Goal: Information Seeking & Learning: Learn about a topic

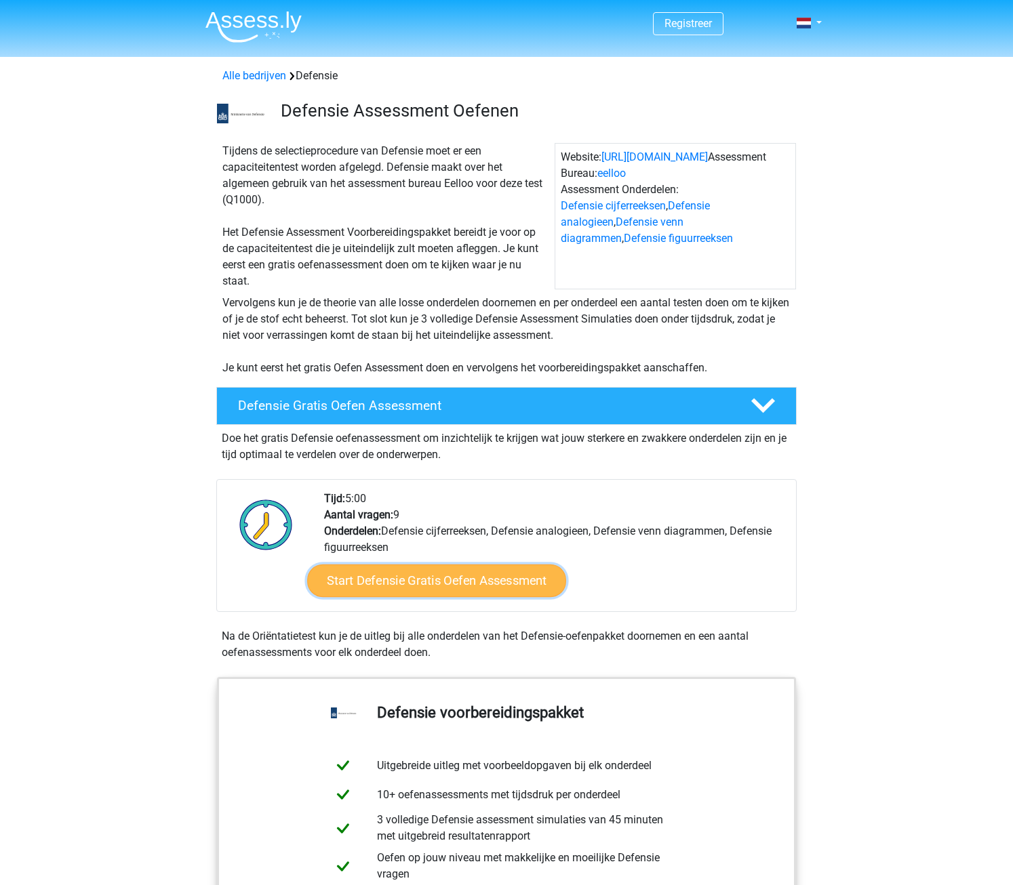
click at [483, 584] on link "Start Defensie Gratis Oefen Assessment" at bounding box center [436, 581] width 259 height 33
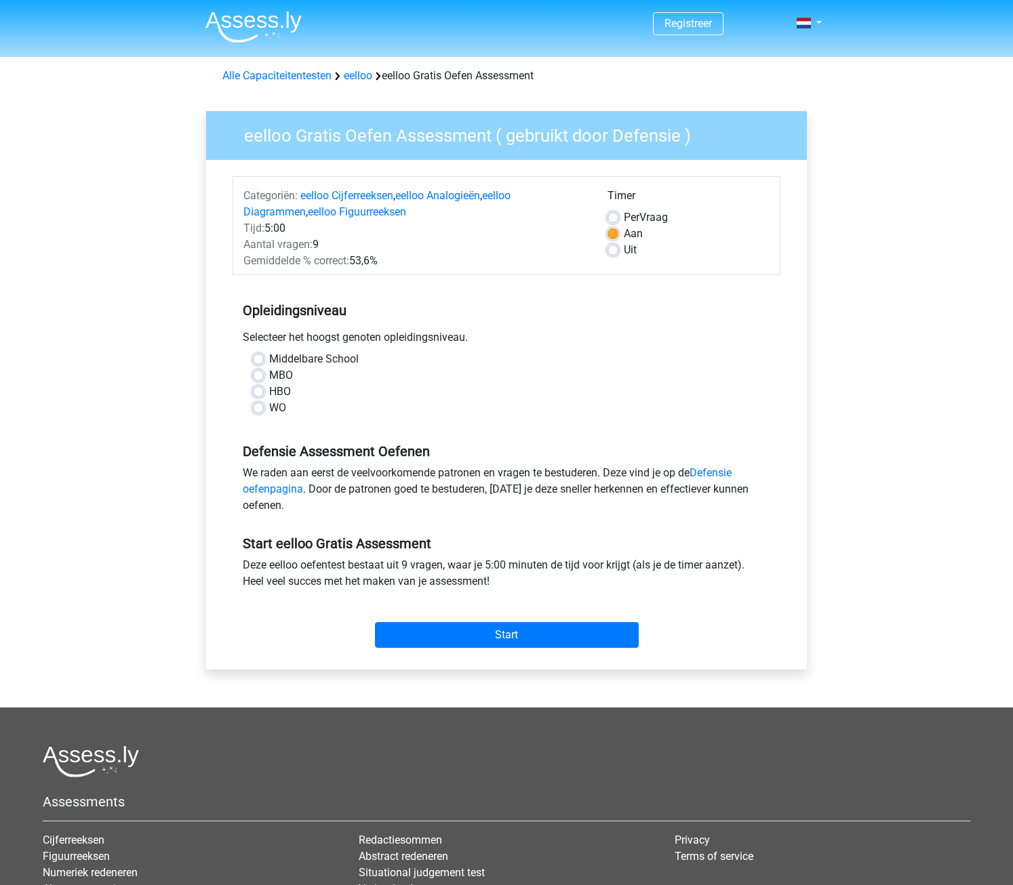
click at [262, 385] on div "HBO" at bounding box center [506, 392] width 507 height 16
click at [269, 391] on label "HBO" at bounding box center [280, 392] width 22 height 16
click at [258, 391] on input "HBO" at bounding box center [258, 391] width 11 height 14
radio input "true"
click at [716, 479] on link "Defensie oefenpagina" at bounding box center [487, 480] width 489 height 29
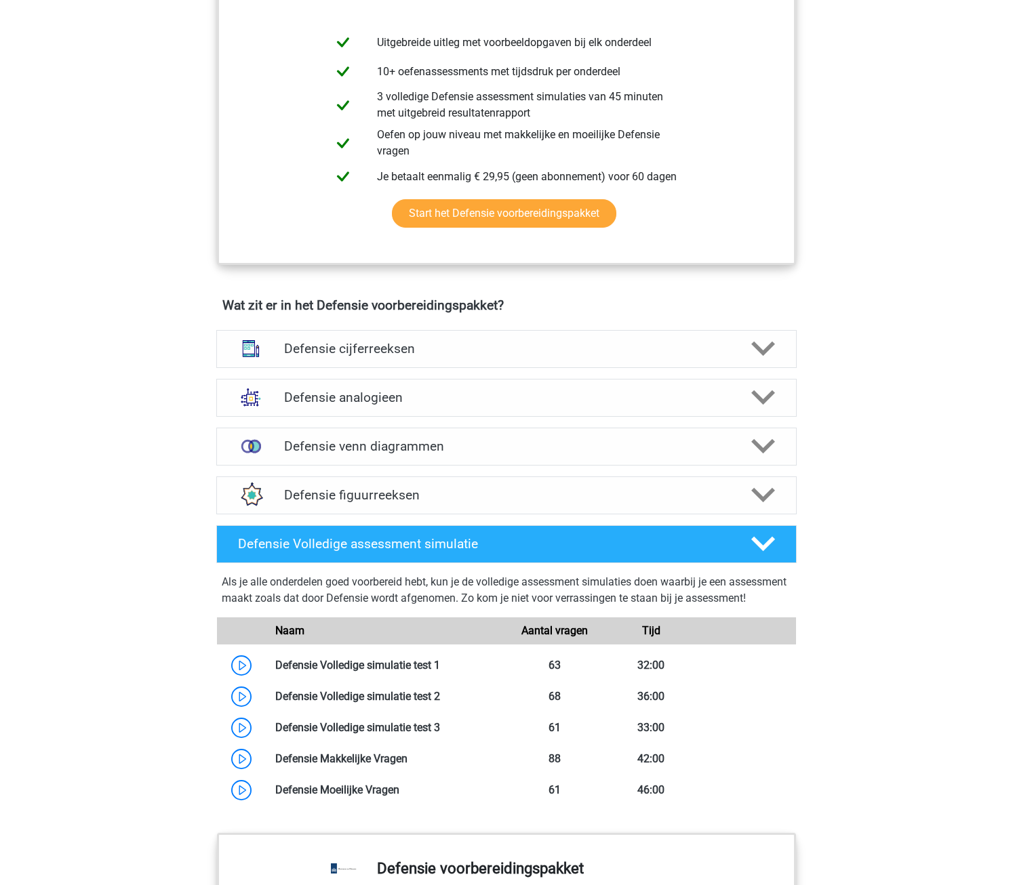
scroll to position [813, 0]
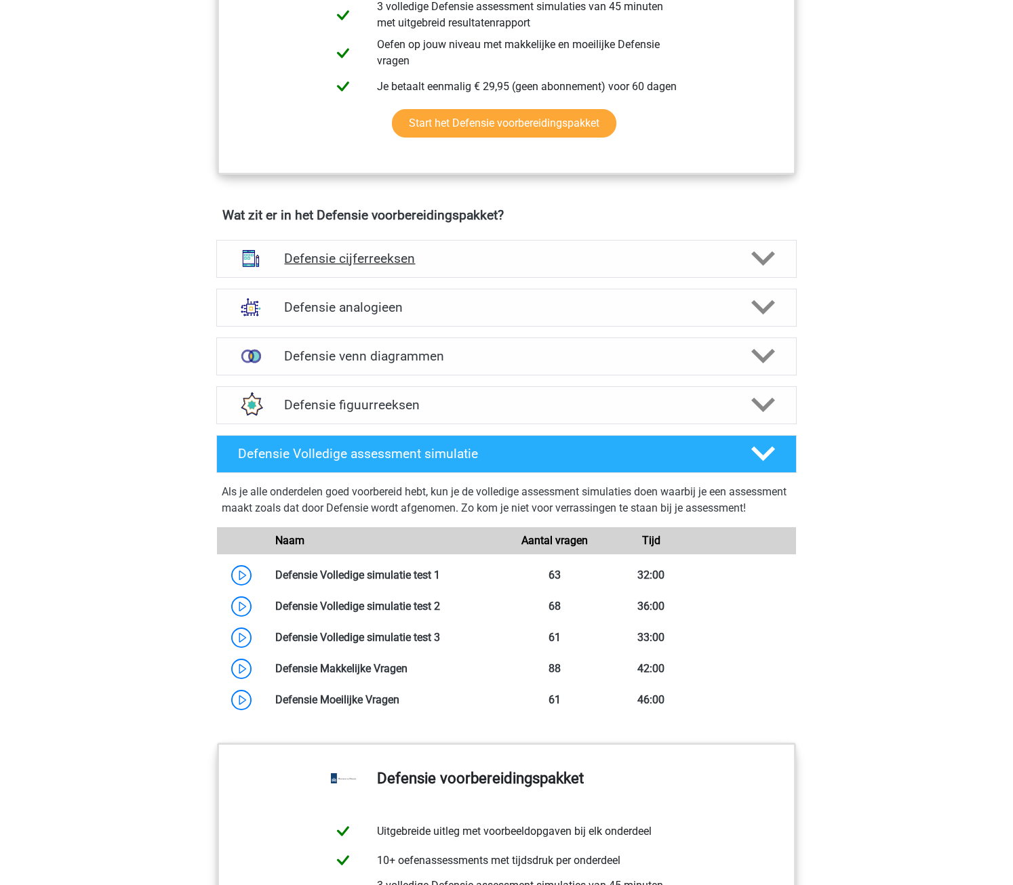
click at [651, 269] on div "Defensie cijferreeksen" at bounding box center [506, 259] width 580 height 38
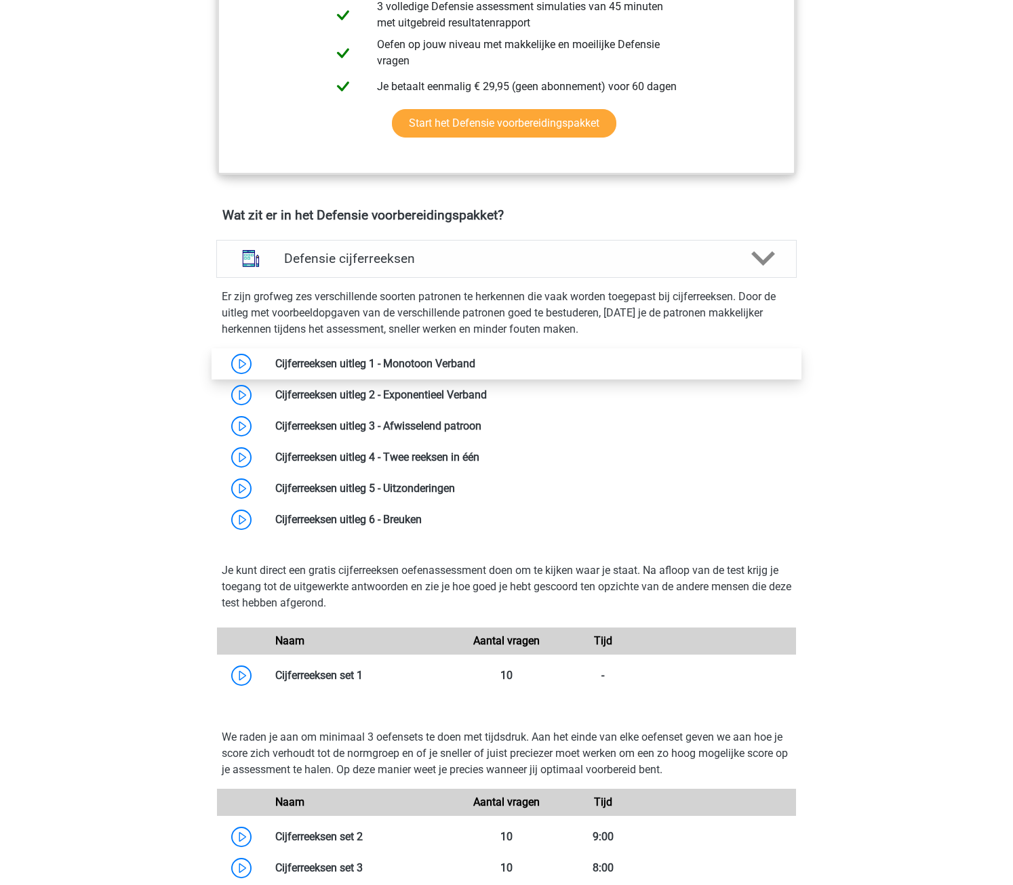
click at [475, 363] on link at bounding box center [475, 363] width 0 height 13
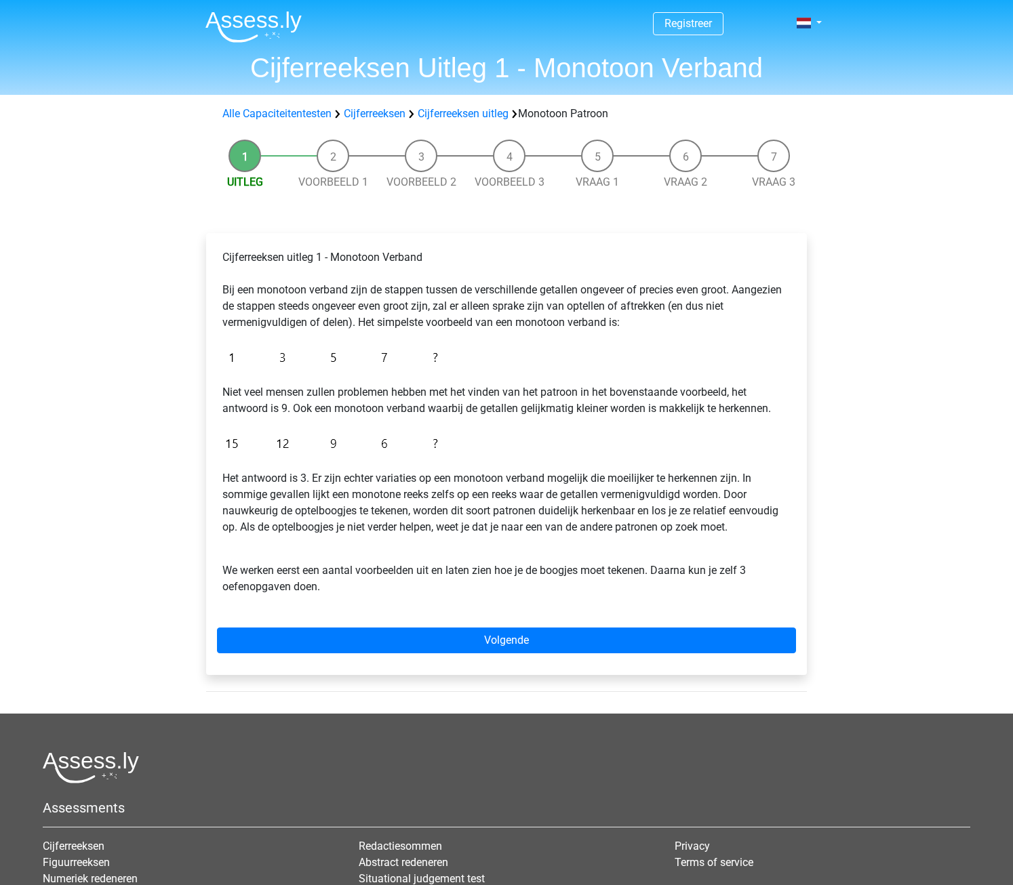
click at [702, 418] on div "Cijferreeksen uitleg 1 - Monotoon Verband Bij een monotoon verband zijn de stap…" at bounding box center [506, 427] width 579 height 367
click at [849, 472] on div "Registreer Nederlands English" at bounding box center [506, 536] width 1013 height 1072
click at [527, 611] on div "Cijferreeksen uitleg 1 - Monotoon Verband Bij een monotoon verband zijn de stap…" at bounding box center [506, 427] width 579 height 367
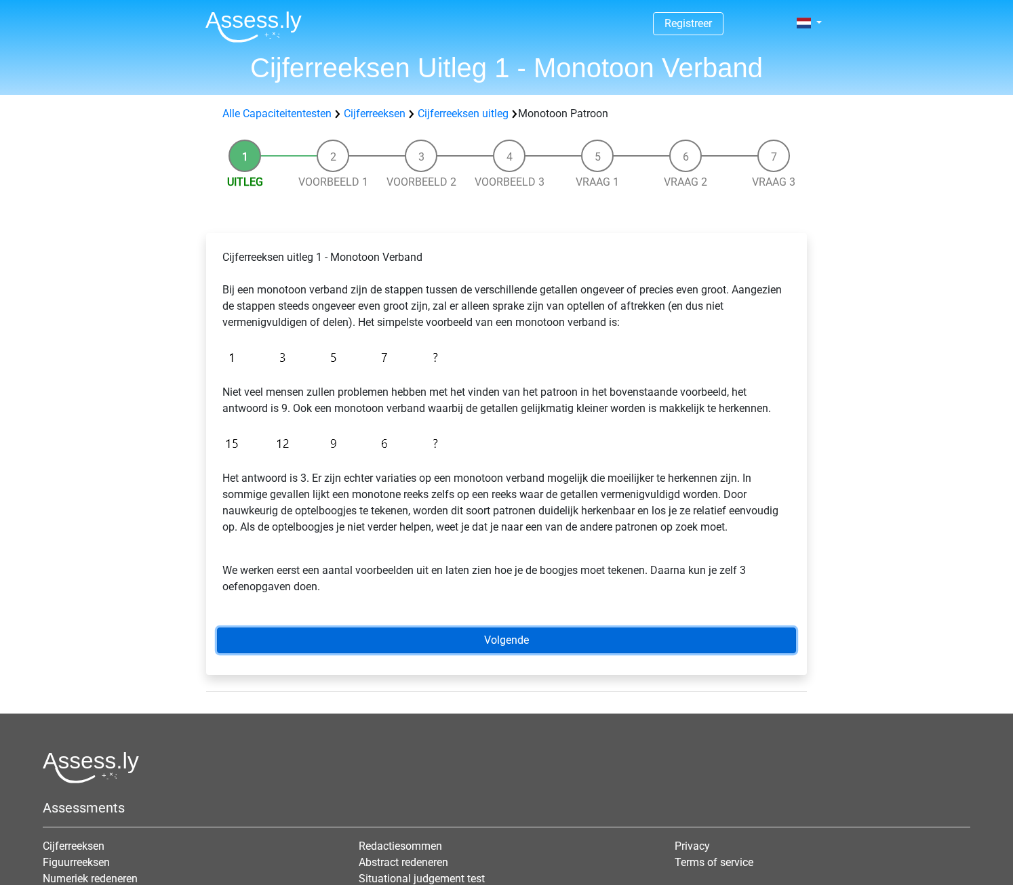
click at [510, 641] on link "Volgende" at bounding box center [506, 641] width 579 height 26
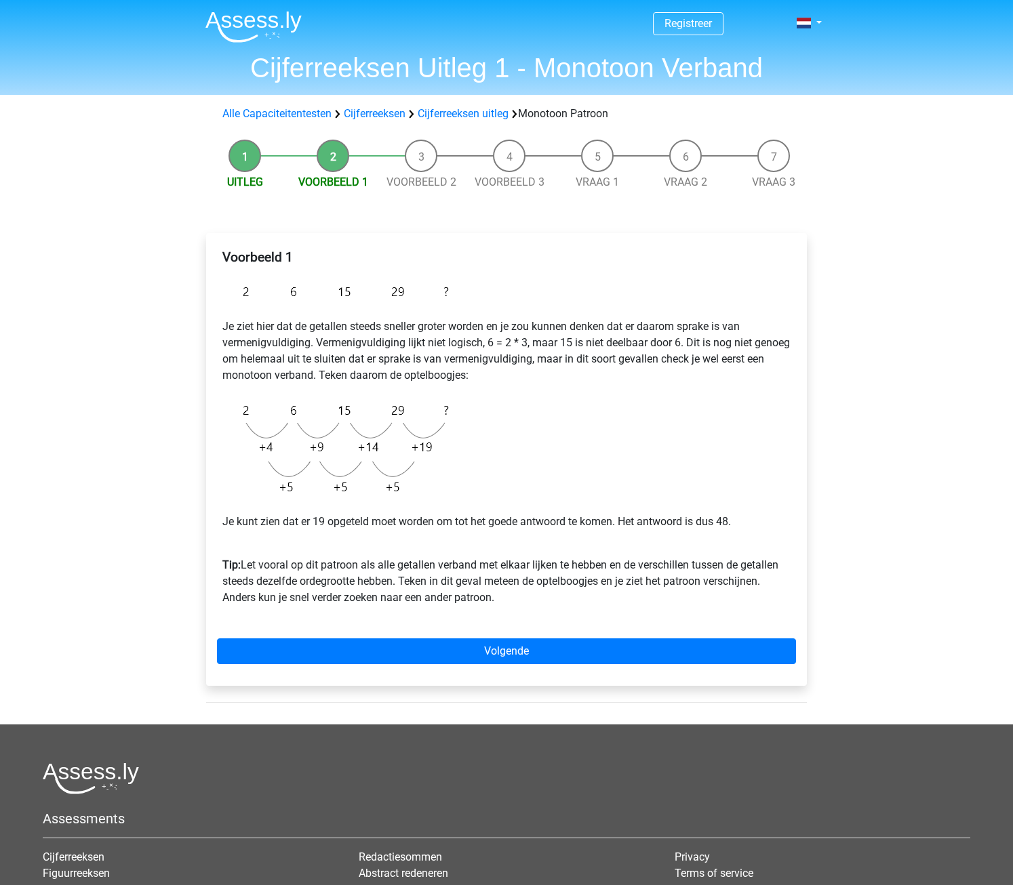
click at [744, 539] on div "Voorbeeld 1 Je ziet hier dat de getallen steeds sneller groter worden en je zou…" at bounding box center [506, 433] width 579 height 378
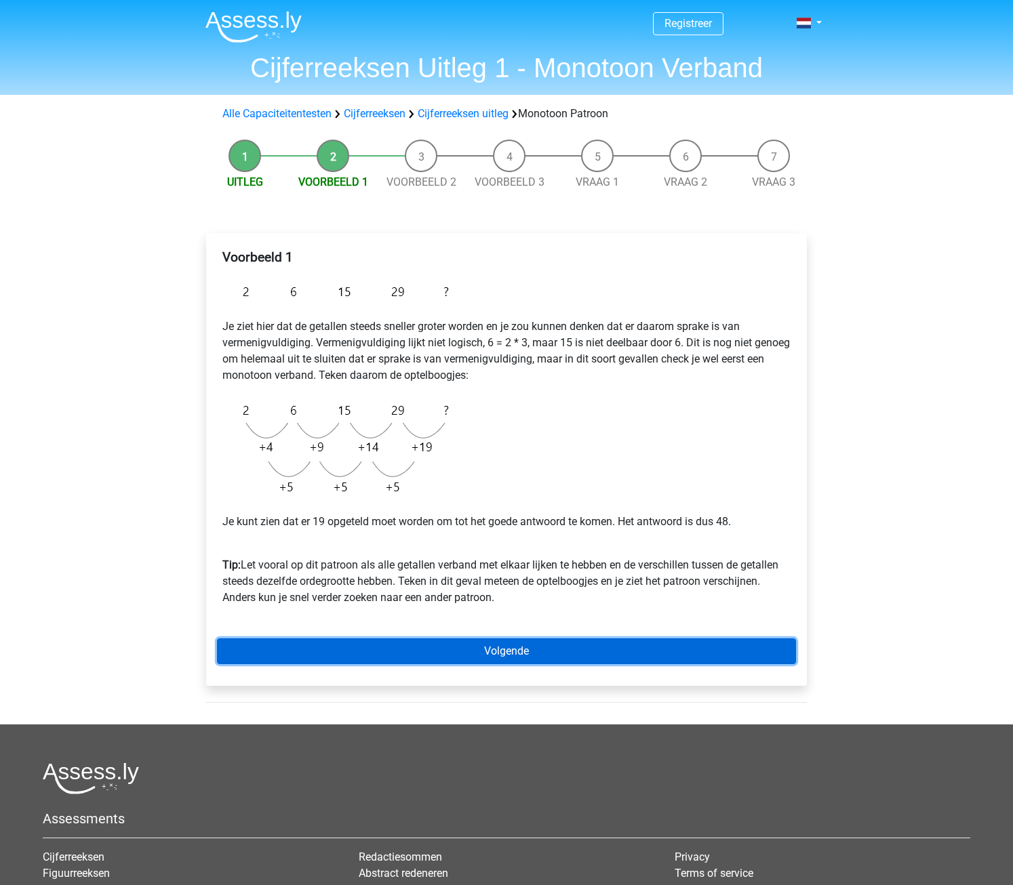
click at [564, 659] on link "Volgende" at bounding box center [506, 652] width 579 height 26
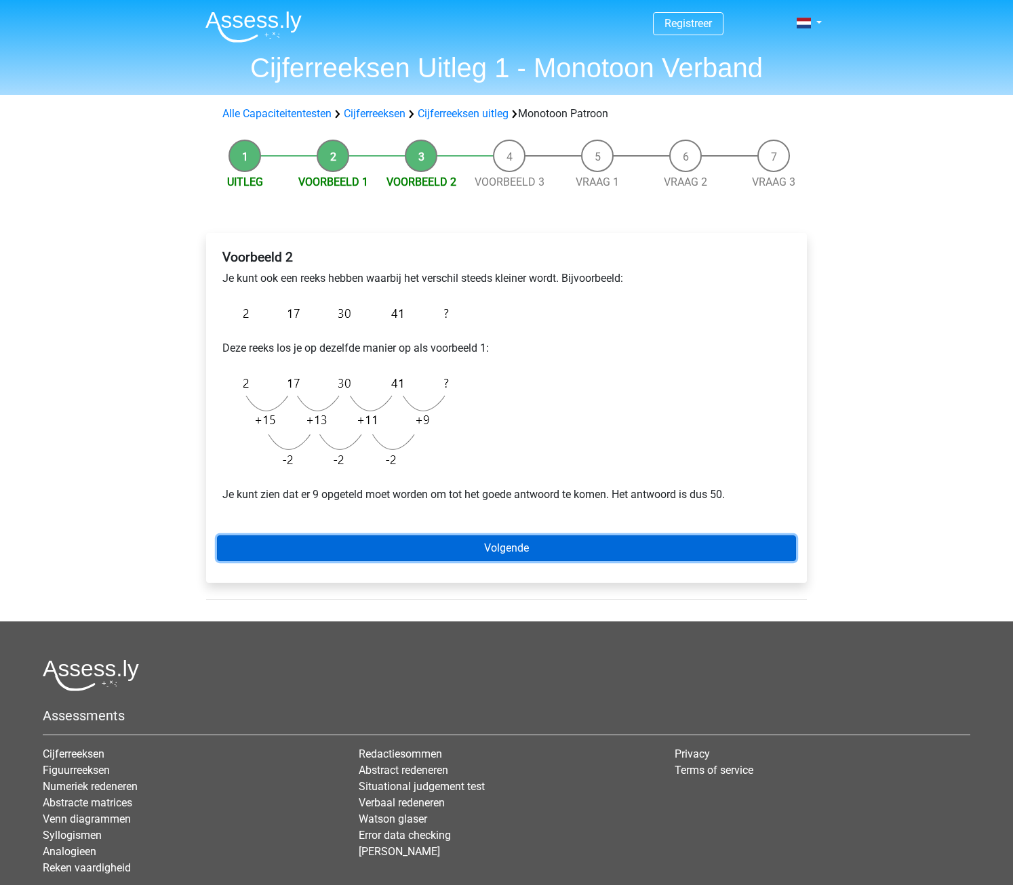
click at [470, 550] on link "Volgende" at bounding box center [506, 548] width 579 height 26
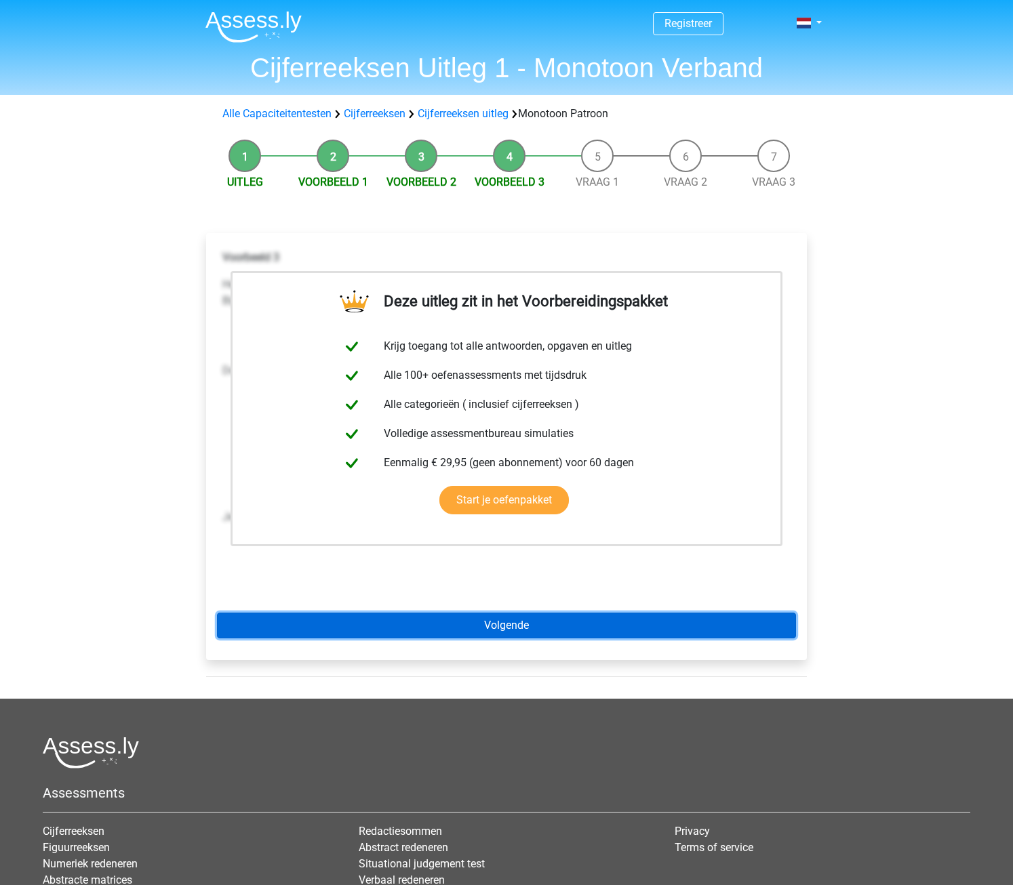
click at [515, 622] on link "Volgende" at bounding box center [506, 626] width 579 height 26
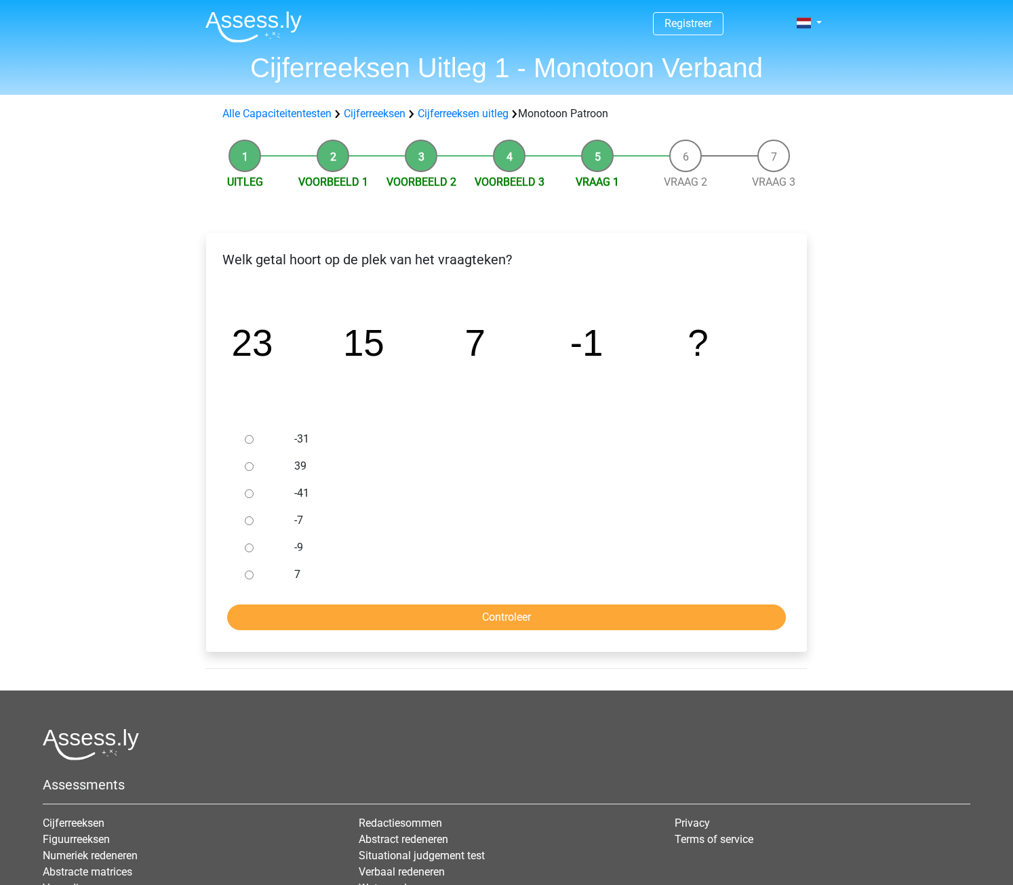
click at [250, 522] on input "-7" at bounding box center [249, 521] width 9 height 9
radio input "true"
click at [314, 616] on input "Controleer" at bounding box center [506, 618] width 559 height 26
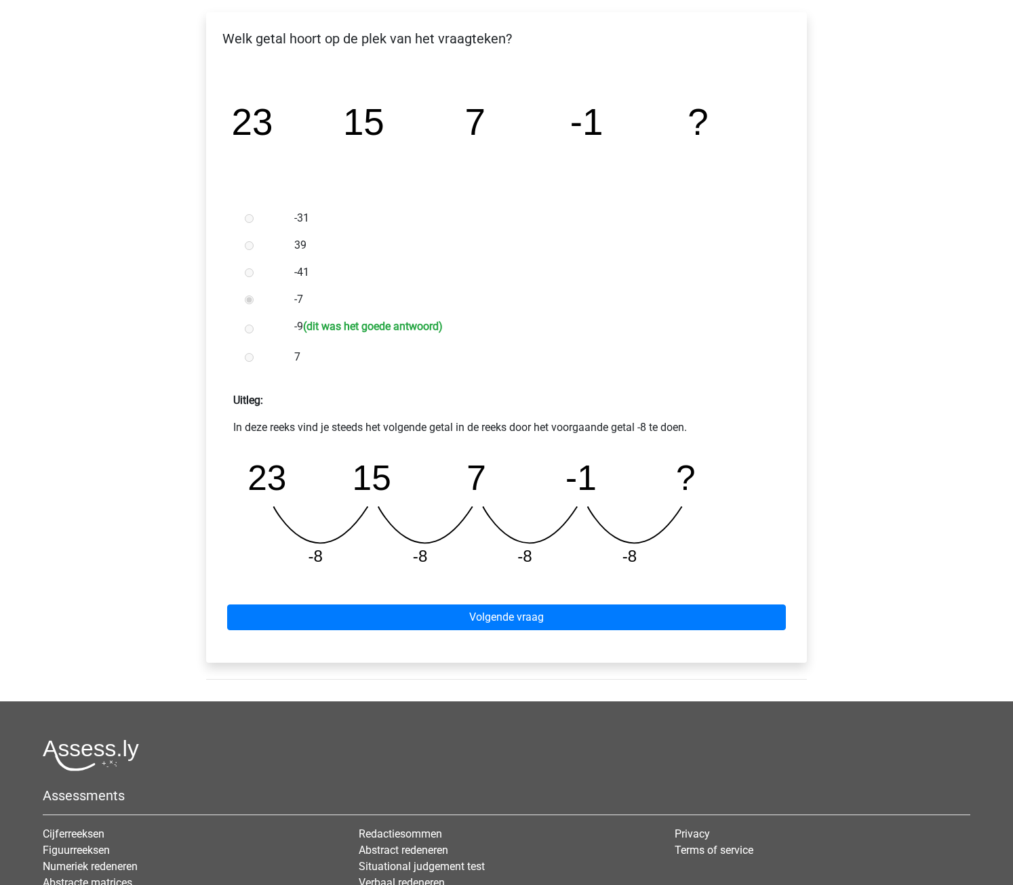
scroll to position [271, 0]
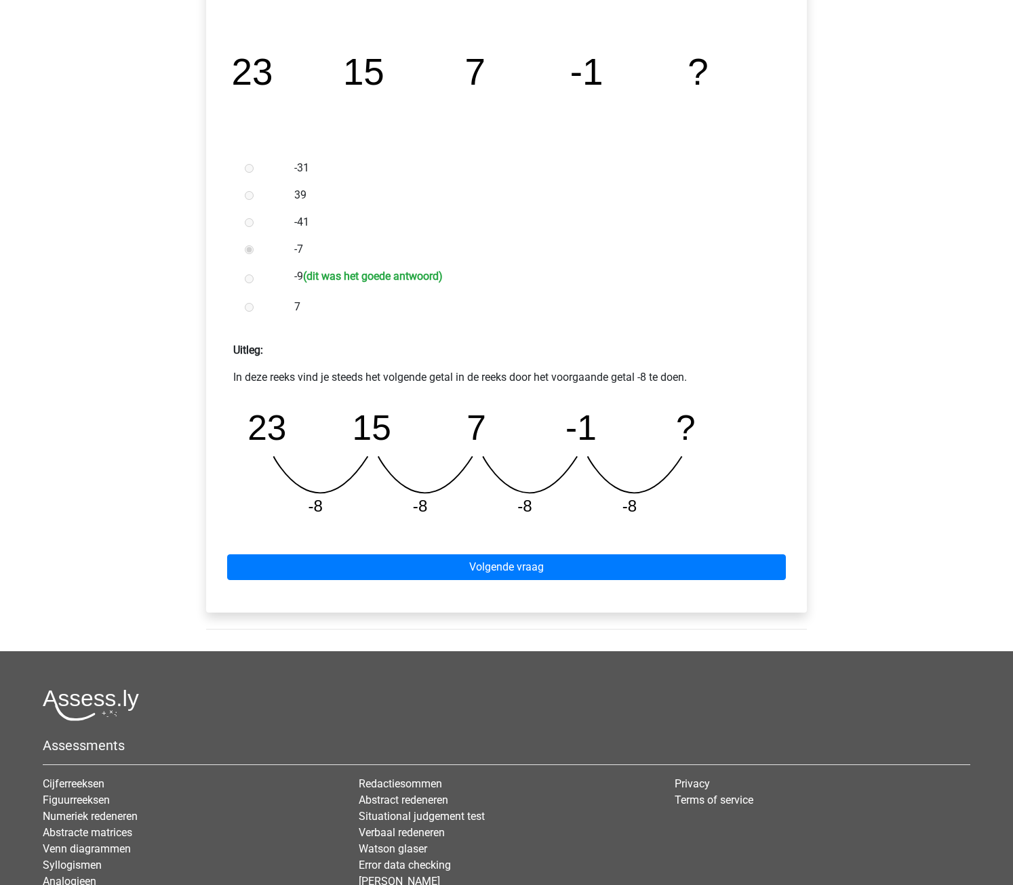
click at [304, 279] on label "-9 (dit was het goede antwoord)" at bounding box center [528, 278] width 469 height 20
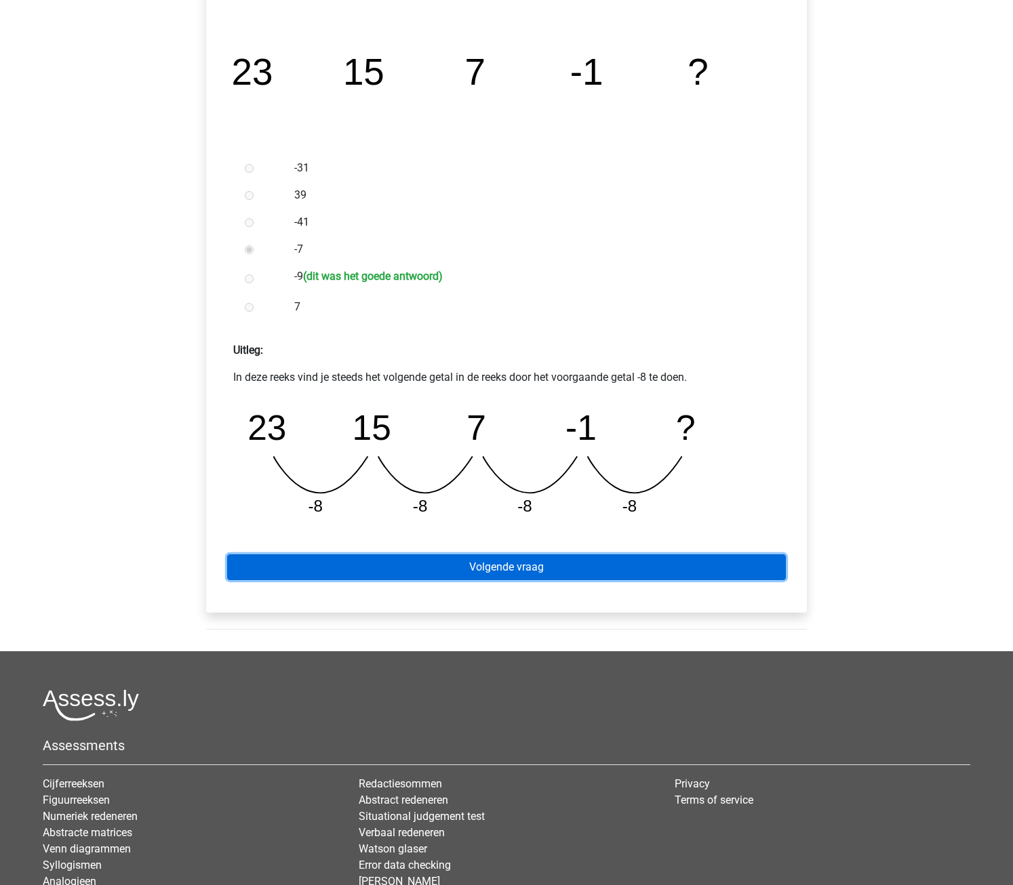
click at [406, 577] on link "Volgende vraag" at bounding box center [506, 567] width 559 height 26
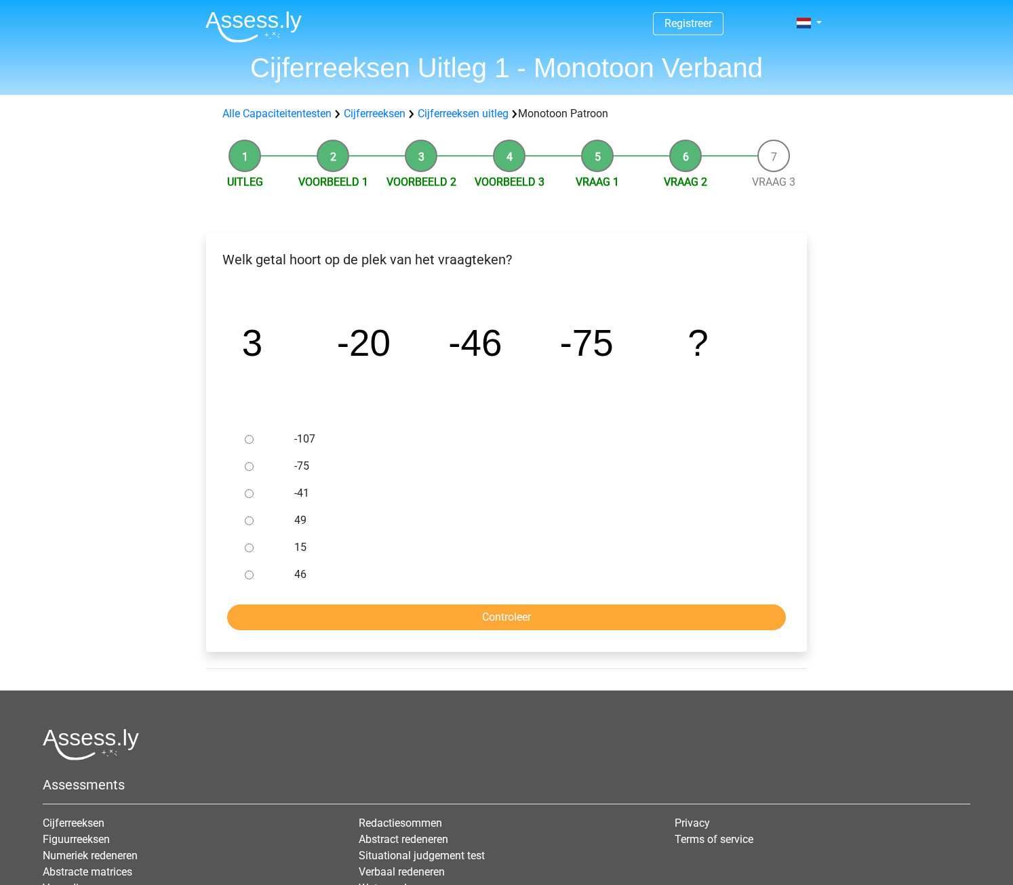
click at [248, 443] on input "-107" at bounding box center [249, 439] width 9 height 9
radio input "true"
click at [420, 621] on input "Controleer" at bounding box center [506, 618] width 559 height 26
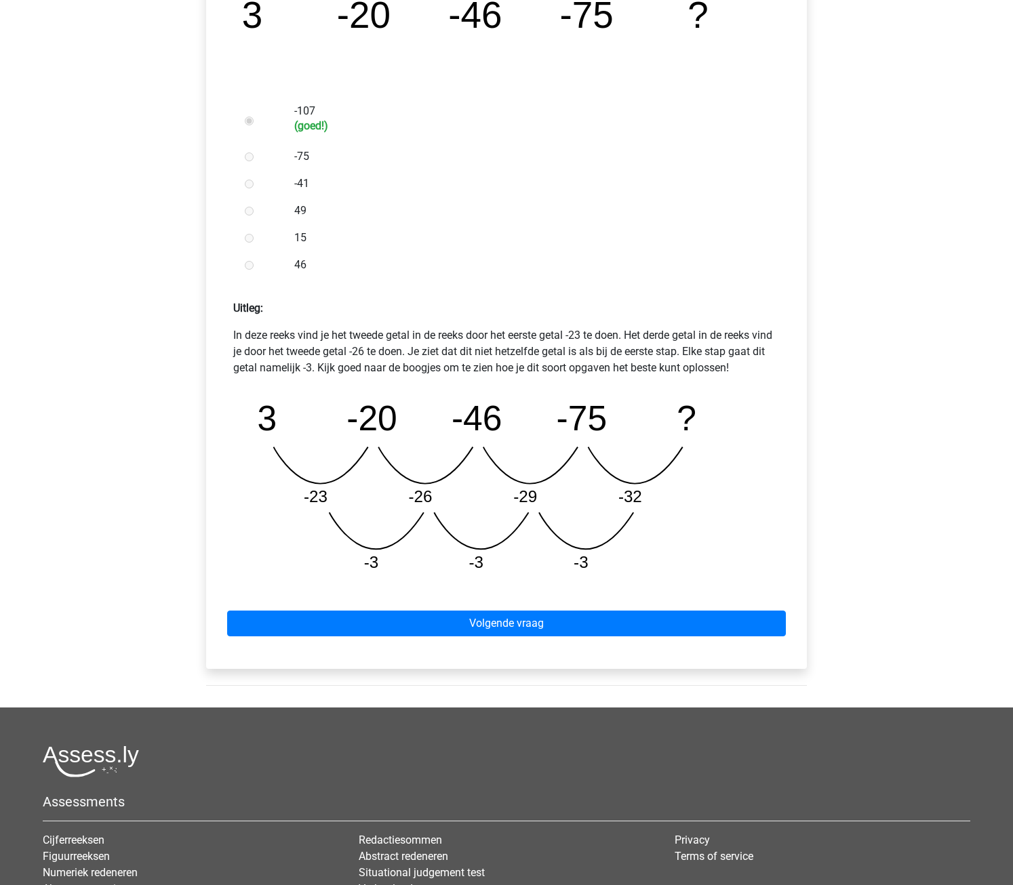
scroll to position [339, 0]
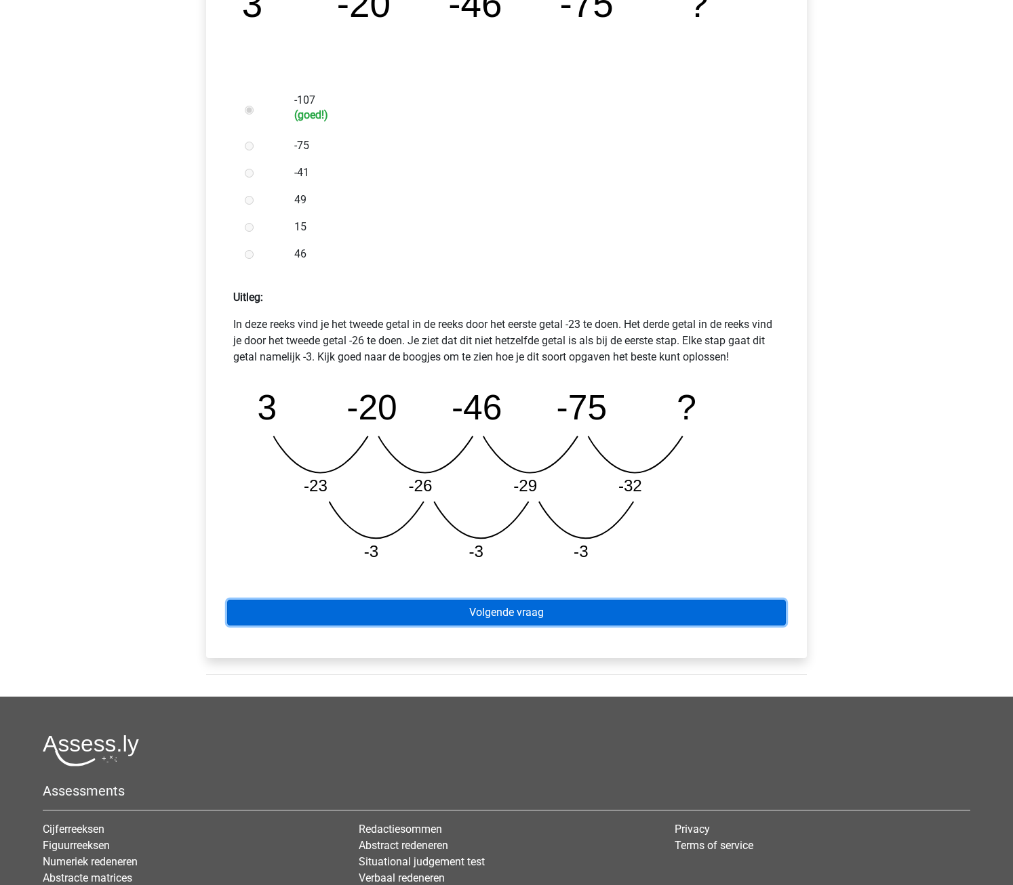
click at [521, 620] on link "Volgende vraag" at bounding box center [506, 613] width 559 height 26
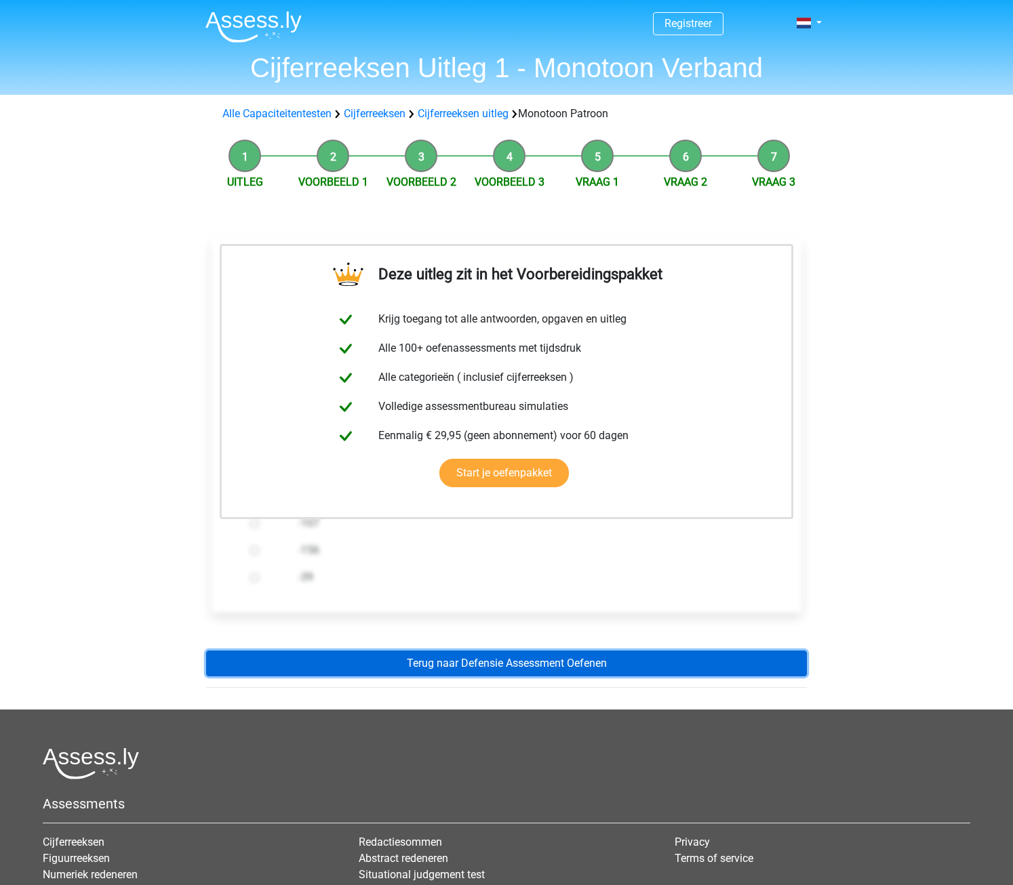
click at [533, 668] on link "Terug naar Defensie Assessment Oefenen" at bounding box center [506, 664] width 601 height 26
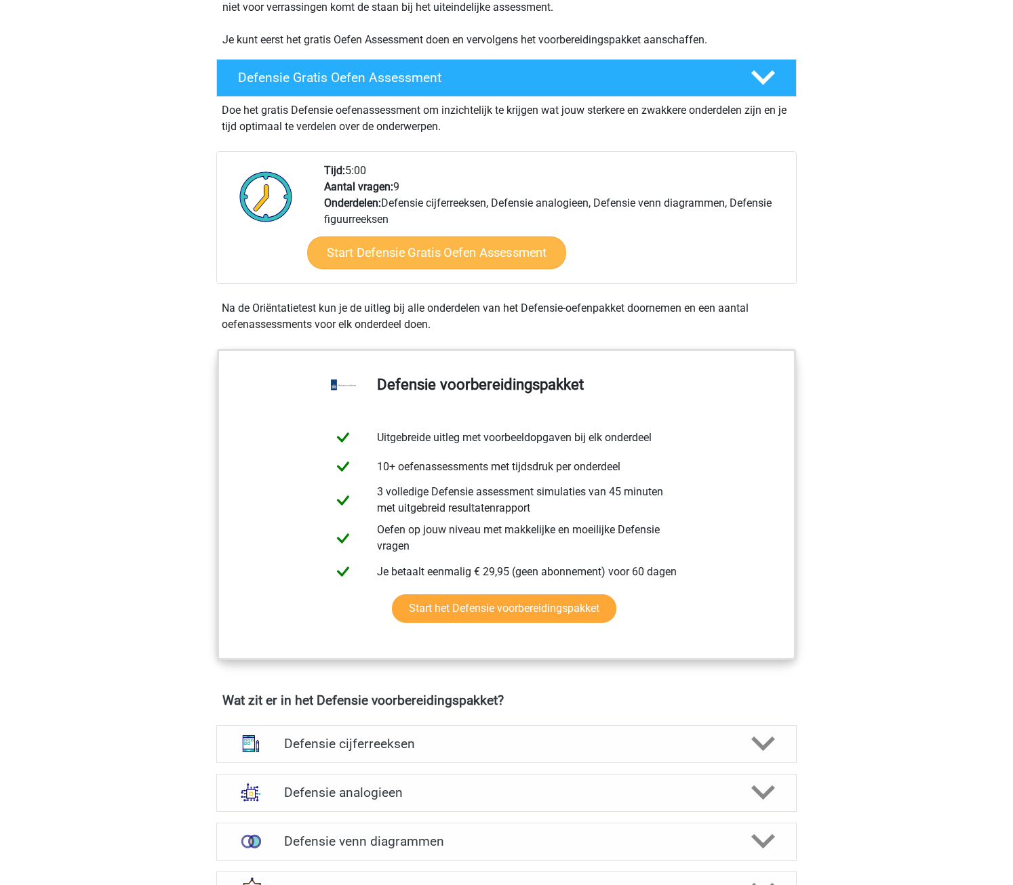
scroll to position [542, 0]
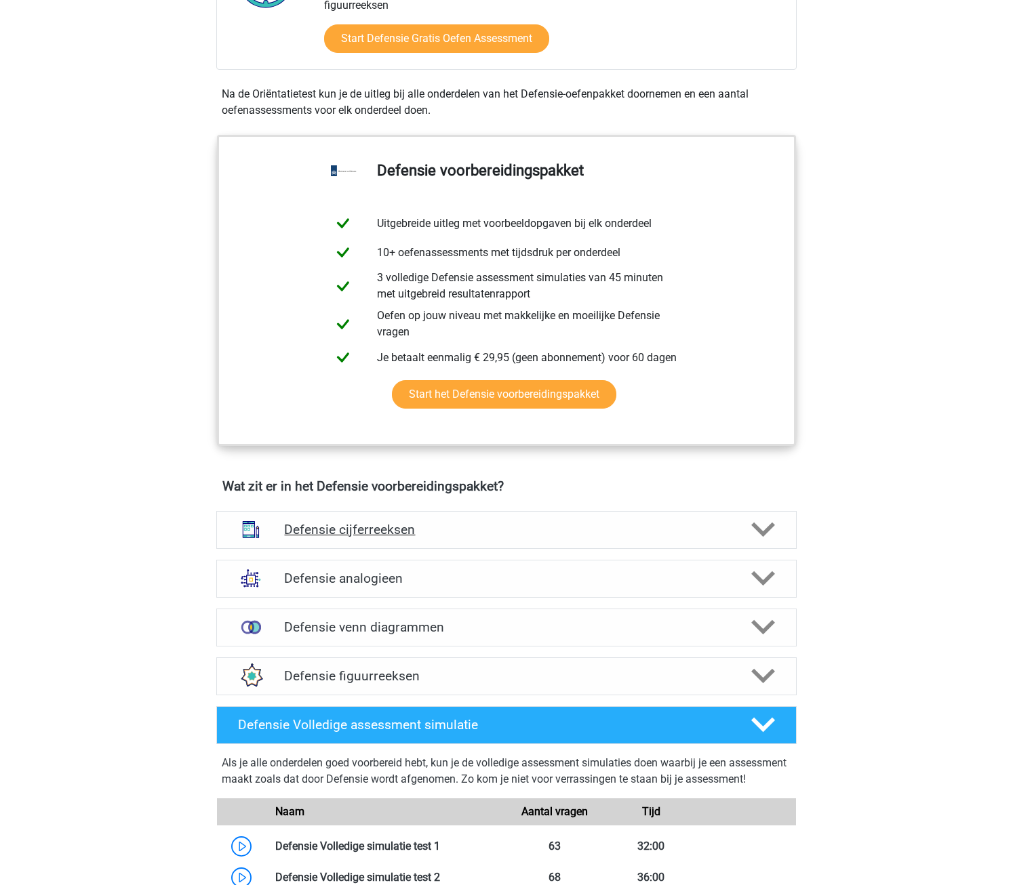
click at [503, 526] on h4 "Defensie cijferreeksen" at bounding box center [506, 530] width 444 height 16
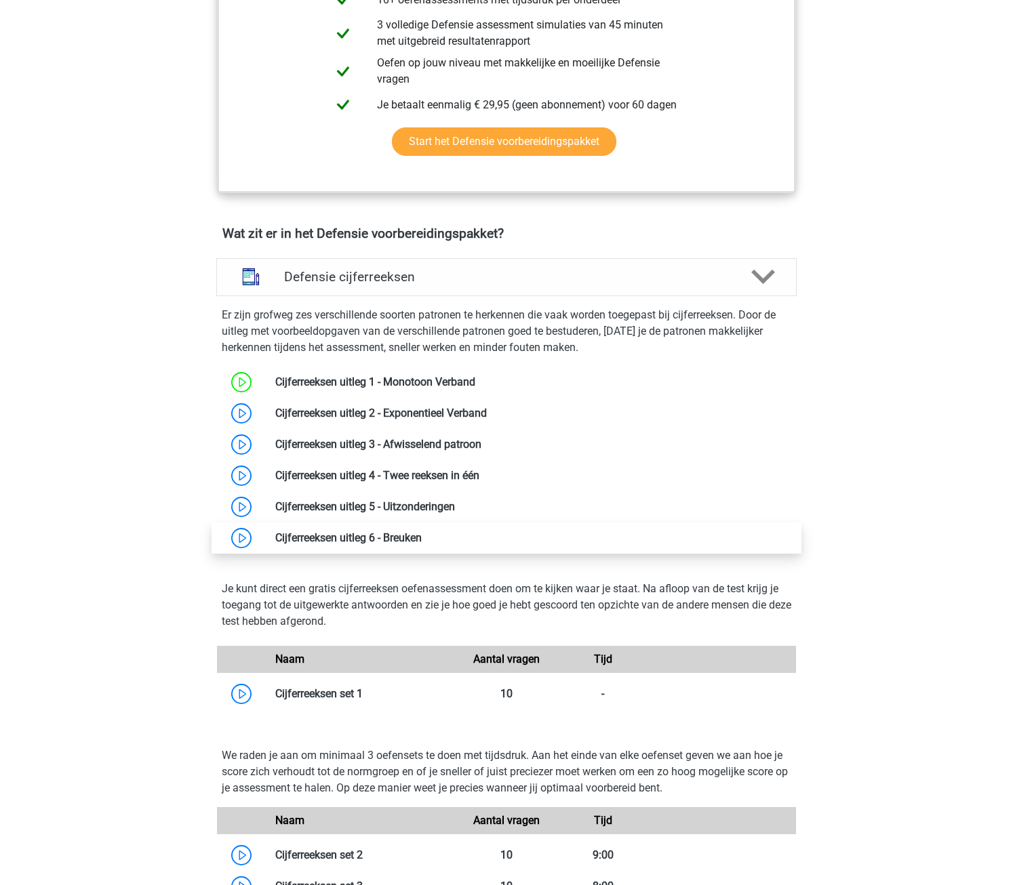
scroll to position [813, 0]
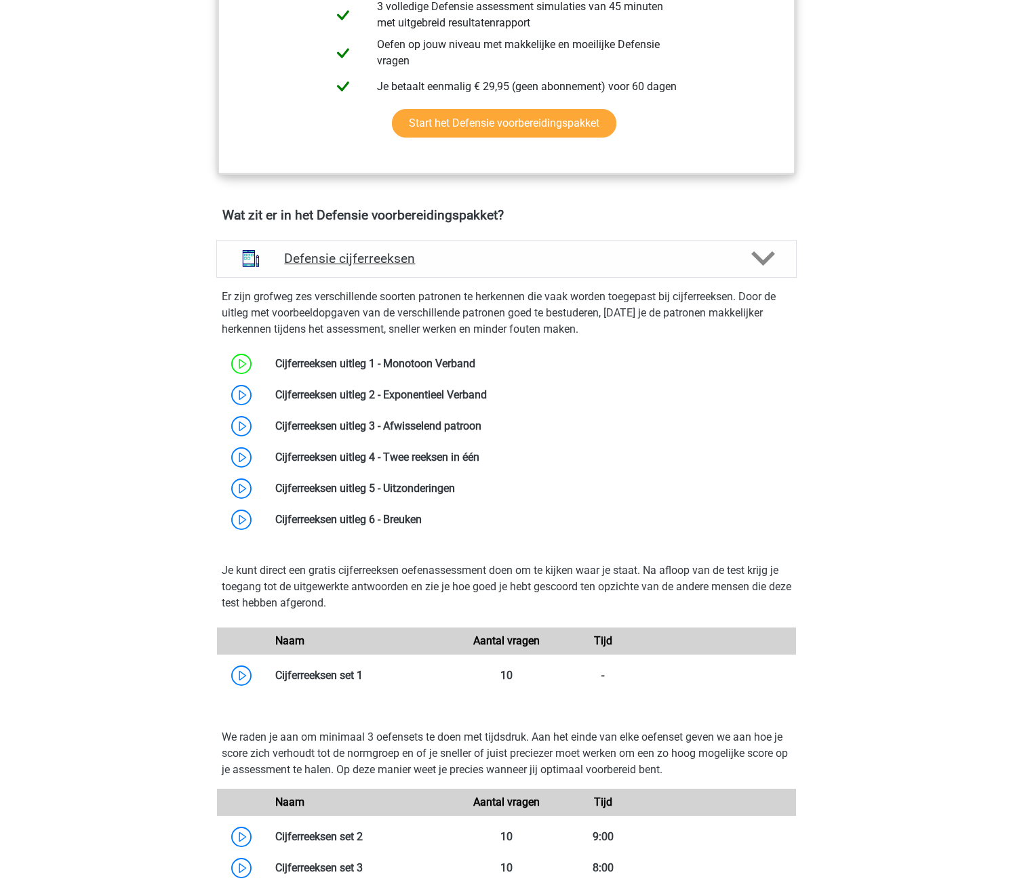
click at [442, 259] on h4 "Defensie cijferreeksen" at bounding box center [506, 259] width 444 height 16
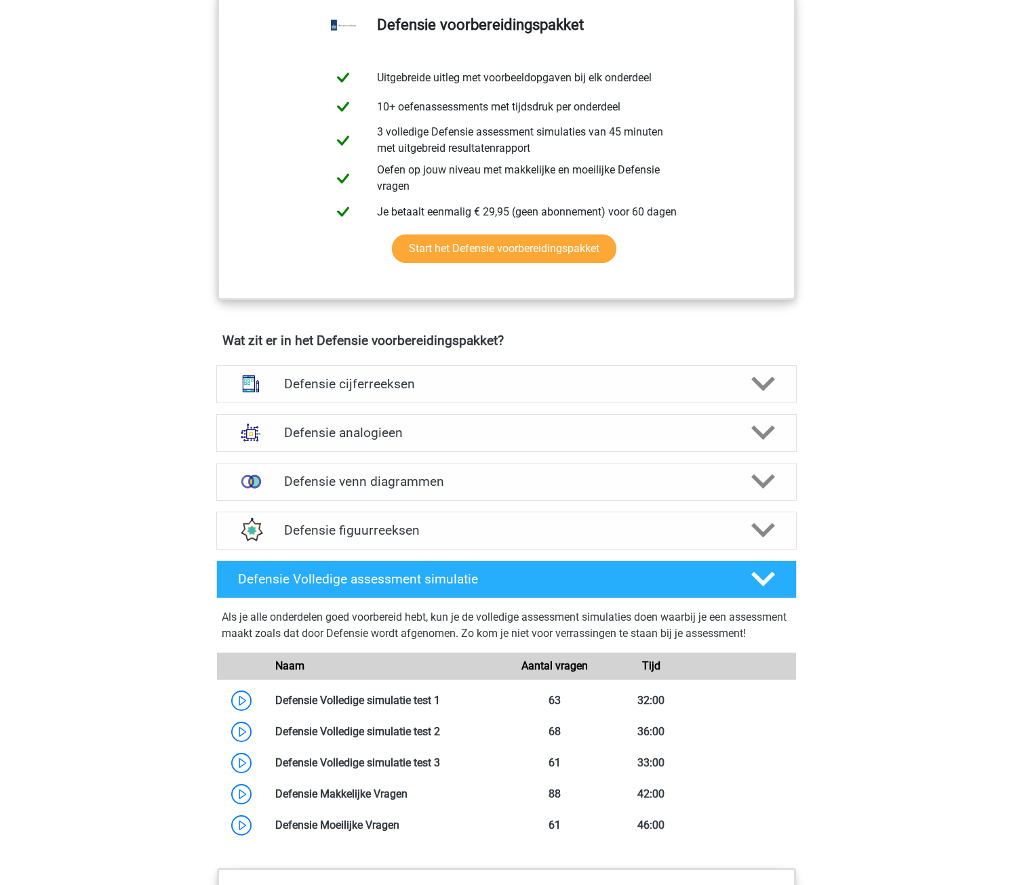
scroll to position [610, 0]
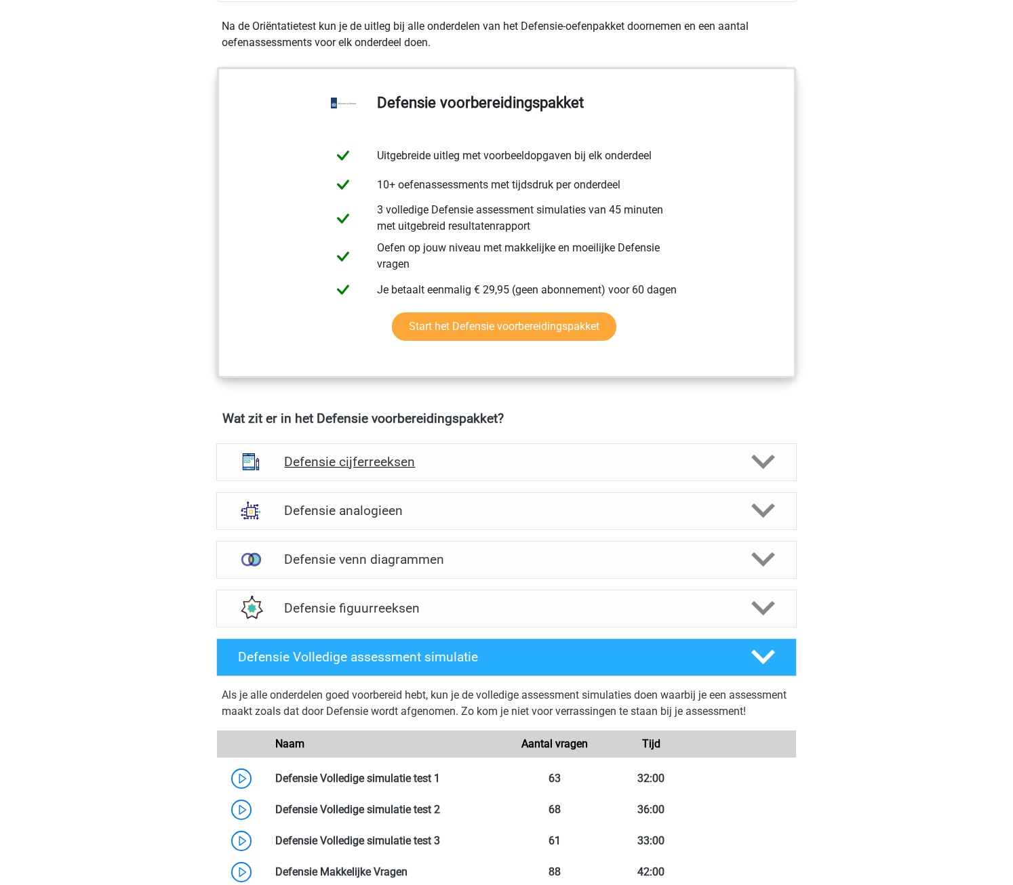
click at [460, 479] on div "Defensie cijferreeksen" at bounding box center [506, 462] width 580 height 38
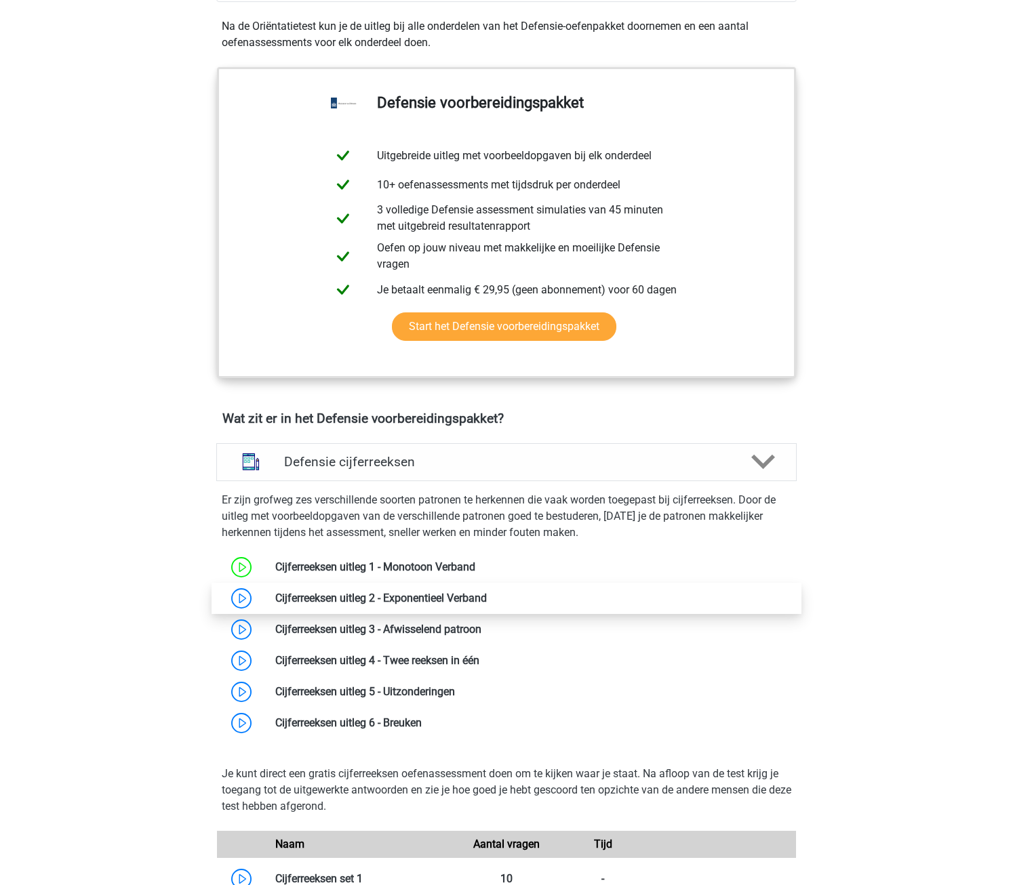
click at [487, 602] on link at bounding box center [487, 598] width 0 height 13
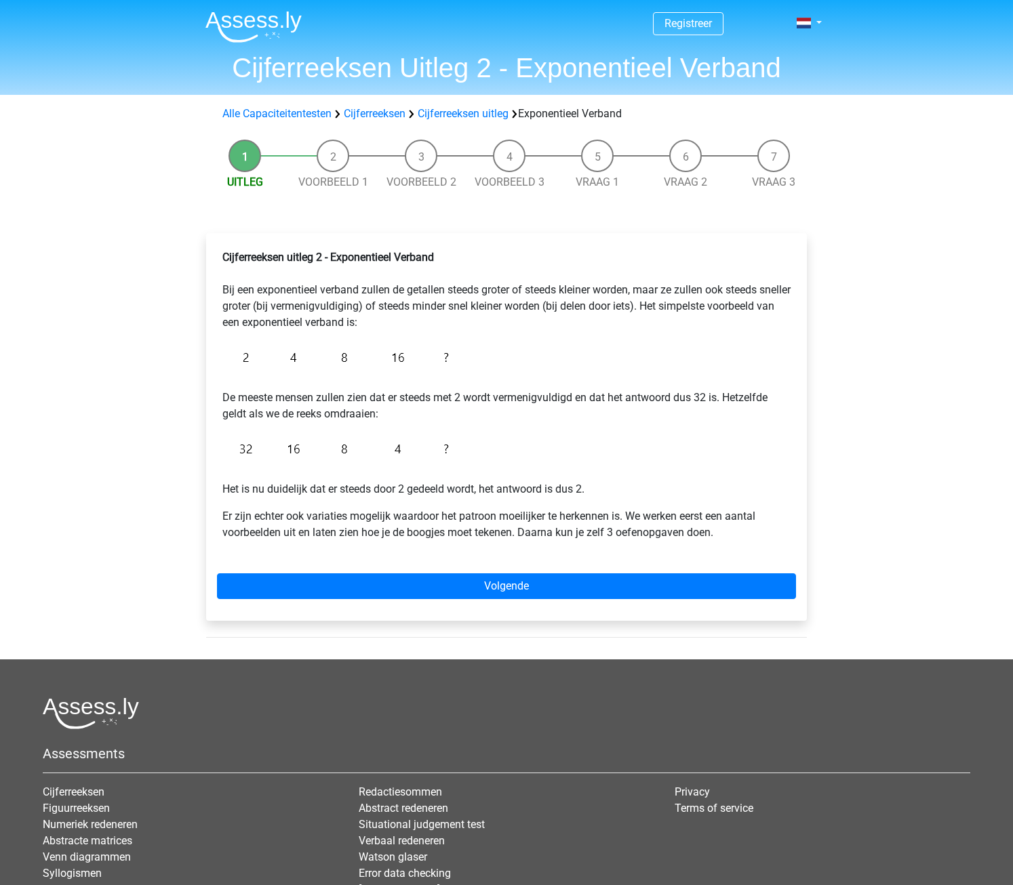
click at [697, 523] on p "Er zijn echter ook variaties mogelijk waardoor het patroon moeilijker te herken…" at bounding box center [506, 524] width 568 height 33
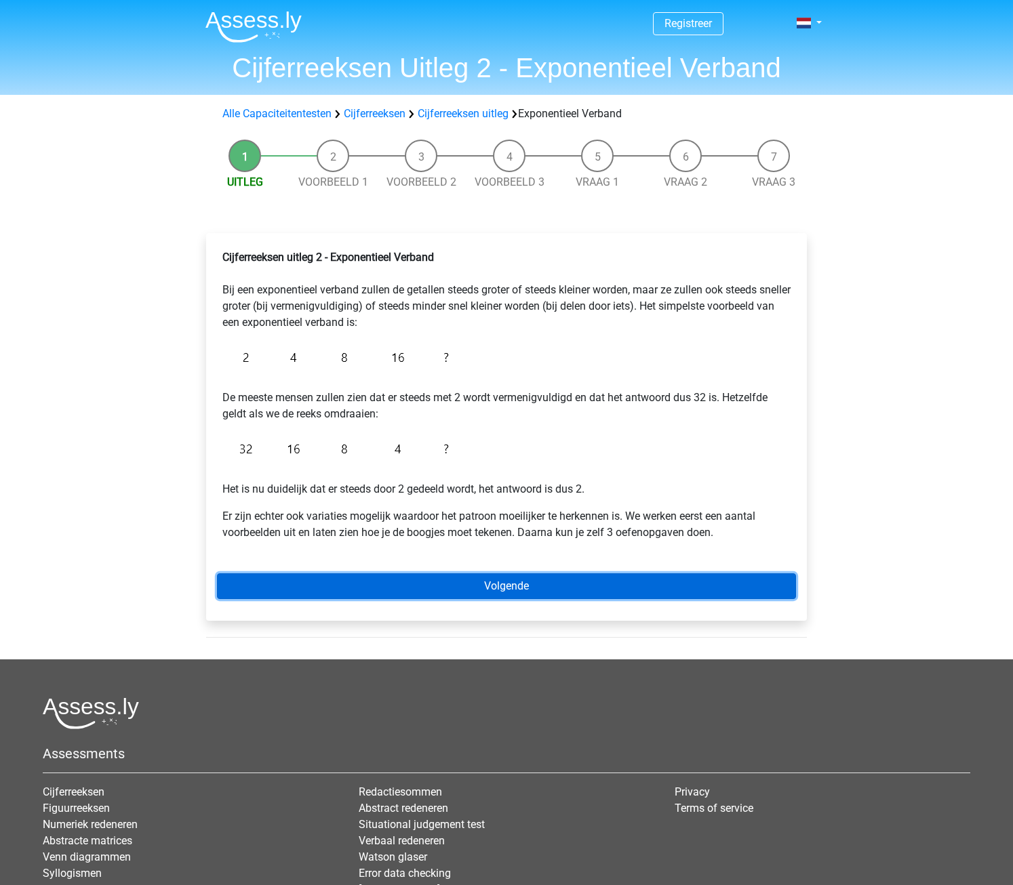
click at [535, 590] on link "Volgende" at bounding box center [506, 586] width 579 height 26
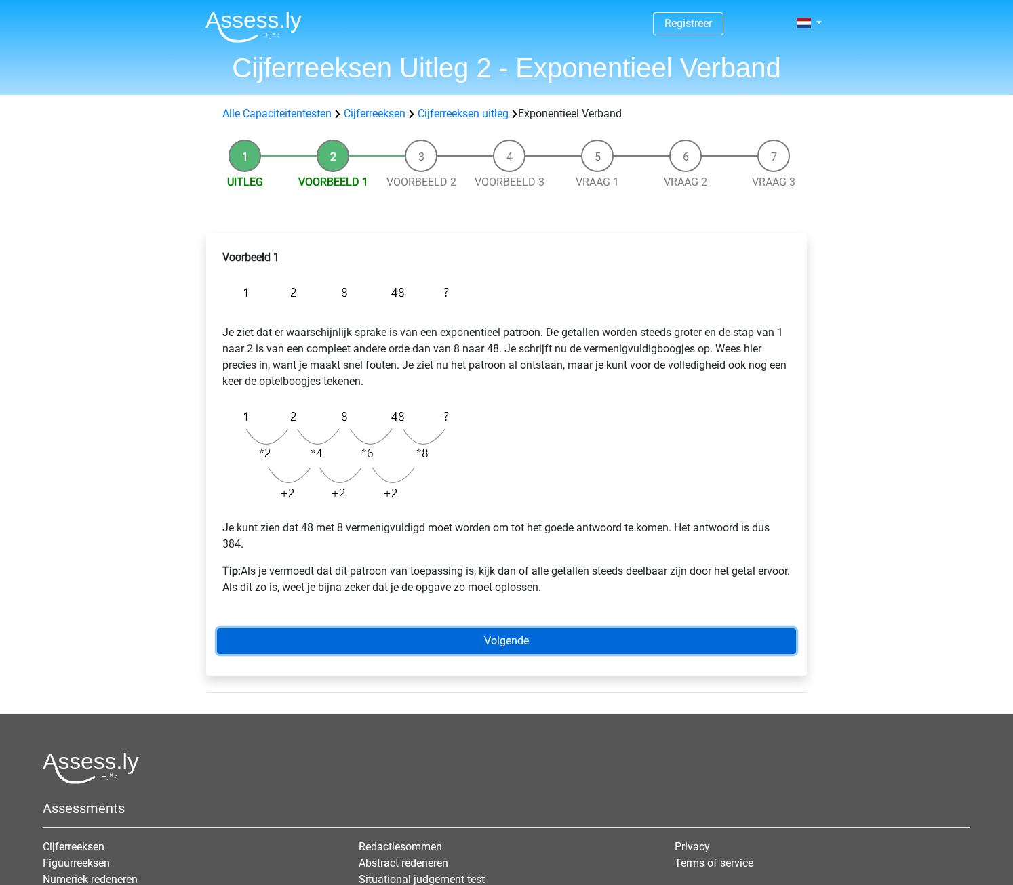
click at [550, 645] on link "Volgende" at bounding box center [506, 641] width 579 height 26
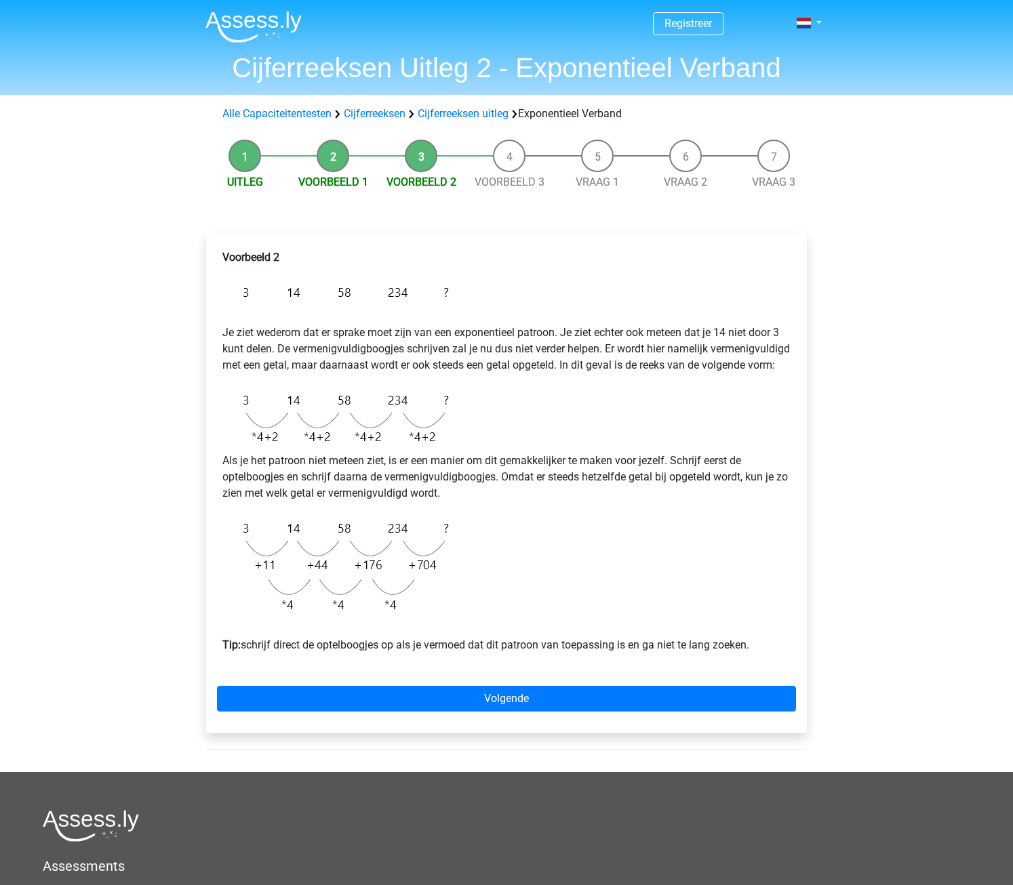
click at [413, 160] on li "Voorbeeld 2" at bounding box center [421, 165] width 88 height 51
click at [326, 162] on li "Voorbeeld 1" at bounding box center [333, 165] width 88 height 51
click at [830, 479] on div "Registreer Nederlands English" at bounding box center [506, 565] width 1013 height 1130
click at [584, 370] on p "Je ziet wederom dat er sprake moet zijn van een exponentieel patroon. Je ziet e…" at bounding box center [506, 340] width 568 height 65
drag, startPoint x: 726, startPoint y: 655, endPoint x: 748, endPoint y: 638, distance: 28.5
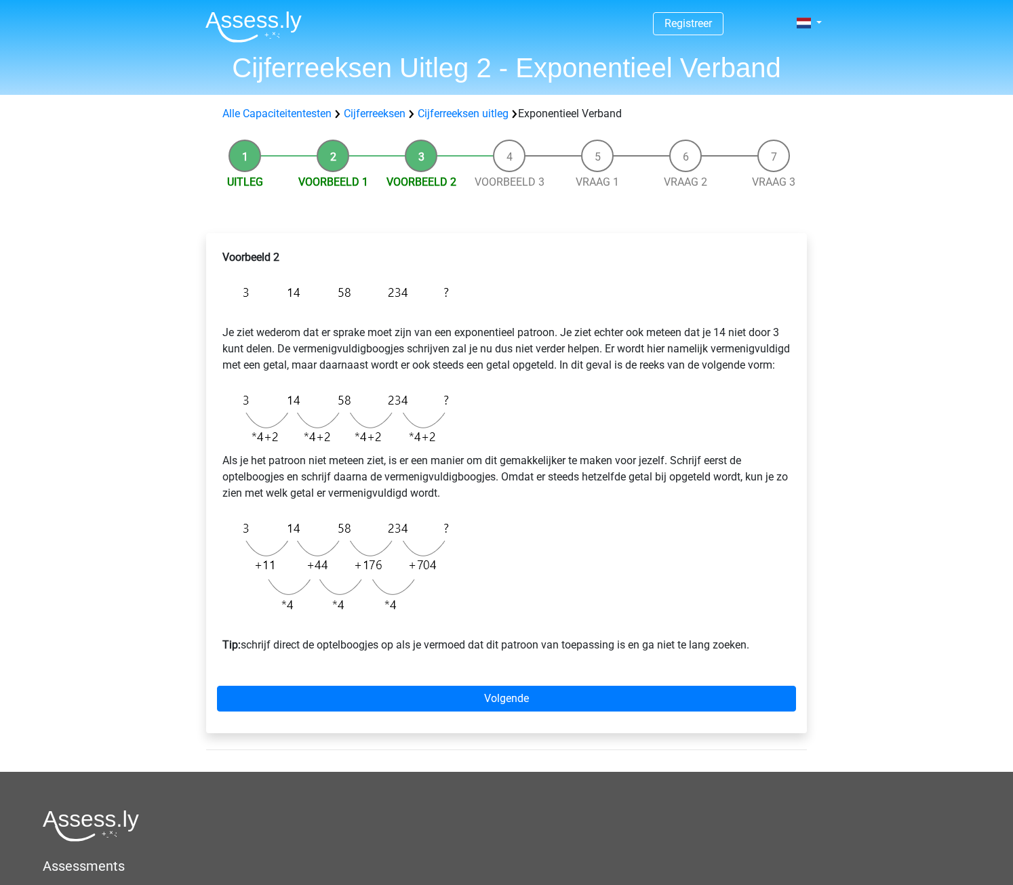
click at [726, 653] on p "Tip: schrijf direct de optelboogjes op als je vermoed dat dit patroon van toepa…" at bounding box center [506, 637] width 568 height 33
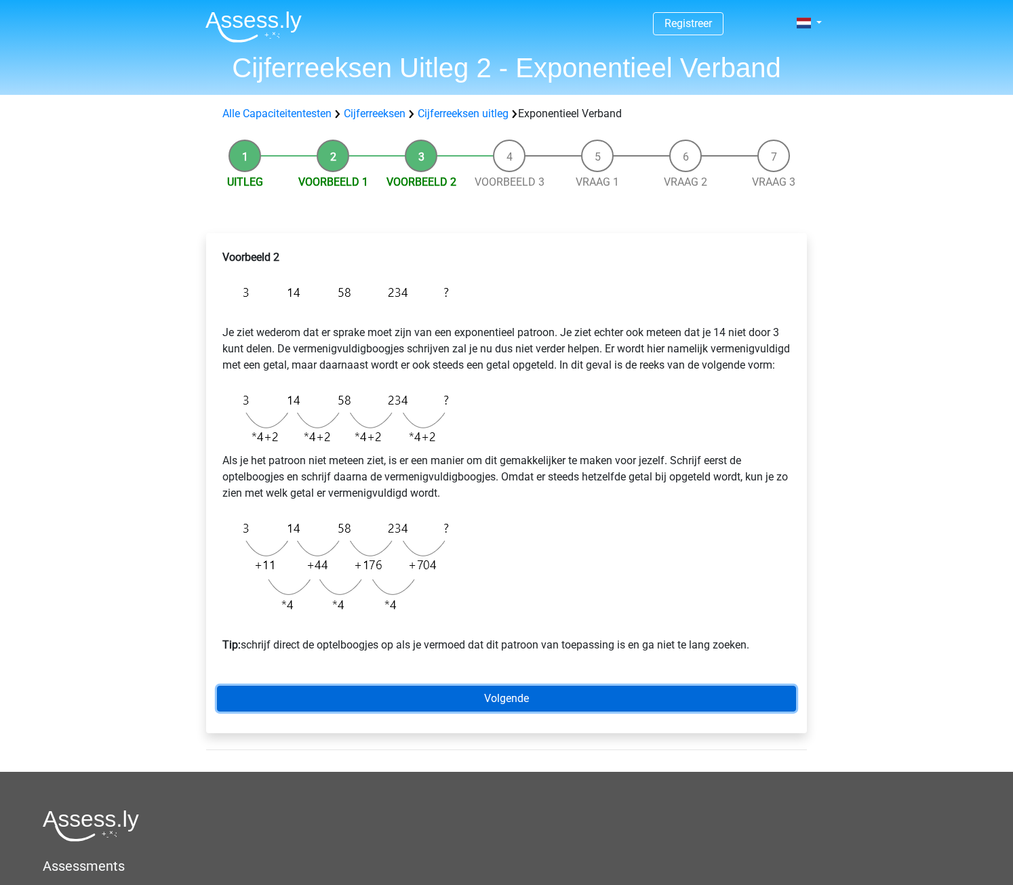
click at [740, 712] on link "Volgende" at bounding box center [506, 699] width 579 height 26
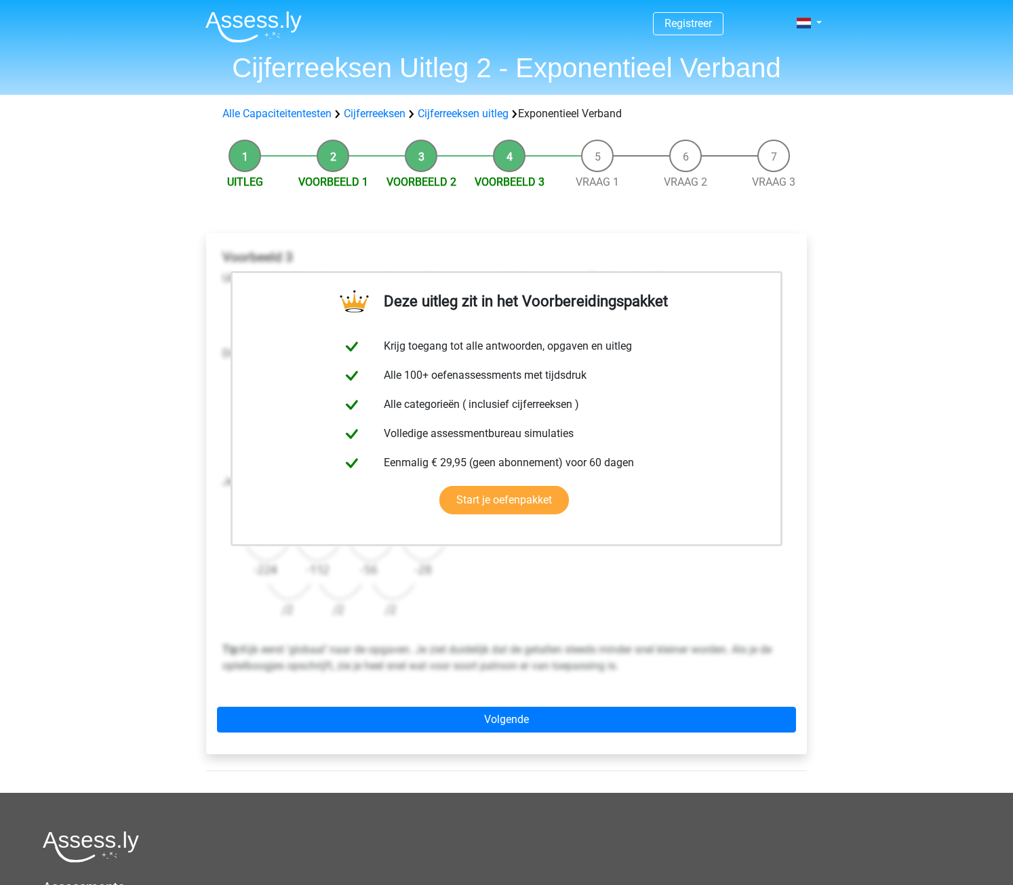
click at [601, 693] on div "Deze uitleg zit in het Voorbereidingspakket Krijg toegang tot alle antwoorden, …" at bounding box center [506, 493] width 601 height 521
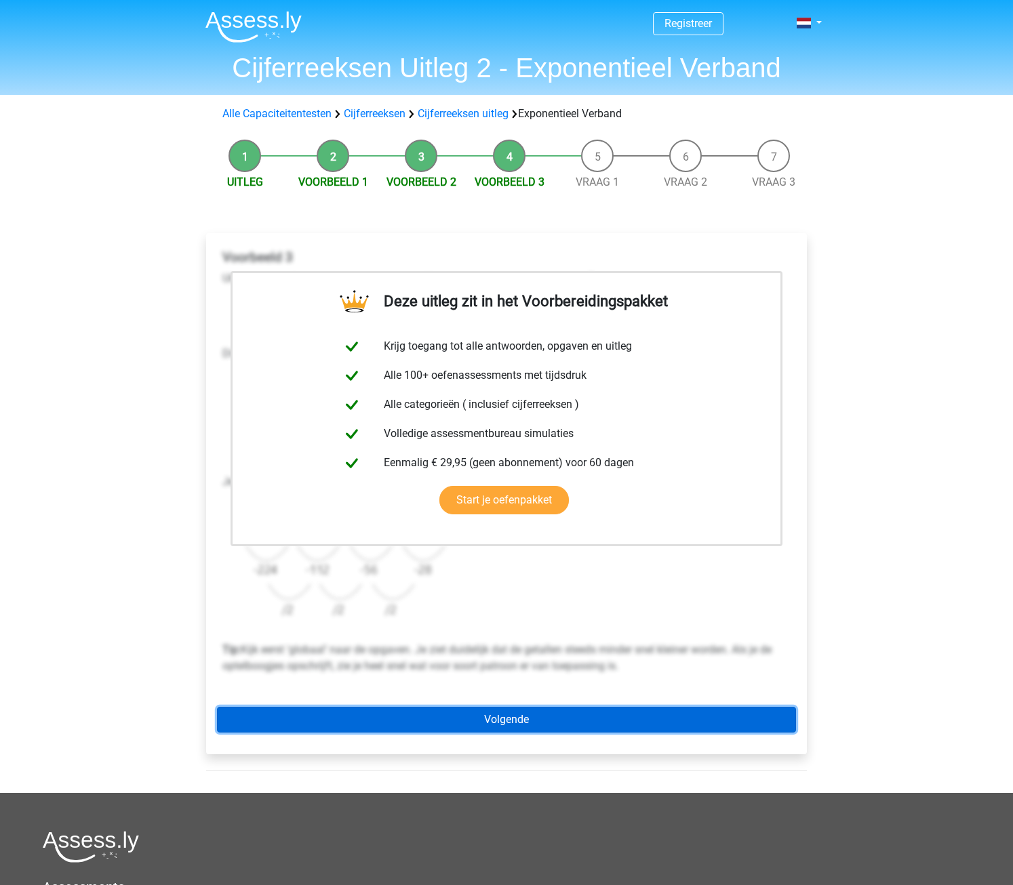
click at [569, 725] on link "Volgende" at bounding box center [506, 720] width 579 height 26
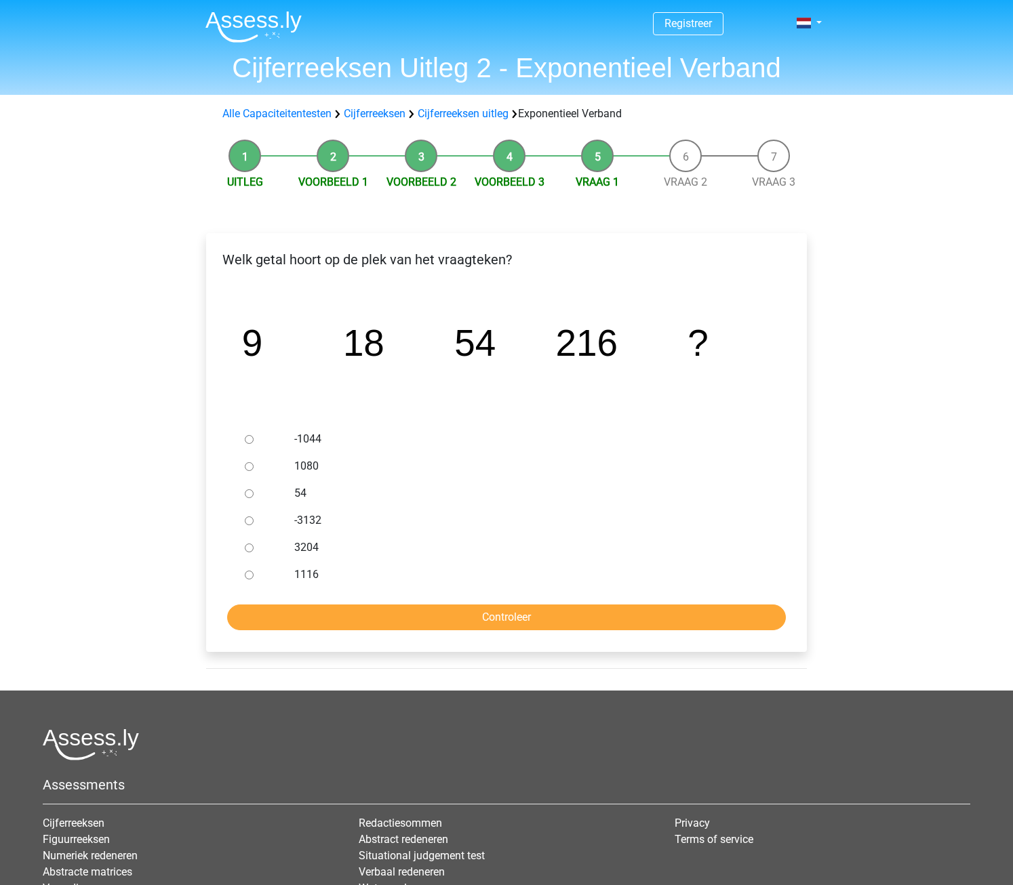
click at [249, 466] on input "1080" at bounding box center [249, 466] width 9 height 9
radio input "true"
click at [454, 615] on input "Controleer" at bounding box center [506, 618] width 559 height 26
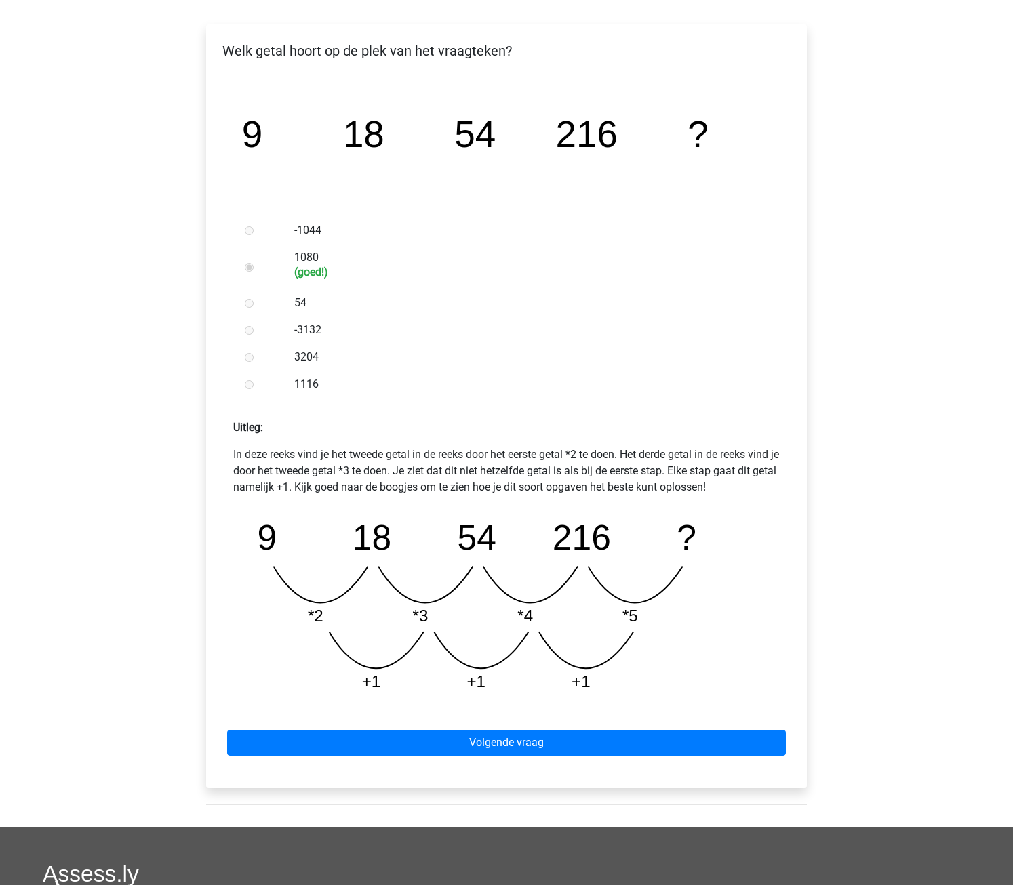
scroll to position [207, 0]
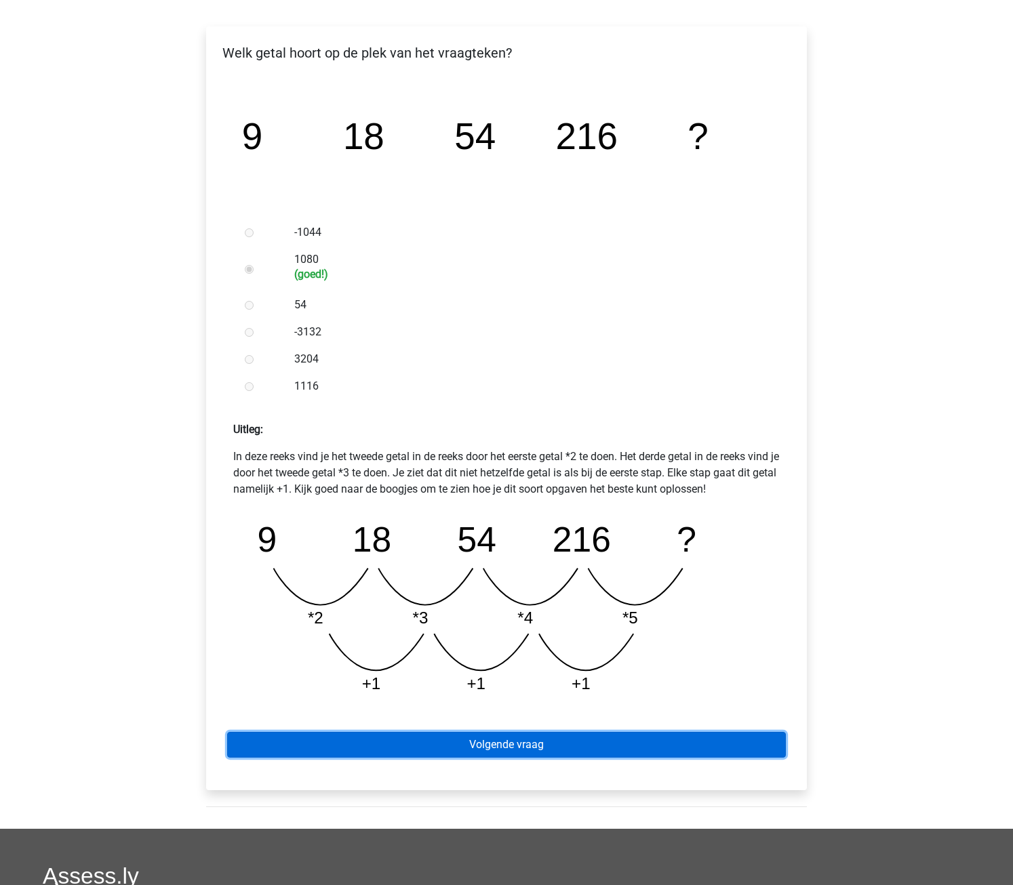
click at [521, 746] on link "Volgende vraag" at bounding box center [506, 745] width 559 height 26
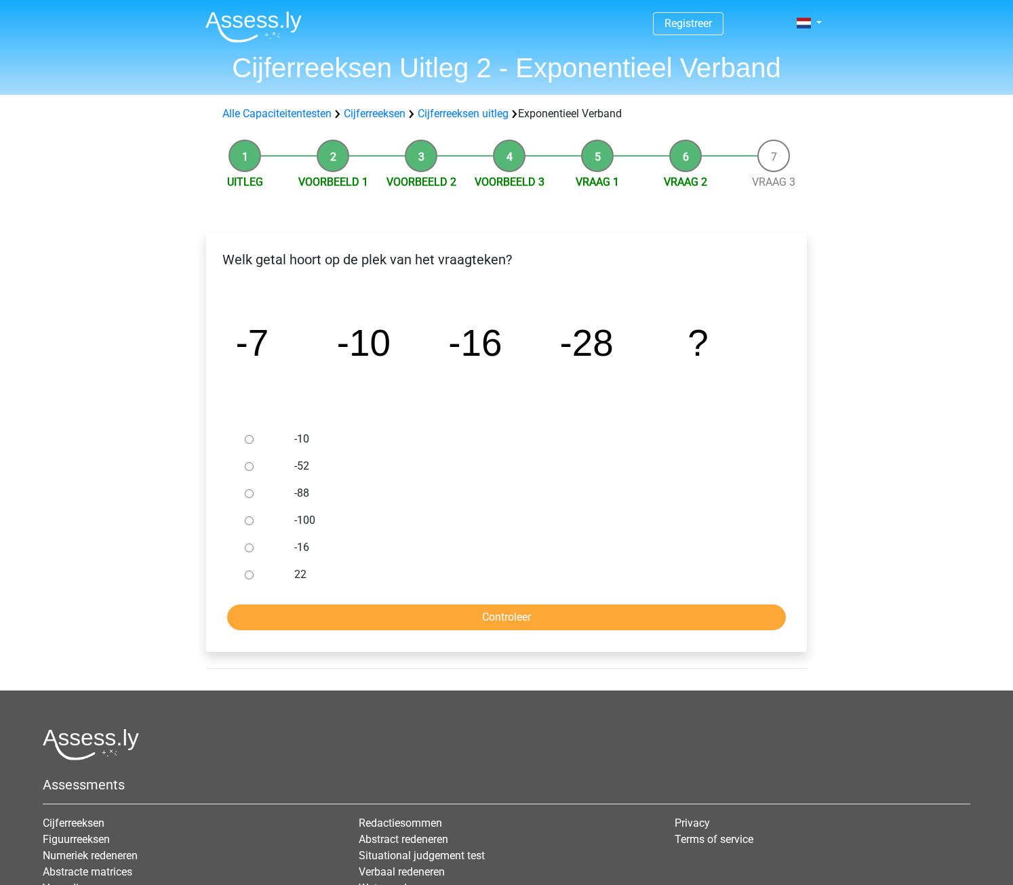
click at [252, 467] on input "-52" at bounding box center [249, 466] width 9 height 9
radio input "true"
click at [424, 621] on input "Controleer" at bounding box center [506, 618] width 559 height 26
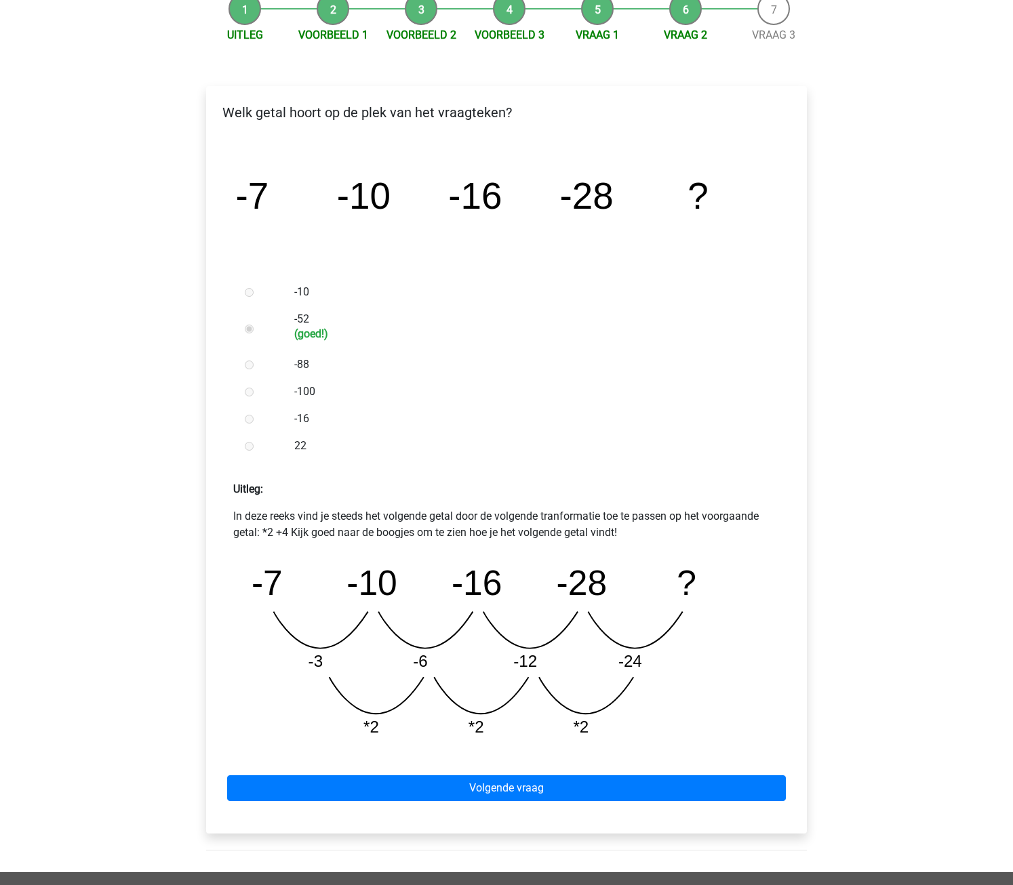
scroll to position [148, 0]
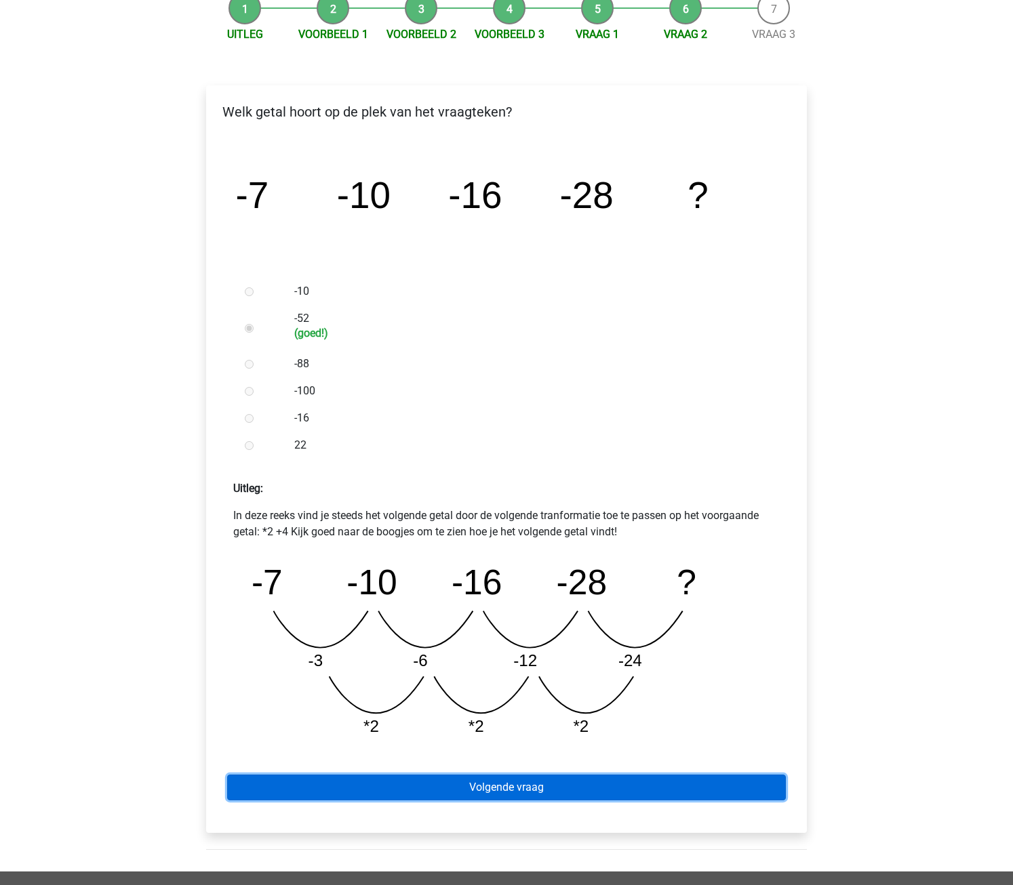
click at [533, 795] on link "Volgende vraag" at bounding box center [506, 788] width 559 height 26
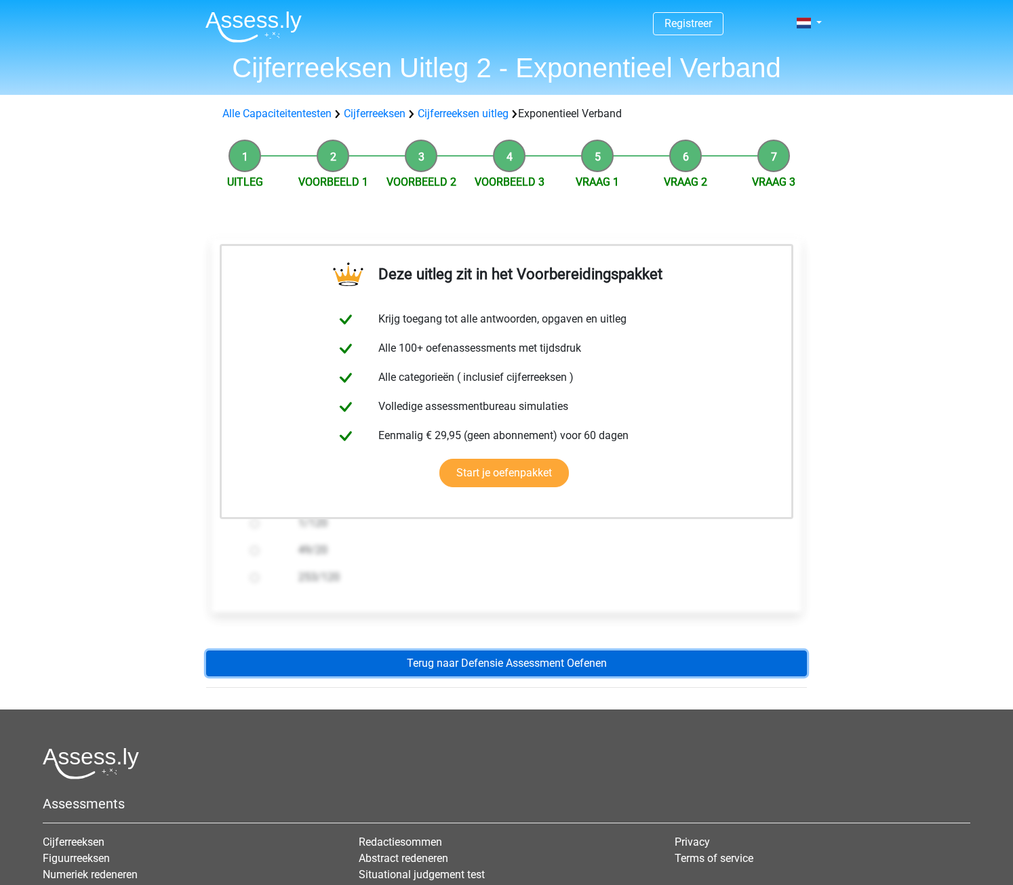
click at [577, 655] on link "Terug naar Defensie Assessment Oefenen" at bounding box center [506, 664] width 601 height 26
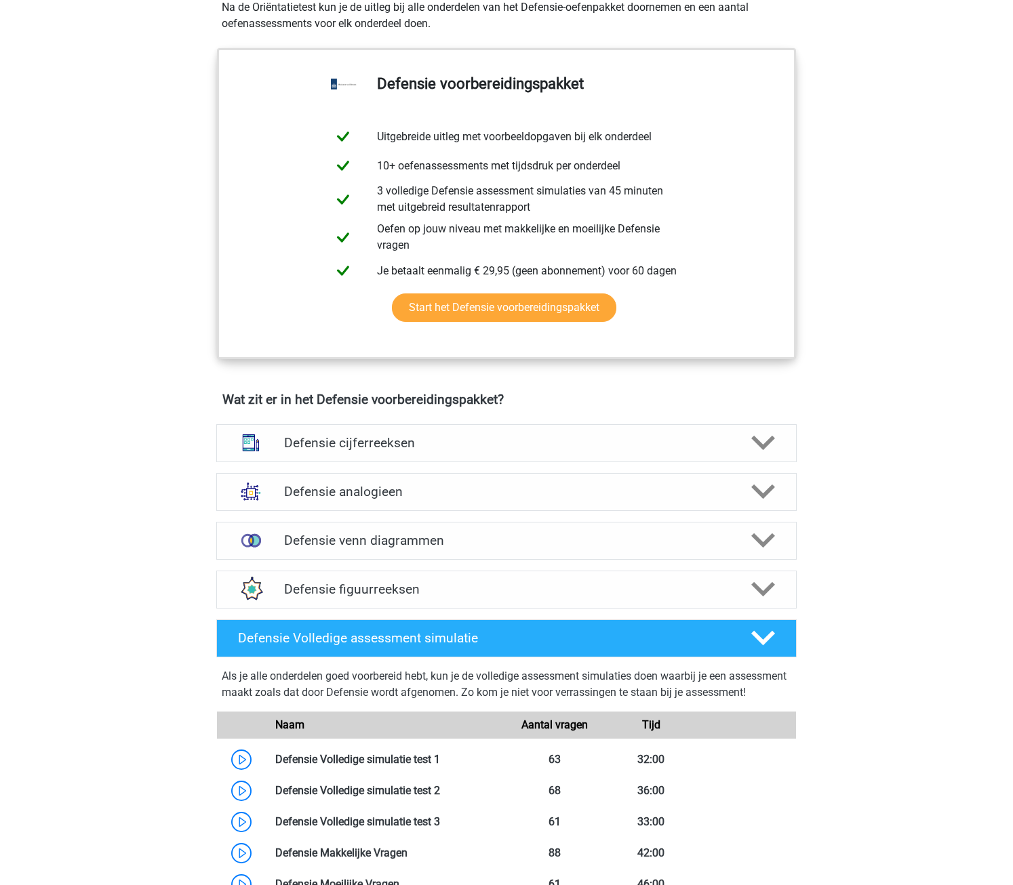
scroll to position [641, 0]
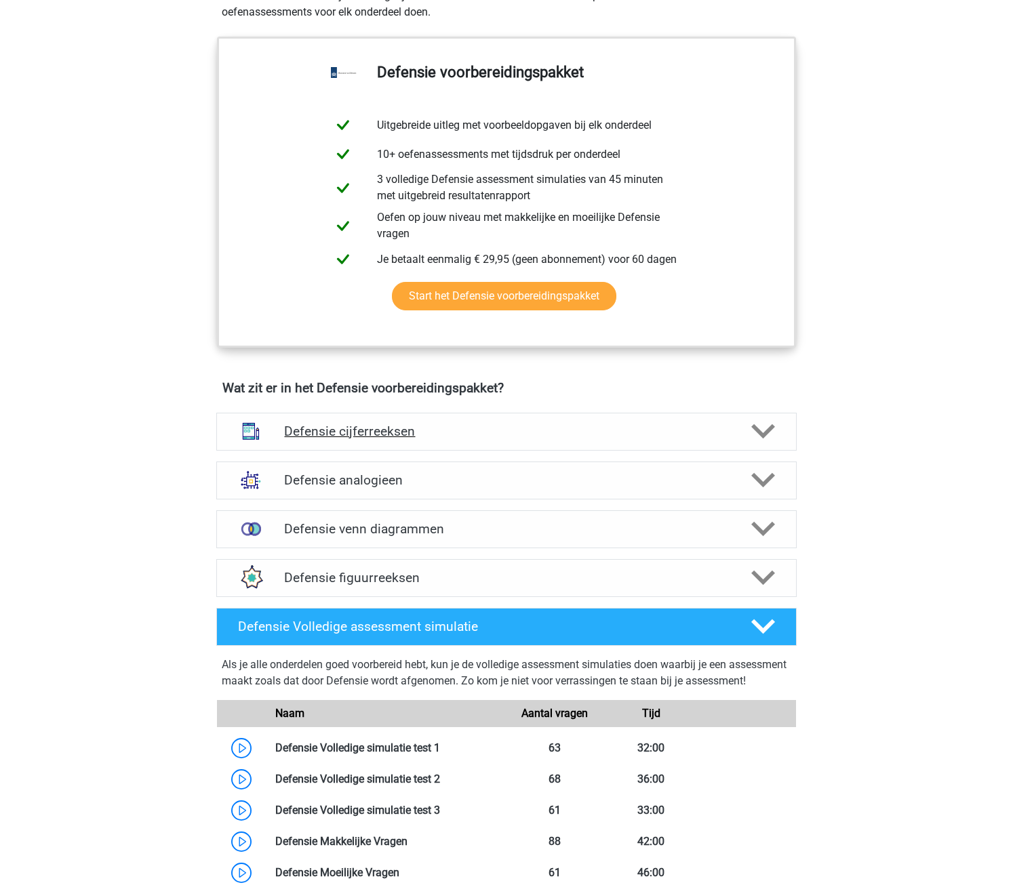
click at [559, 416] on div "Defensie cijferreeksen" at bounding box center [506, 432] width 580 height 38
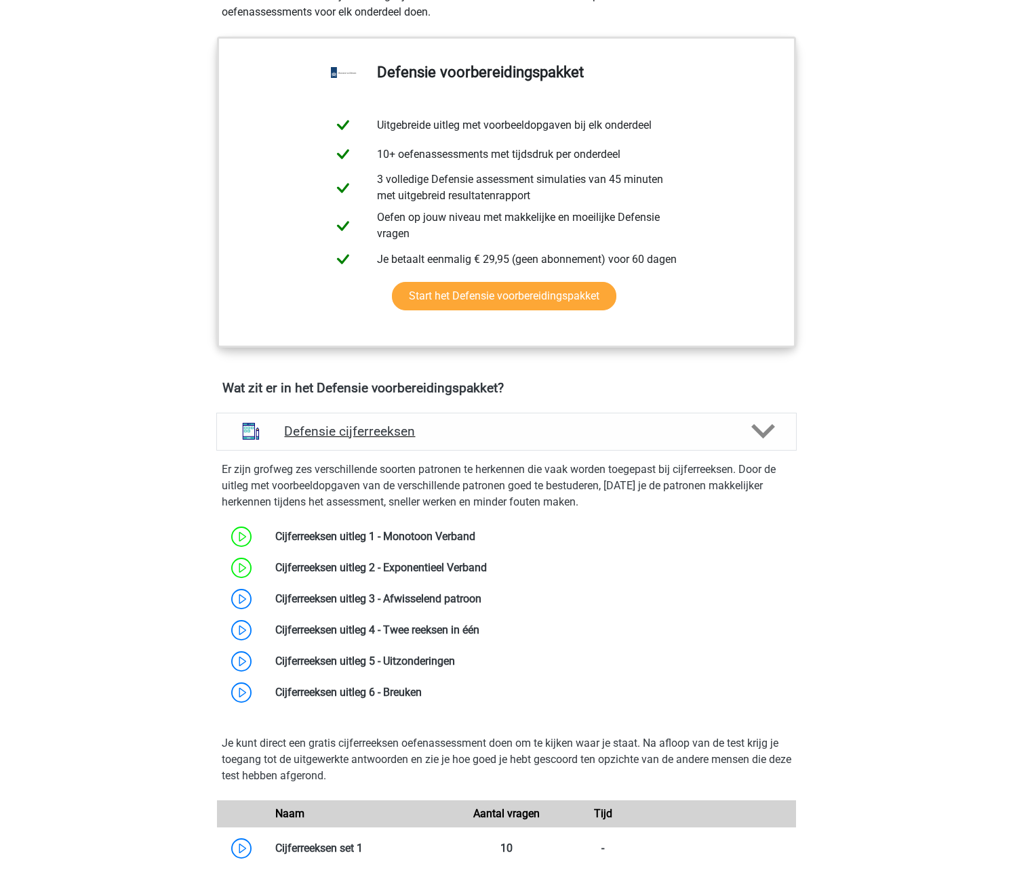
click at [559, 416] on div "Defensie cijferreeksen" at bounding box center [506, 432] width 580 height 38
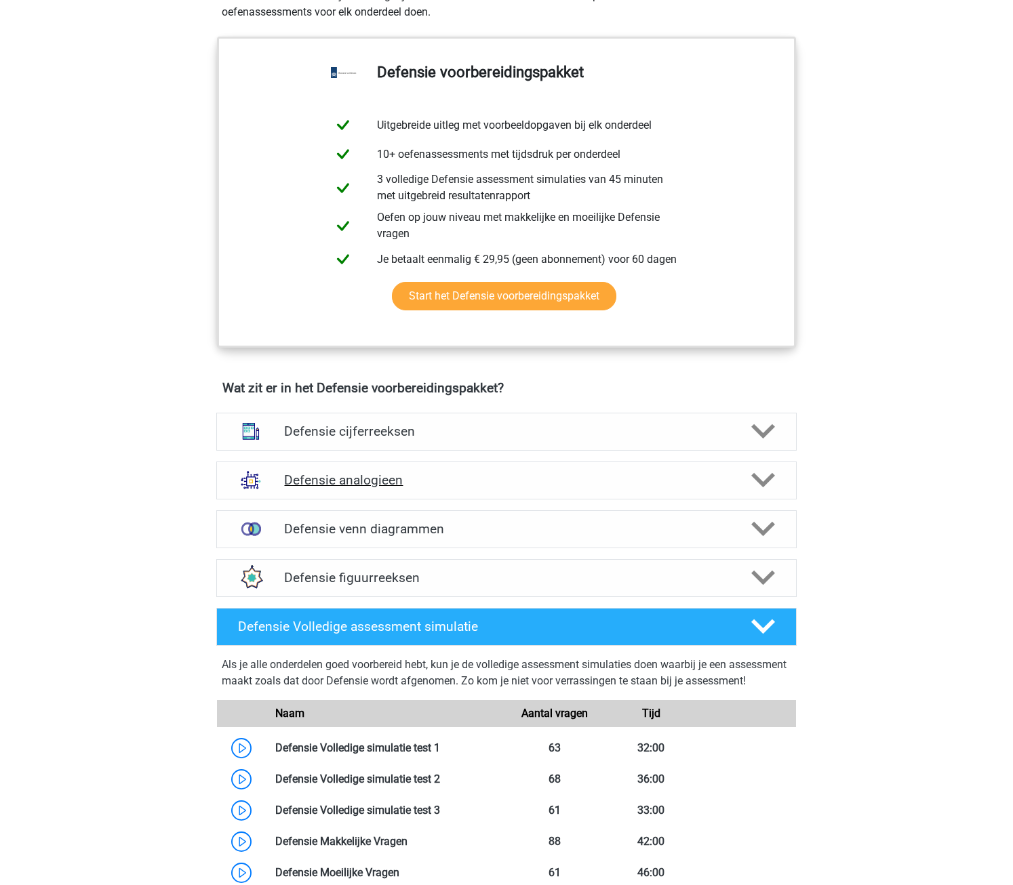
click at [515, 485] on h4 "Defensie analogieen" at bounding box center [506, 480] width 444 height 16
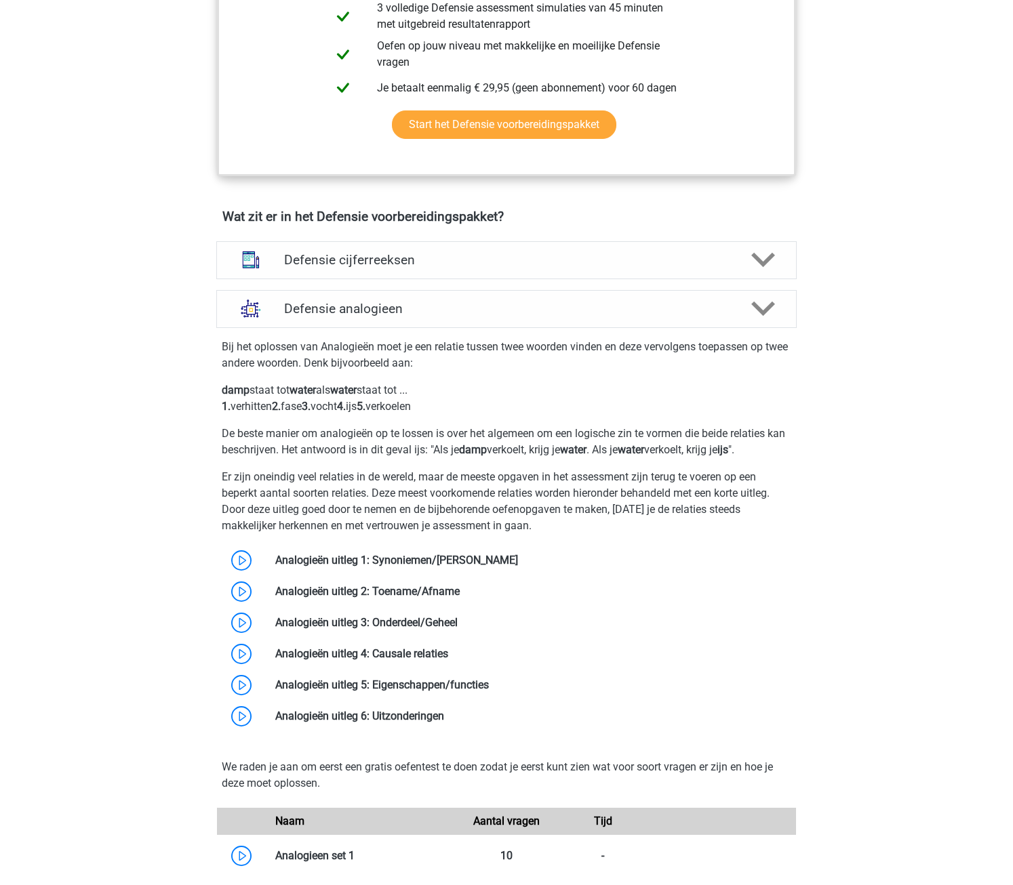
scroll to position [813, 0]
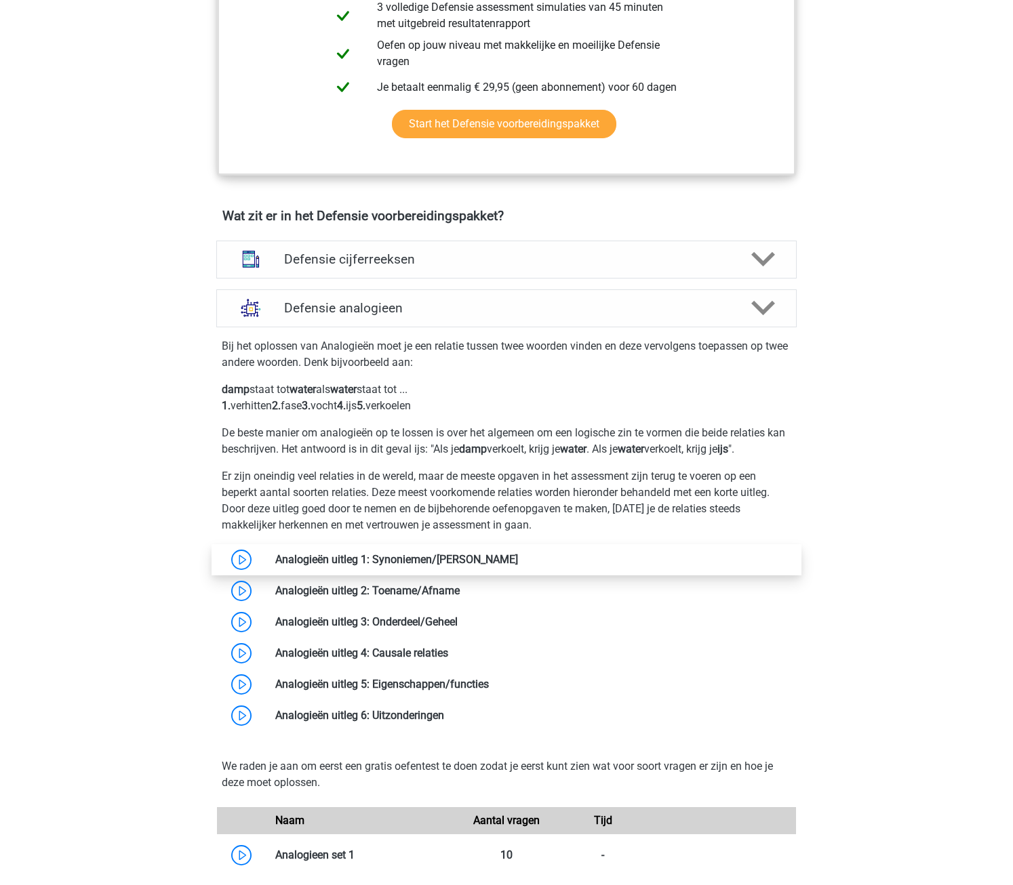
click at [518, 564] on link at bounding box center [518, 559] width 0 height 13
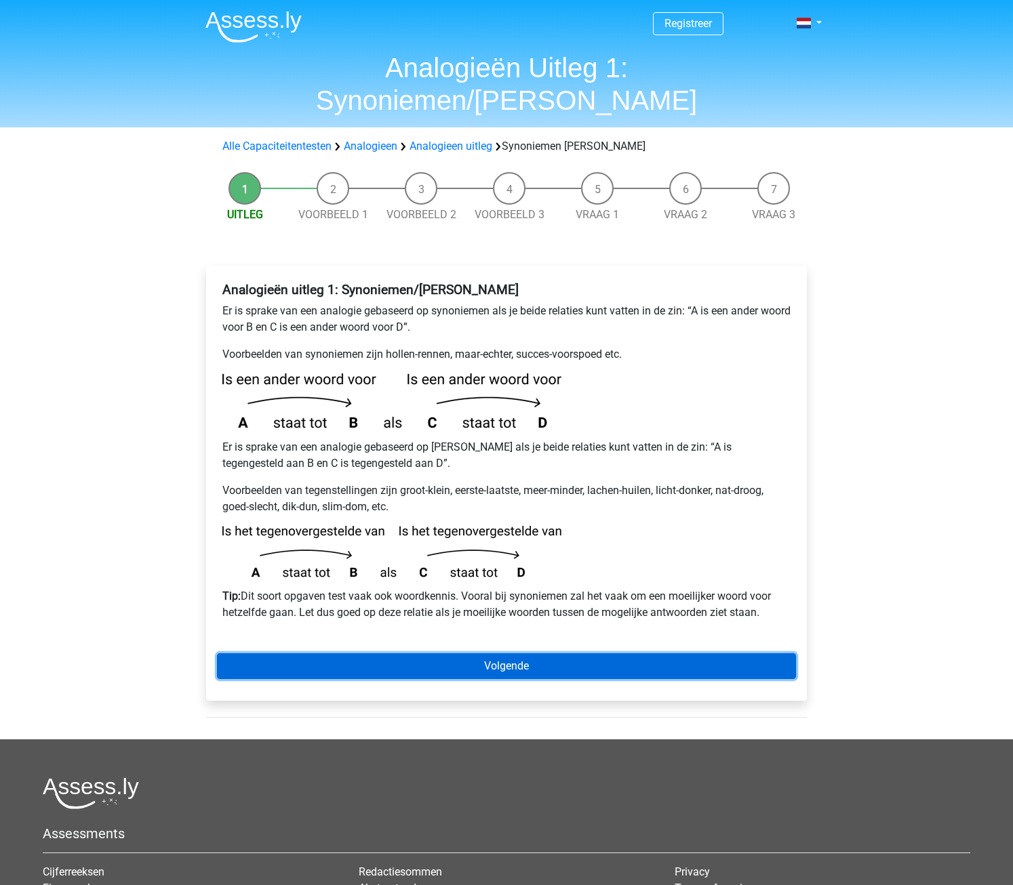
click at [438, 653] on link "Volgende" at bounding box center [506, 666] width 579 height 26
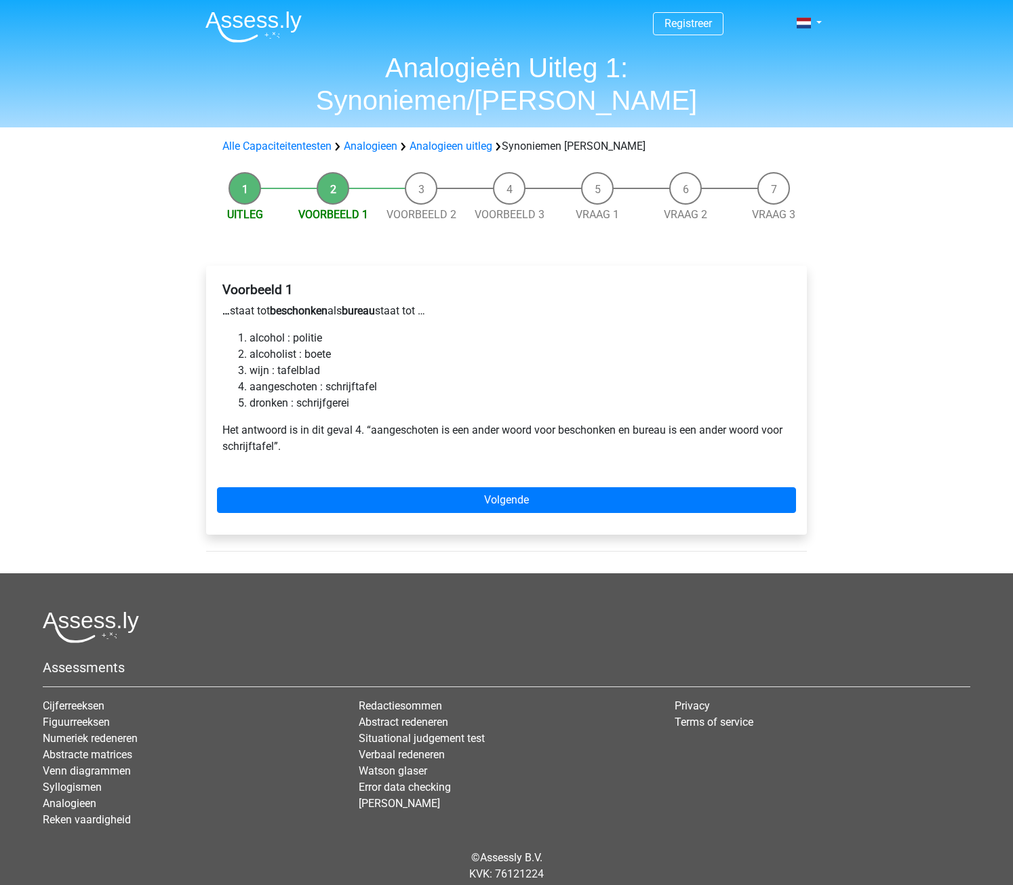
click at [317, 379] on li "aangeschoten : schrijftafel" at bounding box center [519, 387] width 541 height 16
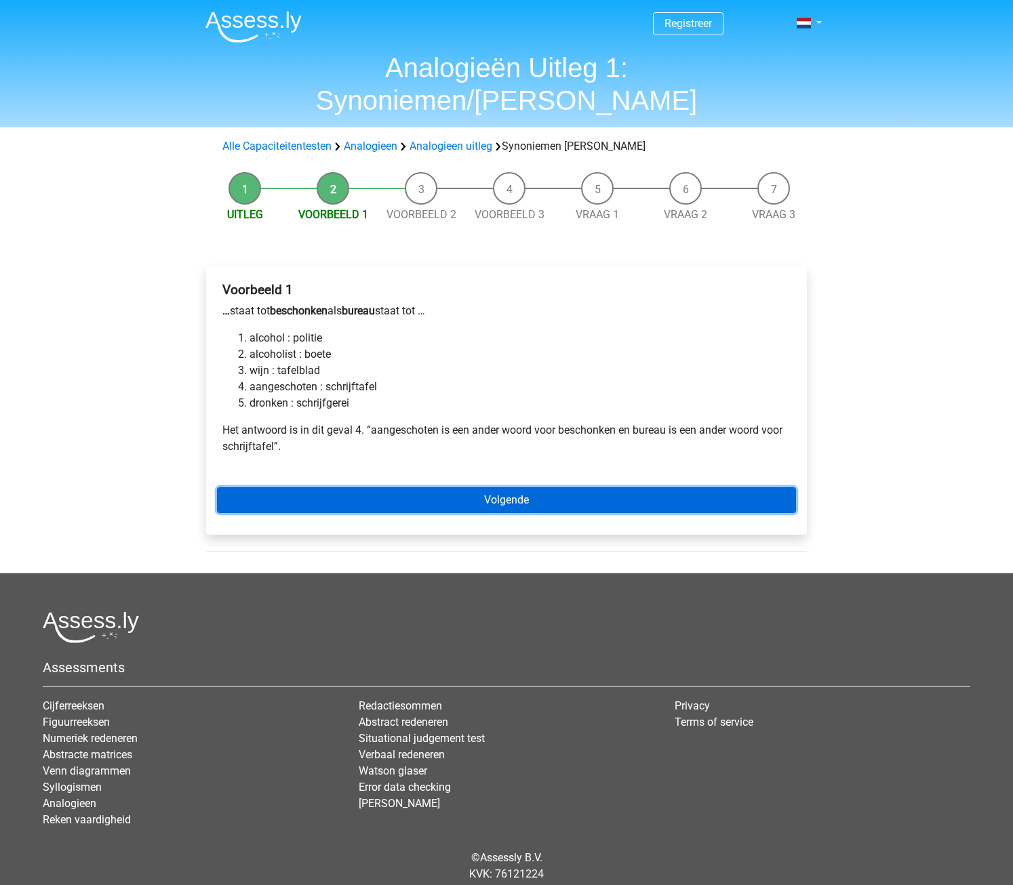
click at [376, 487] on link "Volgende" at bounding box center [506, 500] width 579 height 26
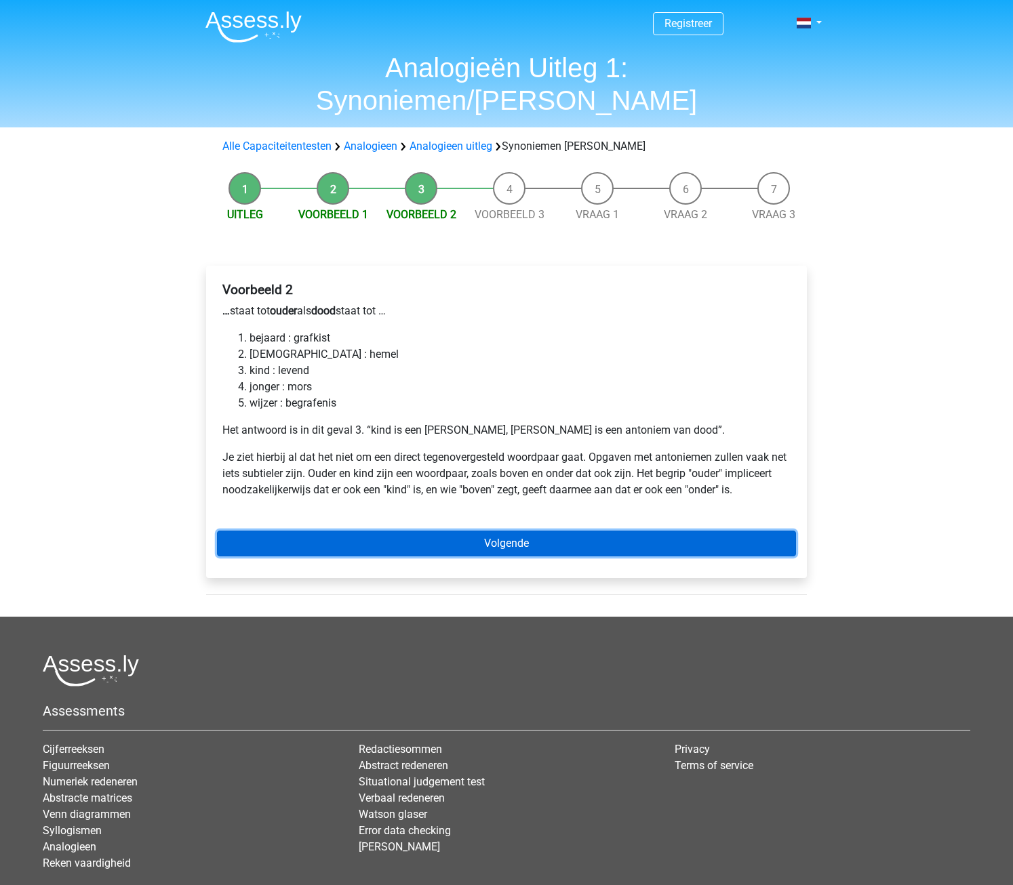
click at [445, 531] on link "Volgende" at bounding box center [506, 544] width 579 height 26
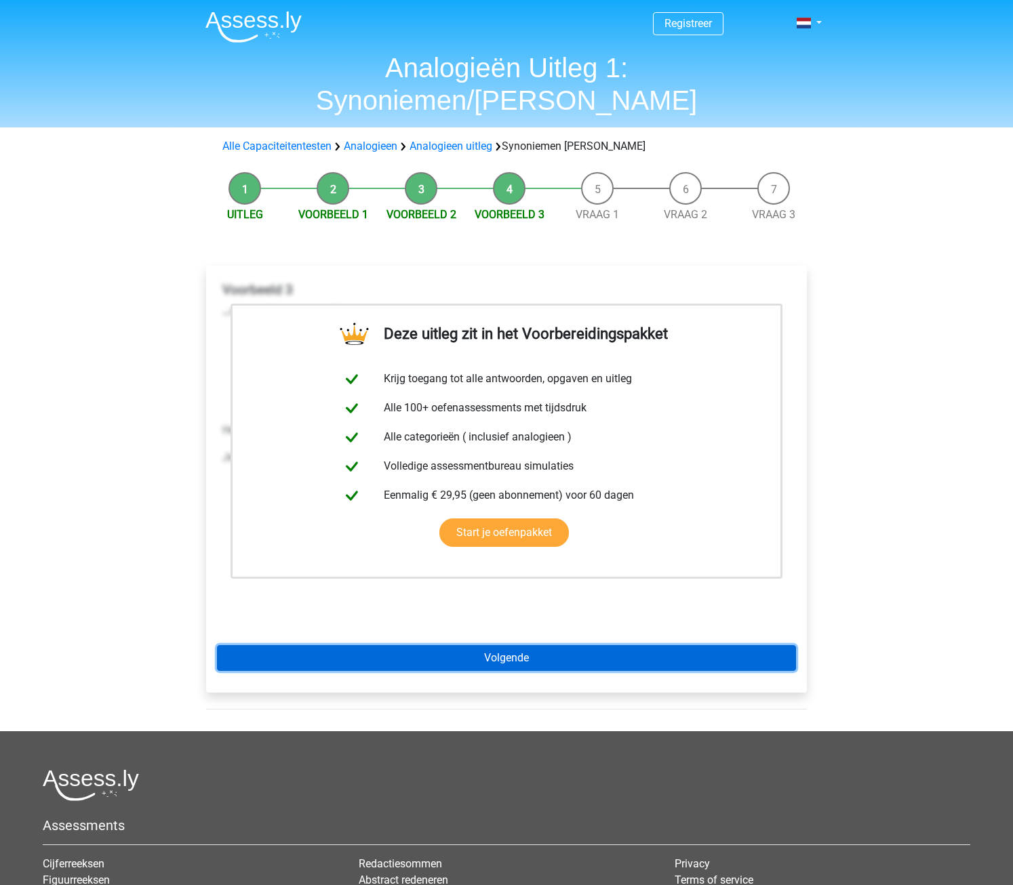
click at [478, 645] on link "Volgende" at bounding box center [506, 658] width 579 height 26
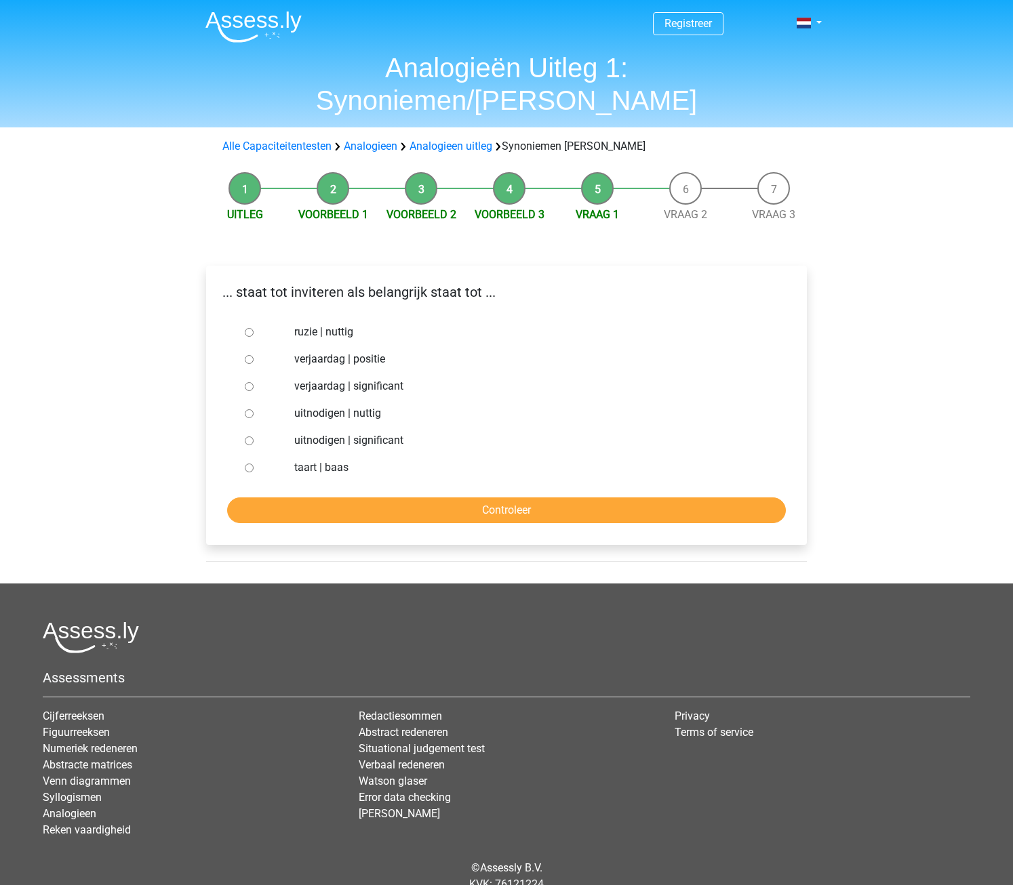
click at [250, 409] on input "uitnodigen | nuttig" at bounding box center [249, 413] width 9 height 9
radio input "true"
click at [250, 437] on input "uitnodigen | significant" at bounding box center [249, 441] width 9 height 9
radio input "true"
click at [361, 498] on input "Controleer" at bounding box center [506, 511] width 559 height 26
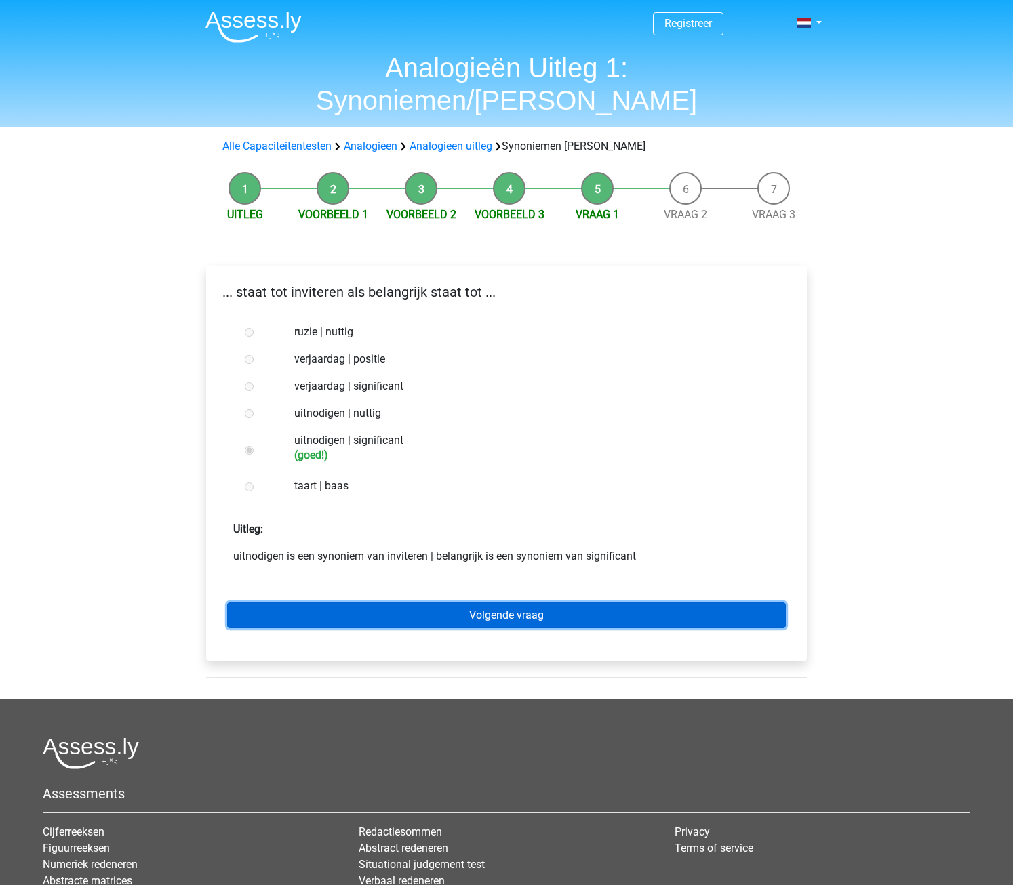
click at [446, 603] on link "Volgende vraag" at bounding box center [506, 616] width 559 height 26
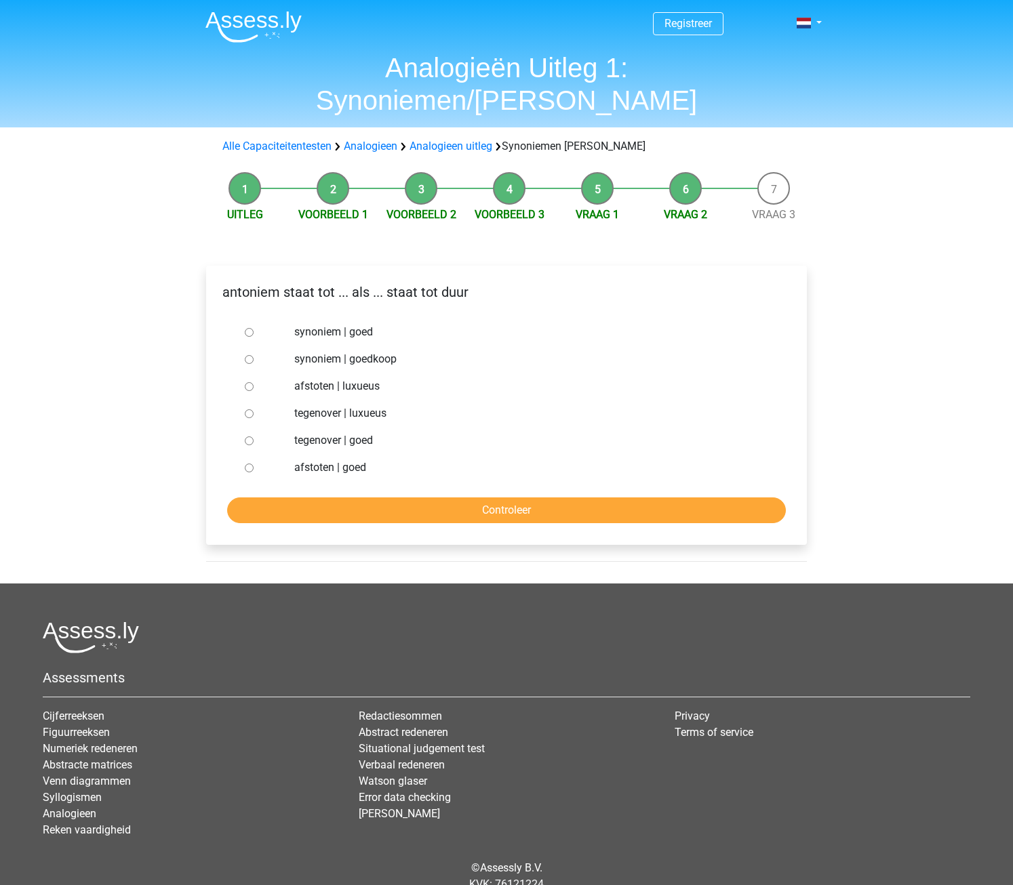
click at [245, 355] on input "synoniem | goedkoop" at bounding box center [249, 359] width 9 height 9
radio input "true"
click at [439, 498] on input "Controleer" at bounding box center [506, 511] width 559 height 26
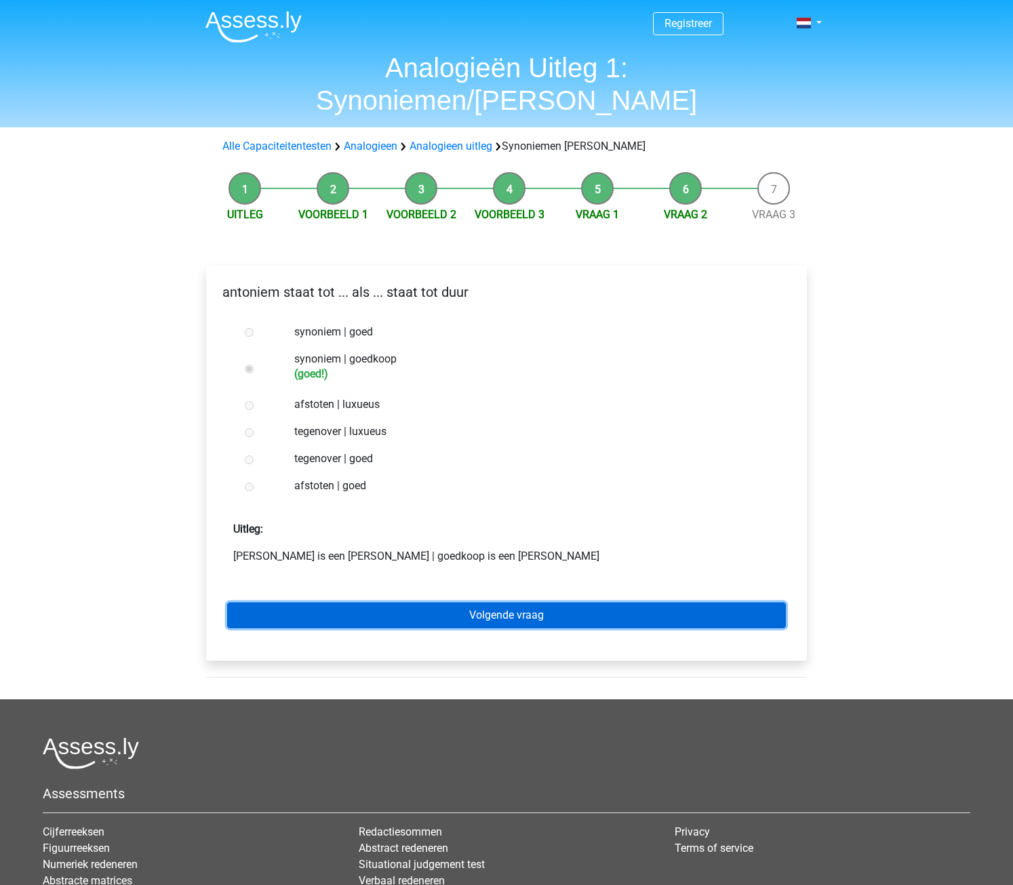
click at [460, 603] on link "Volgende vraag" at bounding box center [506, 616] width 559 height 26
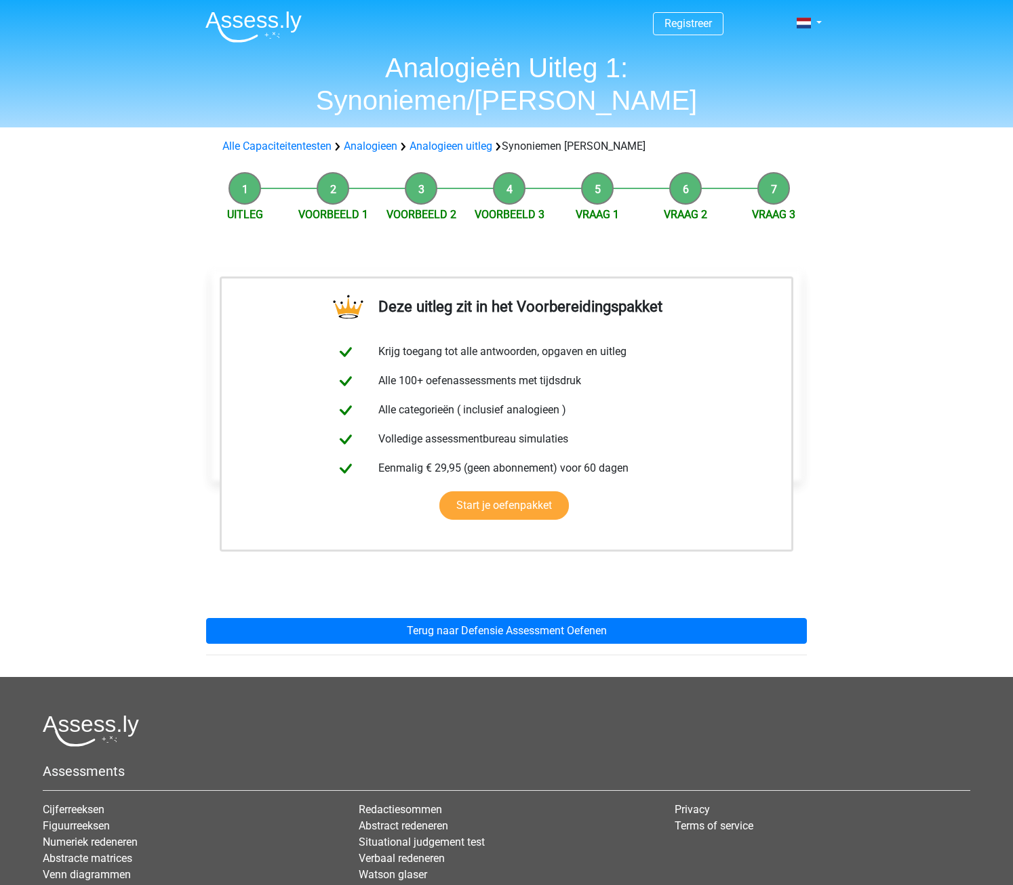
click at [460, 581] on div "Deze uitleg zit in het Voorbereidingspakket Krijg toegang tot alle antwoorden, …" at bounding box center [506, 458] width 622 height 439
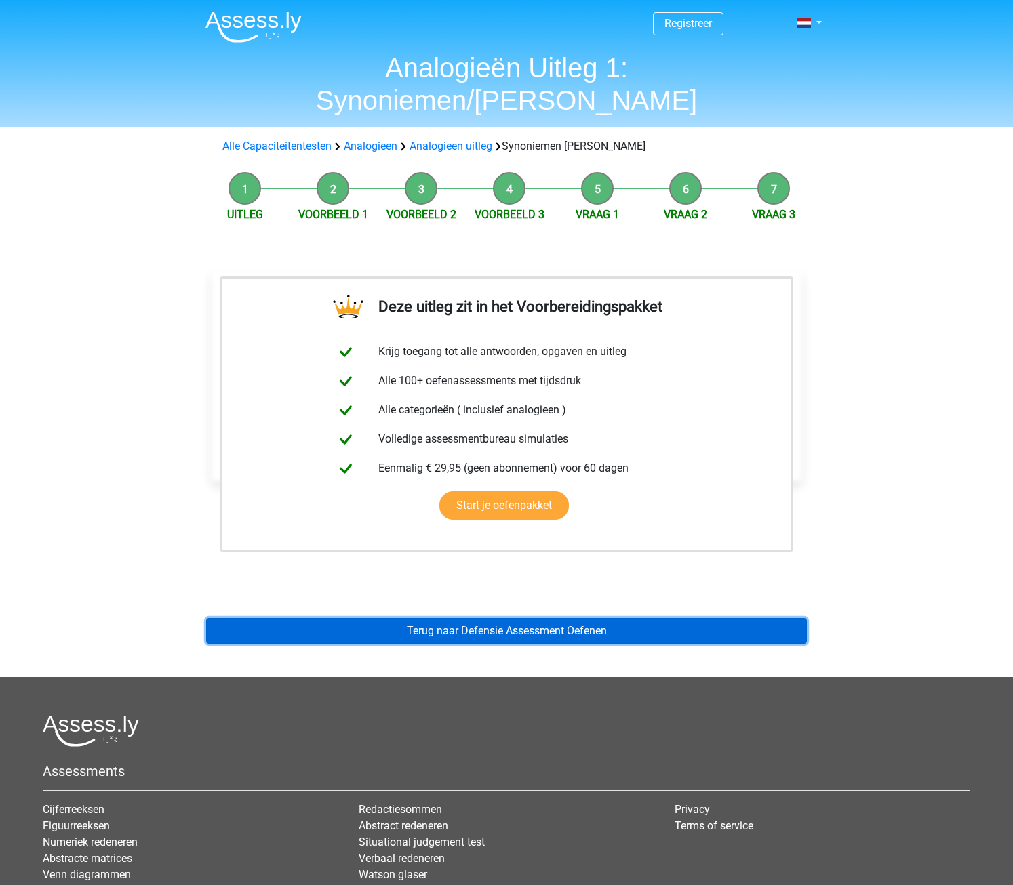
click at [462, 618] on link "Terug naar Defensie Assessment Oefenen" at bounding box center [506, 631] width 601 height 26
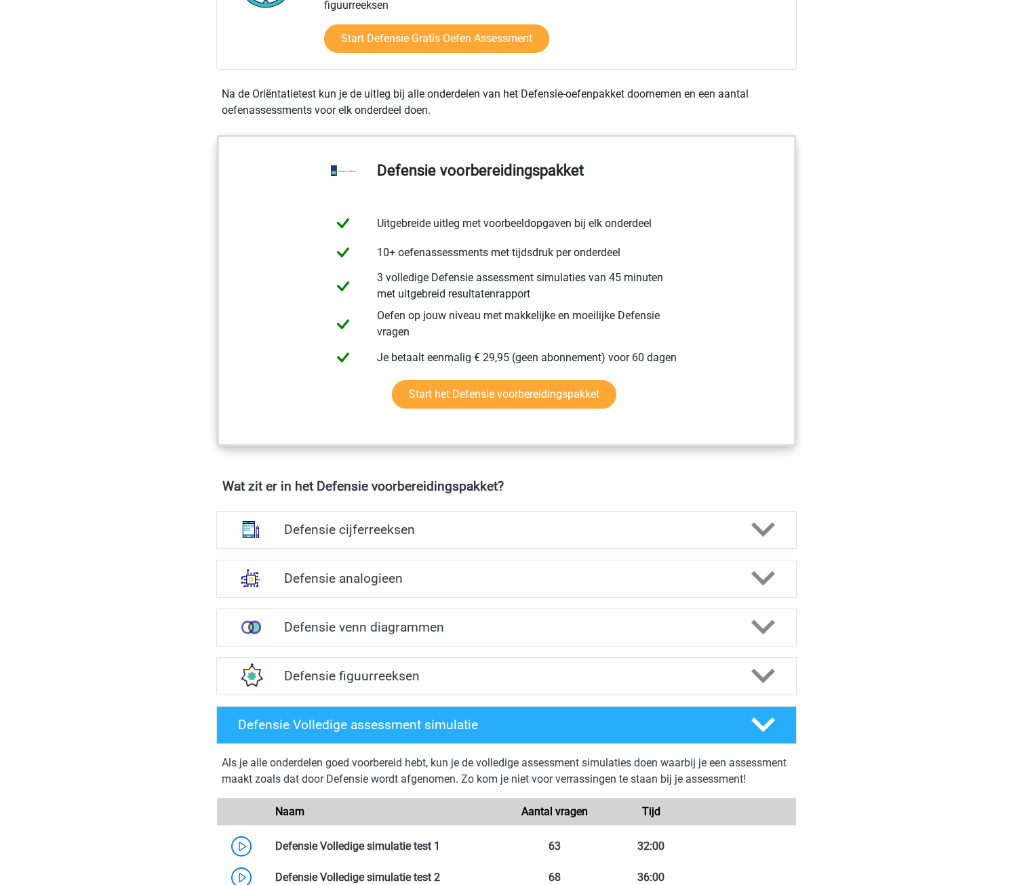
scroll to position [544, 0]
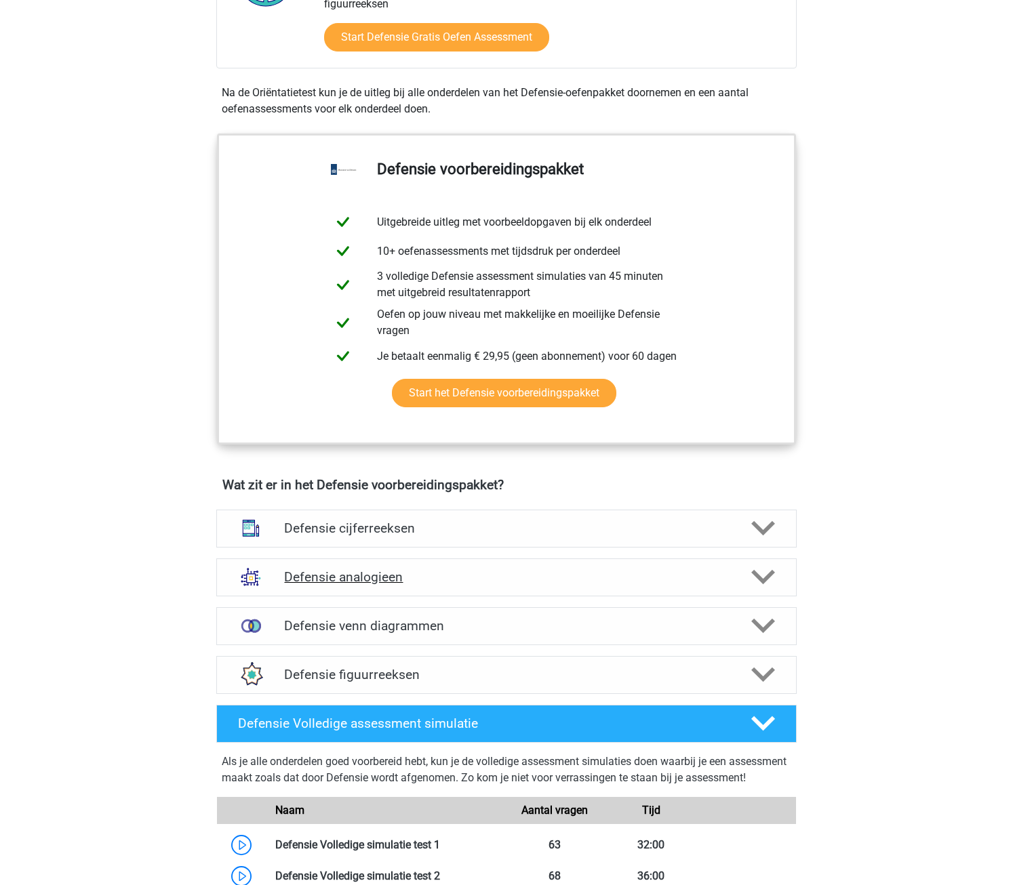
click at [481, 581] on h4 "Defensie analogieen" at bounding box center [506, 577] width 444 height 16
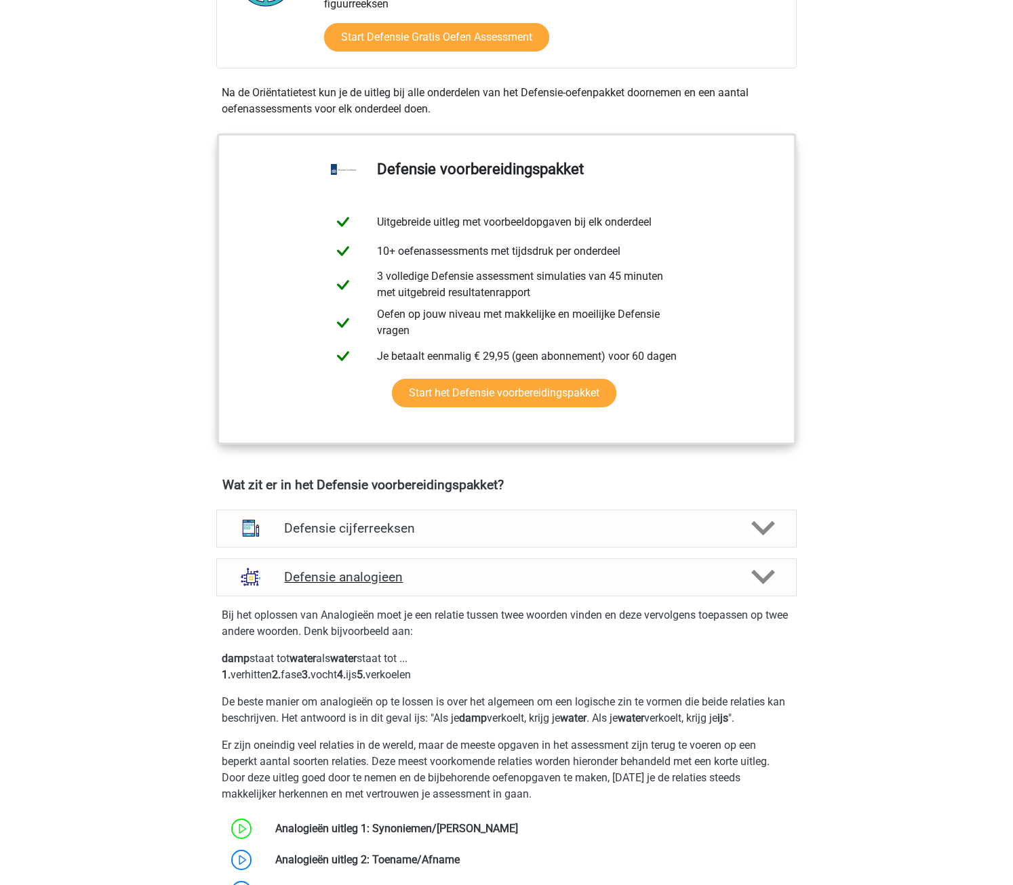
scroll to position [875, 0]
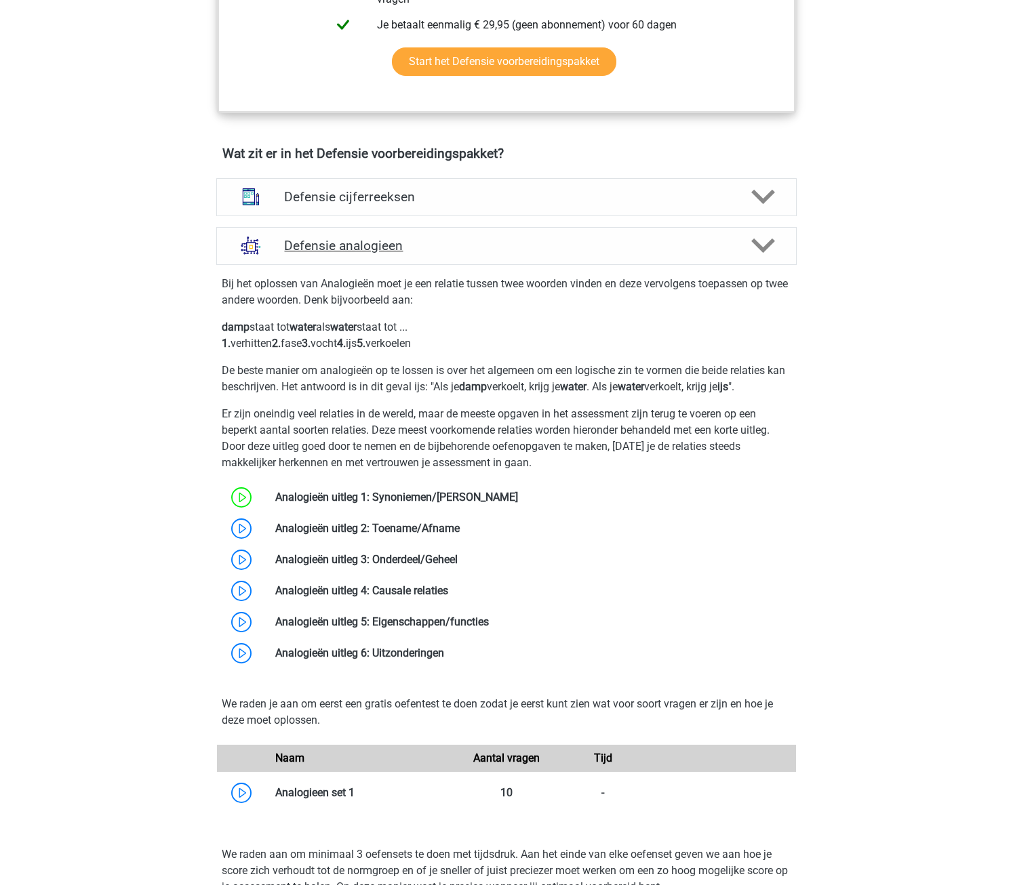
click at [547, 248] on h4 "Defensie analogieen" at bounding box center [506, 246] width 444 height 16
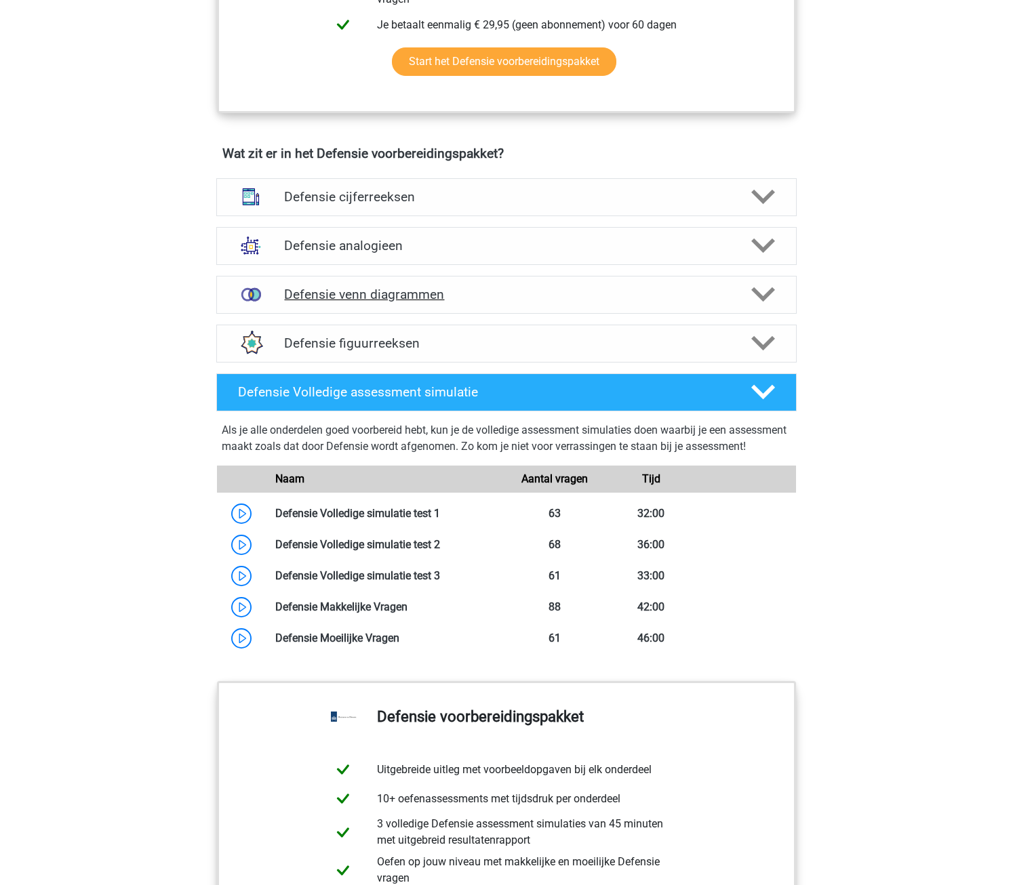
click at [540, 296] on h4 "Defensie venn diagrammen" at bounding box center [506, 295] width 444 height 16
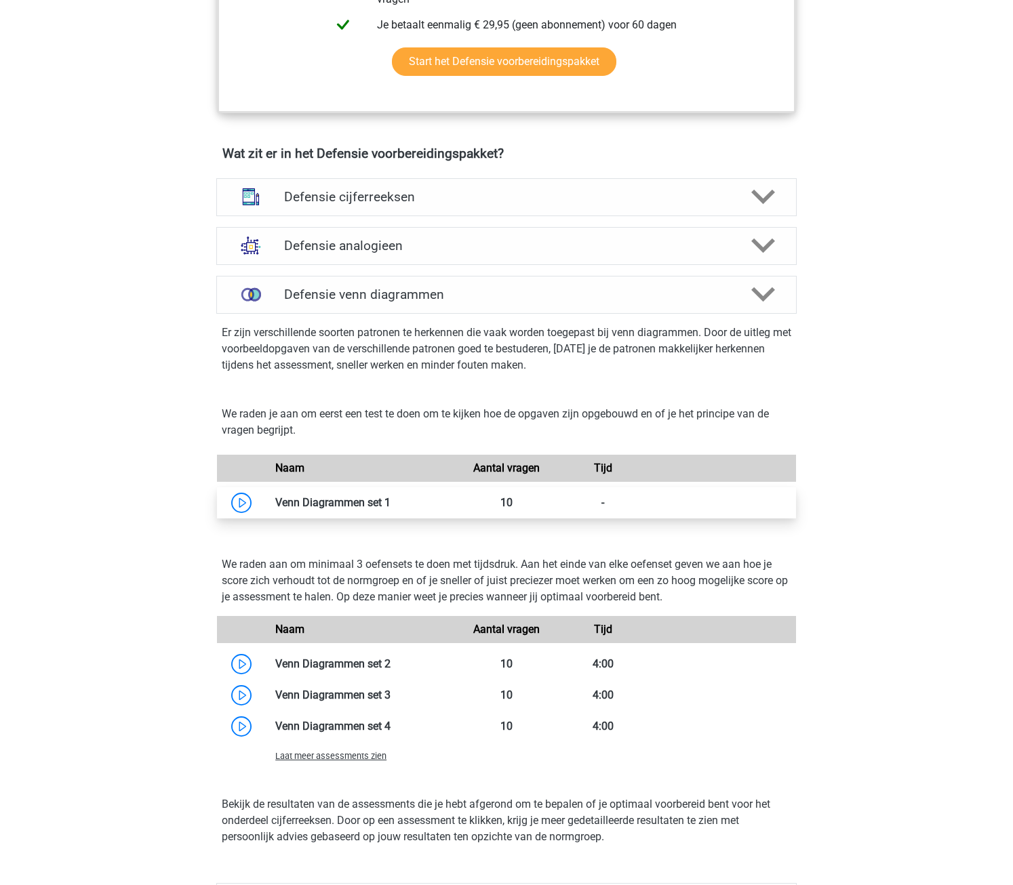
click at [390, 502] on link at bounding box center [390, 502] width 0 height 13
click at [390, 498] on link at bounding box center [390, 502] width 0 height 13
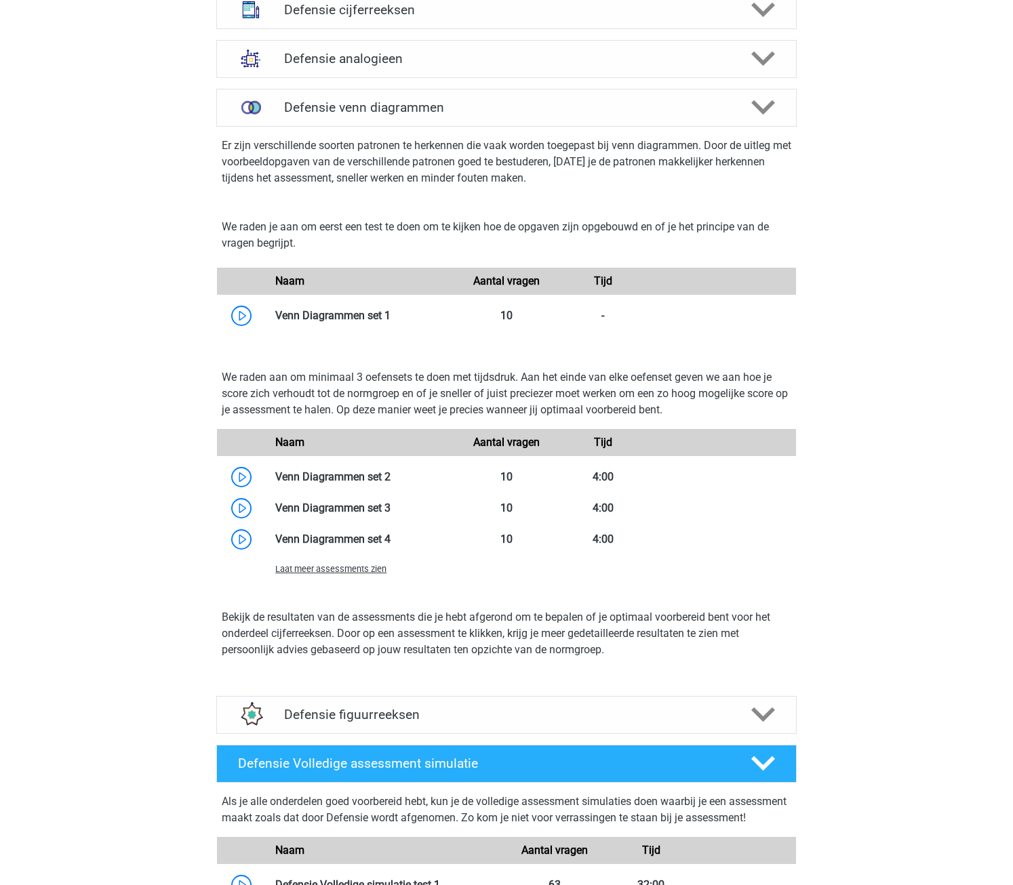
scroll to position [1078, 0]
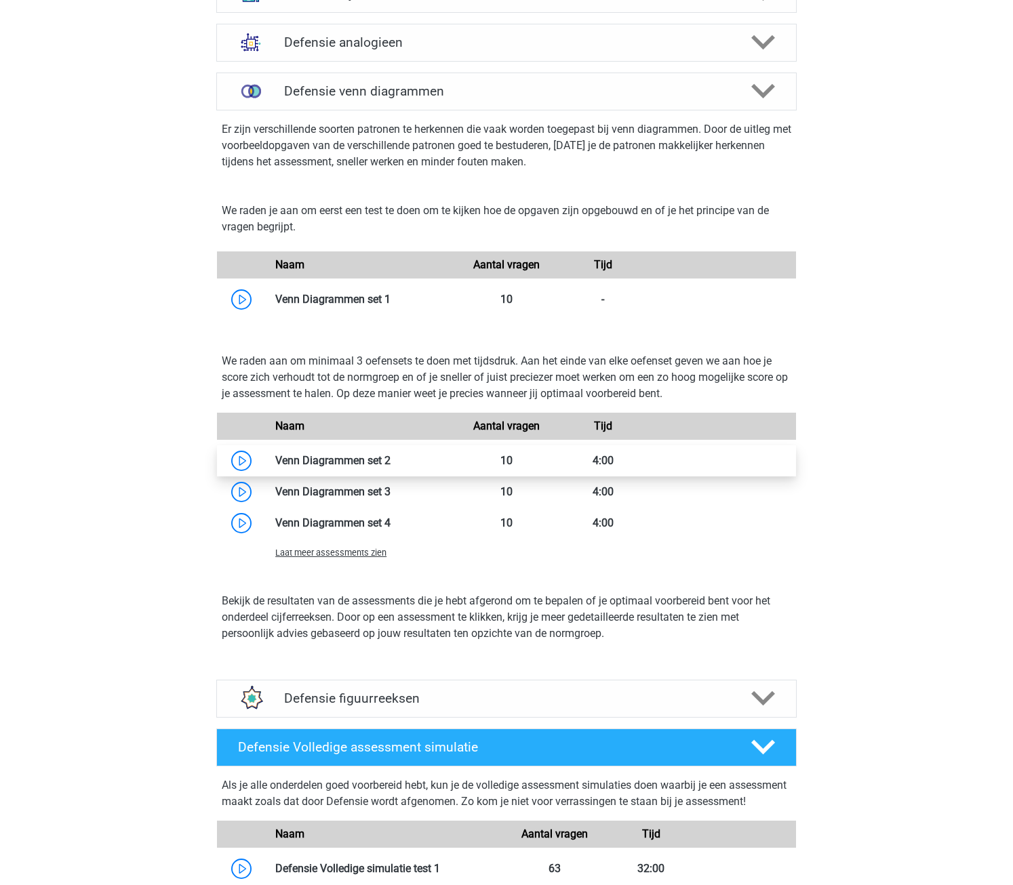
click at [390, 461] on link at bounding box center [390, 460] width 0 height 13
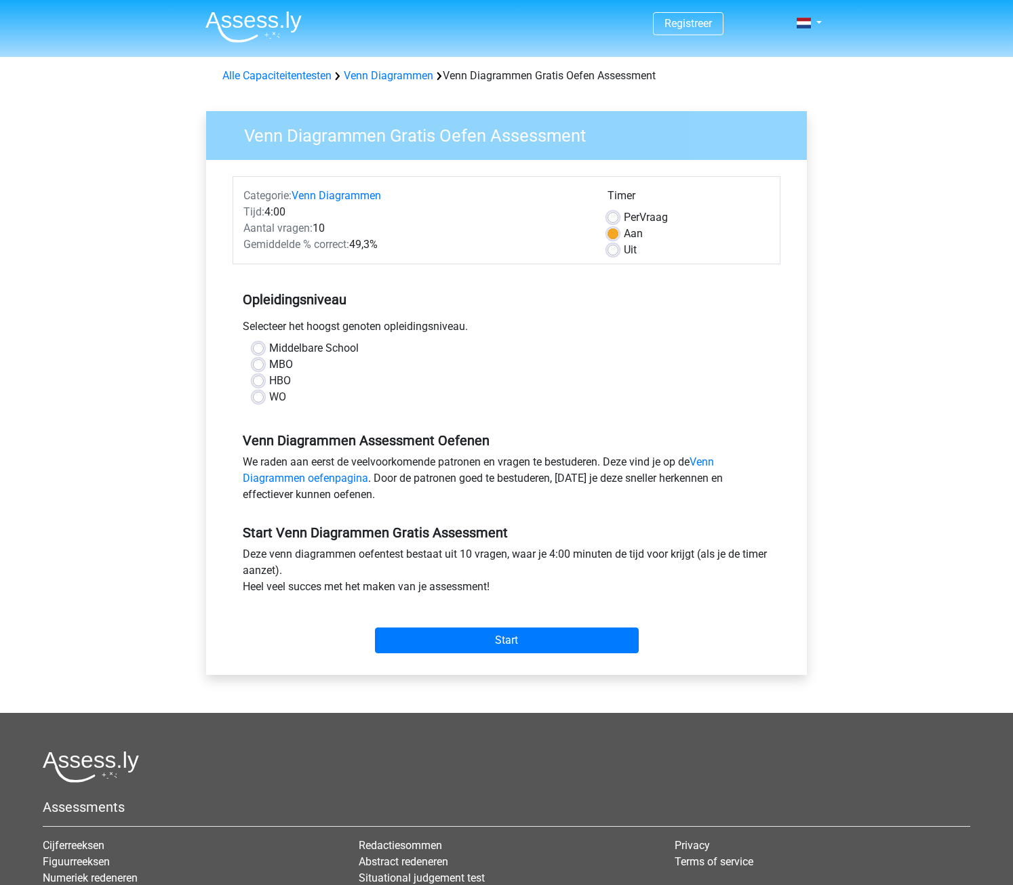
click at [269, 384] on label "HBO" at bounding box center [280, 381] width 22 height 16
click at [258, 384] on input "HBO" at bounding box center [258, 380] width 11 height 14
radio input "true"
click at [500, 635] on input "Start" at bounding box center [507, 641] width 264 height 26
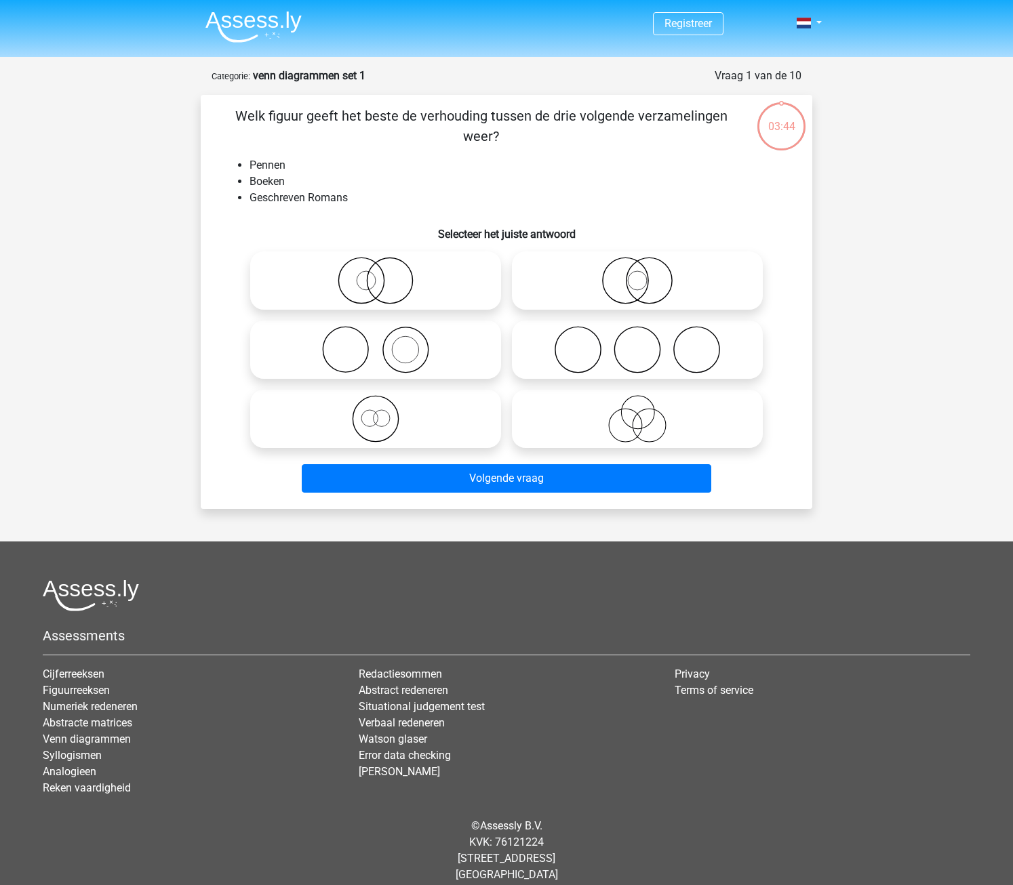
click at [676, 359] on circle at bounding box center [696, 349] width 45 height 45
click at [646, 343] on input "radio" at bounding box center [641, 338] width 9 height 9
radio input "true"
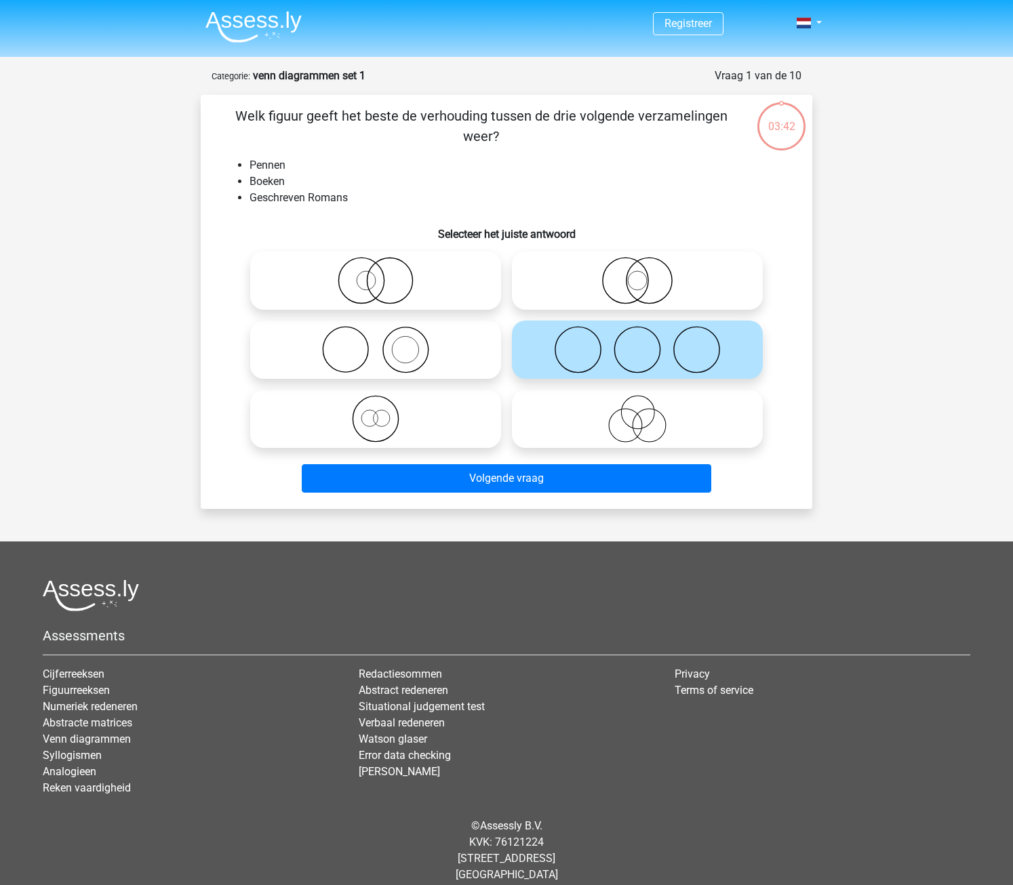
click at [586, 432] on icon at bounding box center [637, 418] width 240 height 47
click at [637, 412] on input "radio" at bounding box center [641, 407] width 9 height 9
radio input "true"
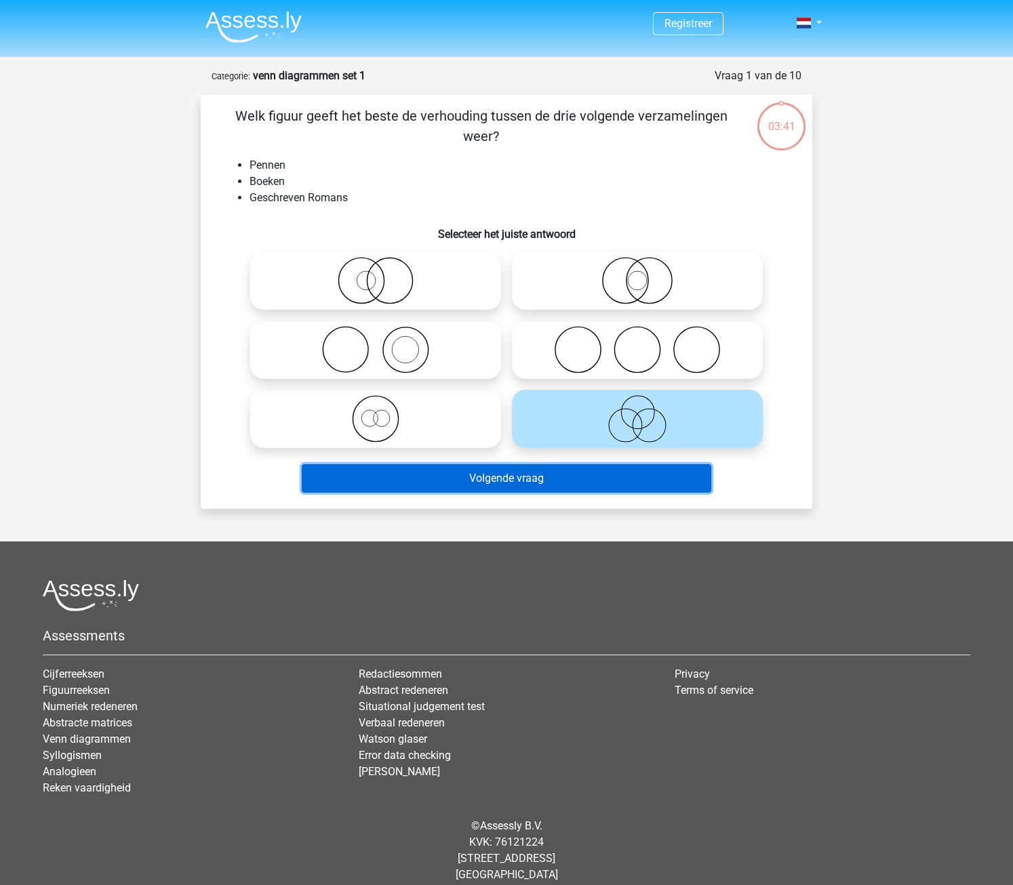
click at [561, 479] on button "Volgende vraag" at bounding box center [507, 478] width 410 height 28
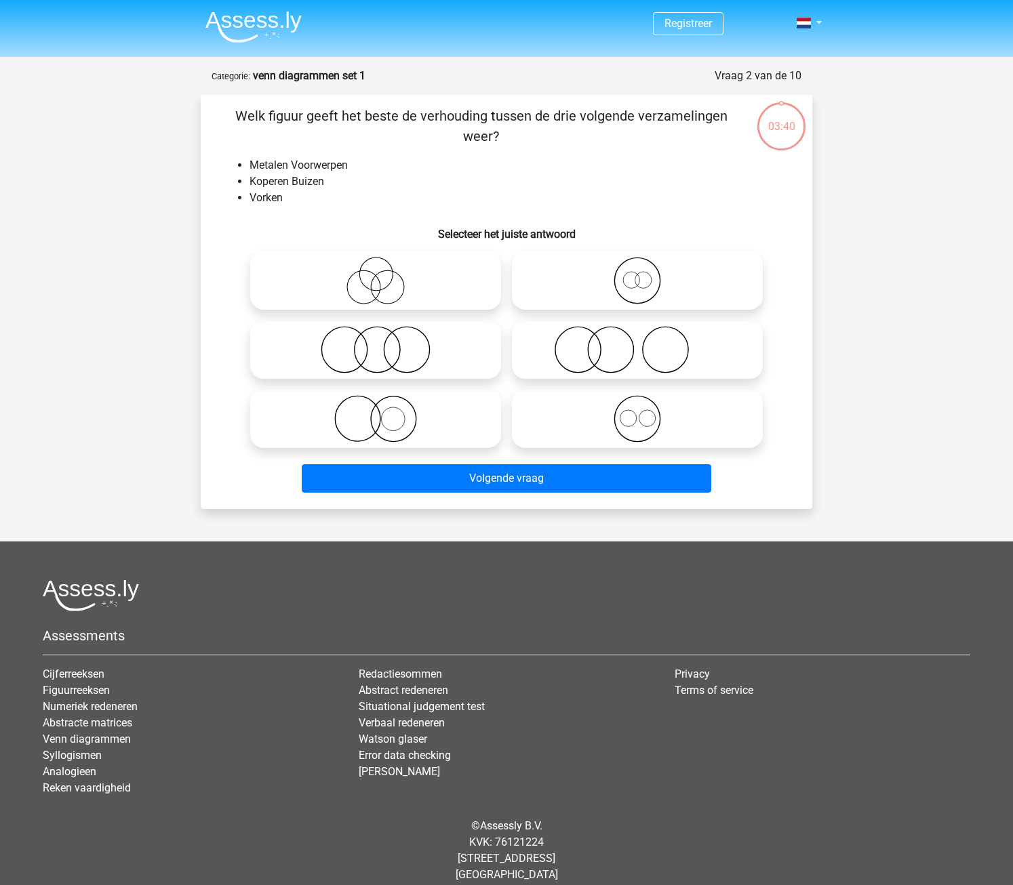
scroll to position [14, 0]
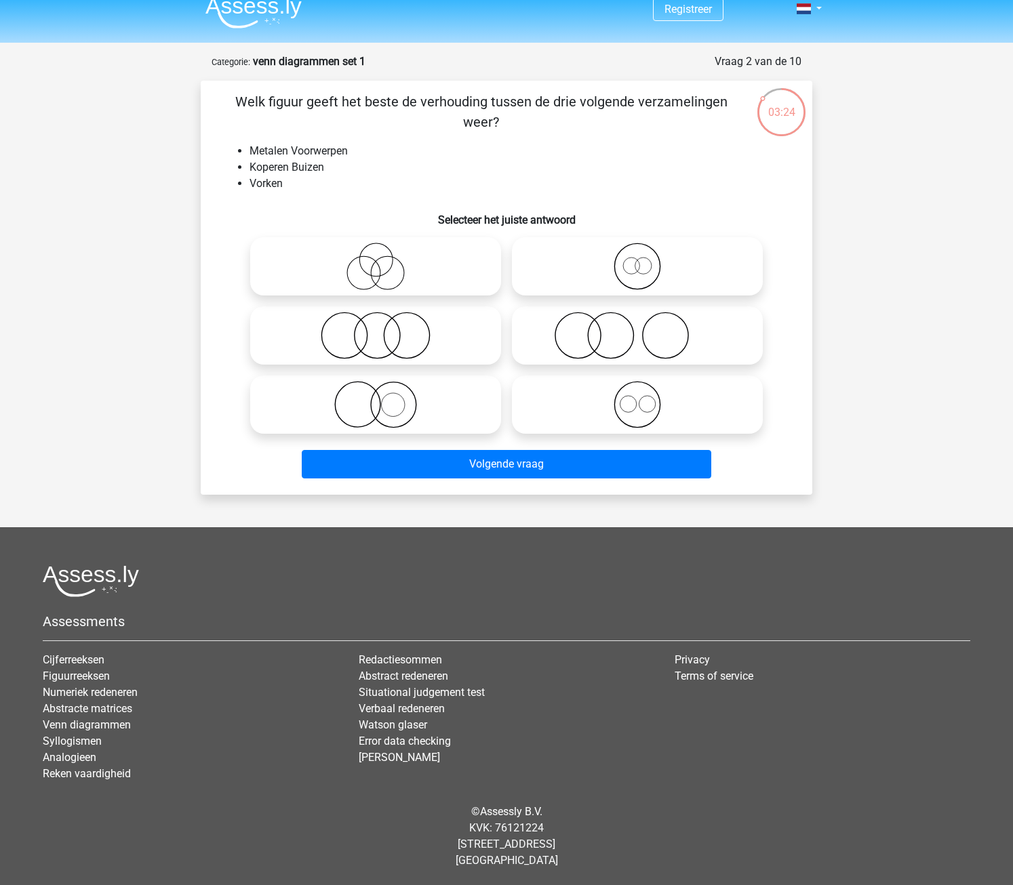
click at [623, 334] on icon at bounding box center [637, 335] width 240 height 47
click at [637, 329] on input "radio" at bounding box center [641, 324] width 9 height 9
radio input "true"
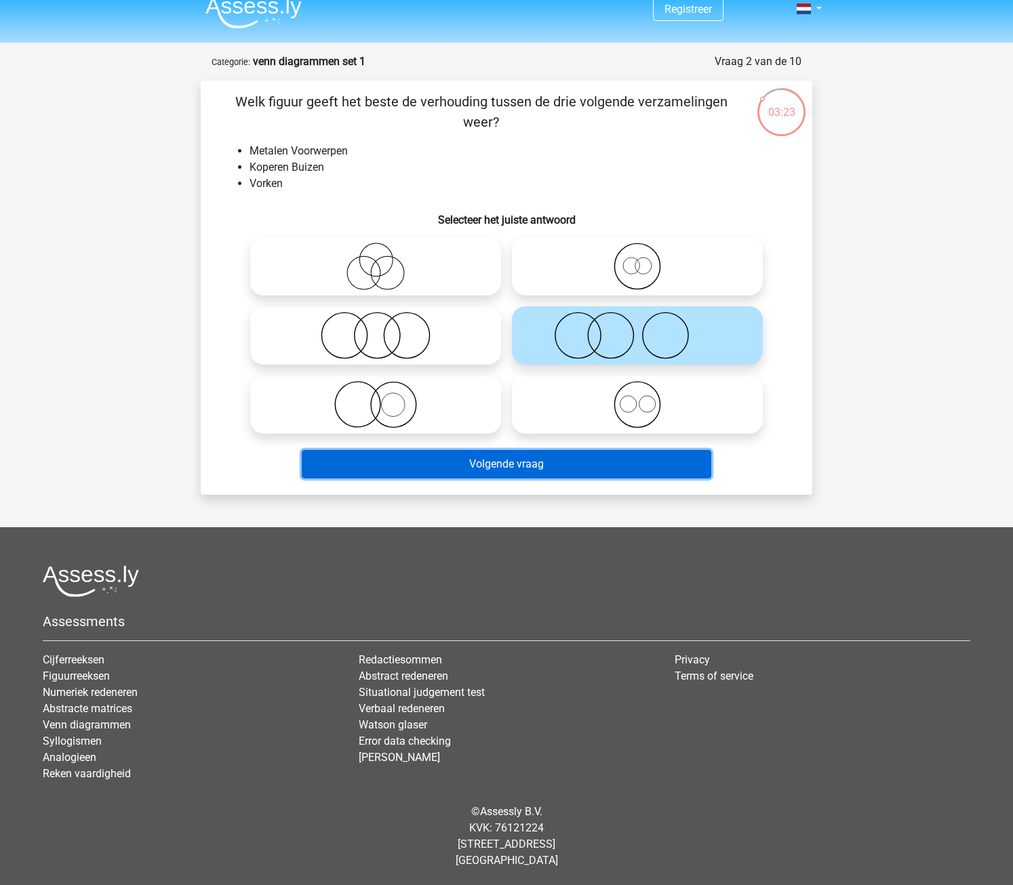
click at [525, 458] on button "Volgende vraag" at bounding box center [507, 464] width 410 height 28
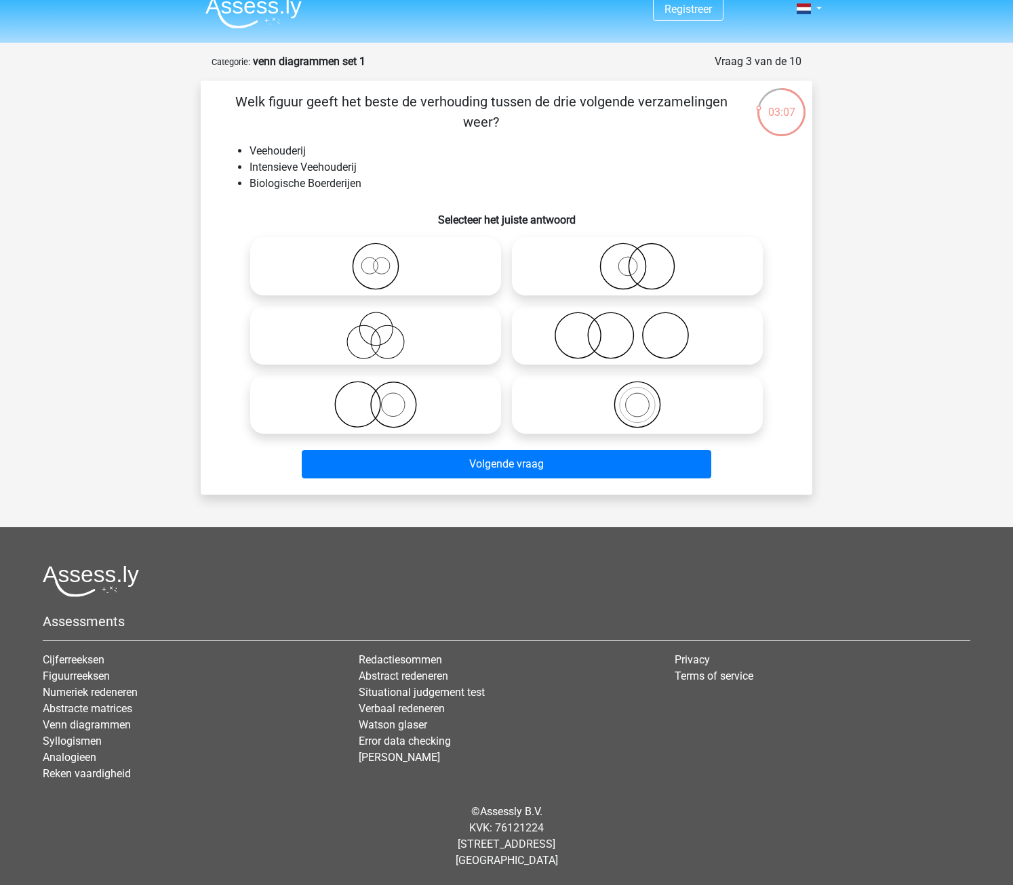
click at [628, 409] on icon at bounding box center [637, 404] width 240 height 47
click at [637, 398] on input "radio" at bounding box center [641, 393] width 9 height 9
radio input "true"
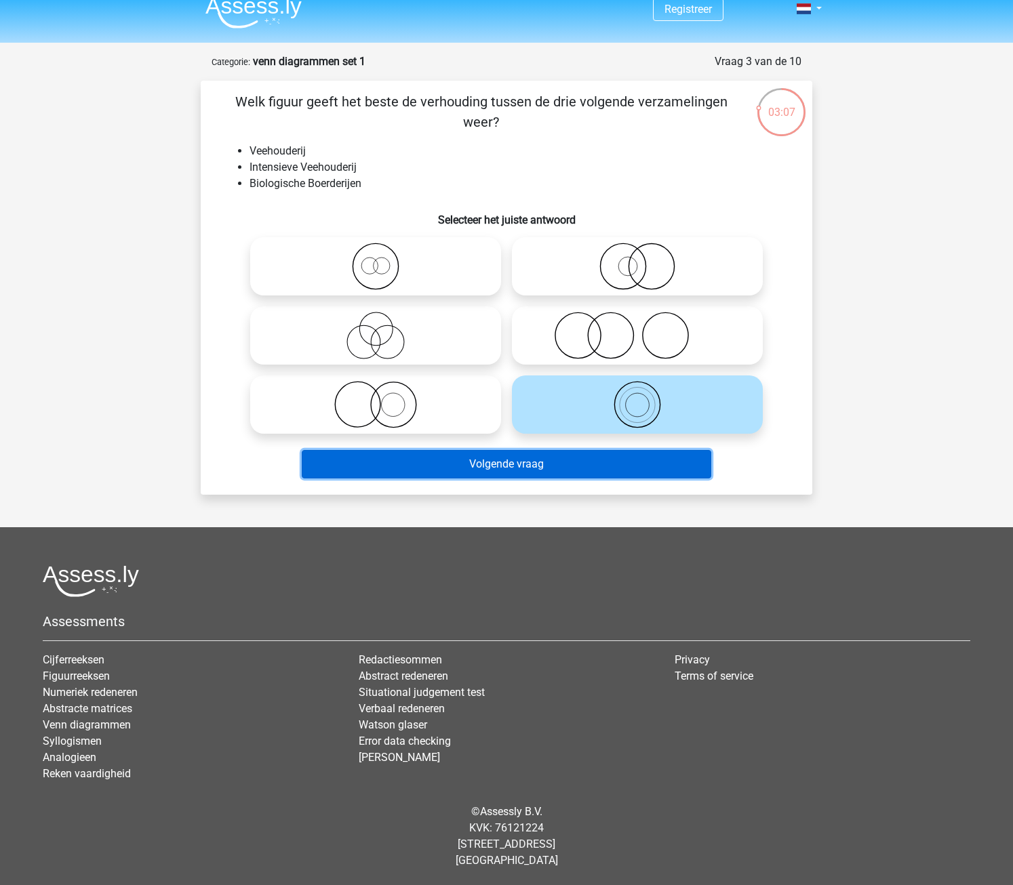
click at [608, 466] on button "Volgende vraag" at bounding box center [507, 464] width 410 height 28
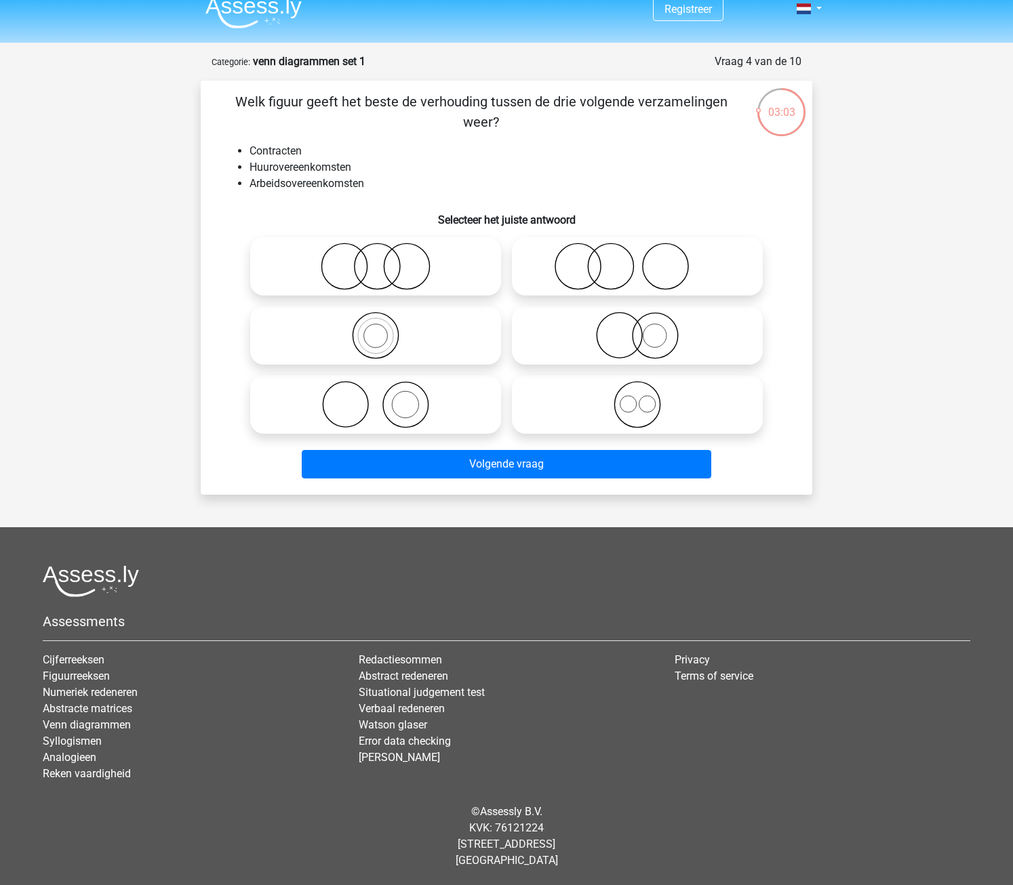
click at [439, 280] on icon at bounding box center [376, 266] width 240 height 47
click at [384, 260] on input "radio" at bounding box center [380, 255] width 9 height 9
radio input "true"
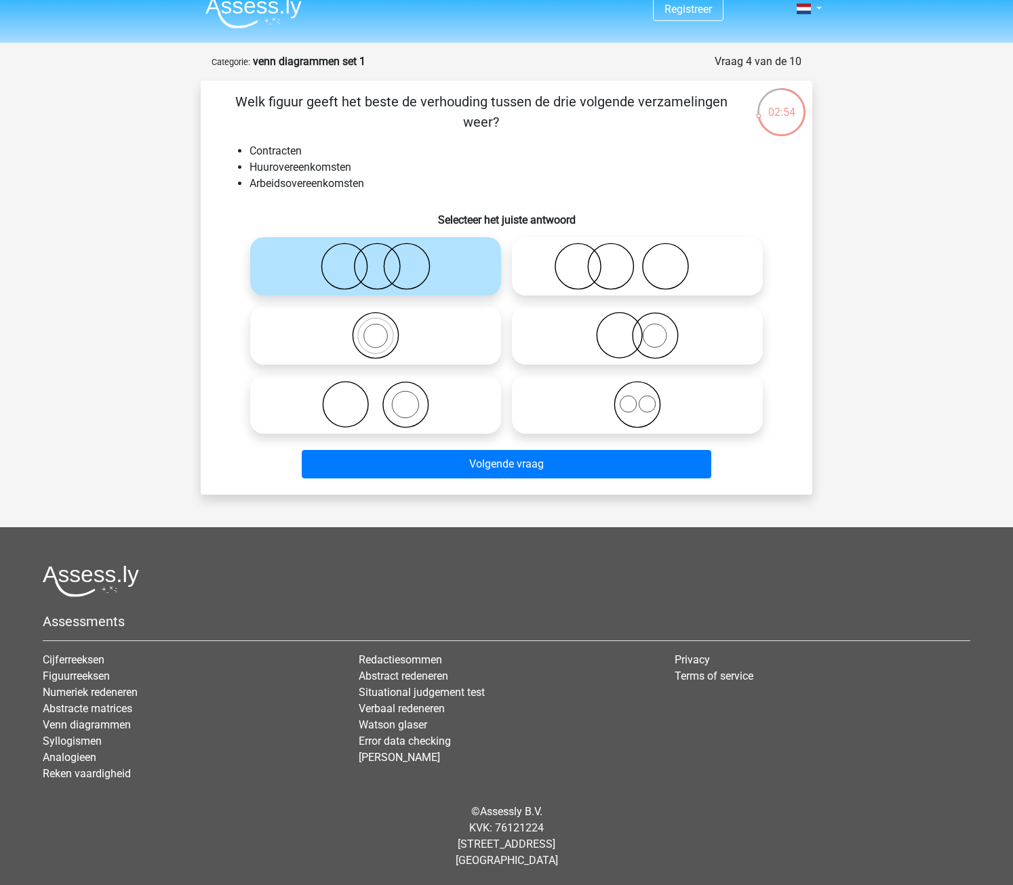
click at [771, 382] on div at bounding box center [506, 335] width 568 height 207
click at [580, 283] on icon at bounding box center [637, 266] width 240 height 47
click at [637, 260] on input "radio" at bounding box center [641, 255] width 9 height 9
radio input "true"
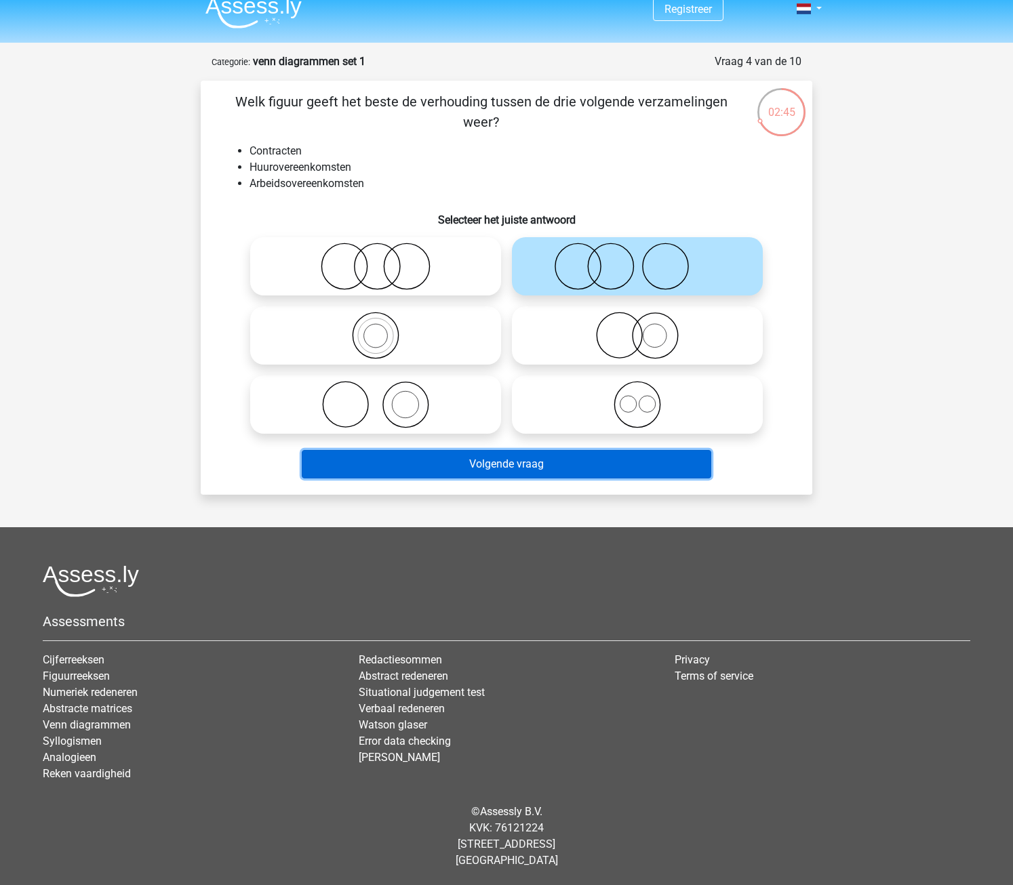
click at [455, 464] on button "Volgende vraag" at bounding box center [507, 464] width 410 height 28
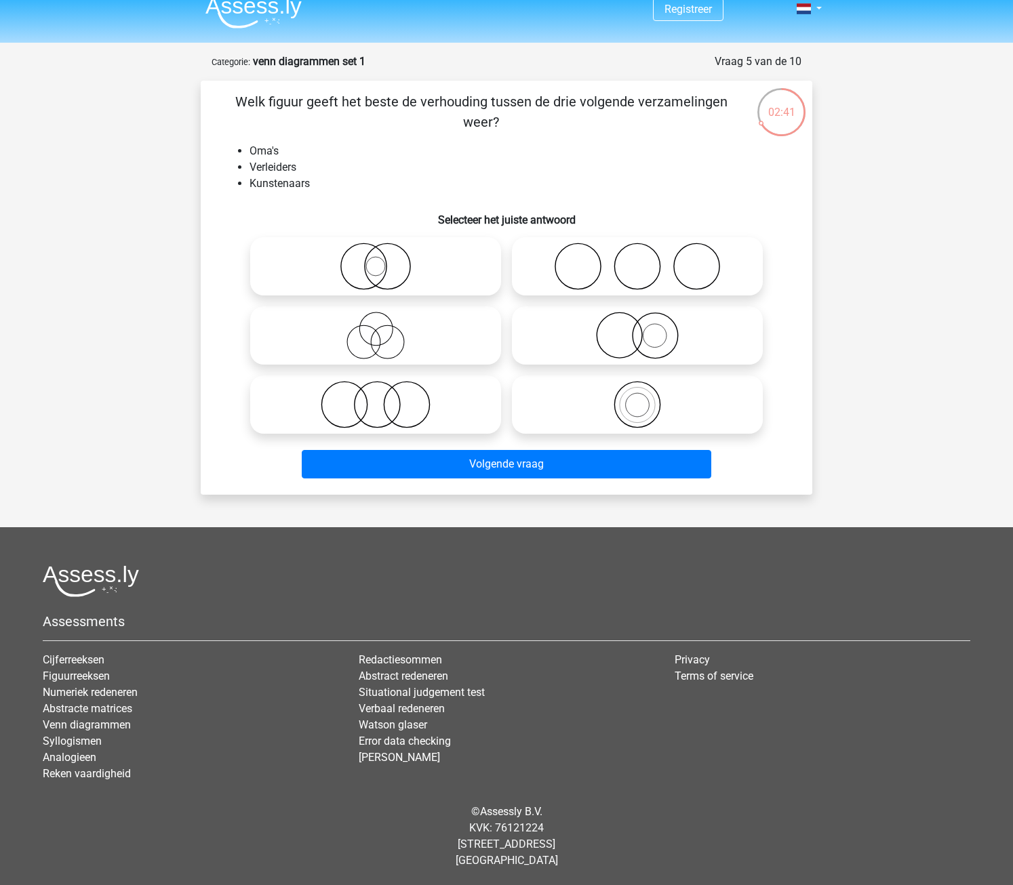
click at [617, 275] on icon at bounding box center [637, 266] width 240 height 47
click at [637, 260] on input "radio" at bounding box center [641, 255] width 9 height 9
radio input "true"
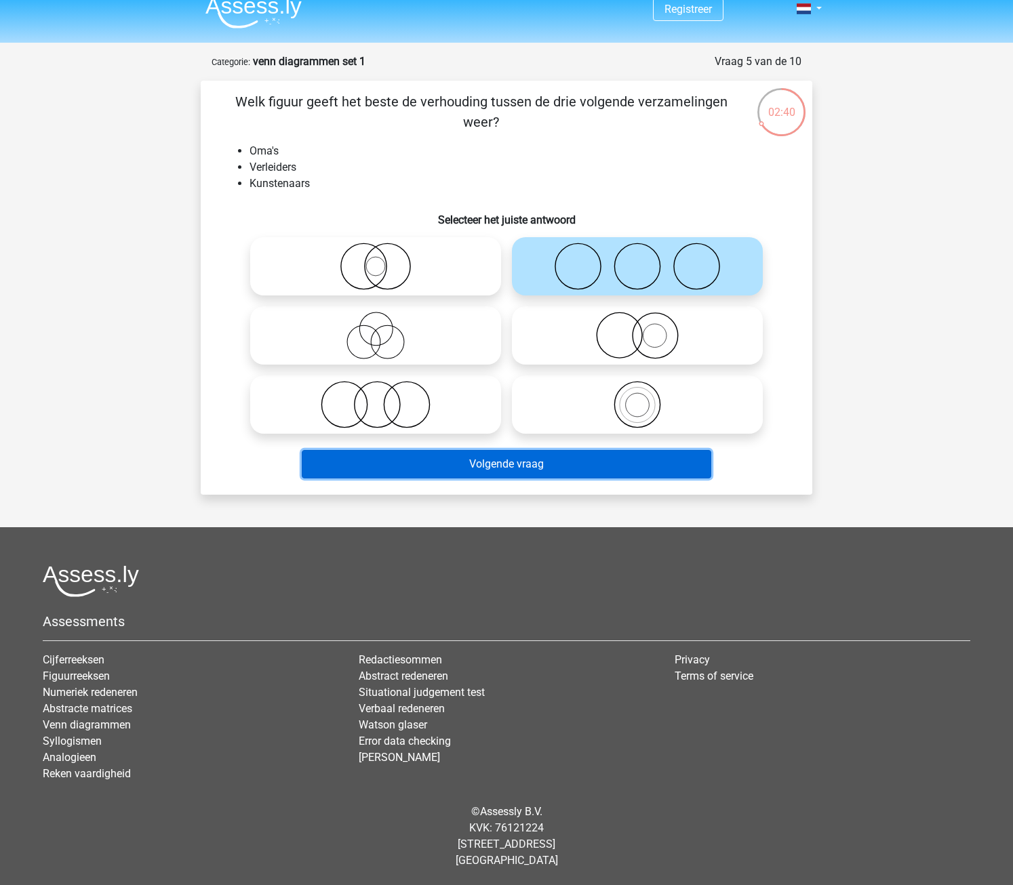
click at [541, 466] on button "Volgende vraag" at bounding box center [507, 464] width 410 height 28
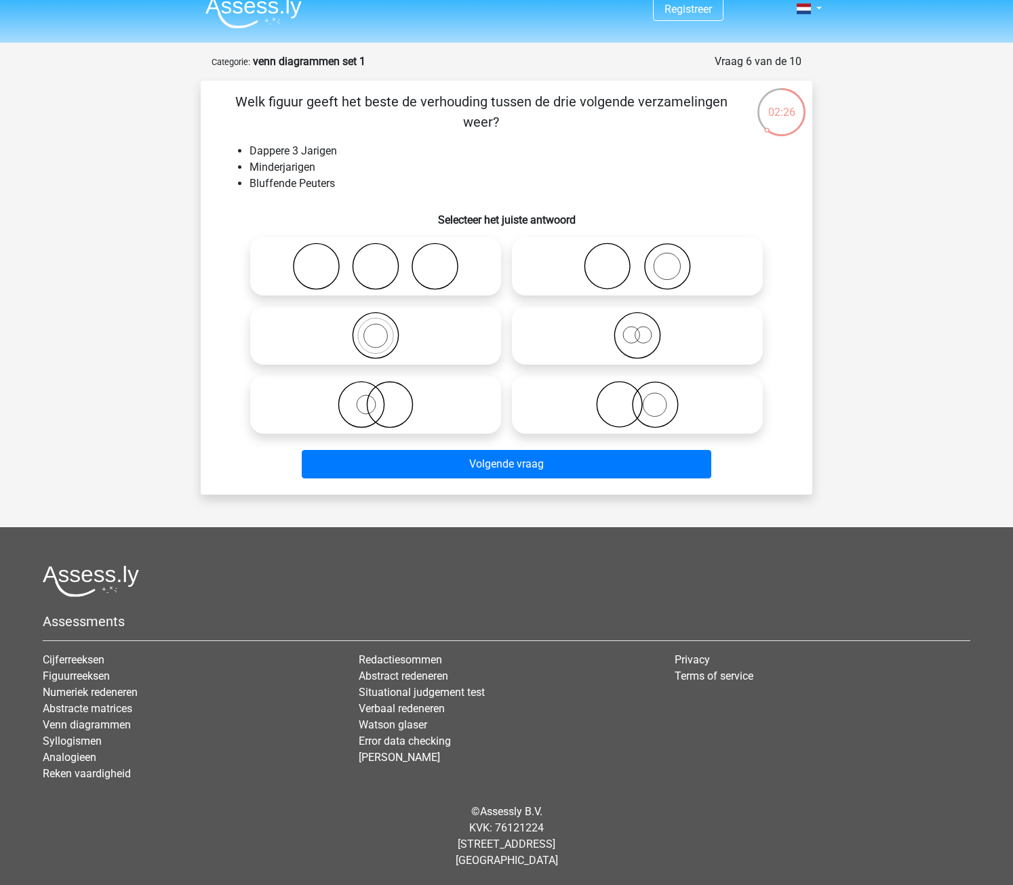
click at [355, 405] on icon at bounding box center [376, 404] width 240 height 47
click at [376, 398] on input "radio" at bounding box center [380, 393] width 9 height 9
radio input "true"
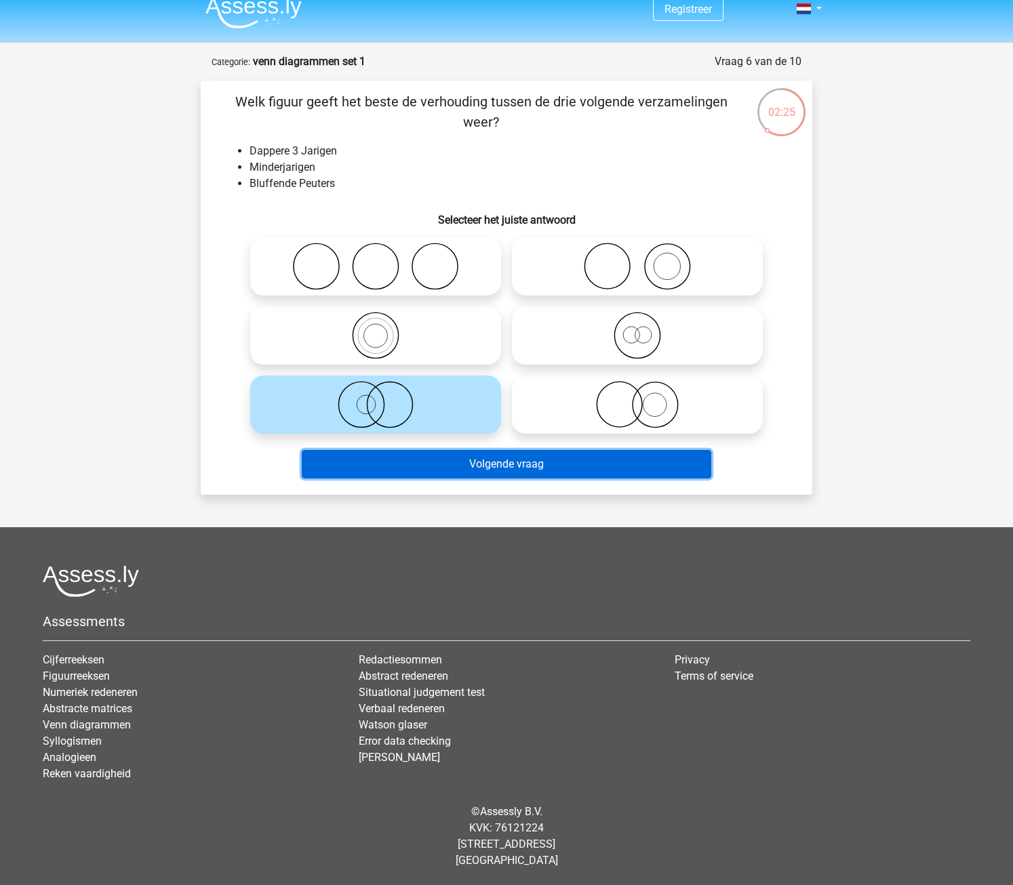
click at [420, 461] on button "Volgende vraag" at bounding box center [507, 464] width 410 height 28
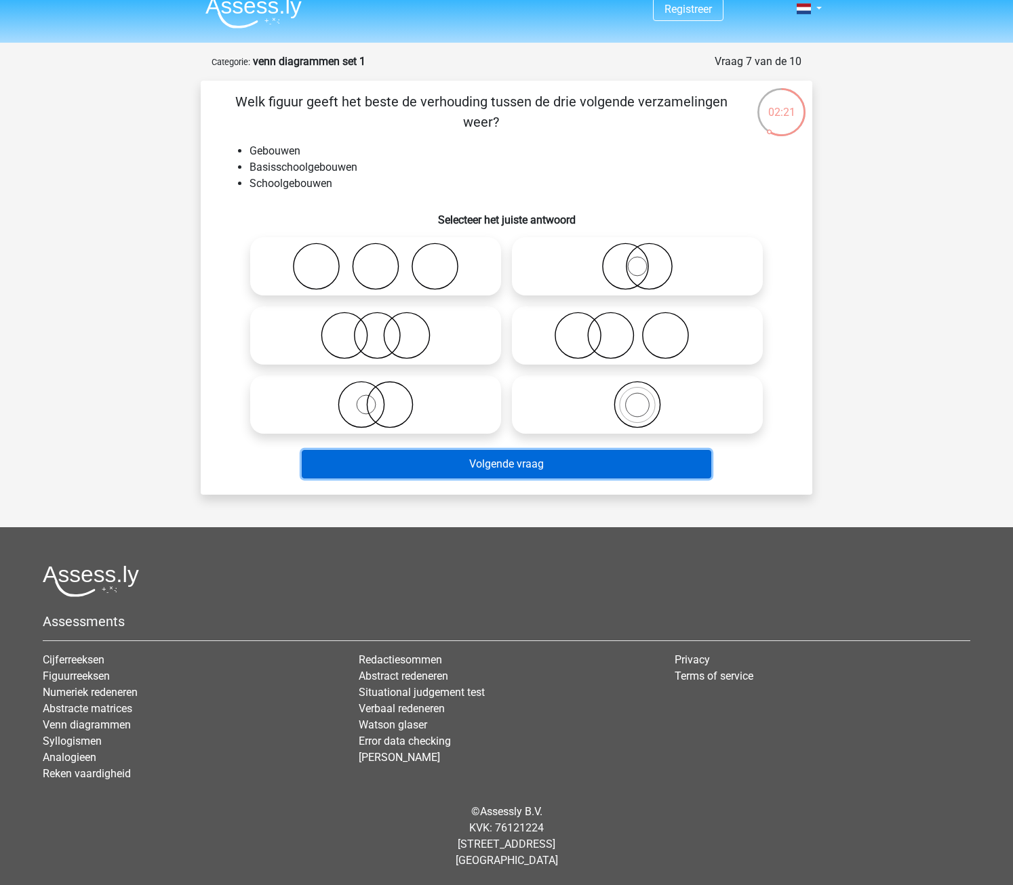
click at [420, 461] on button "Volgende vraag" at bounding box center [507, 464] width 410 height 28
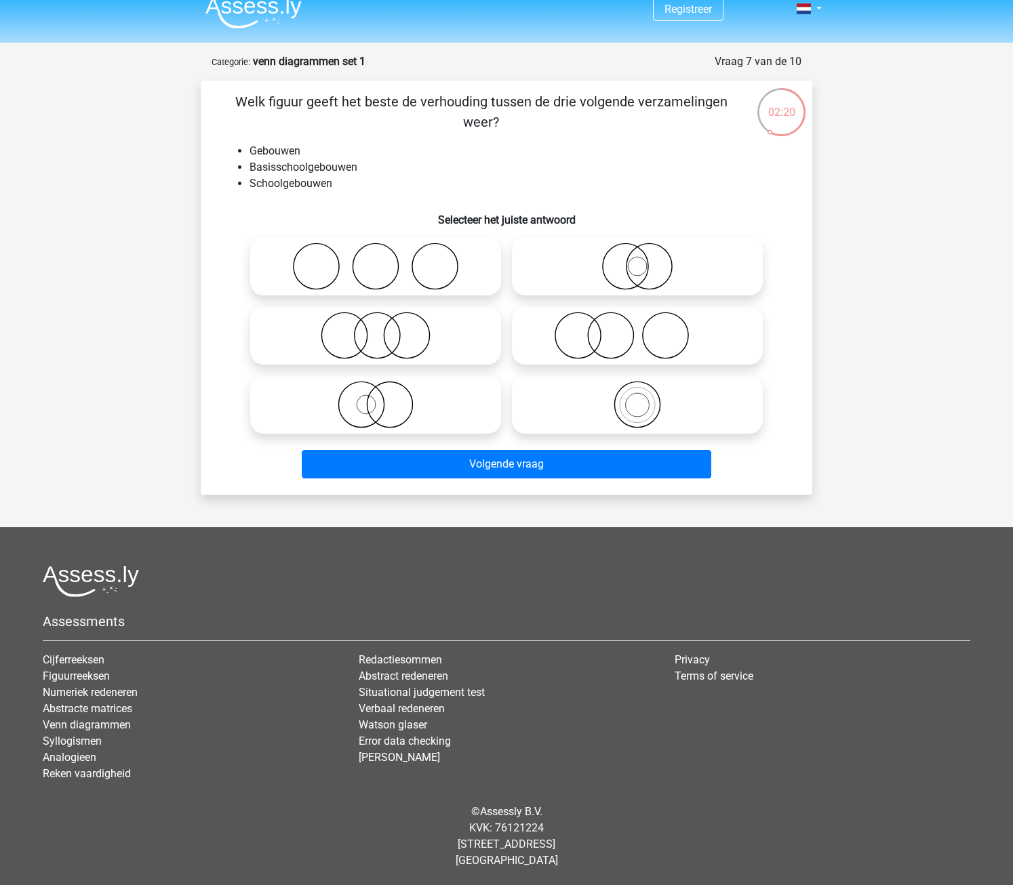
click at [277, 453] on div "Volgende vraag" at bounding box center [506, 467] width 523 height 34
click at [639, 390] on input "radio" at bounding box center [641, 393] width 9 height 9
radio input "true"
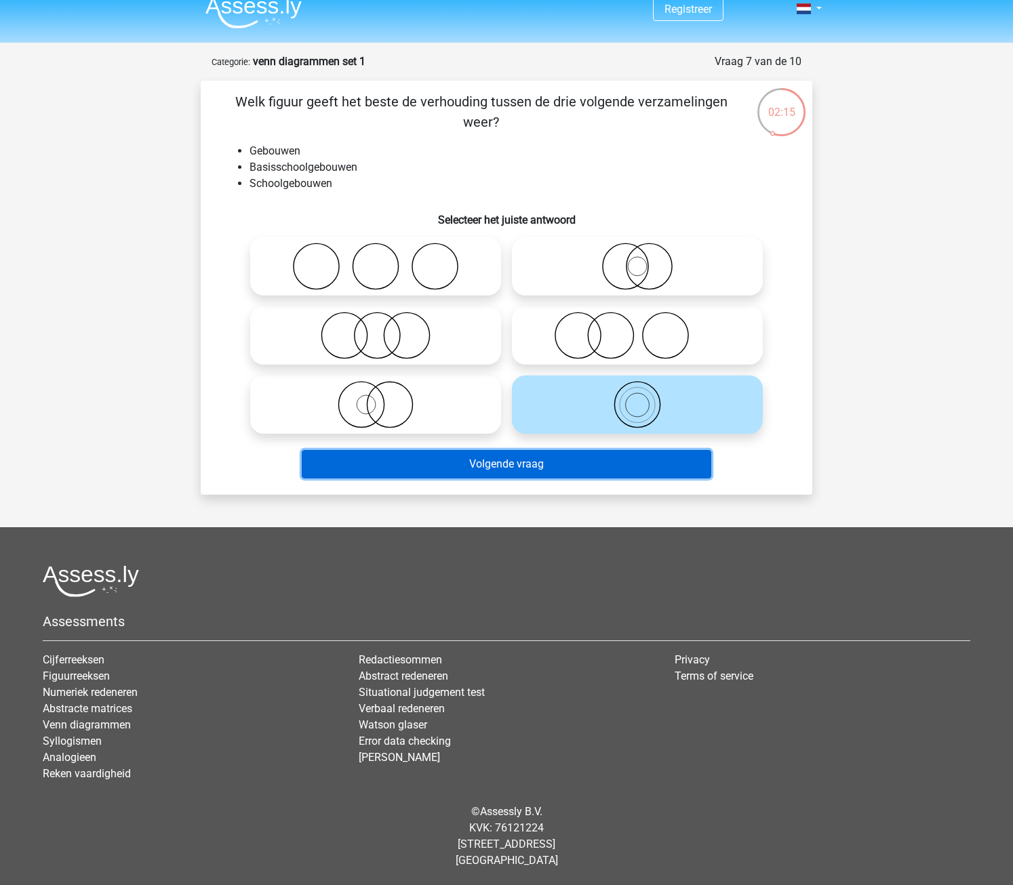
click at [559, 464] on button "Volgende vraag" at bounding box center [507, 464] width 410 height 28
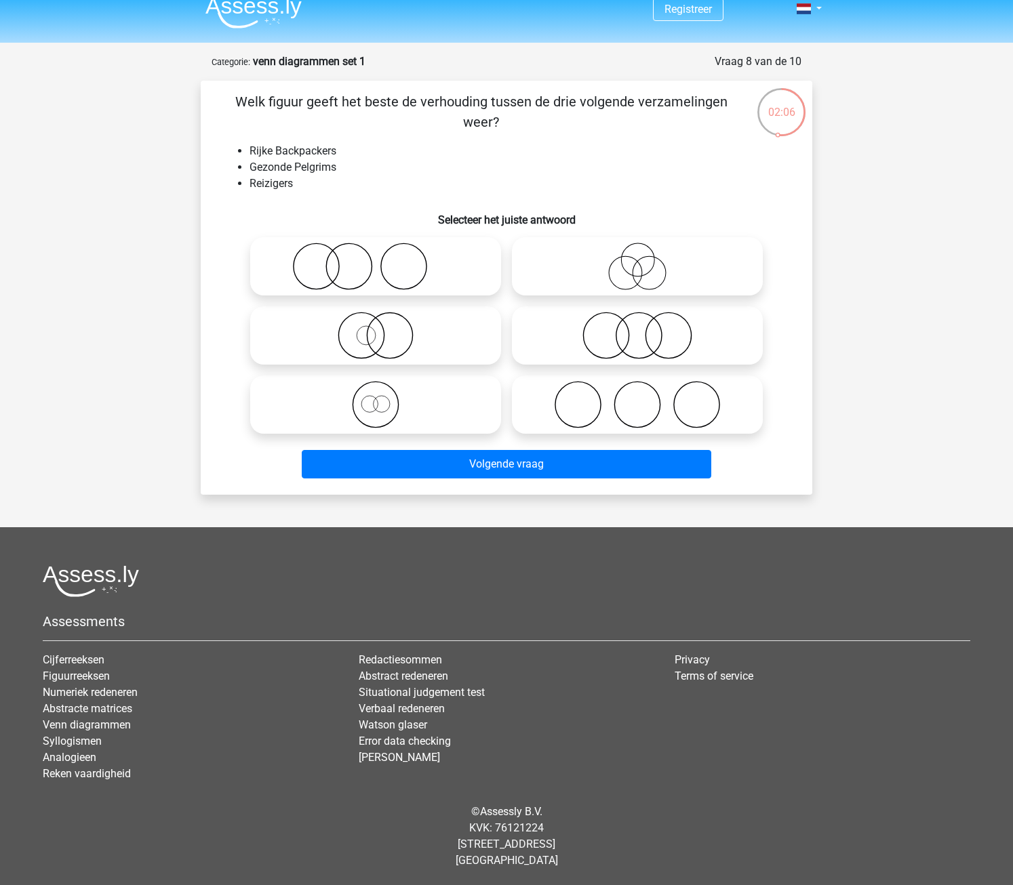
click at [644, 279] on icon at bounding box center [637, 266] width 240 height 47
click at [644, 260] on input "radio" at bounding box center [641, 255] width 9 height 9
radio input "true"
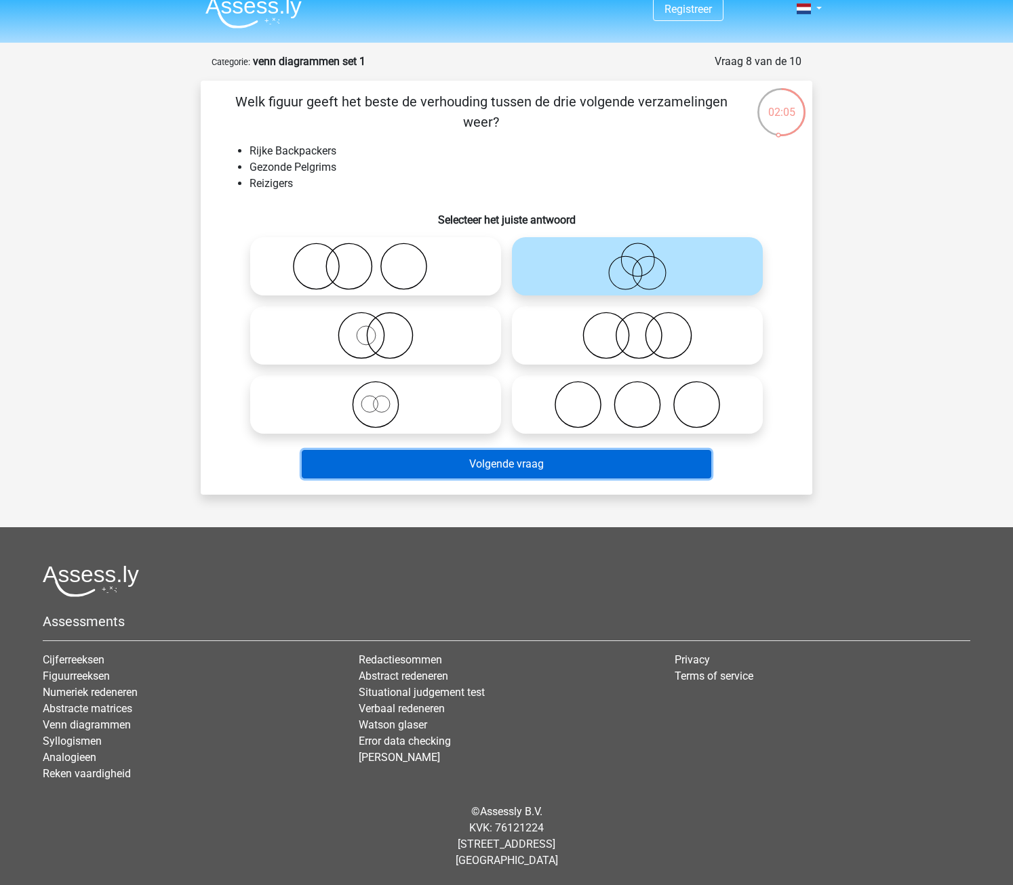
click at [540, 472] on button "Volgende vraag" at bounding box center [507, 464] width 410 height 28
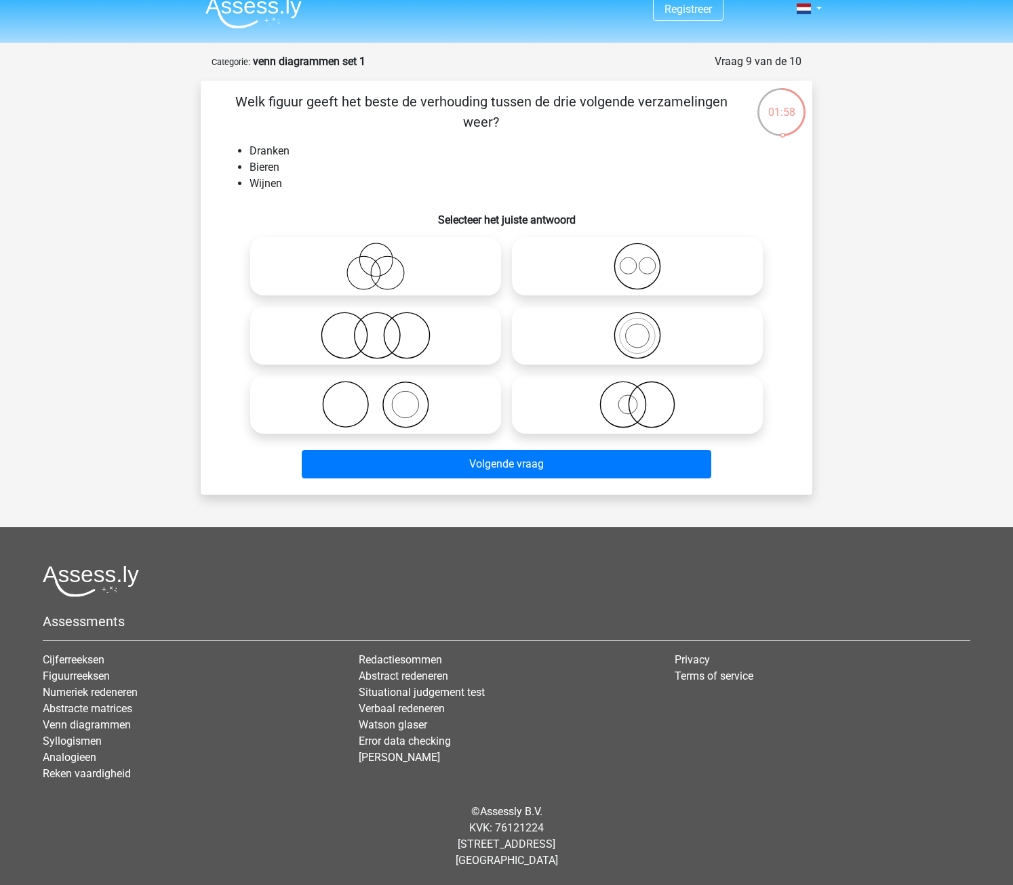
click at [588, 280] on icon at bounding box center [637, 266] width 240 height 47
click at [637, 260] on input "radio" at bounding box center [641, 255] width 9 height 9
radio input "true"
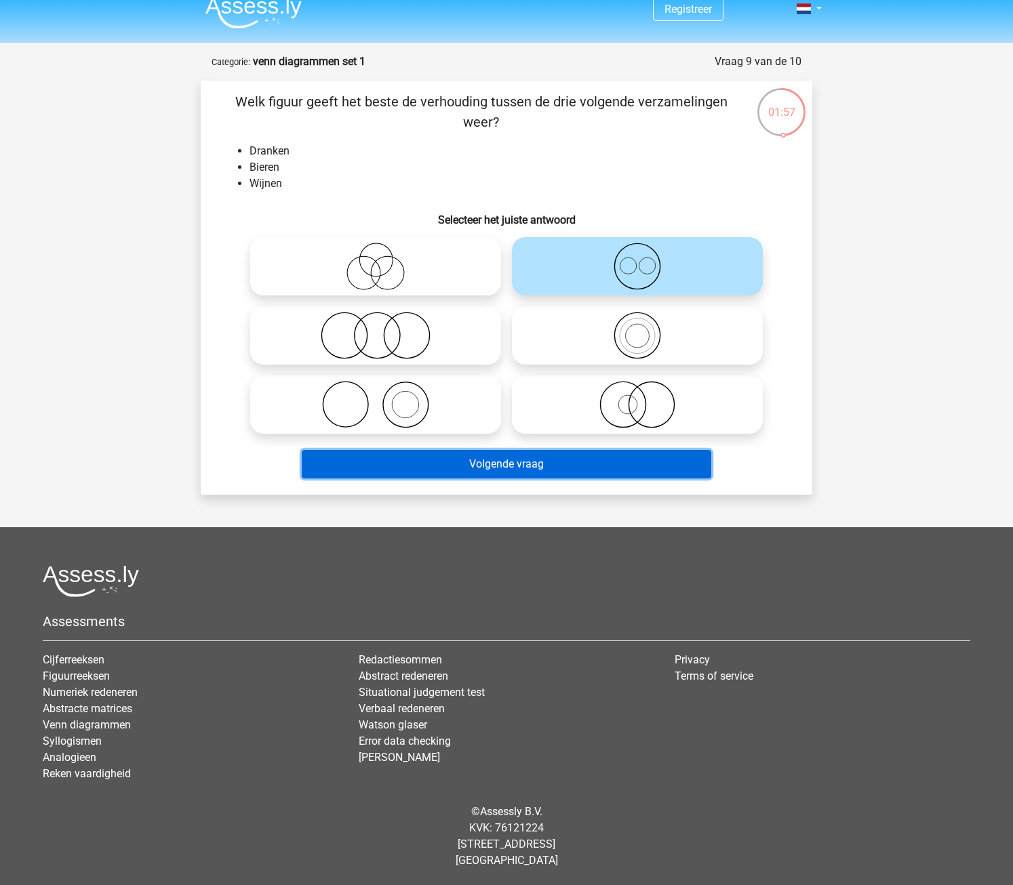
click at [510, 470] on button "Volgende vraag" at bounding box center [507, 464] width 410 height 28
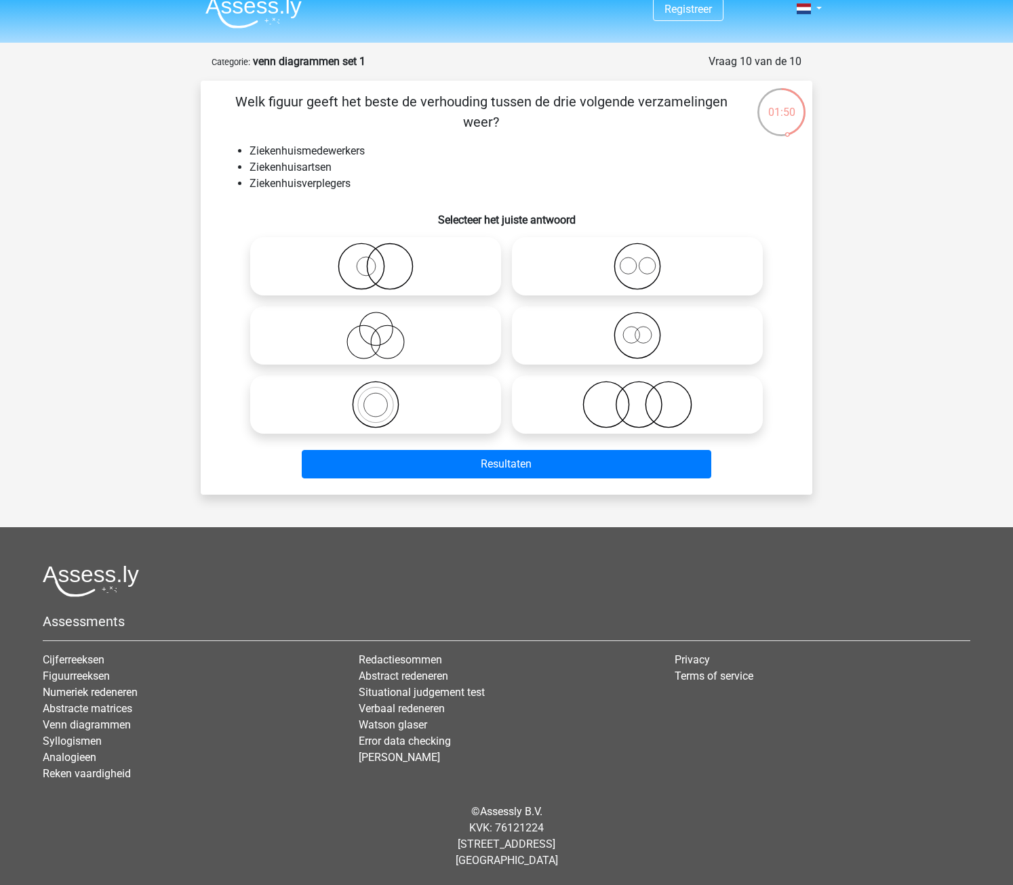
click at [439, 364] on label at bounding box center [375, 335] width 251 height 58
click at [384, 329] on input "radio" at bounding box center [380, 324] width 9 height 9
radio input "true"
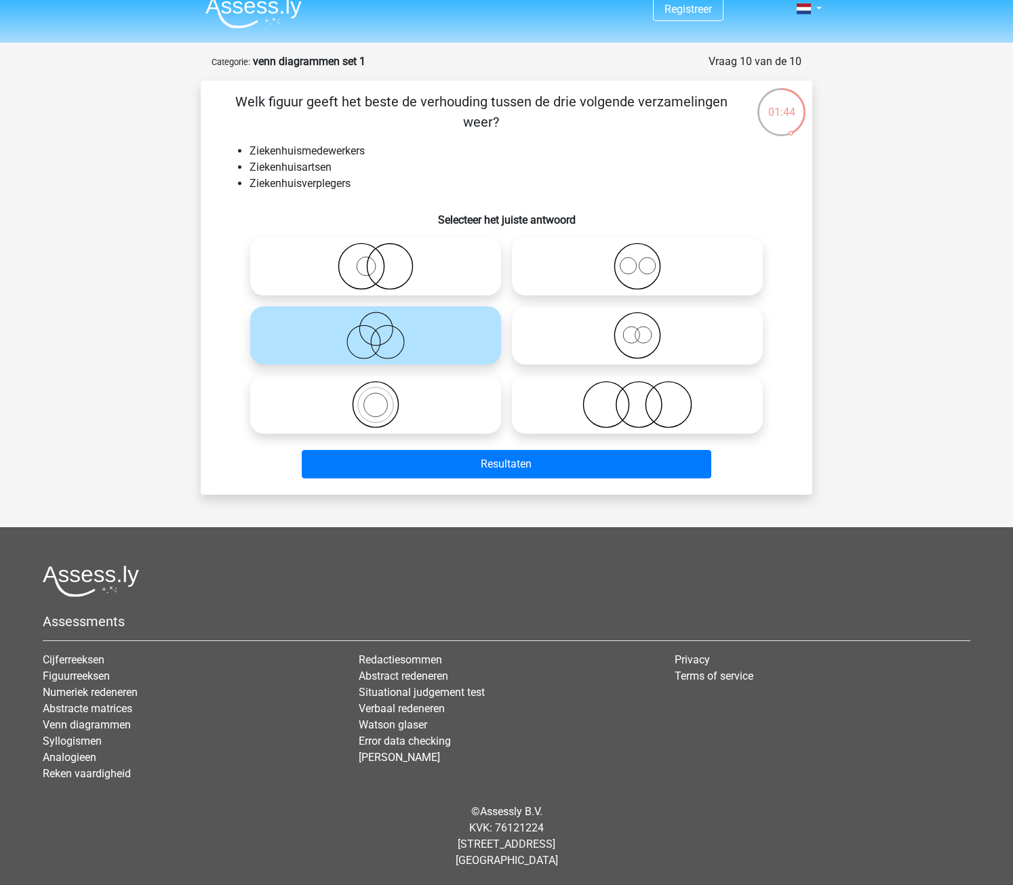
click at [641, 275] on icon at bounding box center [637, 266] width 240 height 47
click at [641, 260] on input "radio" at bounding box center [641, 255] width 9 height 9
radio input "true"
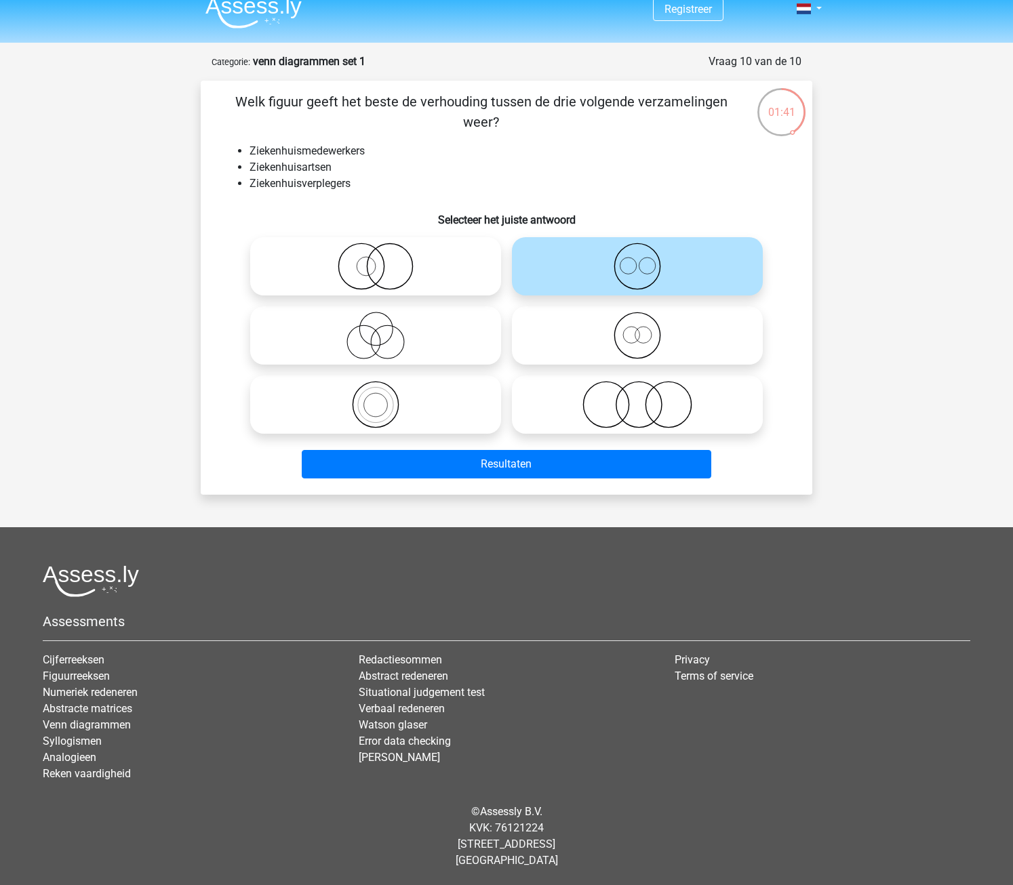
click at [617, 345] on circle at bounding box center [636, 335] width 45 height 45
click at [637, 329] on input "radio" at bounding box center [641, 324] width 9 height 9
radio input "true"
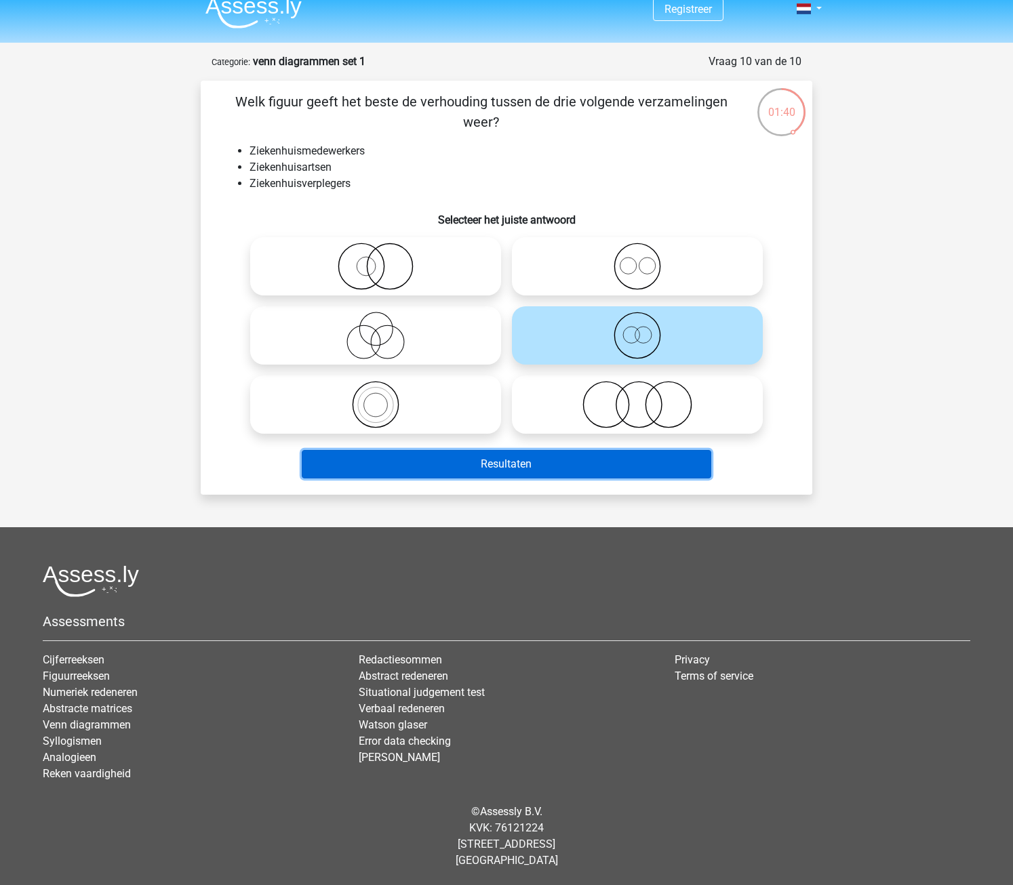
click at [589, 461] on button "Resultaten" at bounding box center [507, 464] width 410 height 28
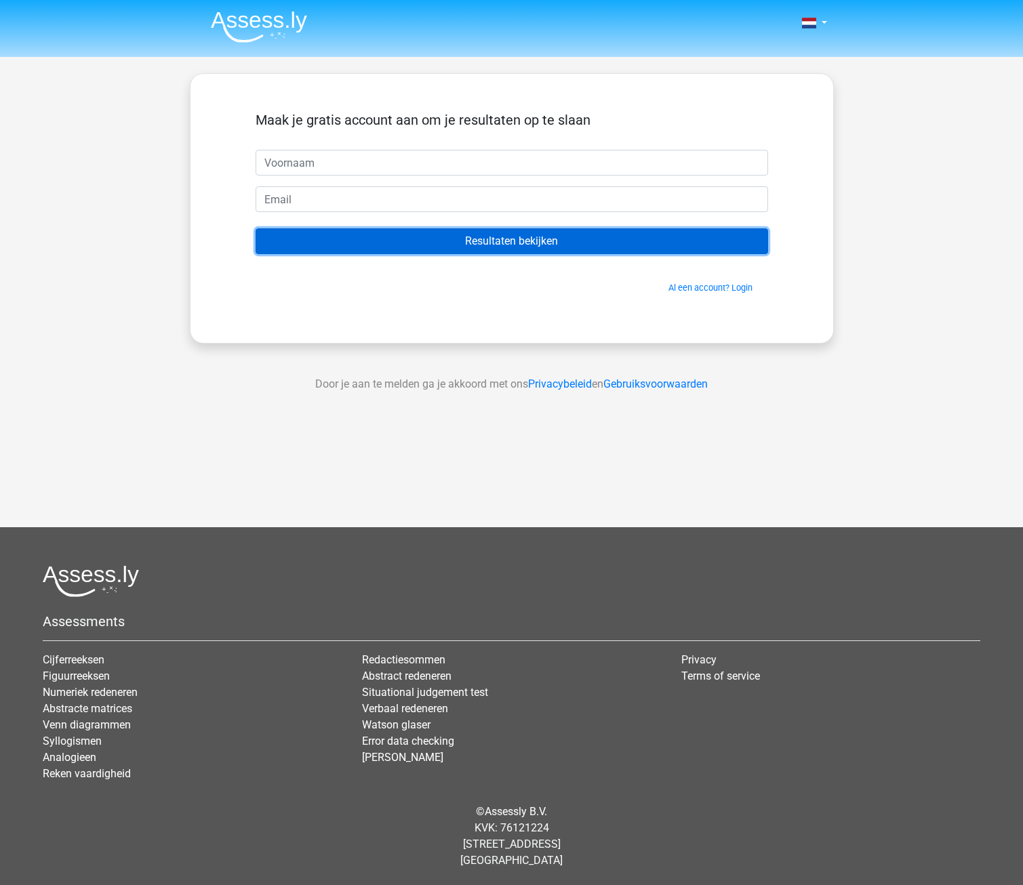
click at [567, 241] on input "Resultaten bekijken" at bounding box center [512, 241] width 512 height 26
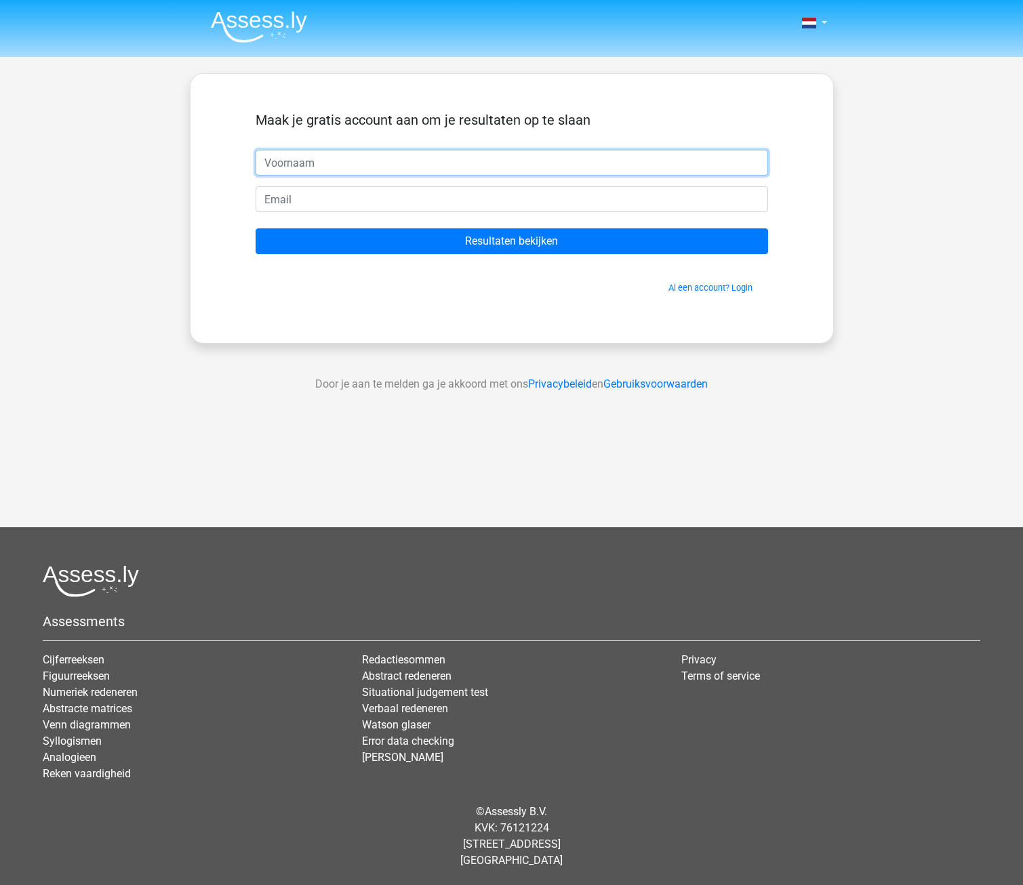
click at [517, 169] on input "text" at bounding box center [512, 163] width 512 height 26
type input "Pjotr"
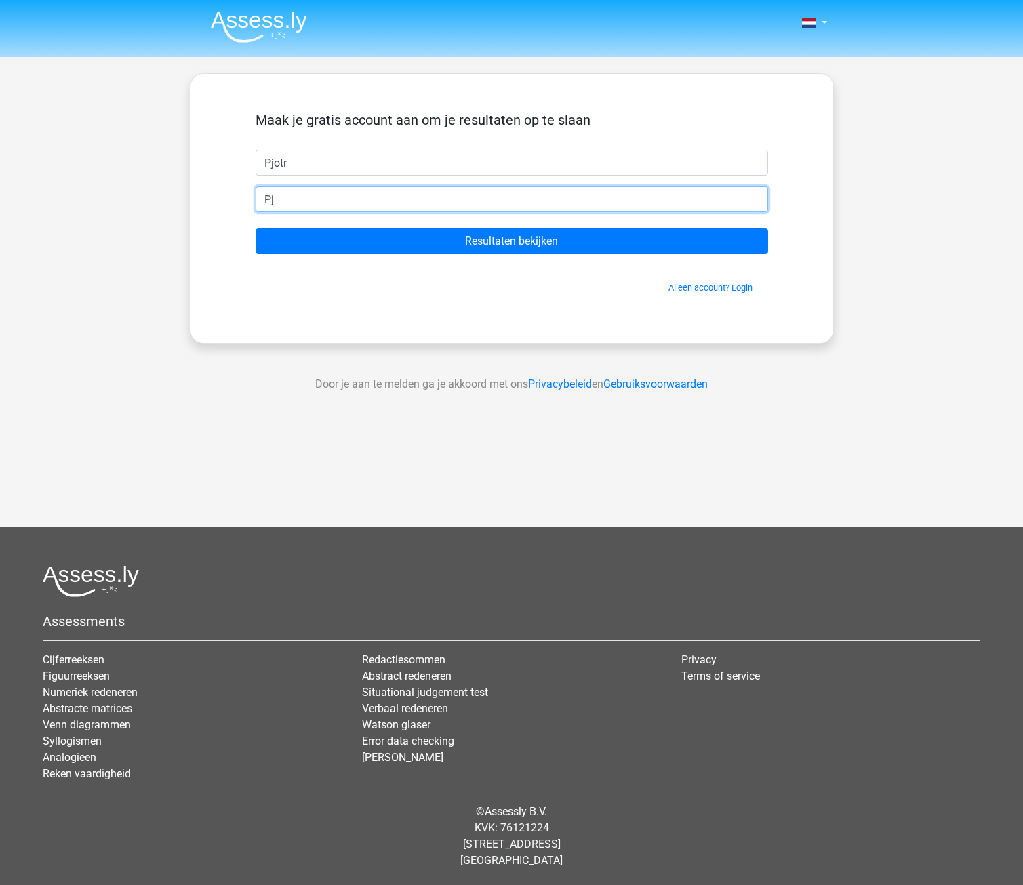
type input "P"
type input "s"
type input "[EMAIL_ADDRESS][DOMAIN_NAME]"
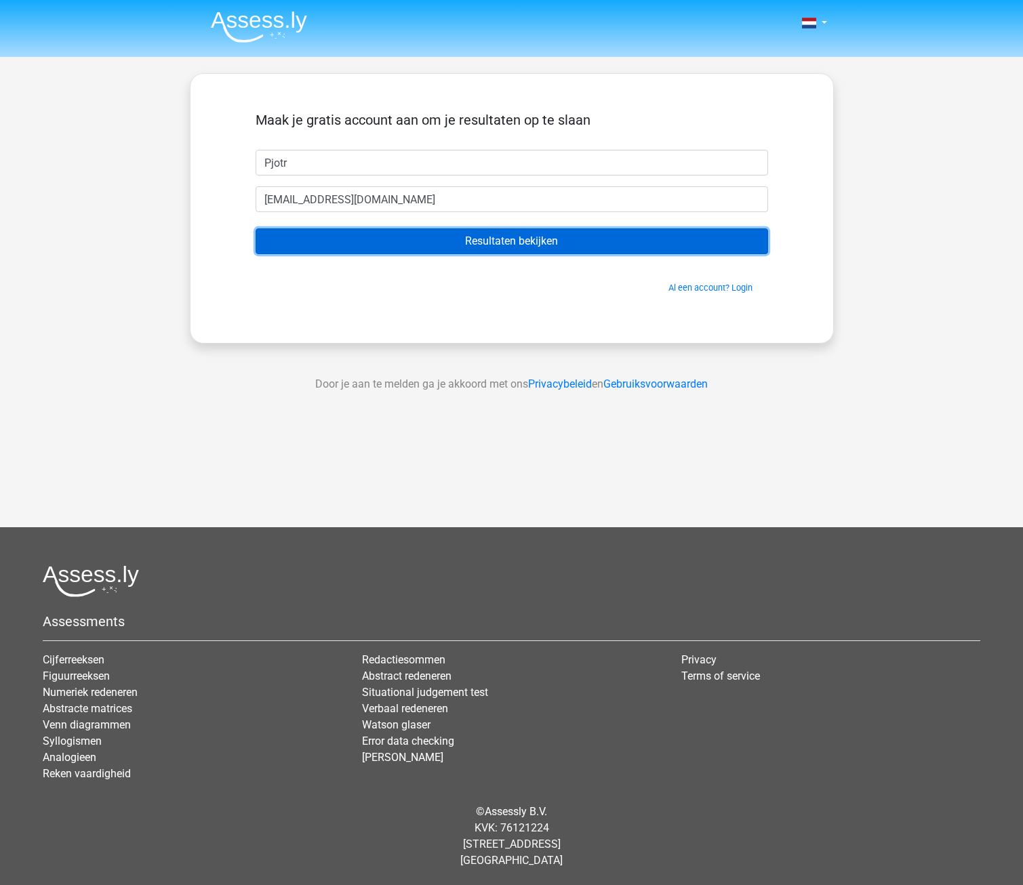
click at [534, 243] on input "Resultaten bekijken" at bounding box center [512, 241] width 512 height 26
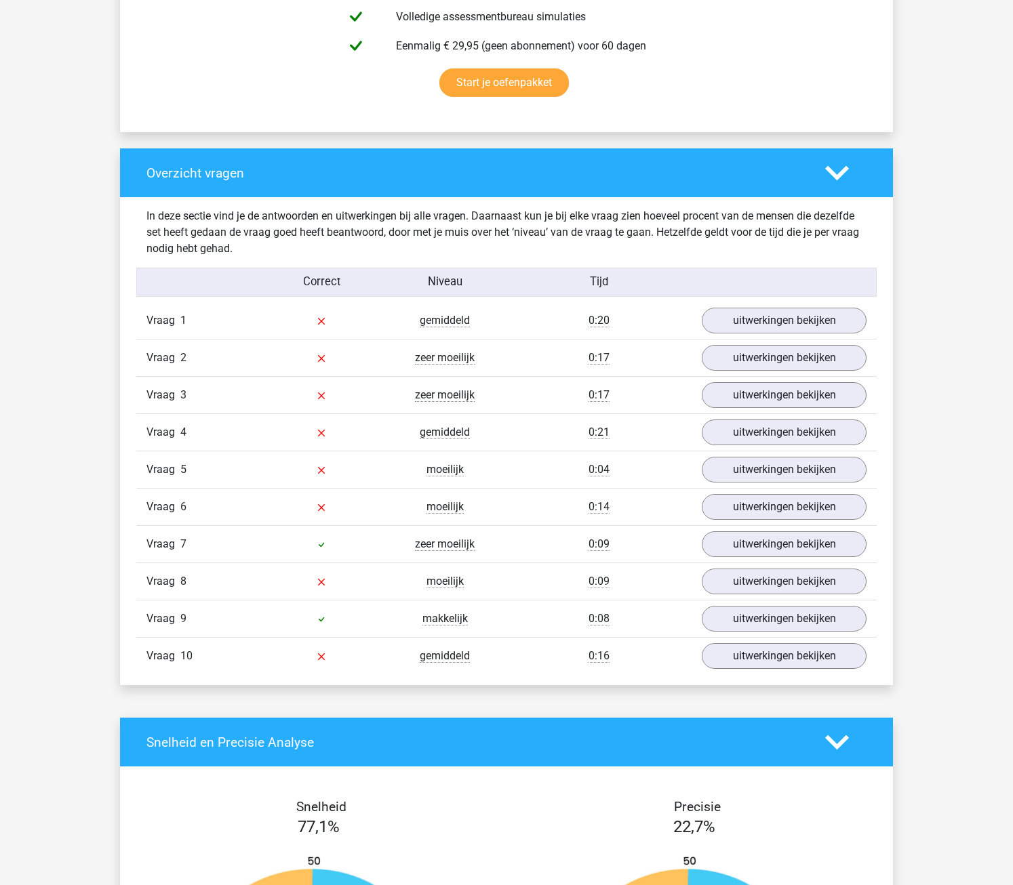
scroll to position [542, 0]
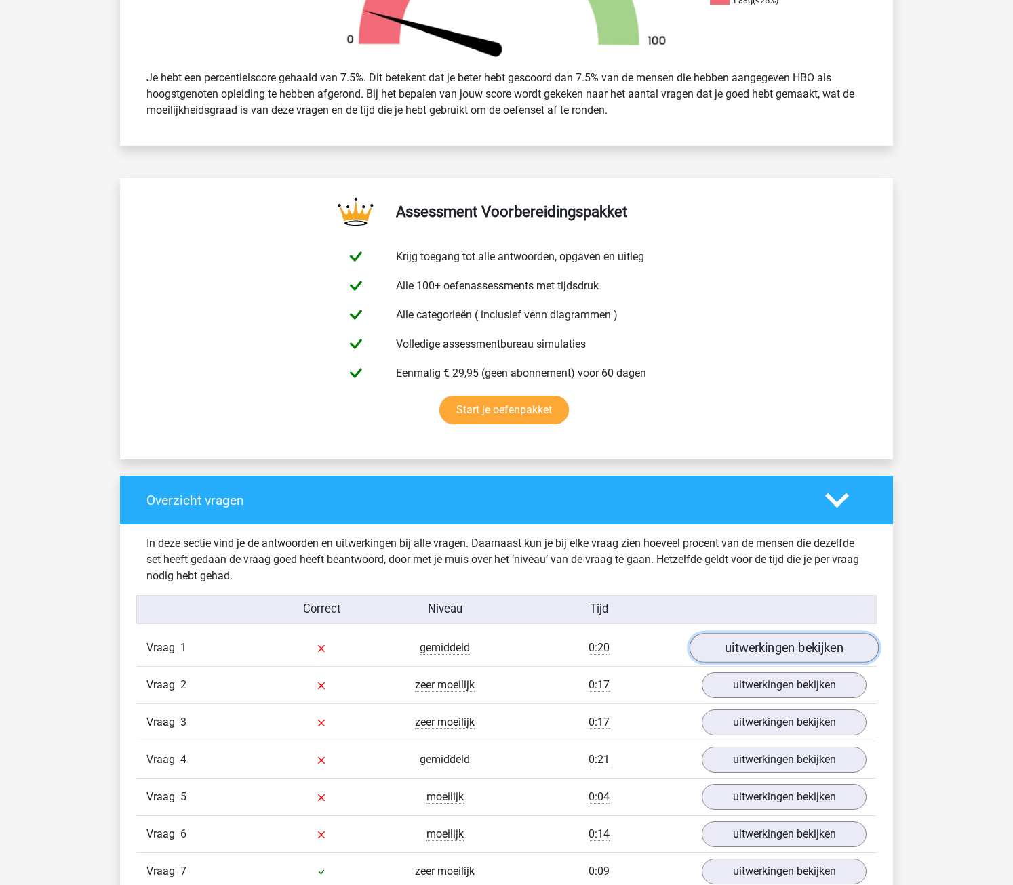
click at [742, 649] on link "uitwerkingen bekijken" at bounding box center [783, 648] width 189 height 30
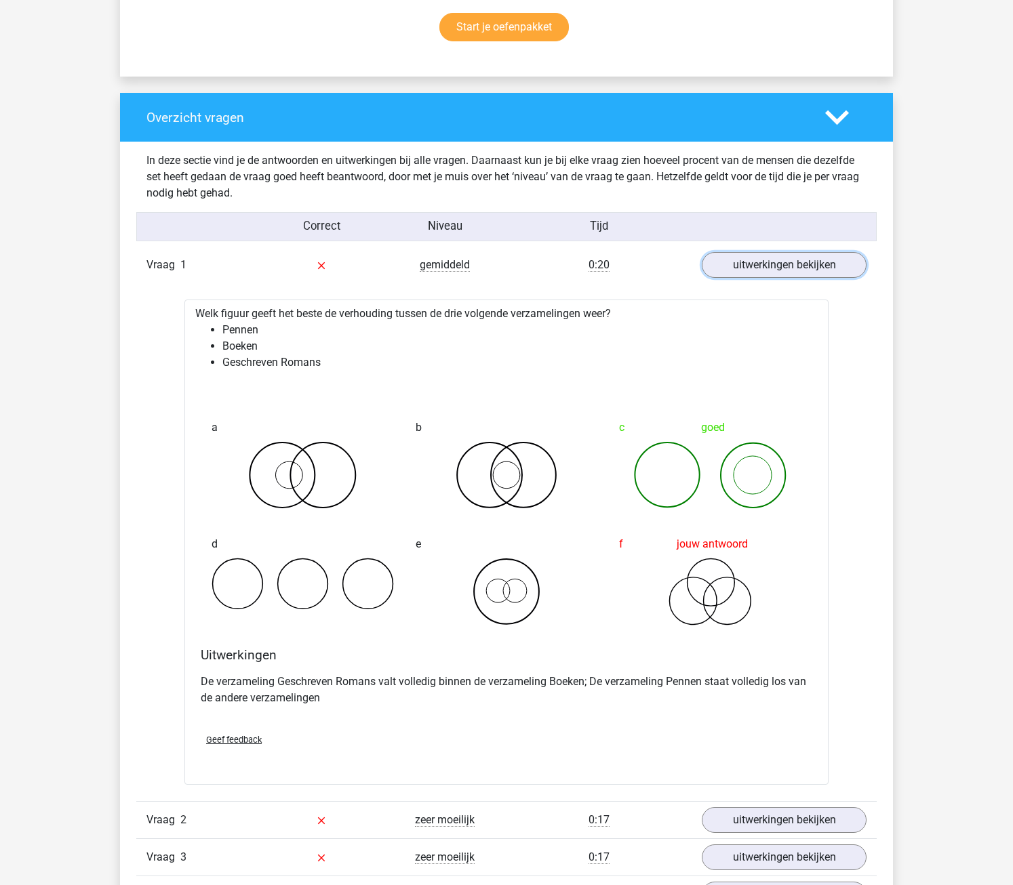
scroll to position [949, 0]
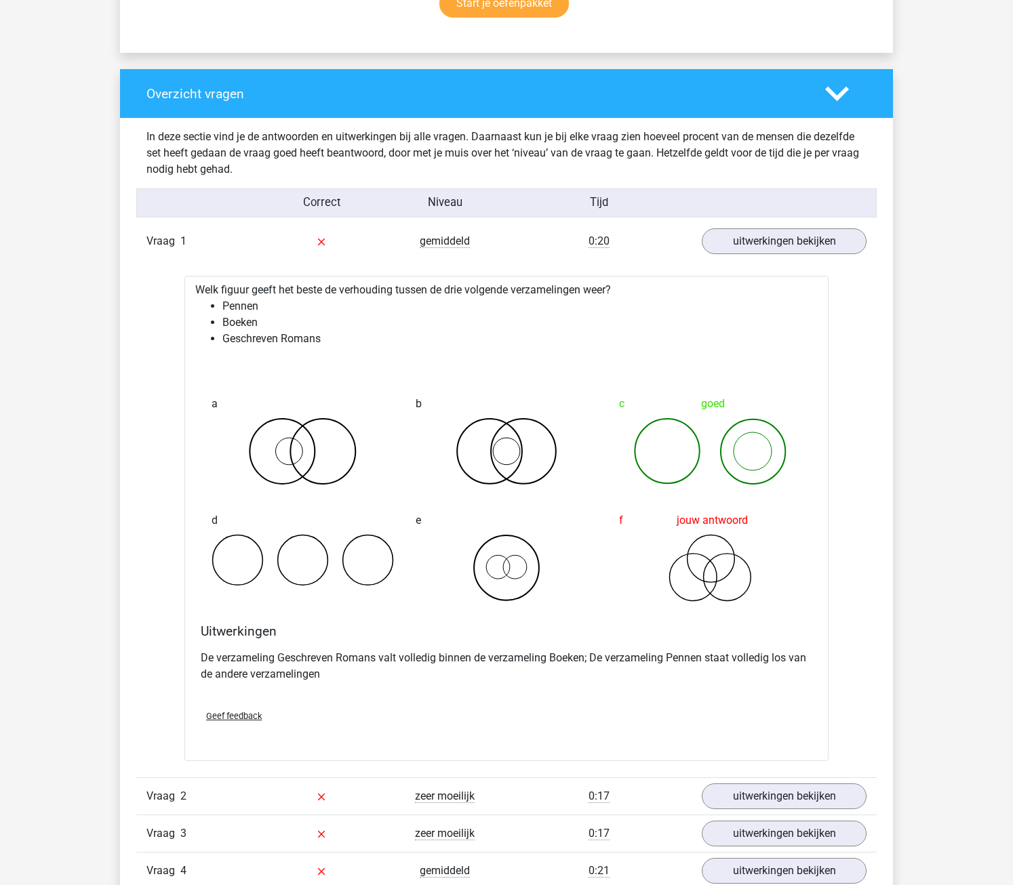
click at [815, 201] on div at bounding box center [783, 203] width 185 height 17
click at [820, 249] on link "uitwerkingen bekijken" at bounding box center [783, 241] width 189 height 30
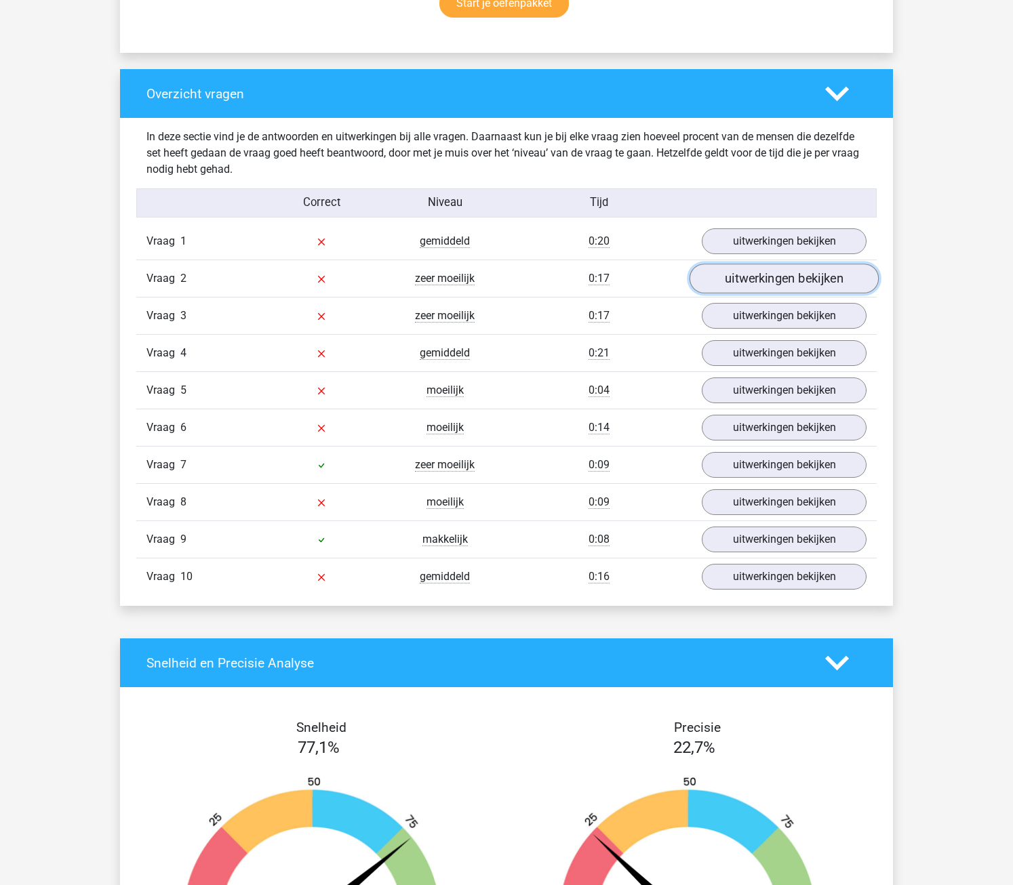
click at [817, 275] on link "uitwerkingen bekijken" at bounding box center [783, 279] width 189 height 30
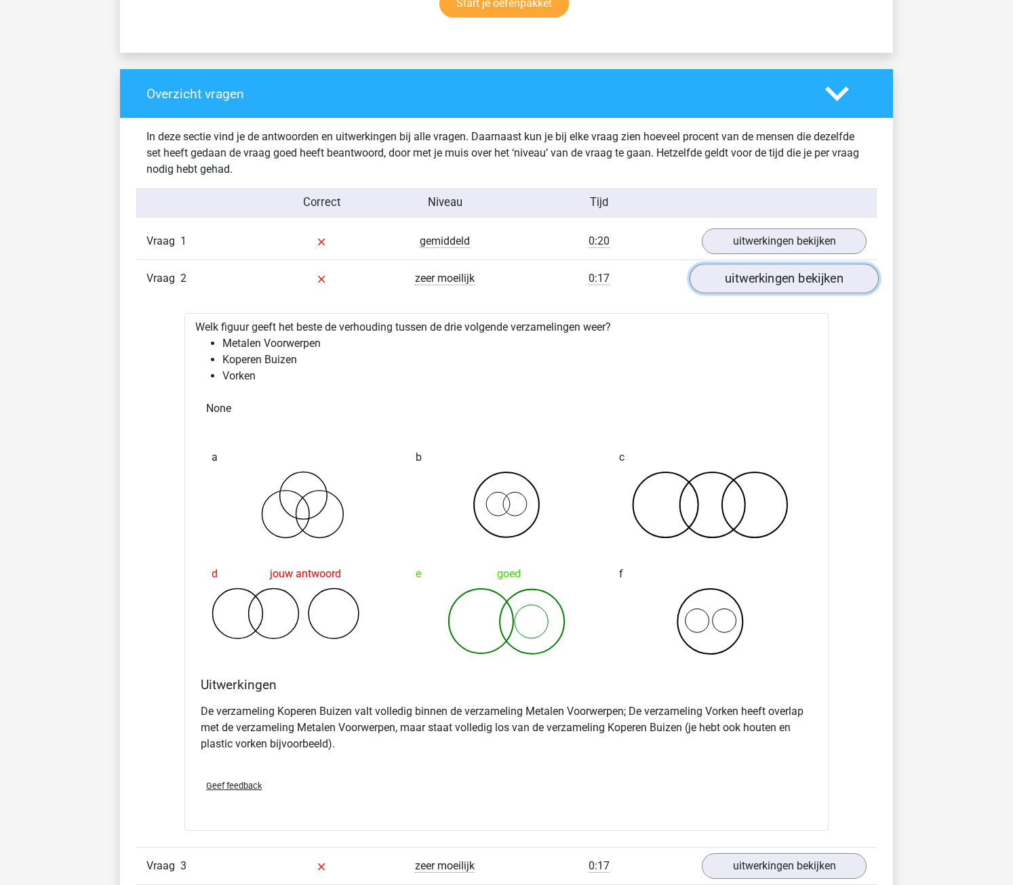
click at [806, 288] on link "uitwerkingen bekijken" at bounding box center [783, 279] width 189 height 30
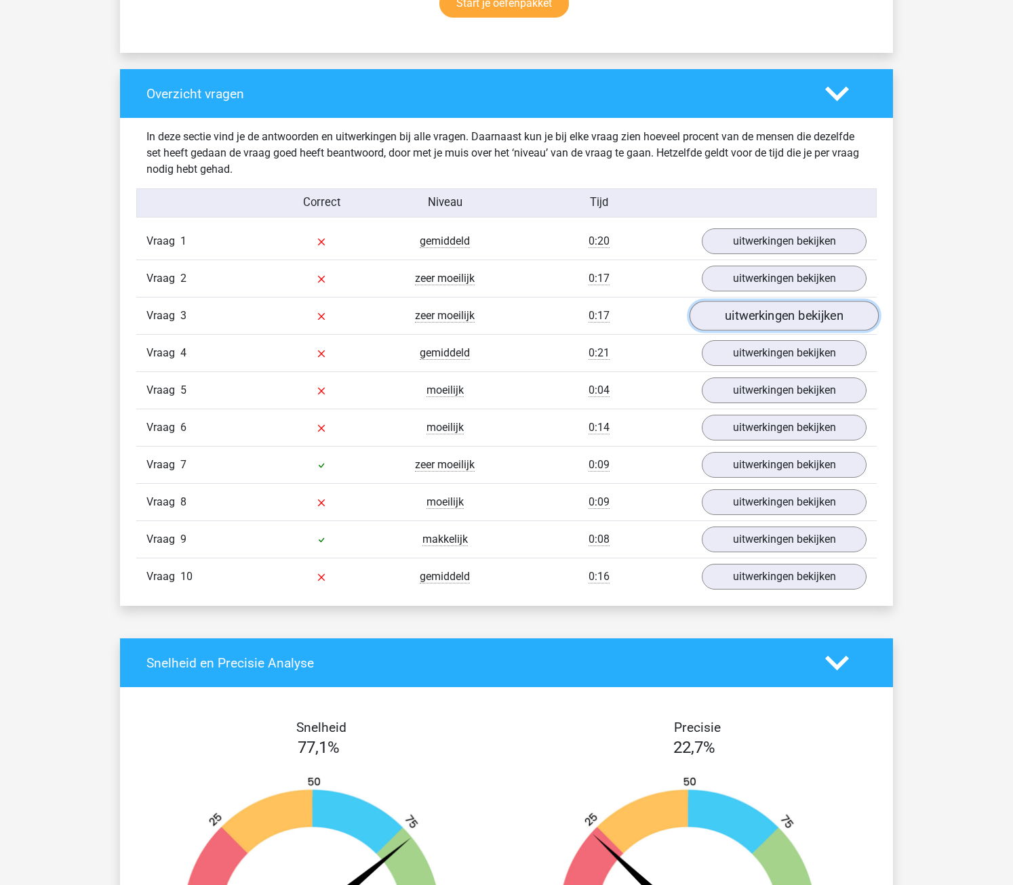
click at [807, 322] on link "uitwerkingen bekijken" at bounding box center [783, 316] width 189 height 30
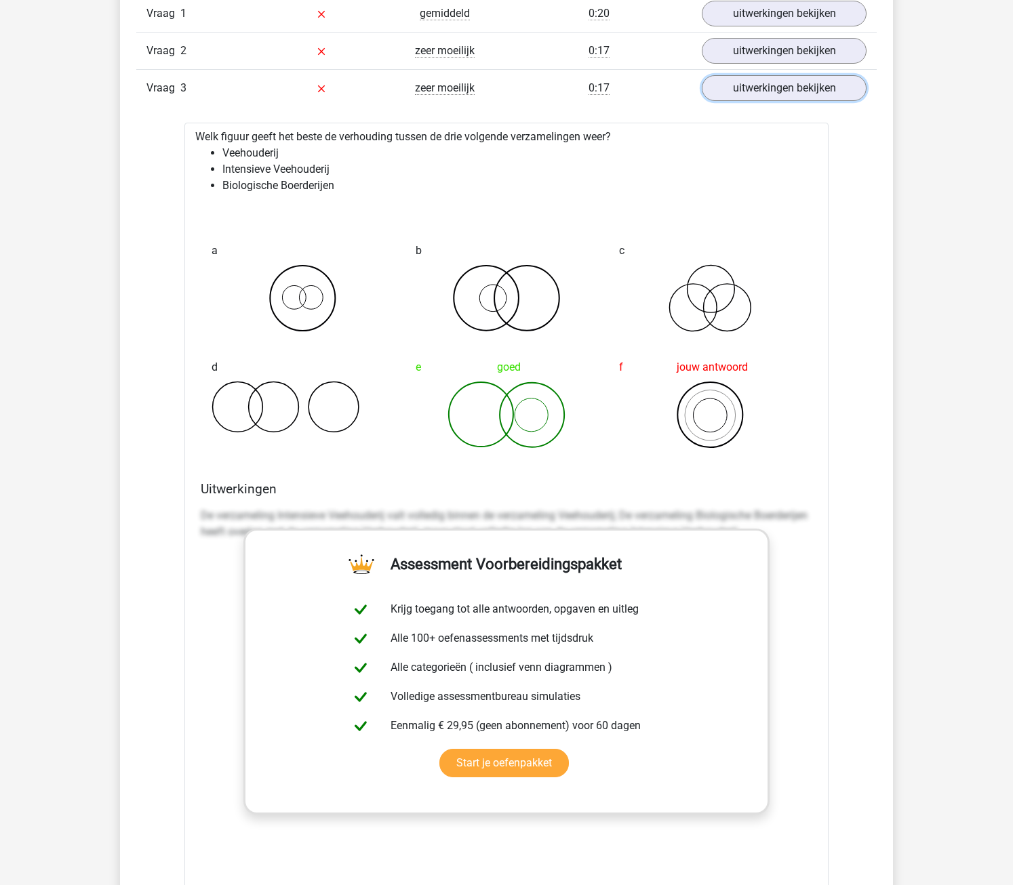
scroll to position [1220, 0]
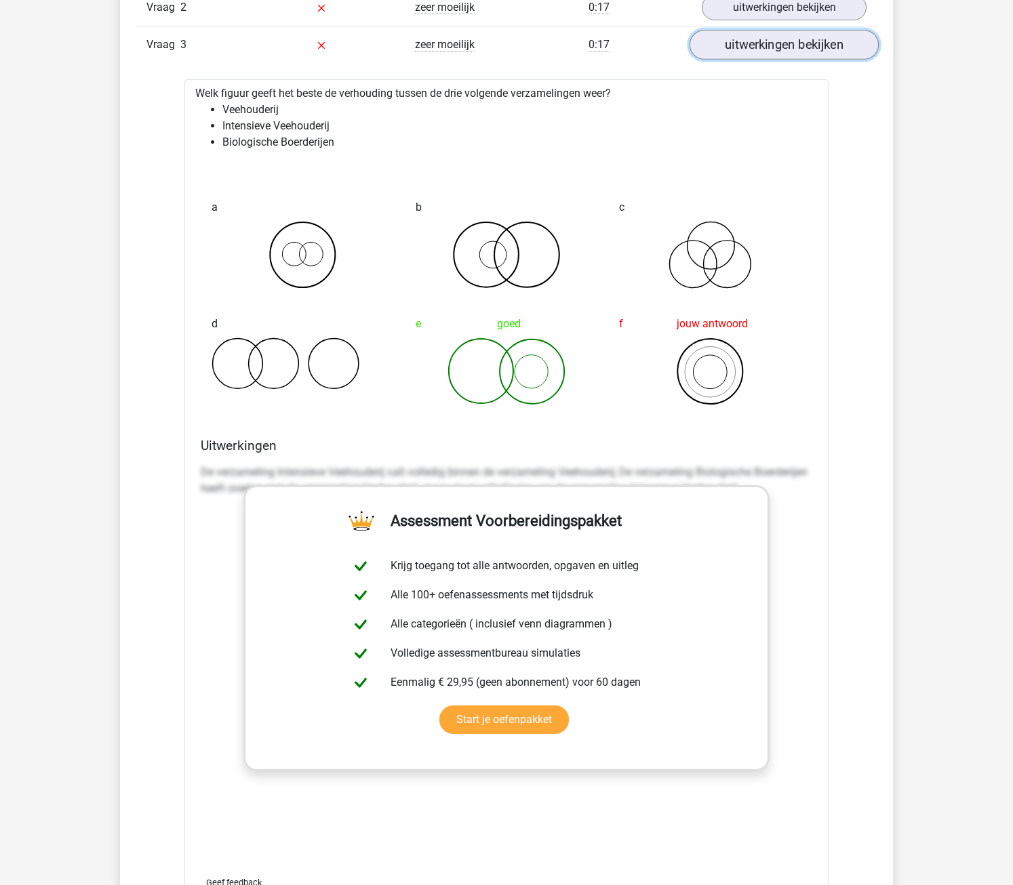
click at [806, 53] on link "uitwerkingen bekijken" at bounding box center [783, 45] width 189 height 30
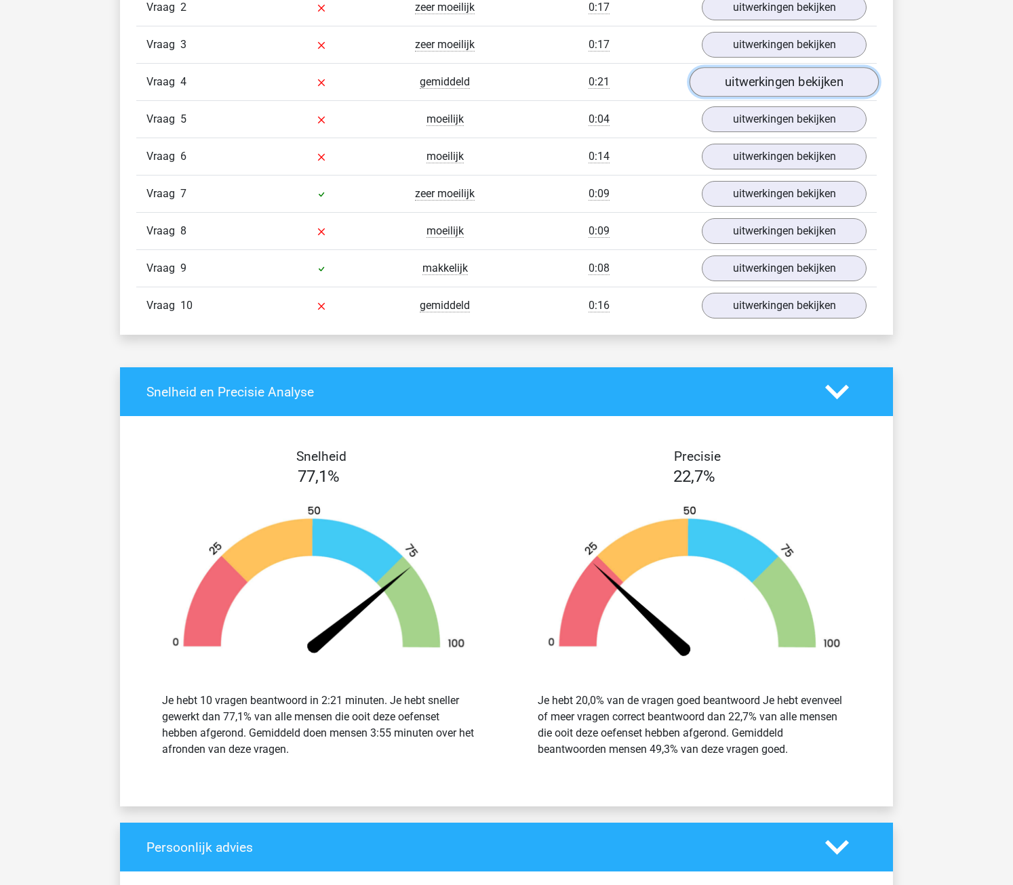
click at [799, 93] on link "uitwerkingen bekijken" at bounding box center [783, 82] width 189 height 30
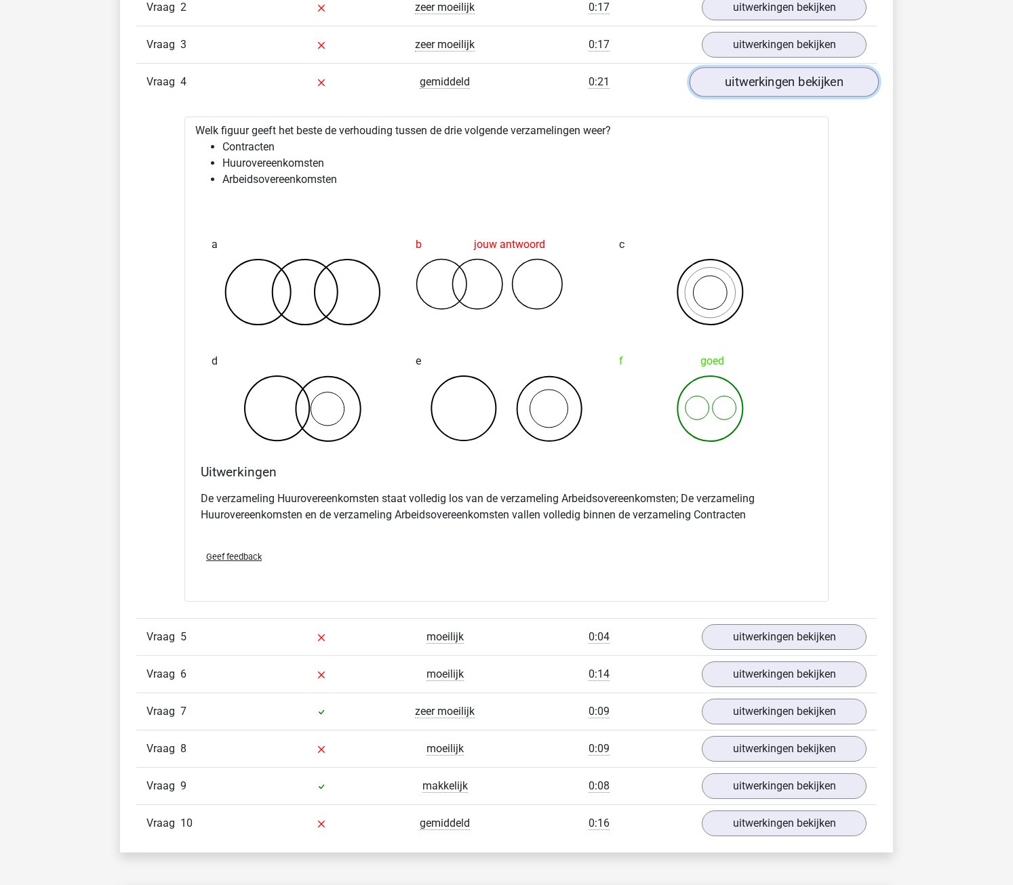
click at [799, 93] on link "uitwerkingen bekijken" at bounding box center [783, 82] width 189 height 30
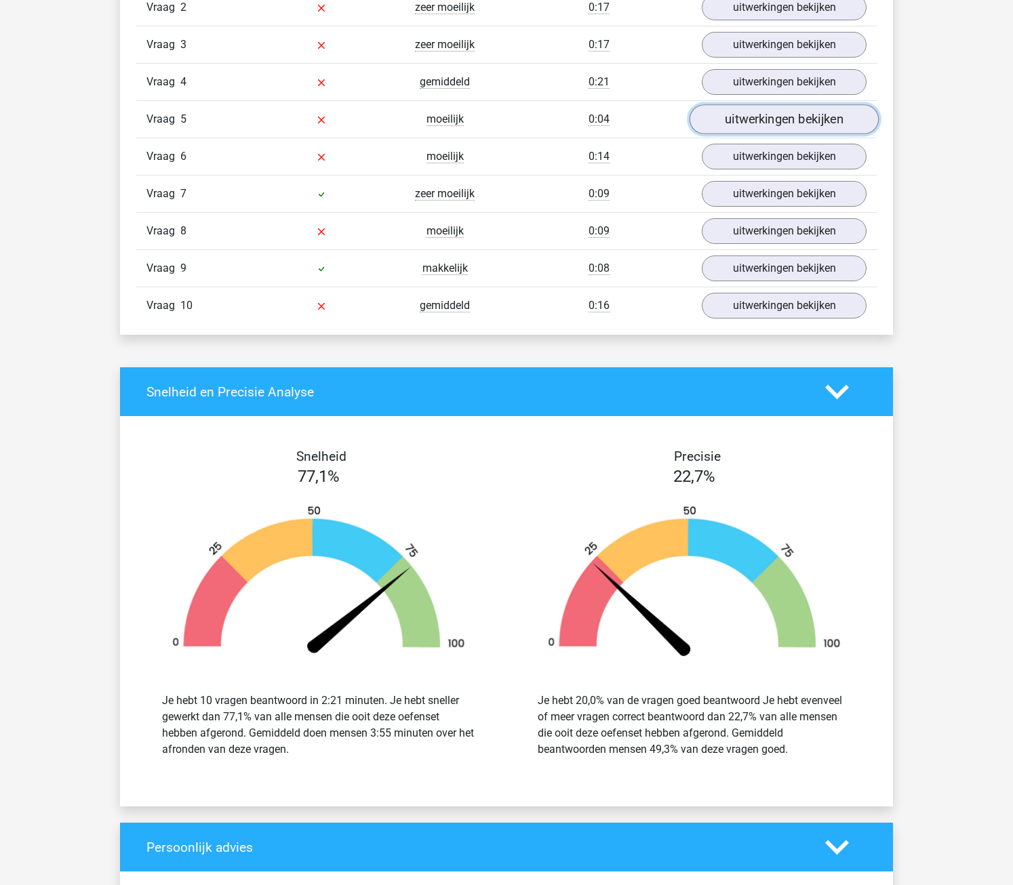
click at [806, 124] on link "uitwerkingen bekijken" at bounding box center [783, 119] width 189 height 30
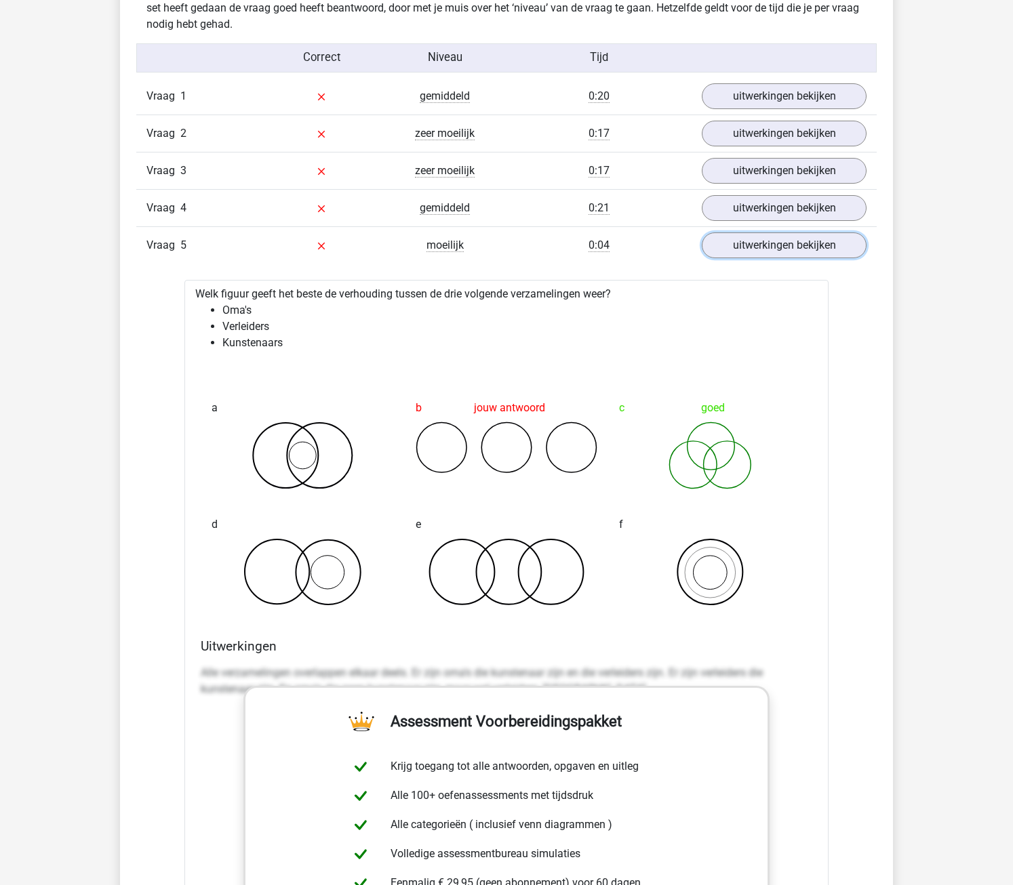
scroll to position [1017, 0]
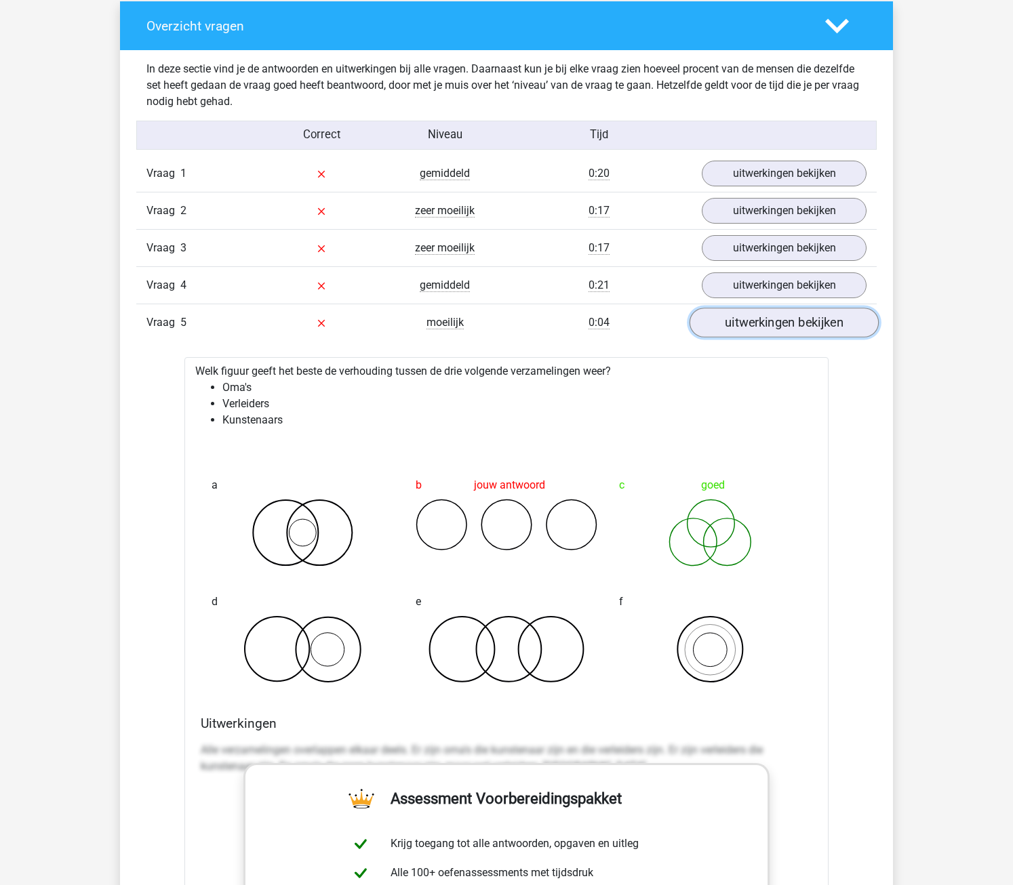
click at [776, 317] on link "uitwerkingen bekijken" at bounding box center [783, 323] width 189 height 30
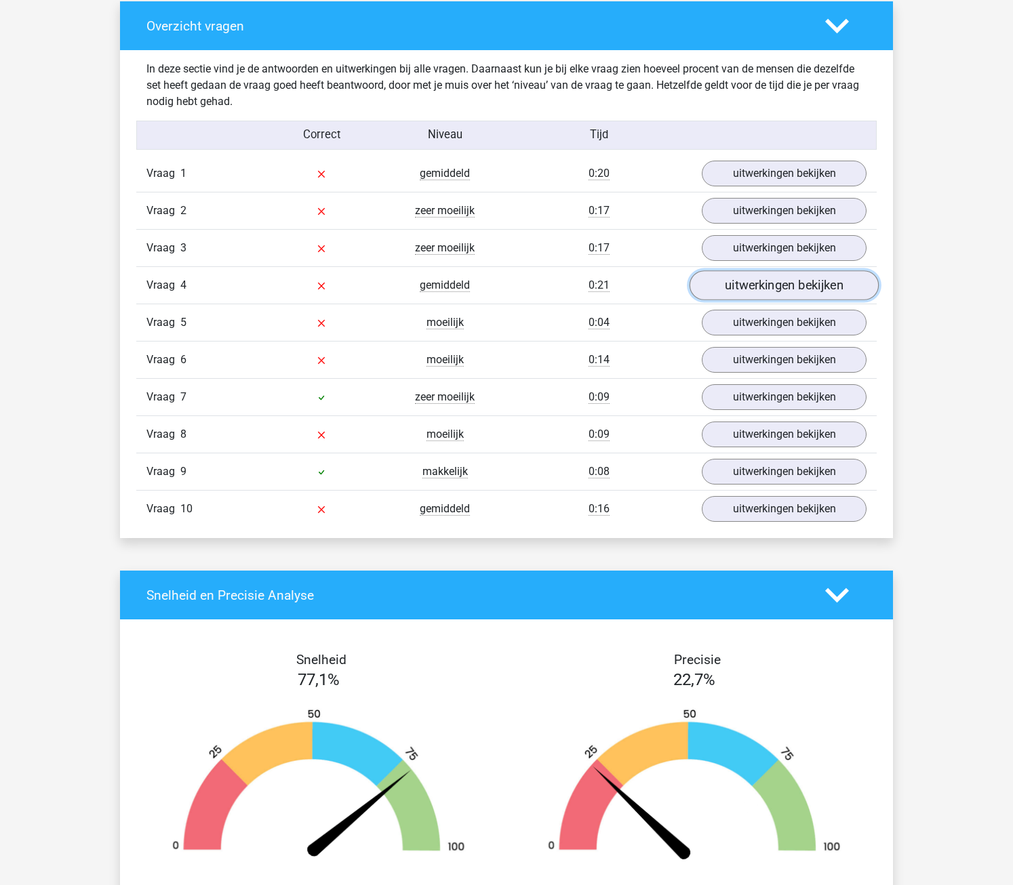
click at [795, 287] on link "uitwerkingen bekijken" at bounding box center [783, 285] width 189 height 30
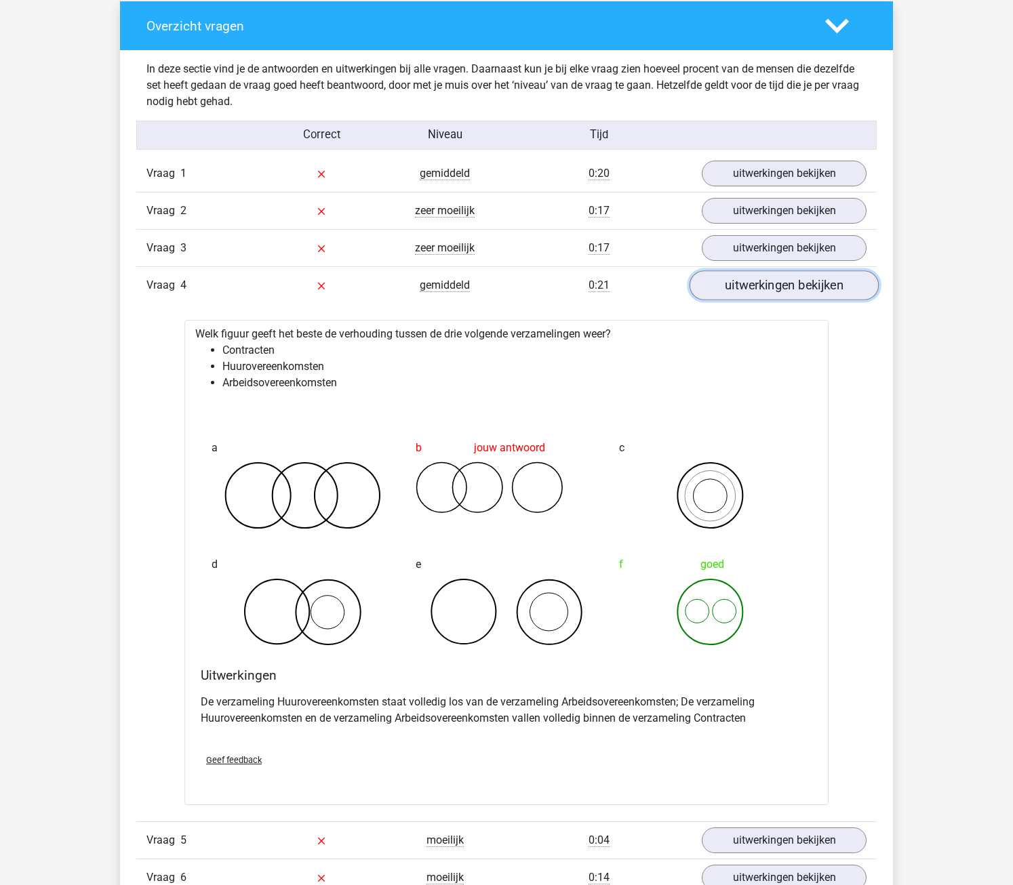
click at [797, 284] on link "uitwerkingen bekijken" at bounding box center [783, 285] width 189 height 30
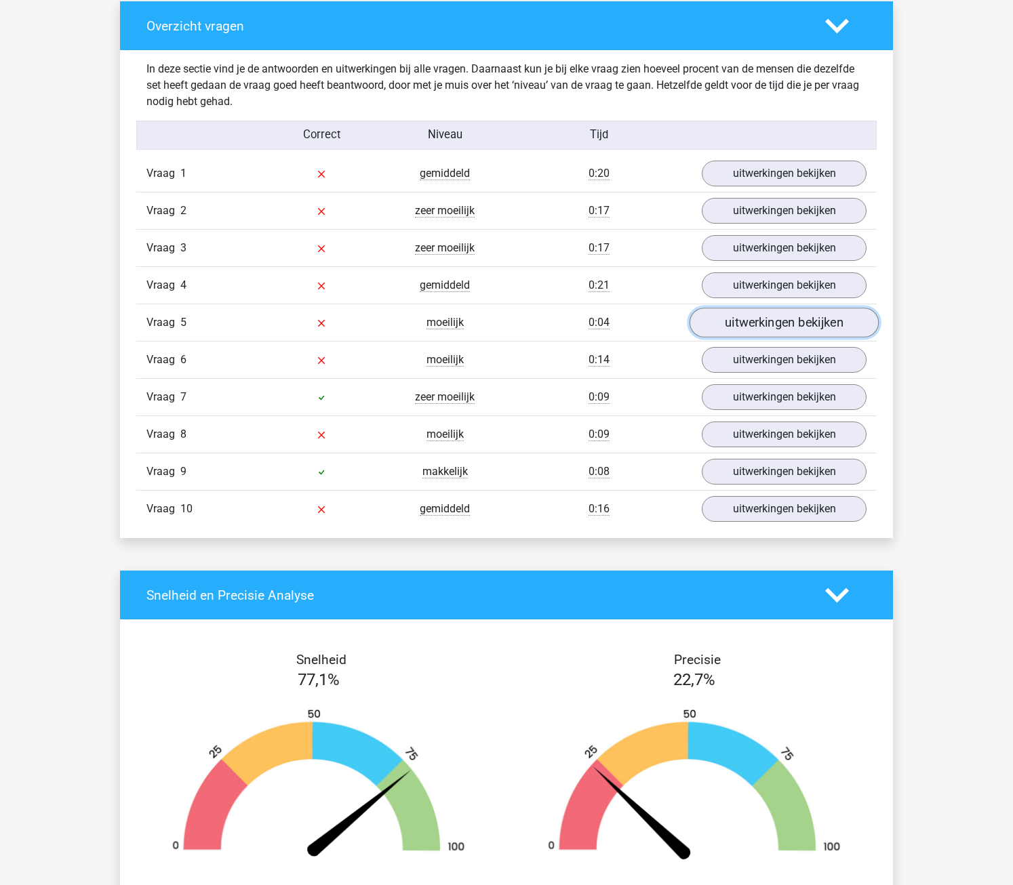
click at [792, 323] on link "uitwerkingen bekijken" at bounding box center [783, 323] width 189 height 30
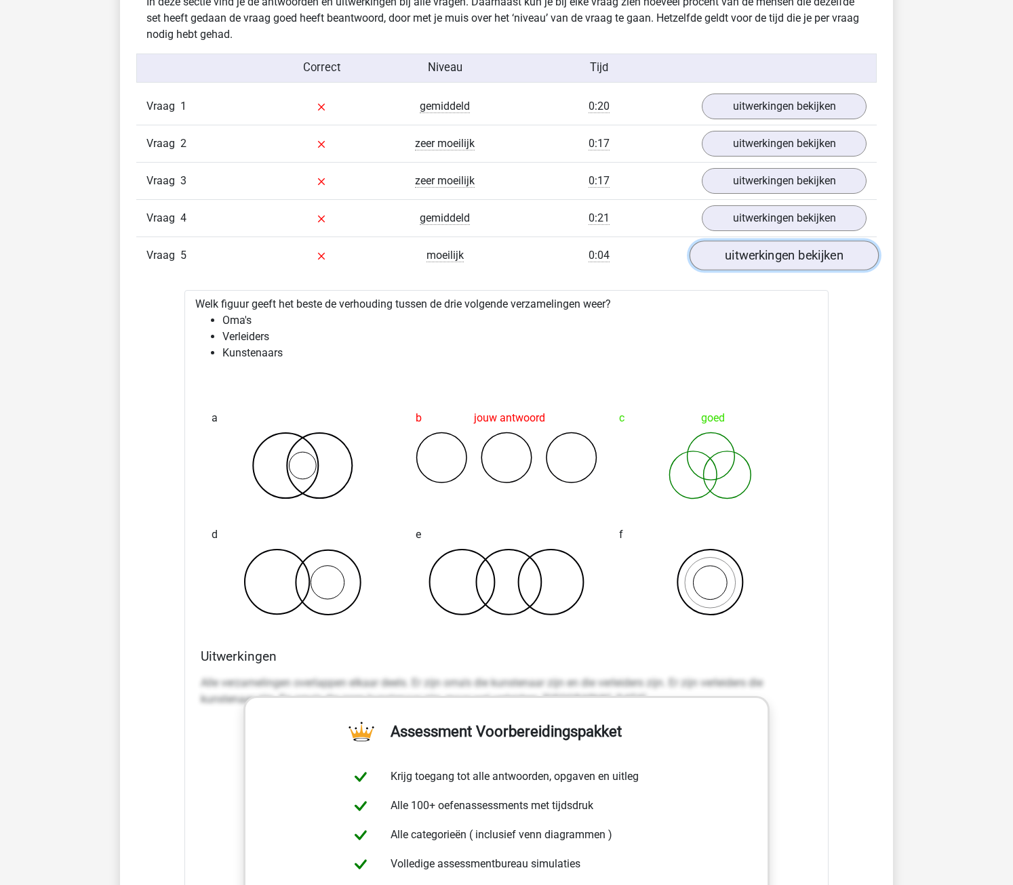
scroll to position [1220, 0]
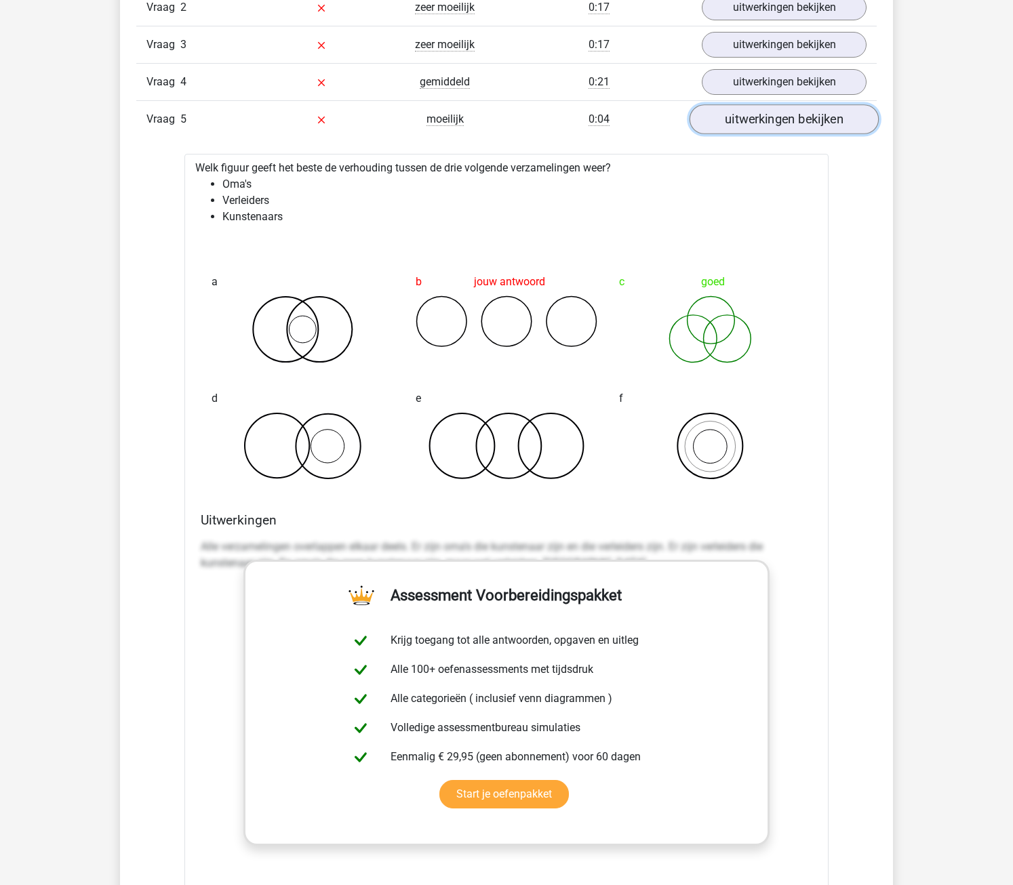
click at [796, 119] on link "uitwerkingen bekijken" at bounding box center [783, 119] width 189 height 30
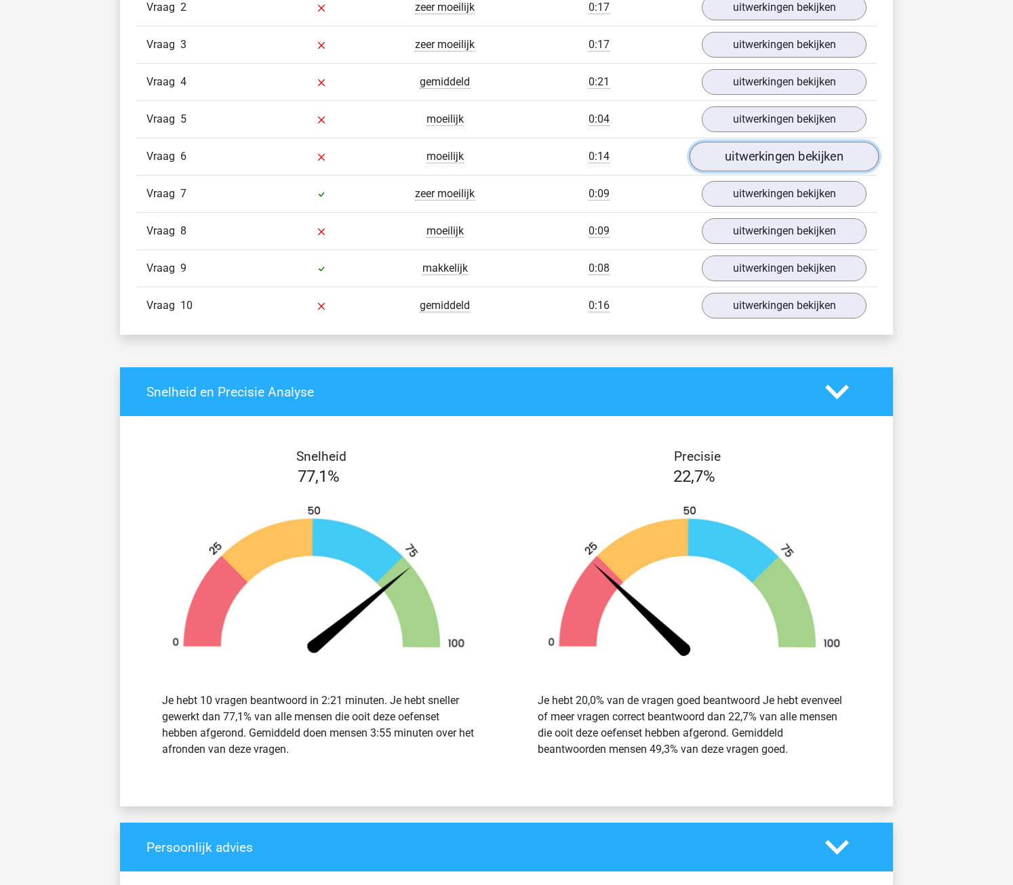
click at [782, 156] on link "uitwerkingen bekijken" at bounding box center [783, 157] width 189 height 30
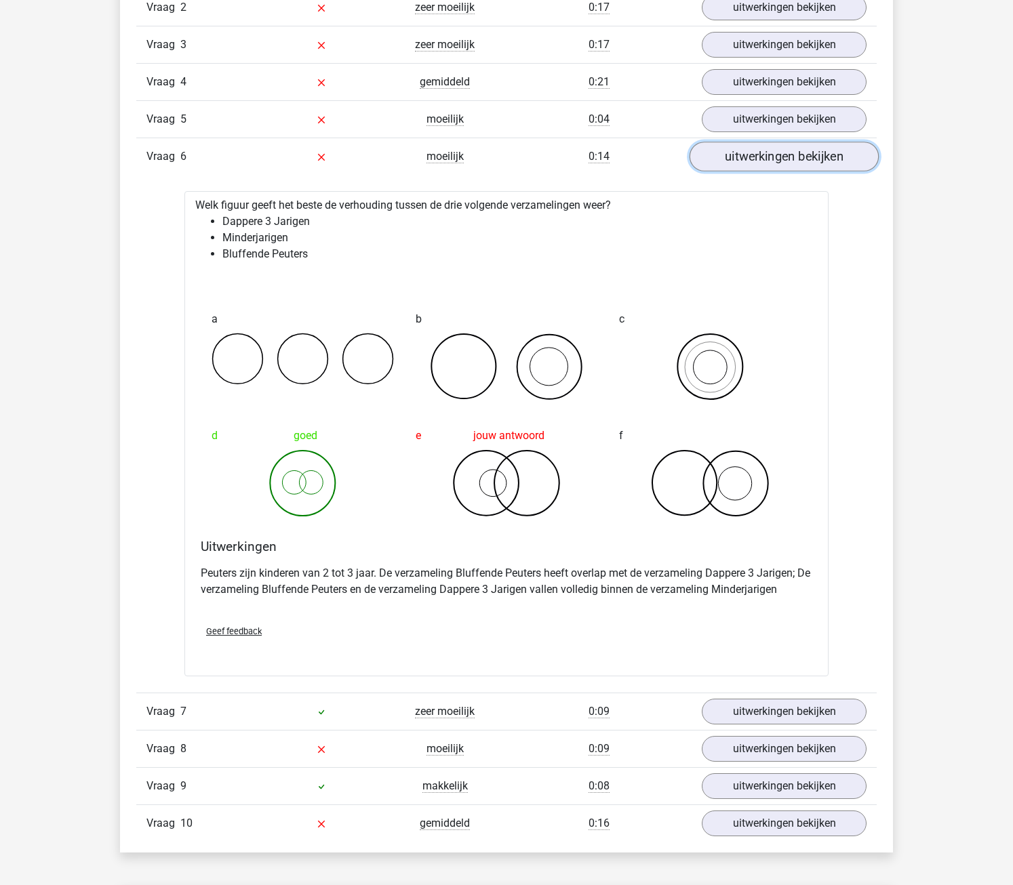
click at [782, 156] on link "uitwerkingen bekijken" at bounding box center [783, 157] width 189 height 30
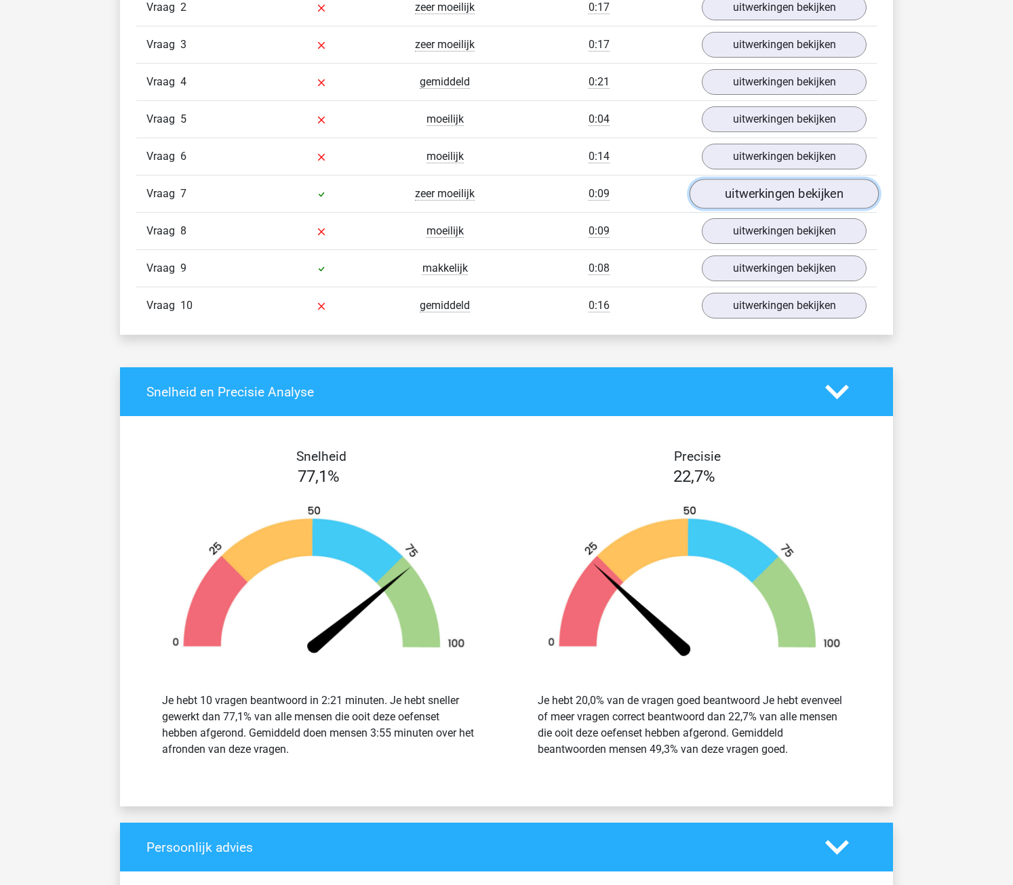
click at [783, 184] on link "uitwerkingen bekijken" at bounding box center [783, 194] width 189 height 30
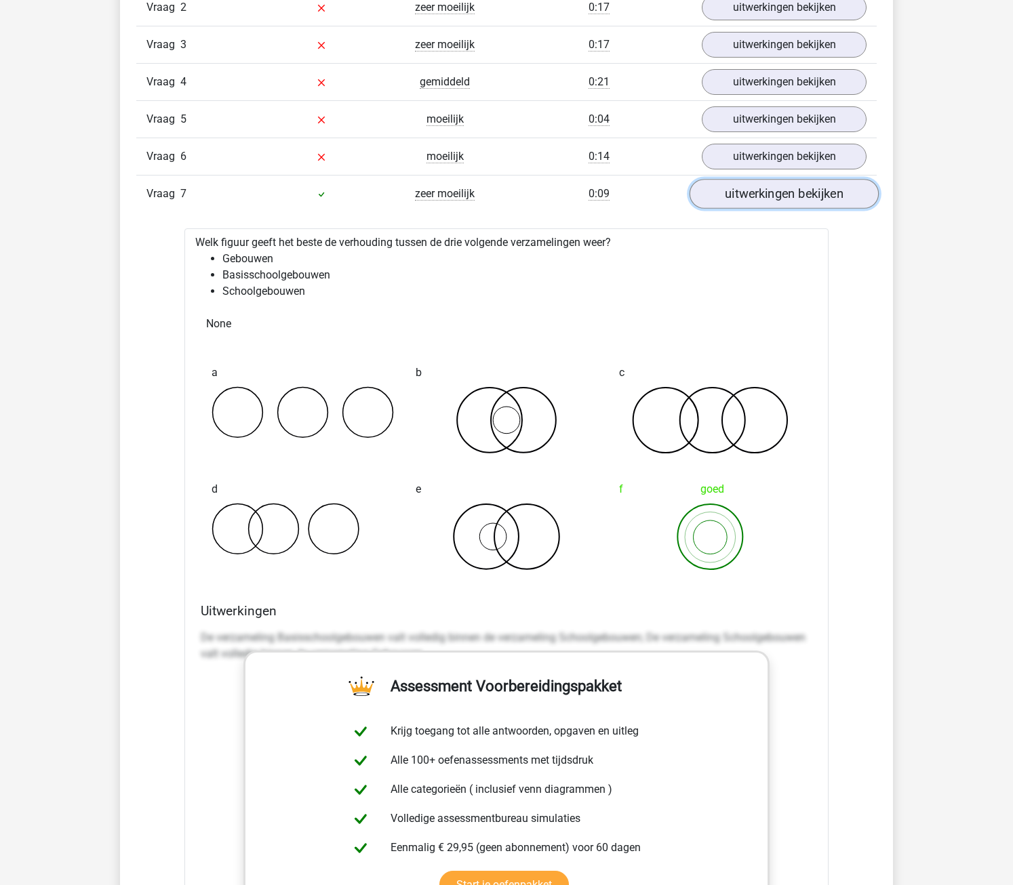
click at [751, 193] on link "uitwerkingen bekijken" at bounding box center [783, 194] width 189 height 30
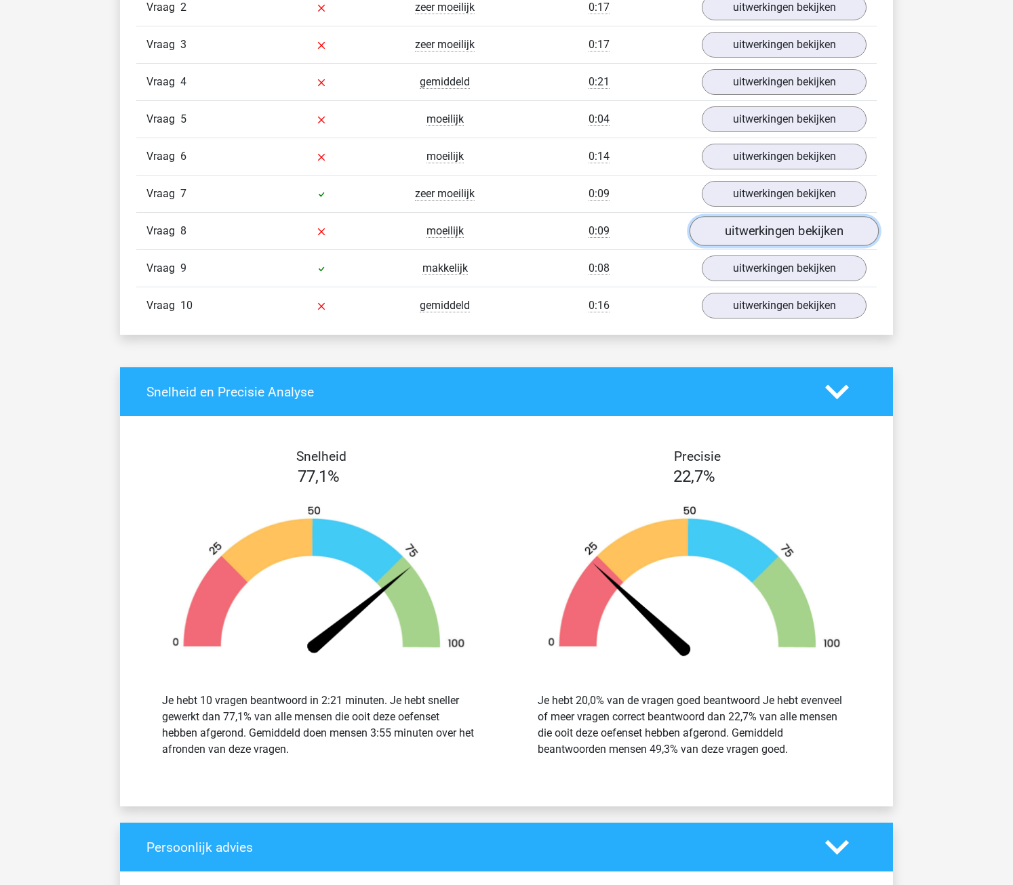
click at [745, 232] on link "uitwerkingen bekijken" at bounding box center [783, 231] width 189 height 30
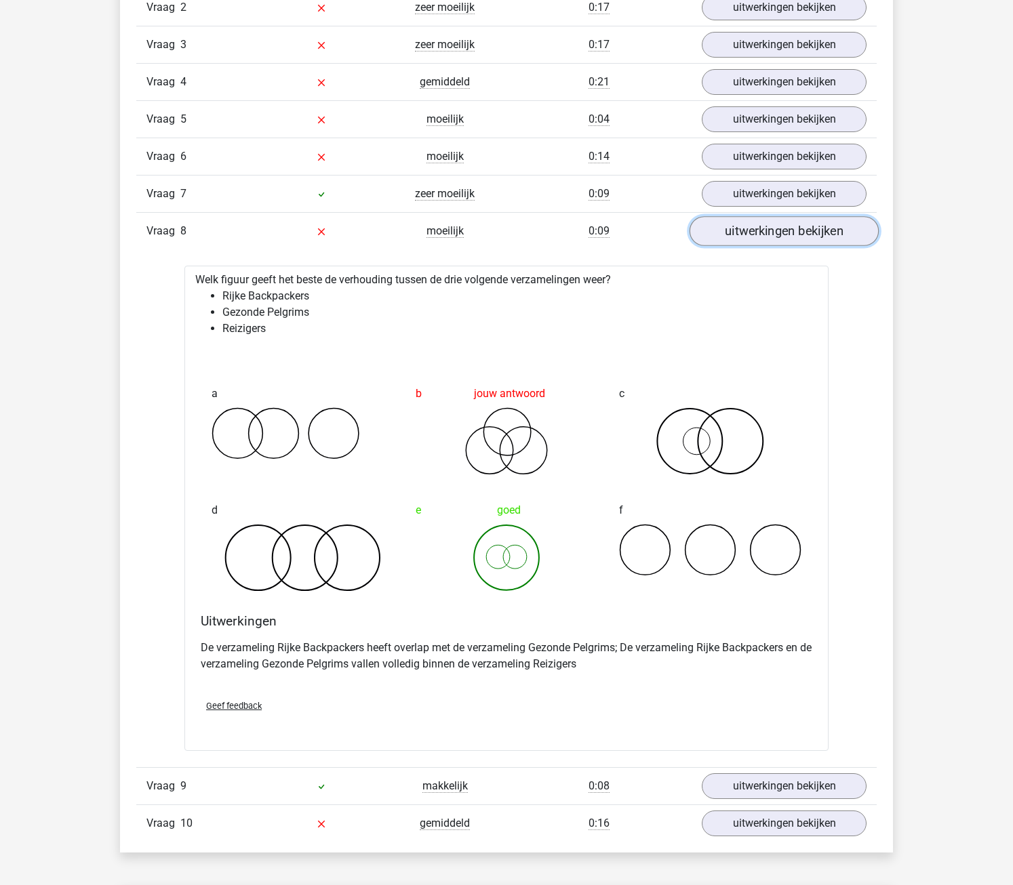
click at [745, 232] on link "uitwerkingen bekijken" at bounding box center [783, 231] width 189 height 30
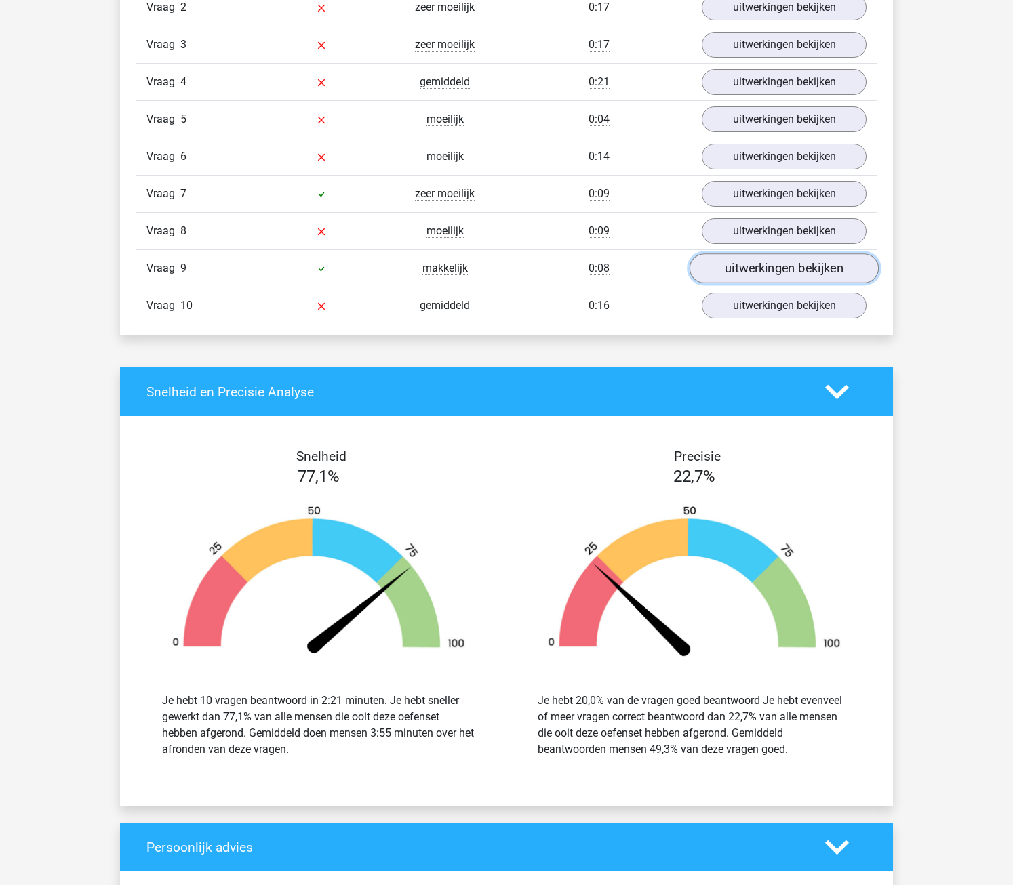
click at [745, 265] on link "uitwerkingen bekijken" at bounding box center [783, 269] width 189 height 30
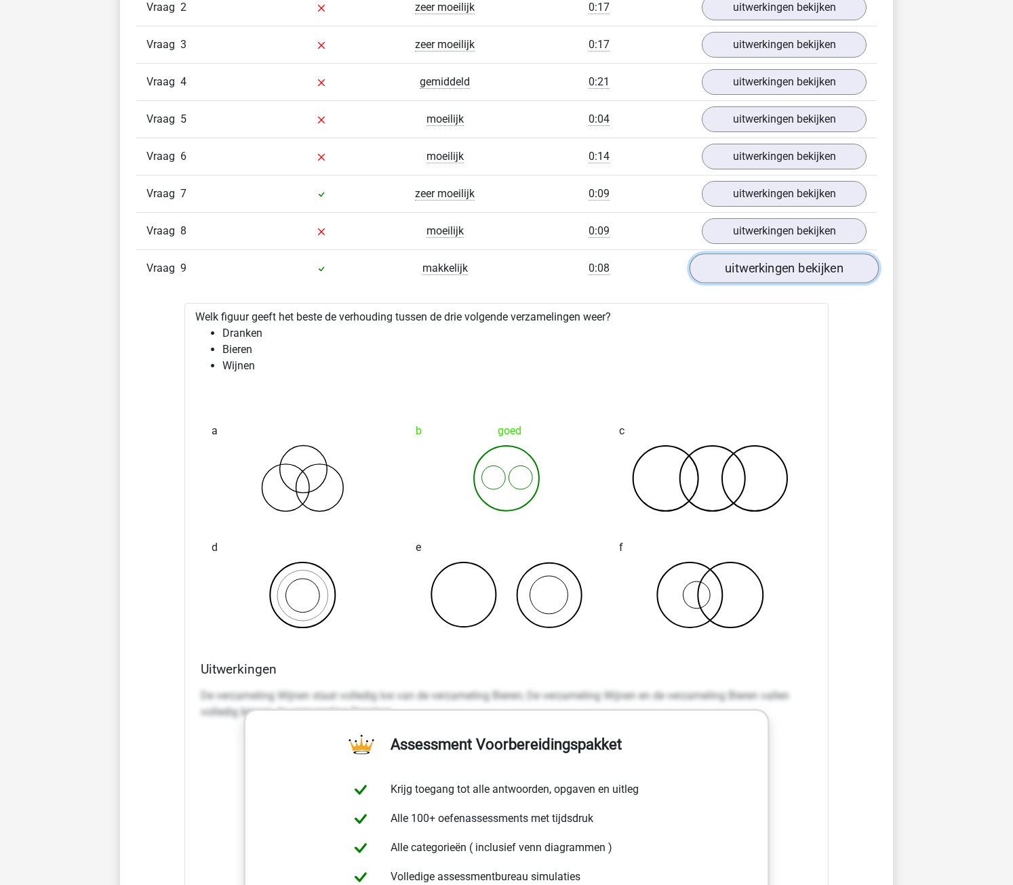
click at [745, 265] on link "uitwerkingen bekijken" at bounding box center [783, 269] width 189 height 30
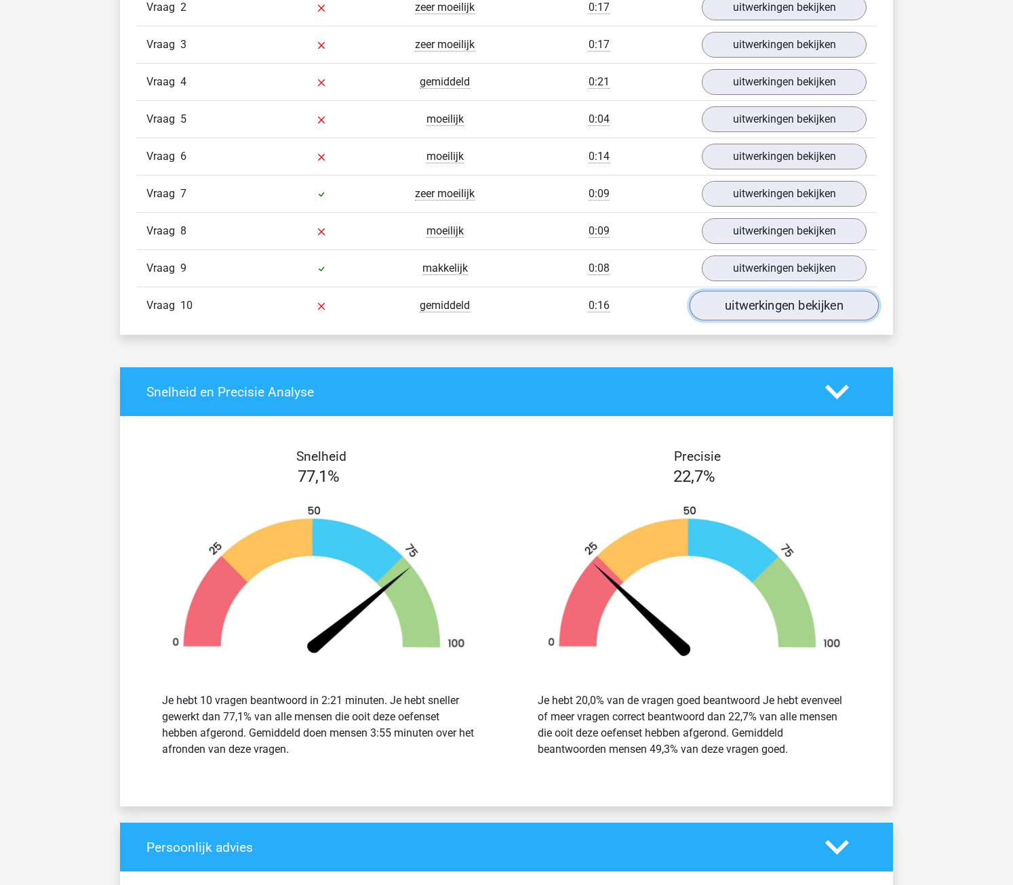
click at [743, 307] on link "uitwerkingen bekijken" at bounding box center [783, 306] width 189 height 30
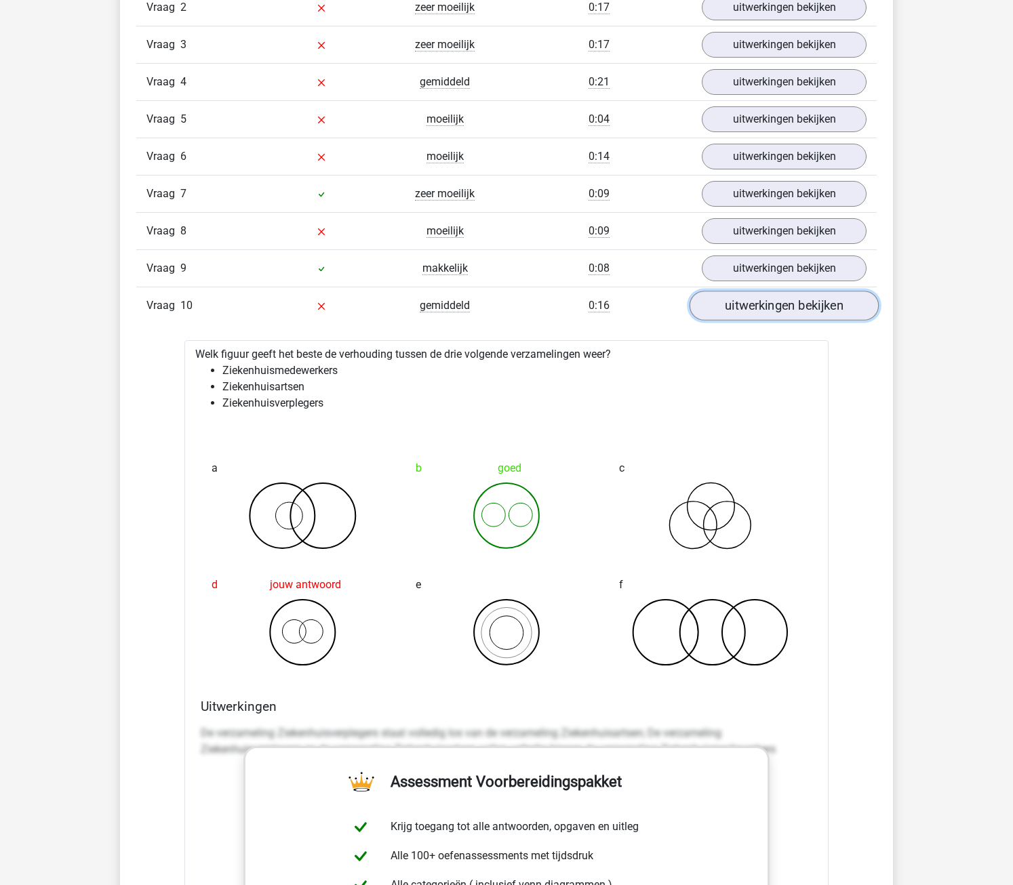
click at [743, 307] on link "uitwerkingen bekijken" at bounding box center [783, 306] width 189 height 30
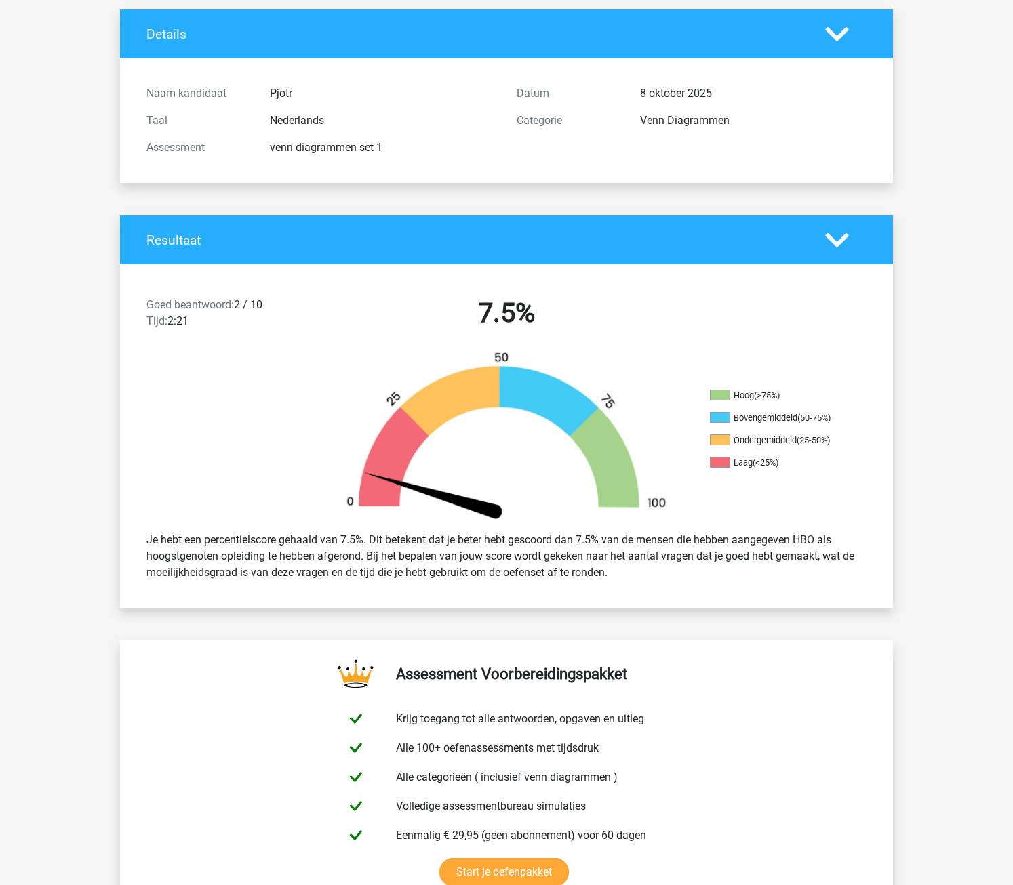
scroll to position [0, 0]
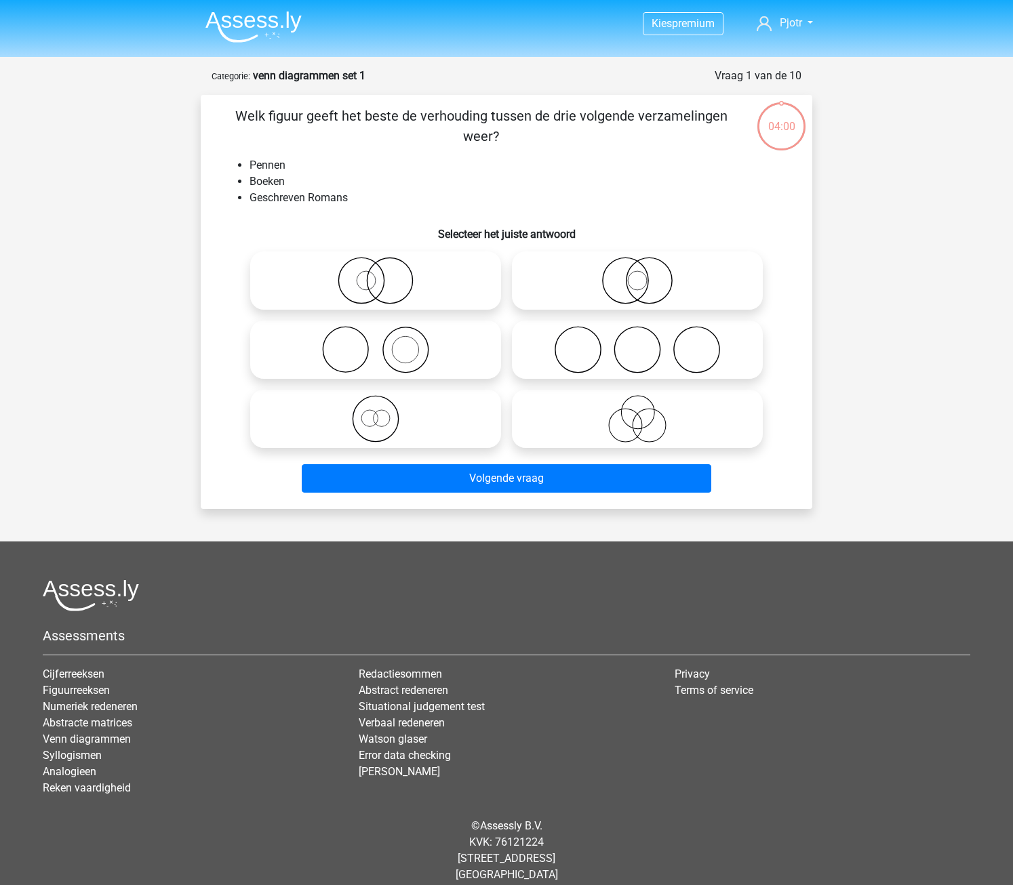
scroll to position [14, 0]
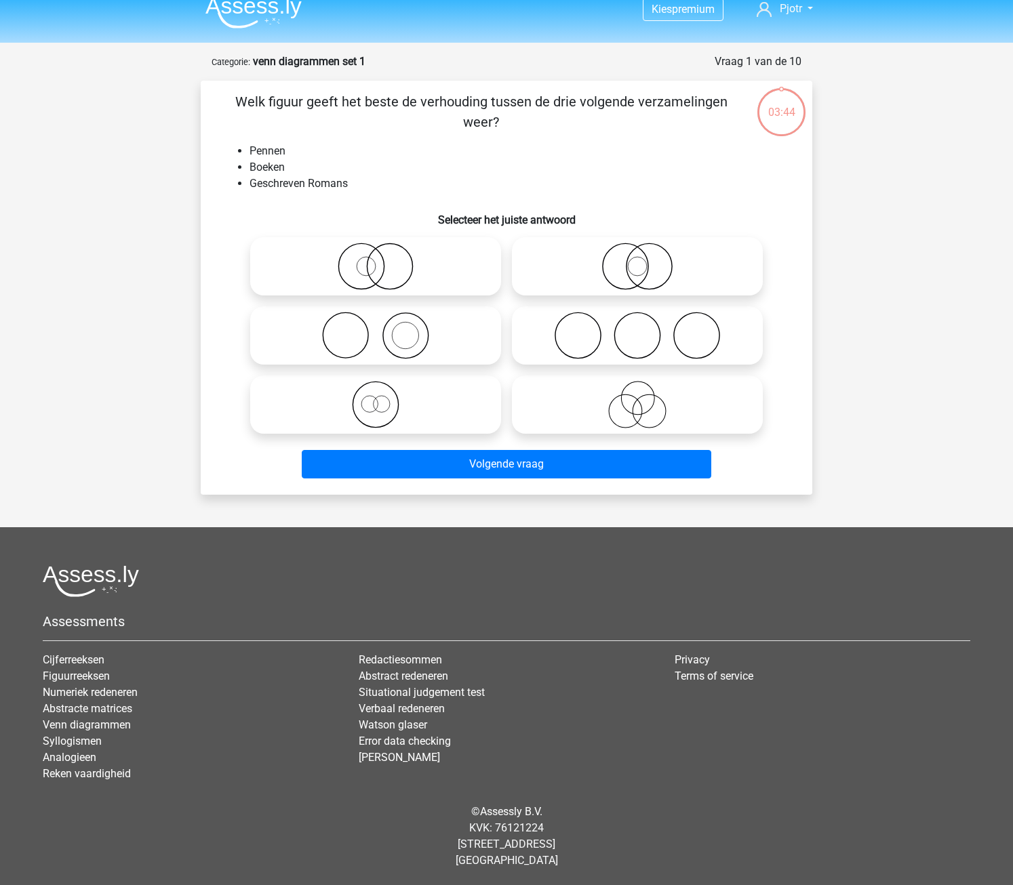
click at [416, 348] on icon at bounding box center [376, 335] width 240 height 47
click at [384, 329] on input "radio" at bounding box center [380, 324] width 9 height 9
radio input "true"
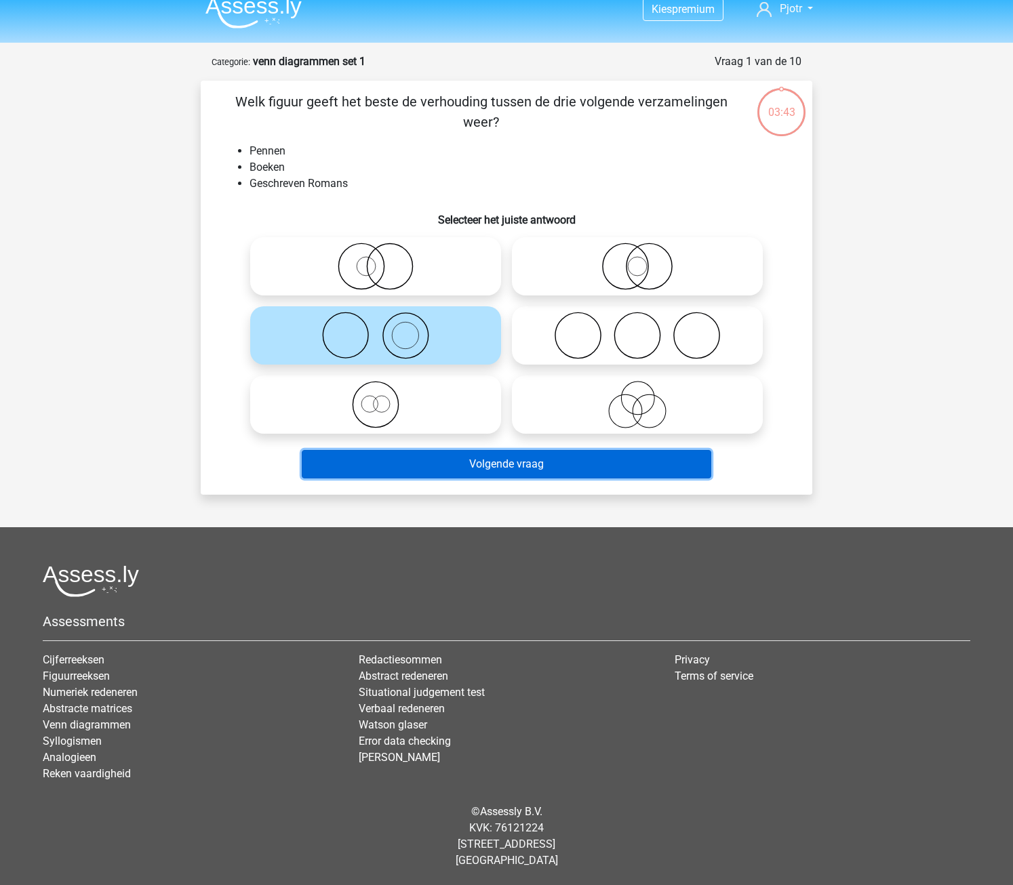
click at [516, 471] on button "Volgende vraag" at bounding box center [507, 464] width 410 height 28
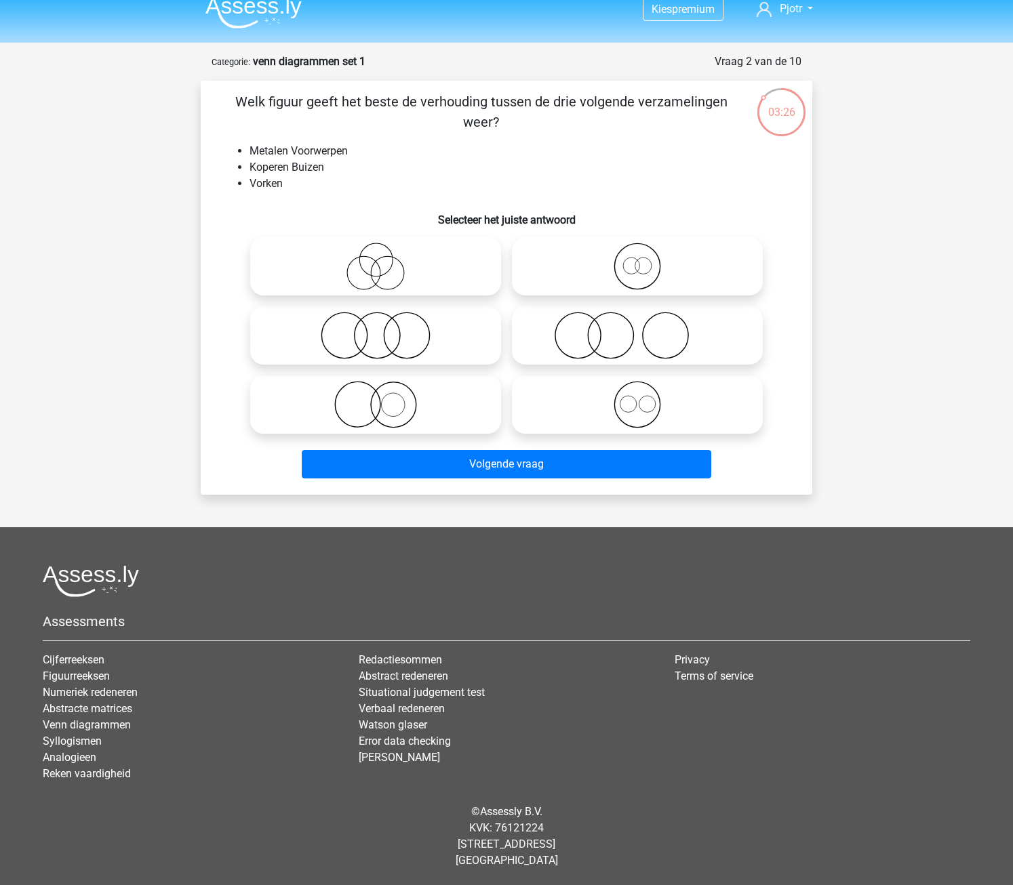
click at [420, 411] on icon at bounding box center [376, 404] width 240 height 47
click at [384, 398] on input "radio" at bounding box center [380, 393] width 9 height 9
radio input "true"
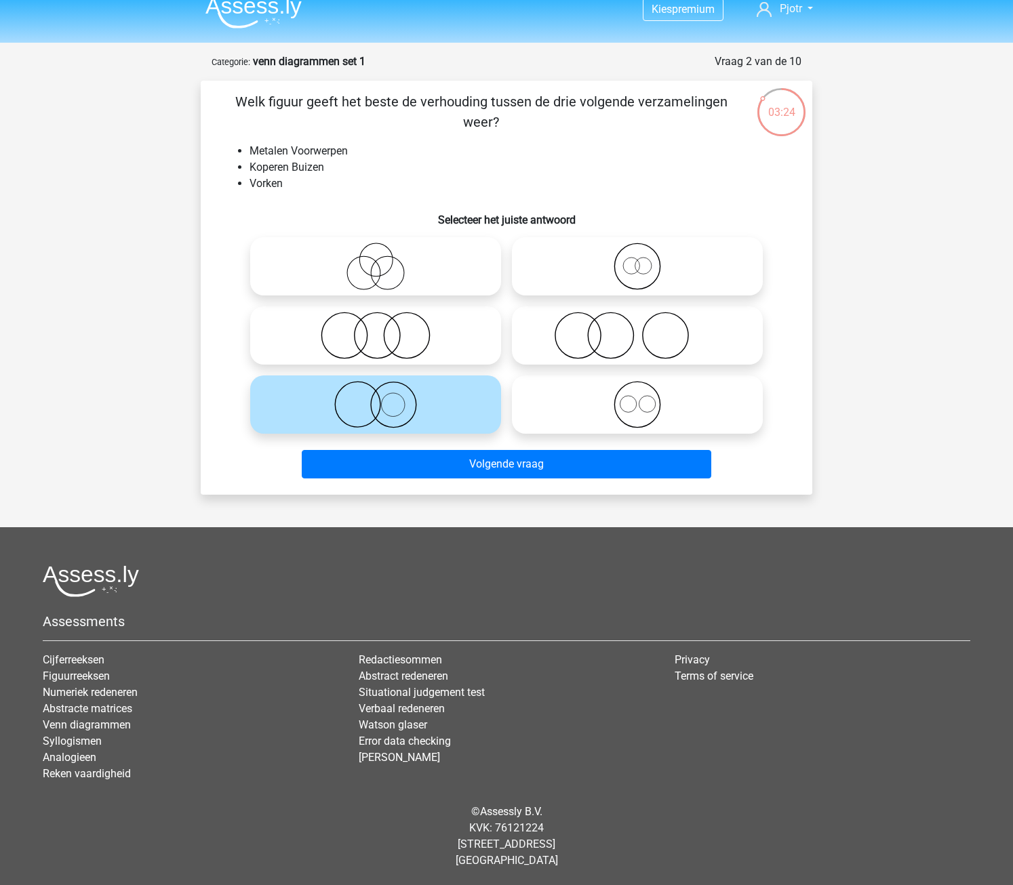
click at [620, 411] on icon at bounding box center [637, 404] width 240 height 47
click at [637, 398] on input "radio" at bounding box center [641, 393] width 9 height 9
radio input "true"
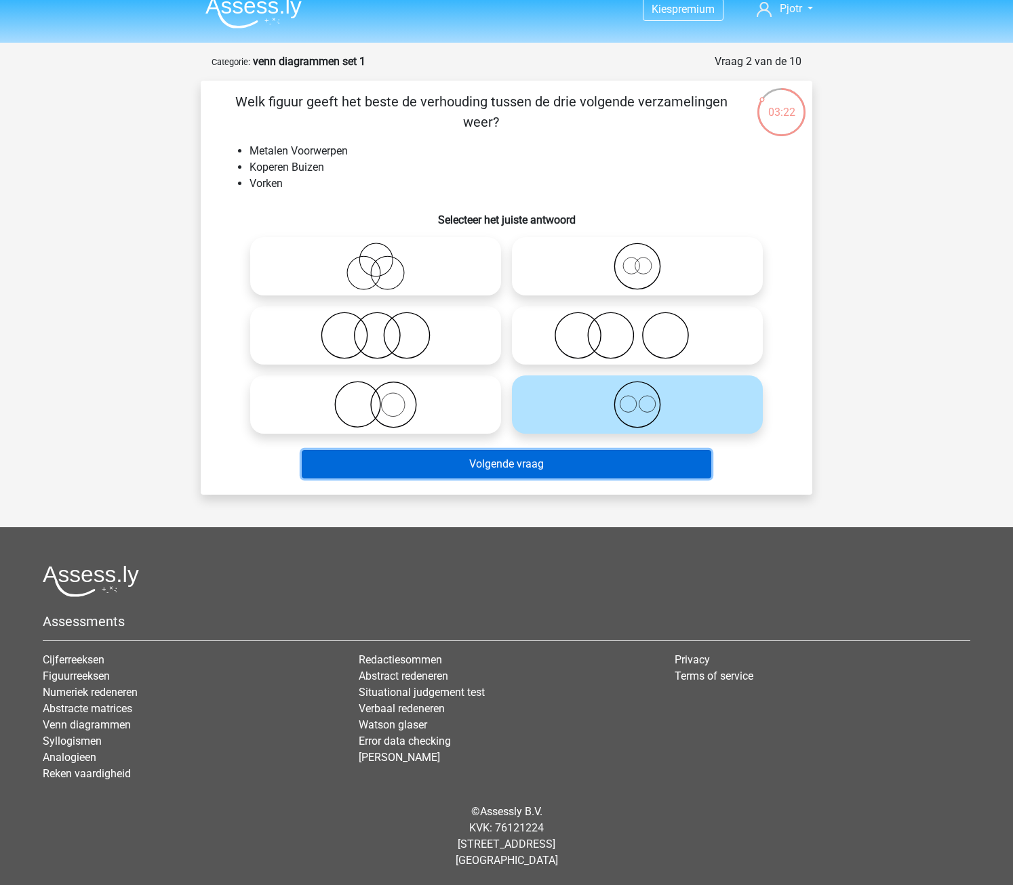
click at [570, 470] on button "Volgende vraag" at bounding box center [507, 464] width 410 height 28
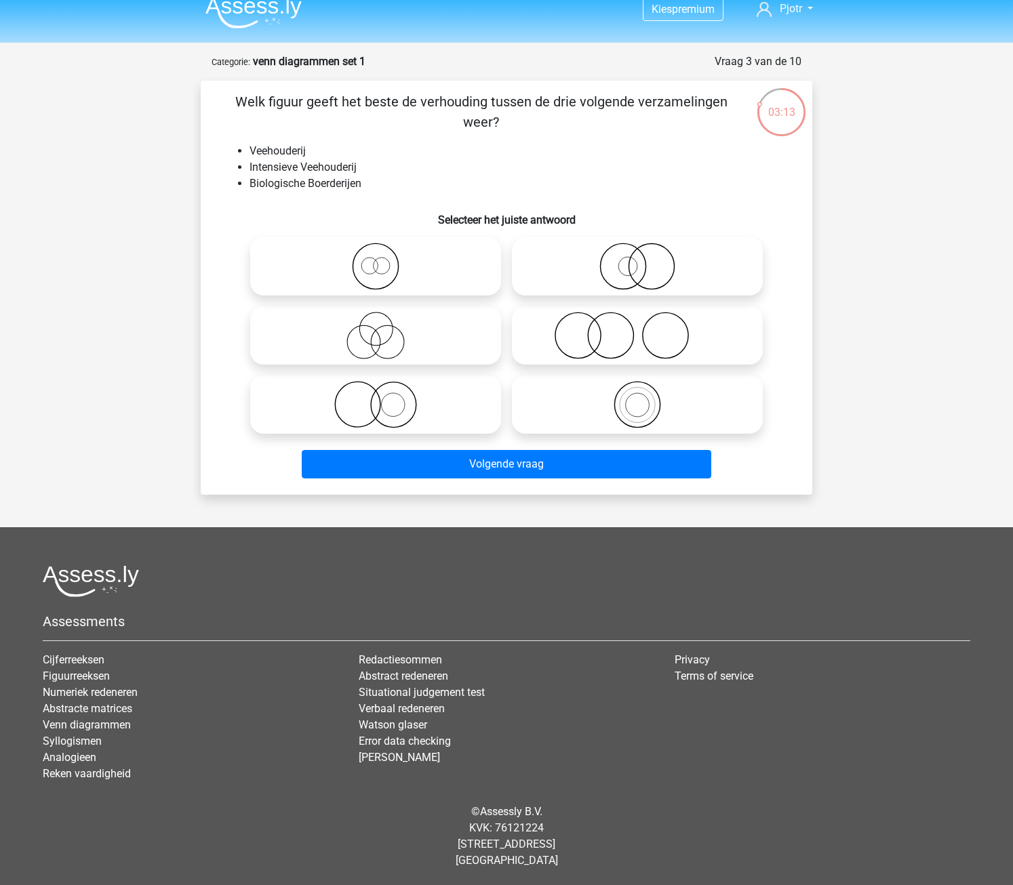
click at [439, 411] on icon at bounding box center [376, 404] width 240 height 47
click at [384, 398] on input "radio" at bounding box center [380, 393] width 9 height 9
radio input "true"
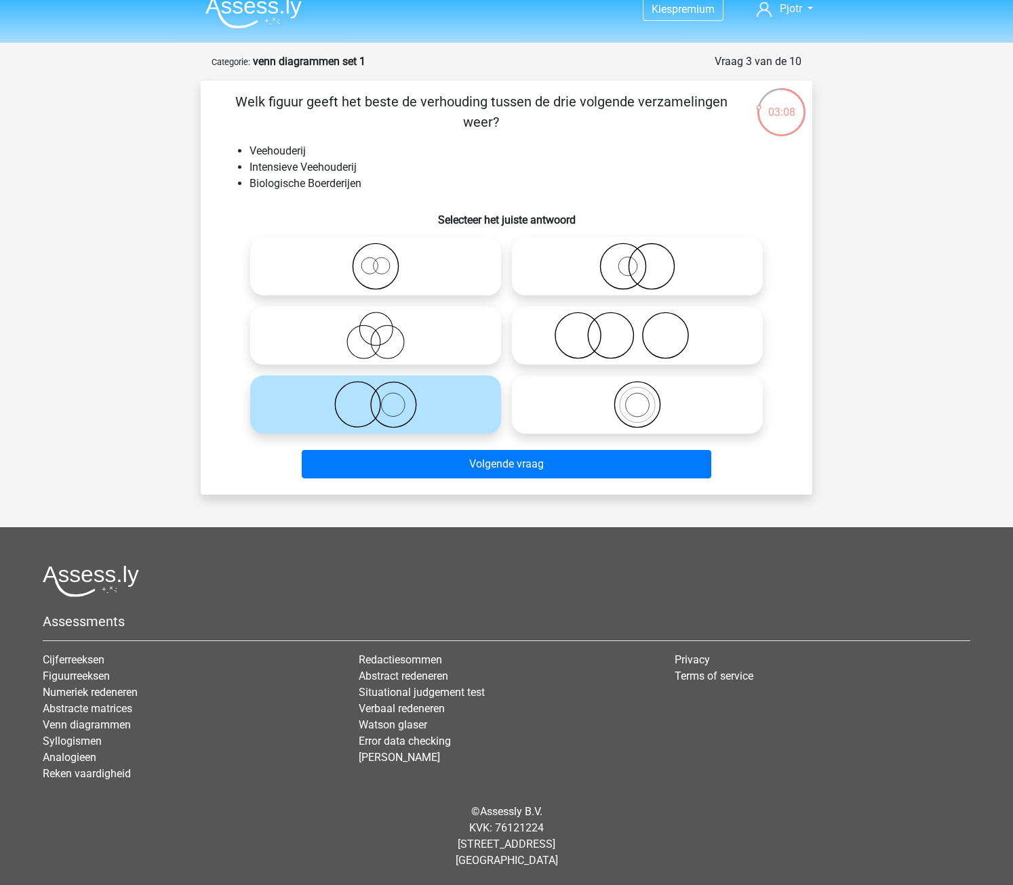
click at [598, 352] on icon at bounding box center [637, 335] width 240 height 47
click at [637, 329] on input "radio" at bounding box center [641, 324] width 9 height 9
radio input "true"
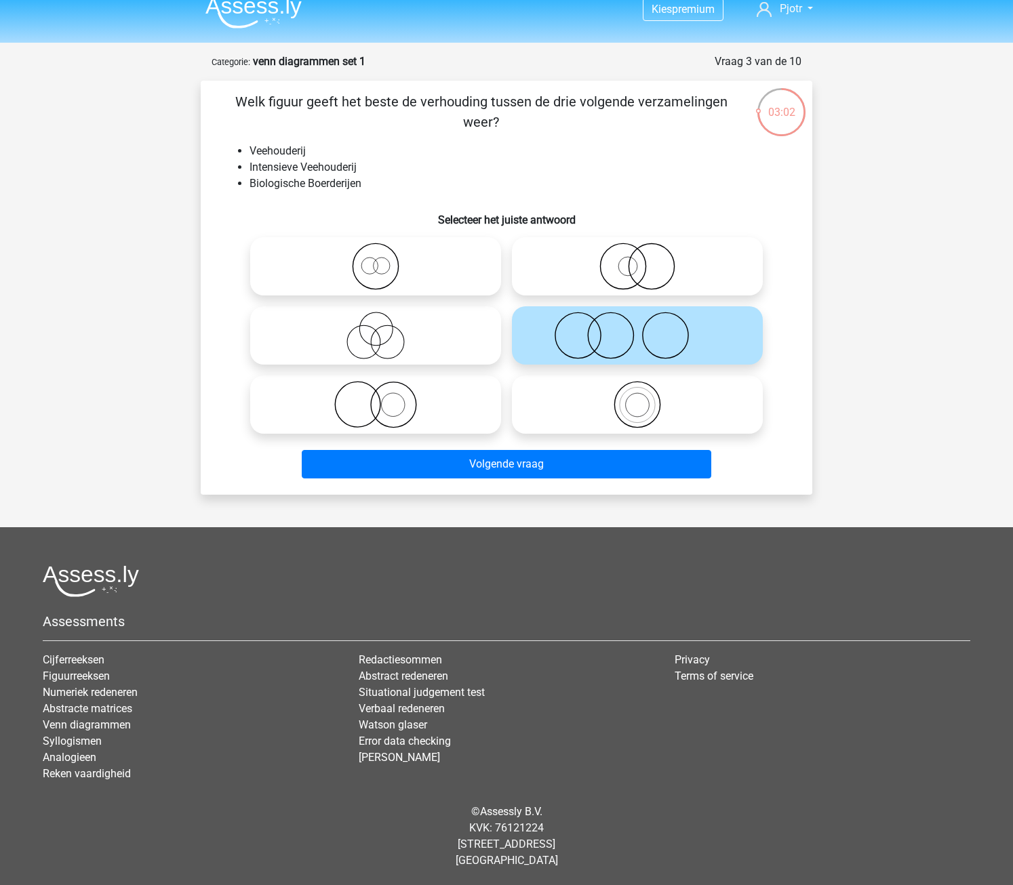
click at [447, 417] on icon at bounding box center [376, 404] width 240 height 47
click at [384, 398] on input "radio" at bounding box center [380, 393] width 9 height 9
radio input "true"
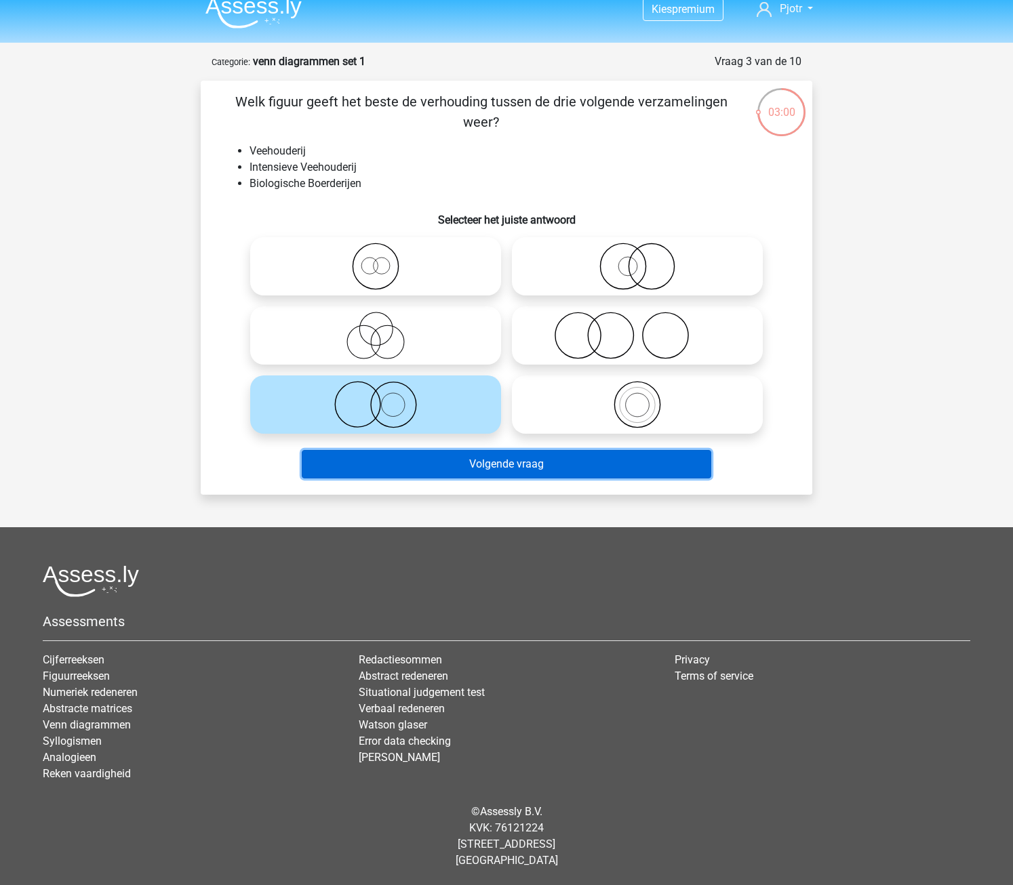
click at [447, 470] on button "Volgende vraag" at bounding box center [507, 464] width 410 height 28
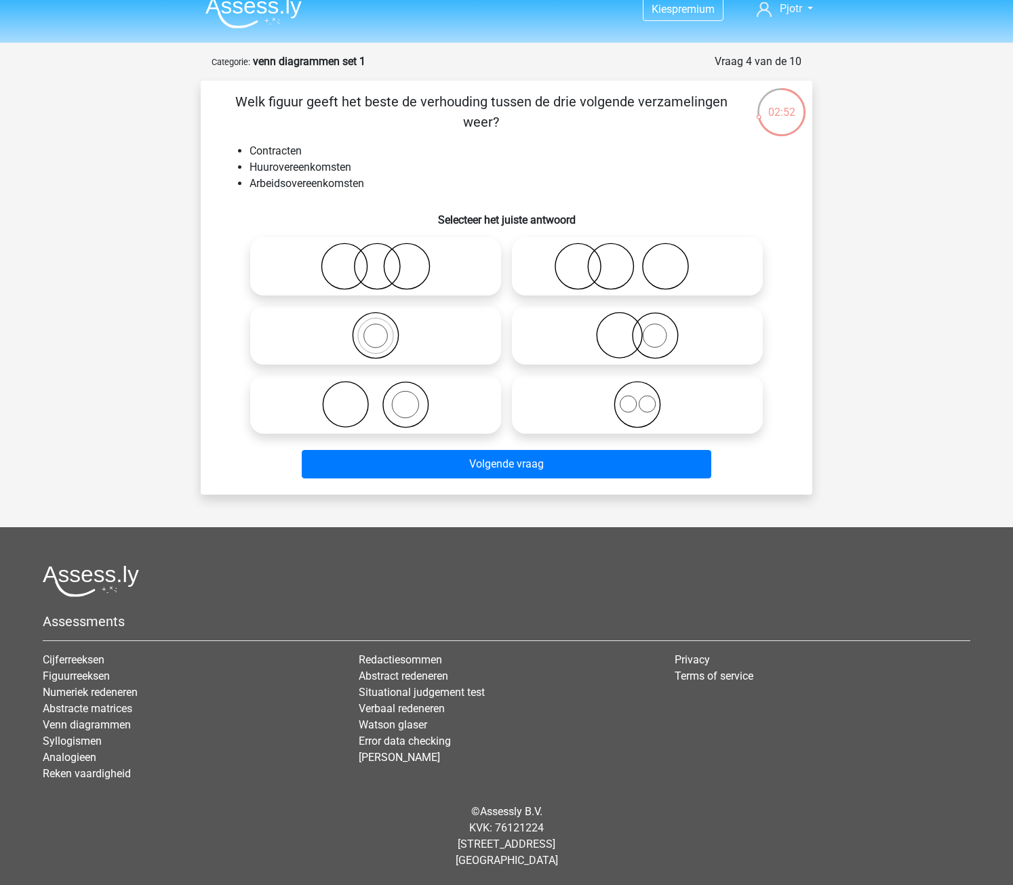
click at [578, 412] on icon at bounding box center [637, 404] width 240 height 47
click at [637, 398] on input "radio" at bounding box center [641, 393] width 9 height 9
radio input "true"
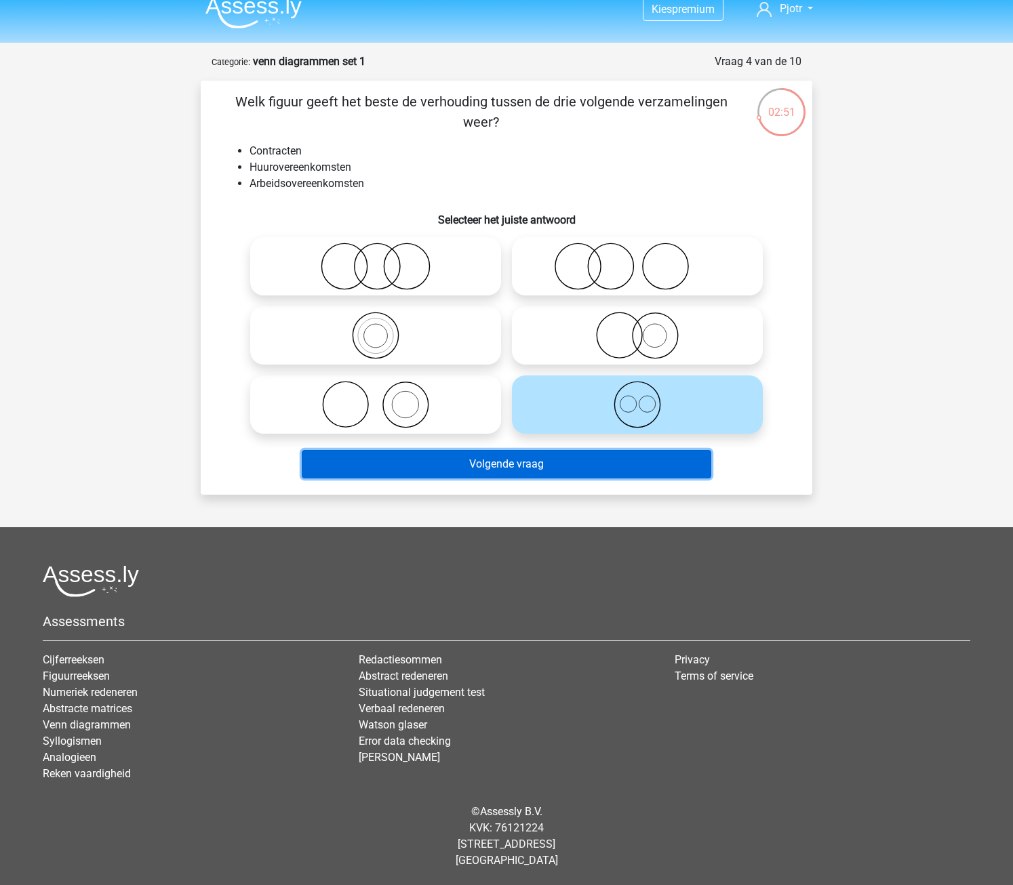
click at [556, 468] on button "Volgende vraag" at bounding box center [507, 464] width 410 height 28
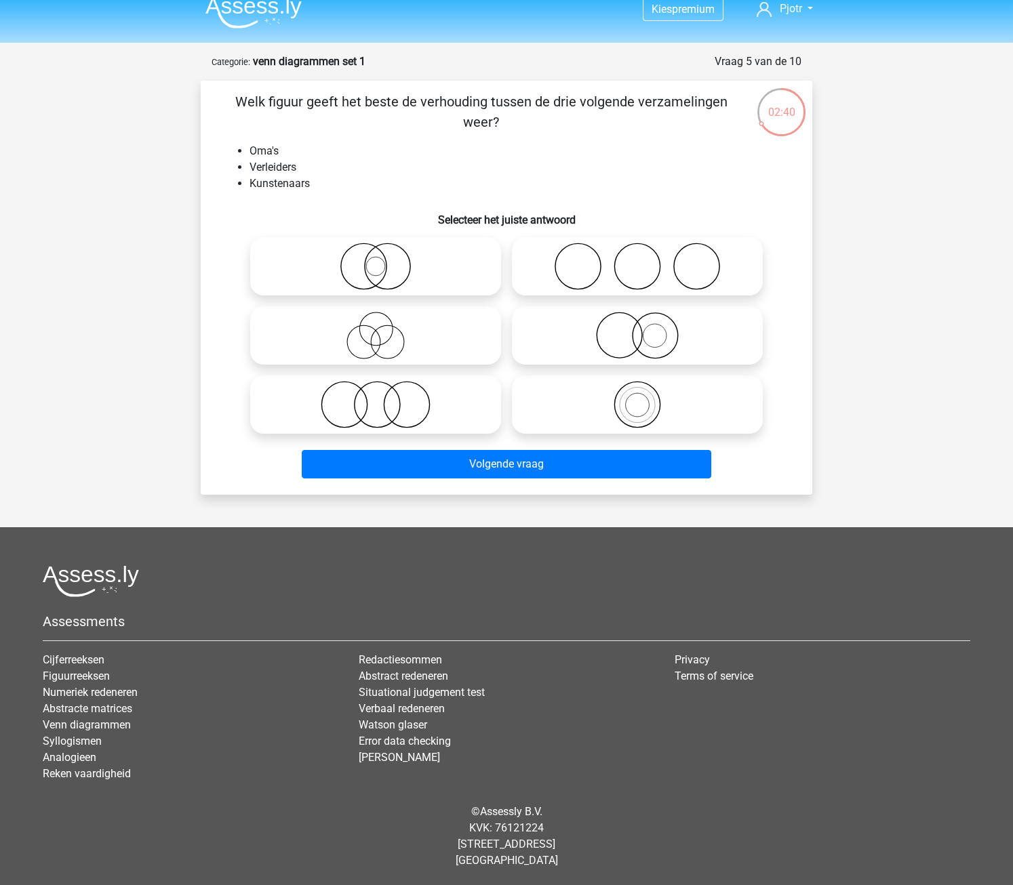
click at [401, 340] on icon at bounding box center [376, 335] width 240 height 47
click at [384, 329] on input "radio" at bounding box center [380, 324] width 9 height 9
radio input "true"
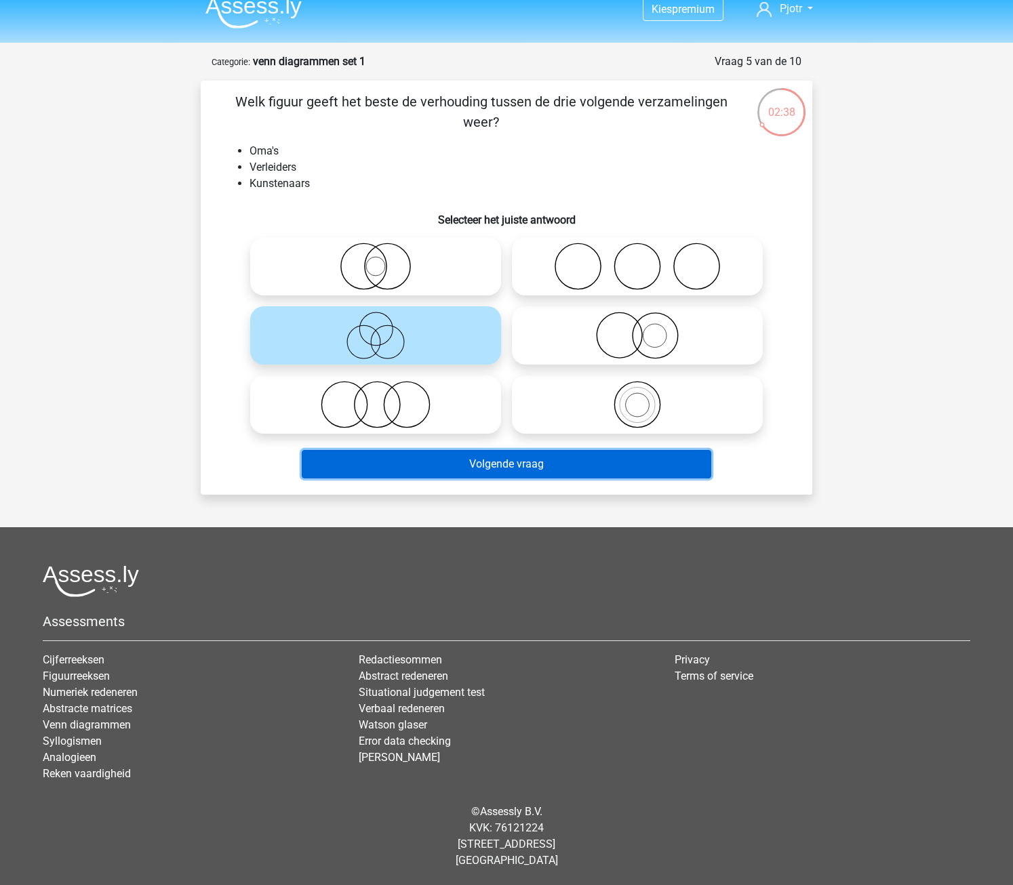
click at [458, 461] on button "Volgende vraag" at bounding box center [507, 464] width 410 height 28
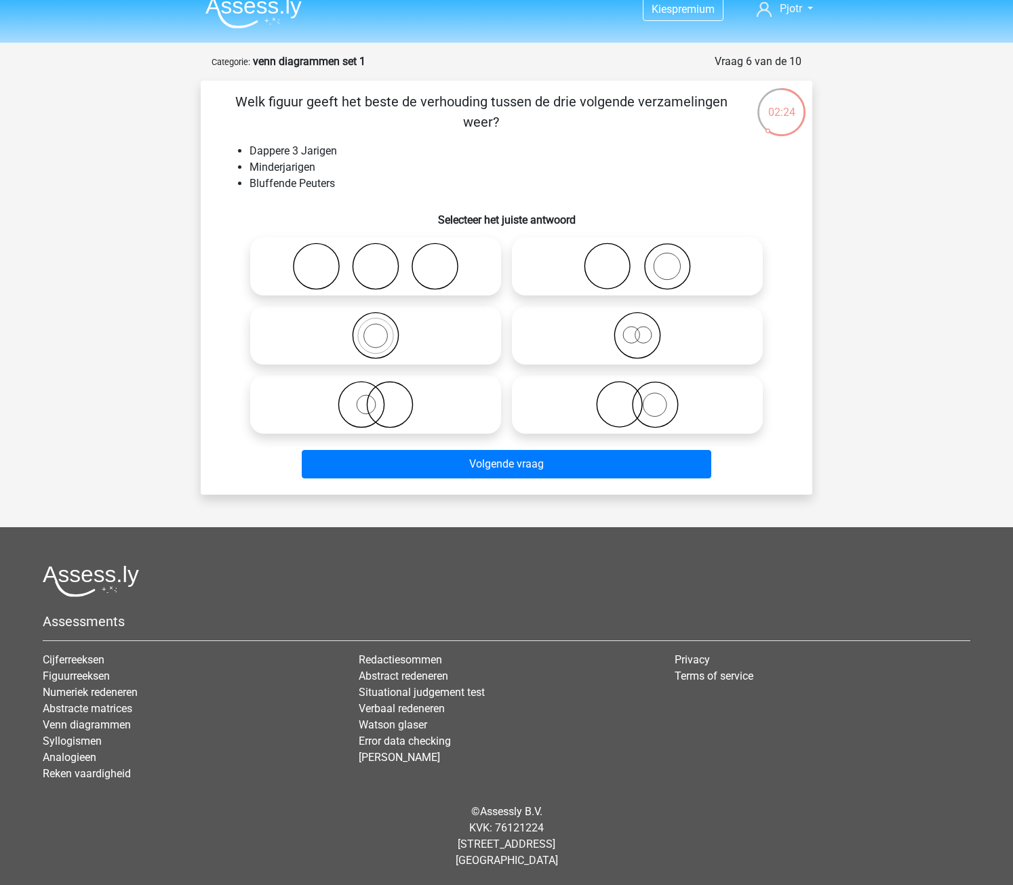
click at [630, 338] on icon at bounding box center [637, 335] width 240 height 47
click at [637, 329] on input "radio" at bounding box center [641, 324] width 9 height 9
radio input "true"
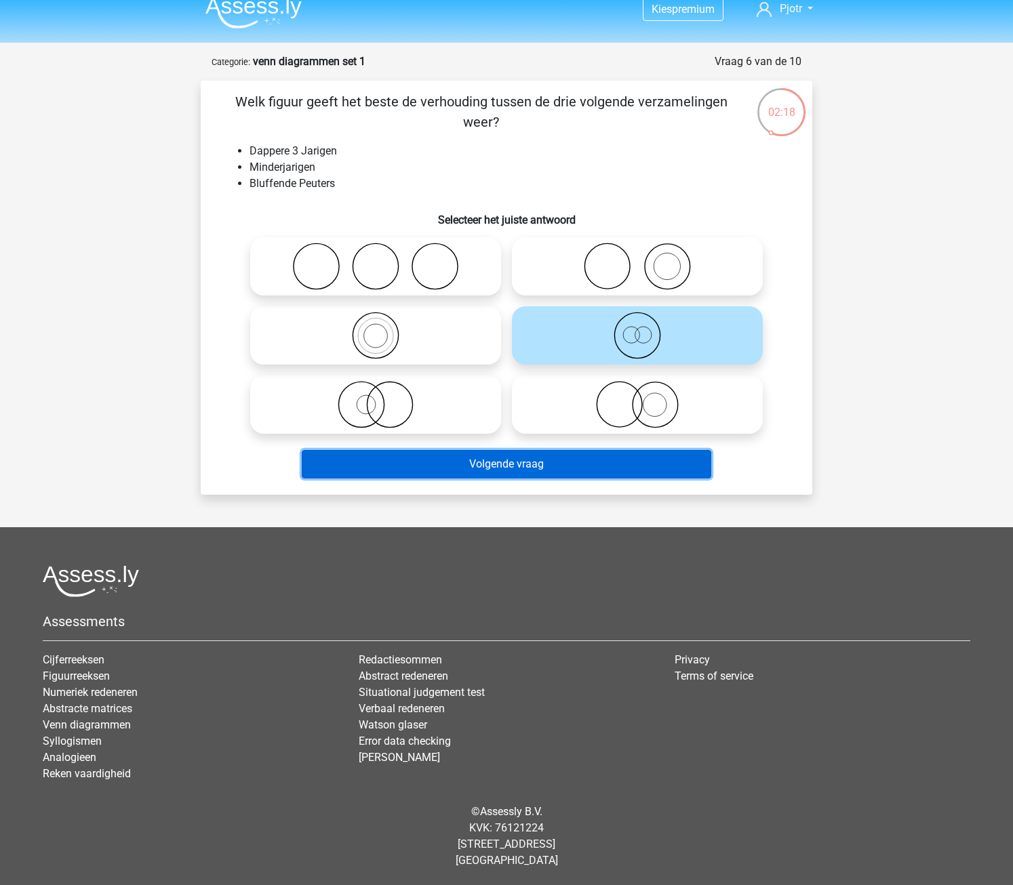
click at [483, 472] on button "Volgende vraag" at bounding box center [507, 464] width 410 height 28
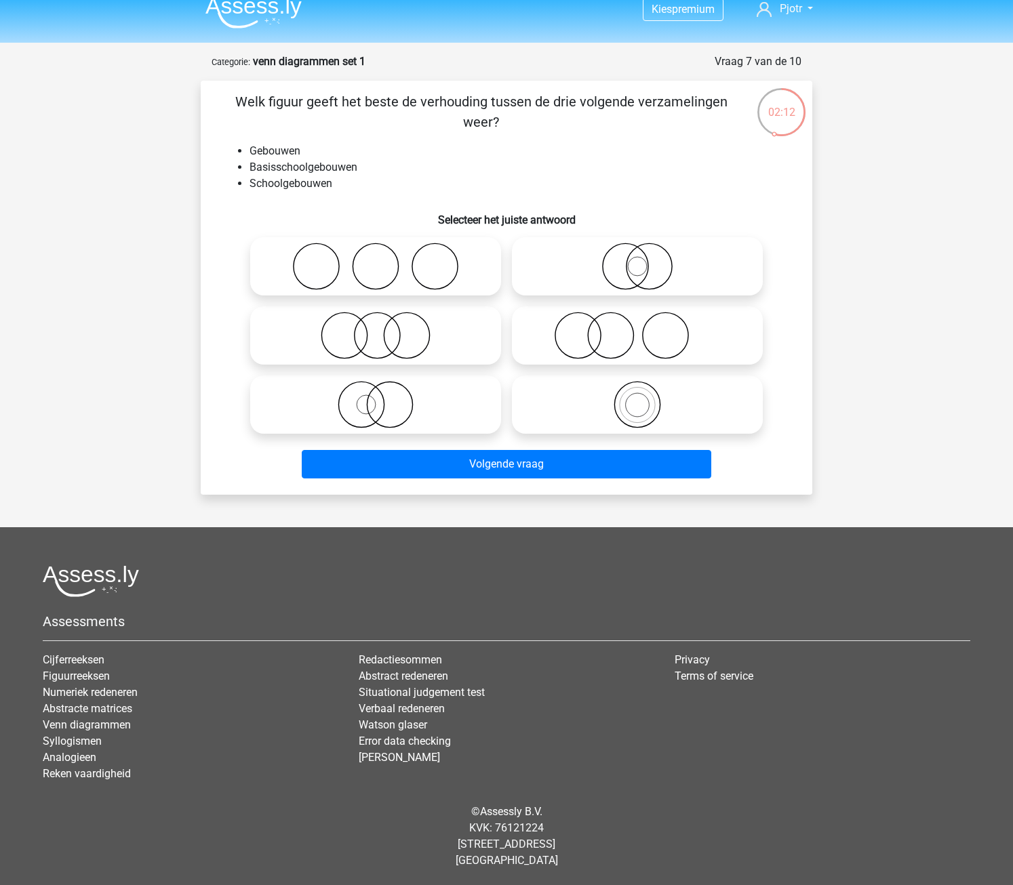
click at [669, 399] on icon at bounding box center [637, 404] width 240 height 47
click at [646, 398] on input "radio" at bounding box center [641, 393] width 9 height 9
radio input "true"
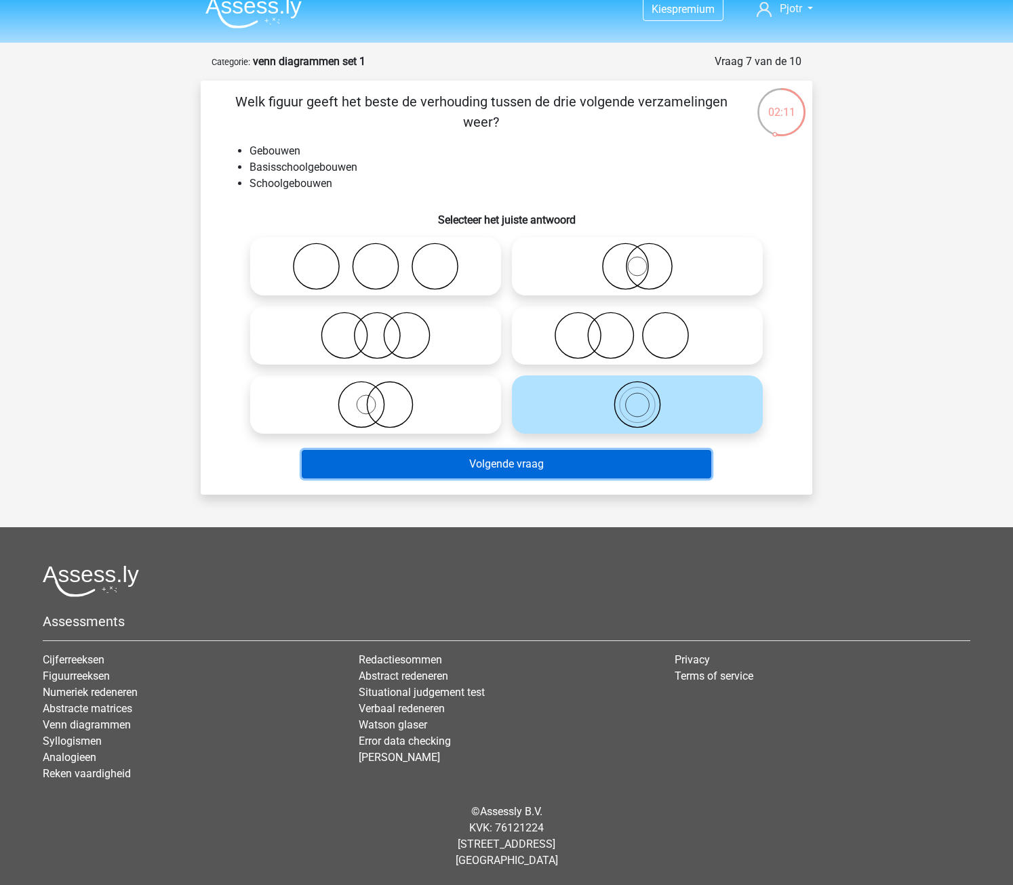
click at [582, 468] on button "Volgende vraag" at bounding box center [507, 464] width 410 height 28
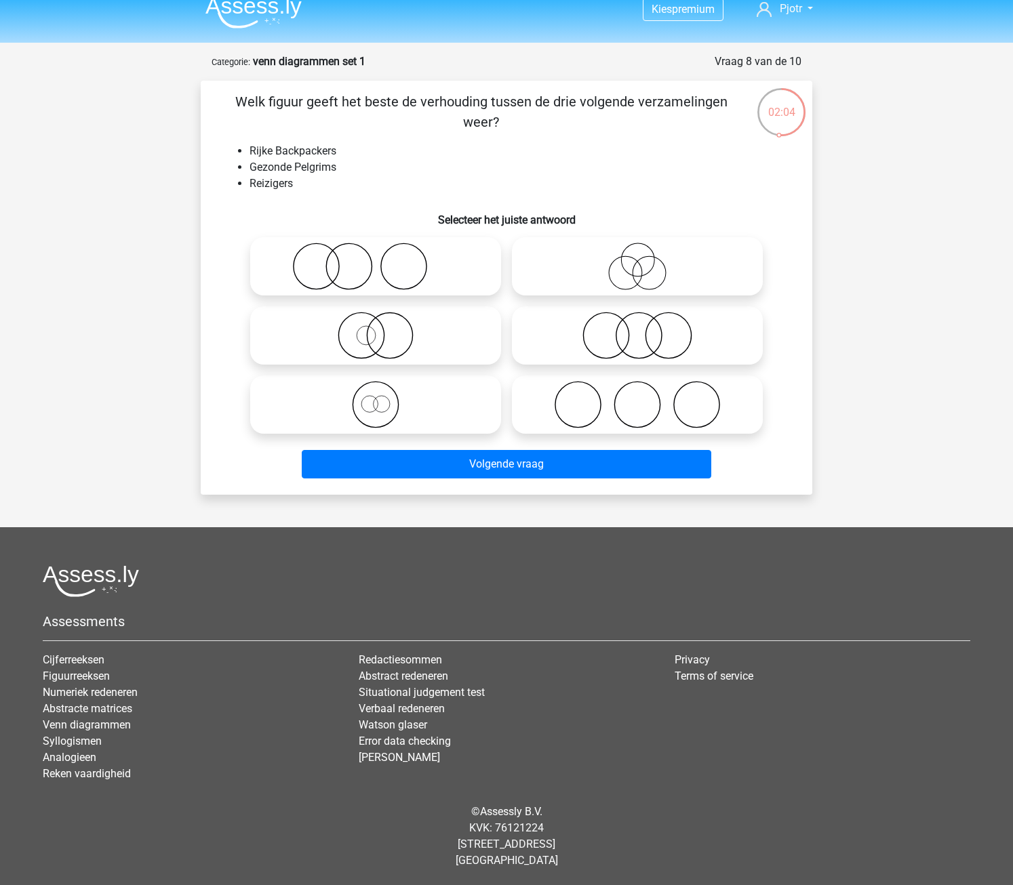
click at [270, 399] on icon at bounding box center [376, 404] width 240 height 47
click at [376, 398] on input "radio" at bounding box center [380, 393] width 9 height 9
radio input "true"
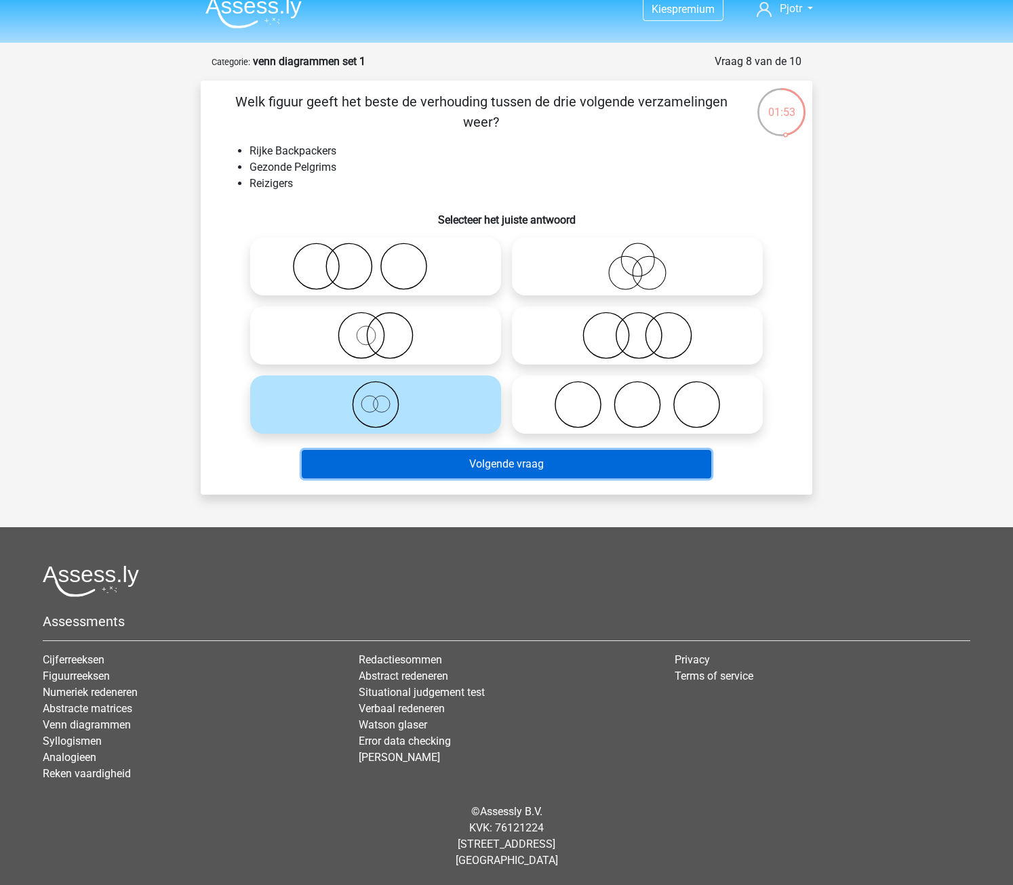
click at [470, 470] on button "Volgende vraag" at bounding box center [507, 464] width 410 height 28
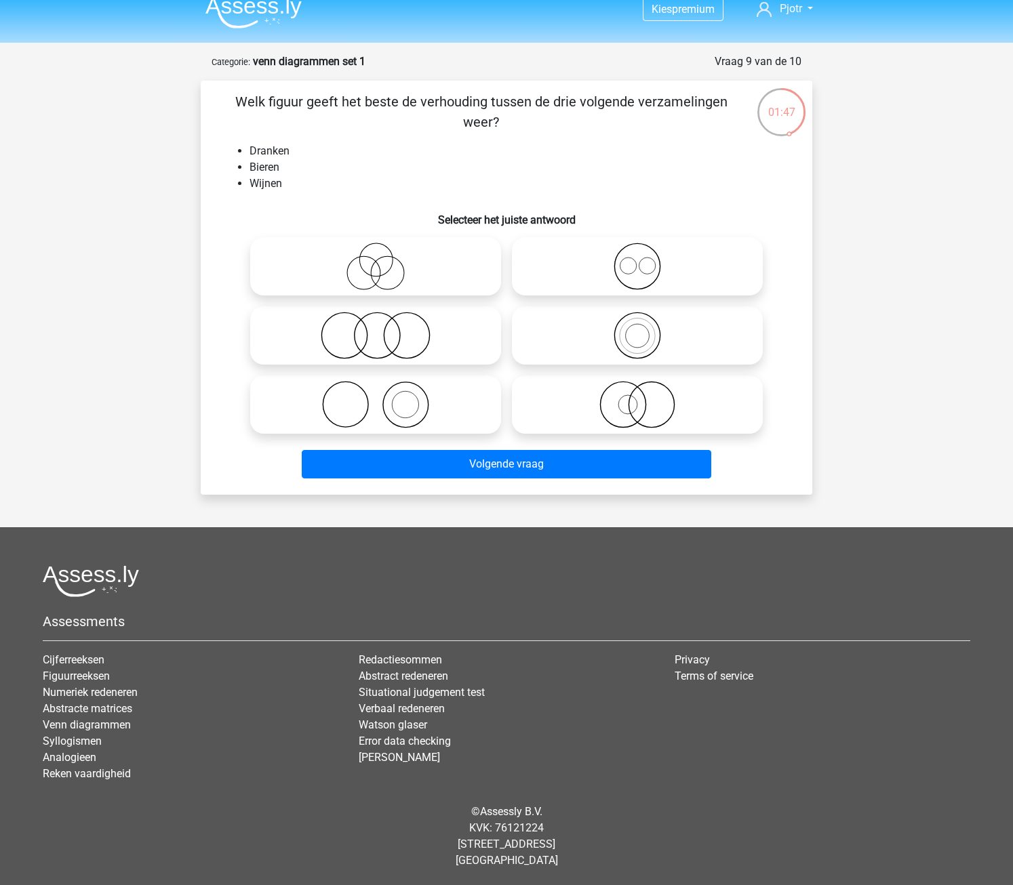
click at [687, 270] on icon at bounding box center [637, 266] width 240 height 47
click at [646, 260] on input "radio" at bounding box center [641, 255] width 9 height 9
radio input "true"
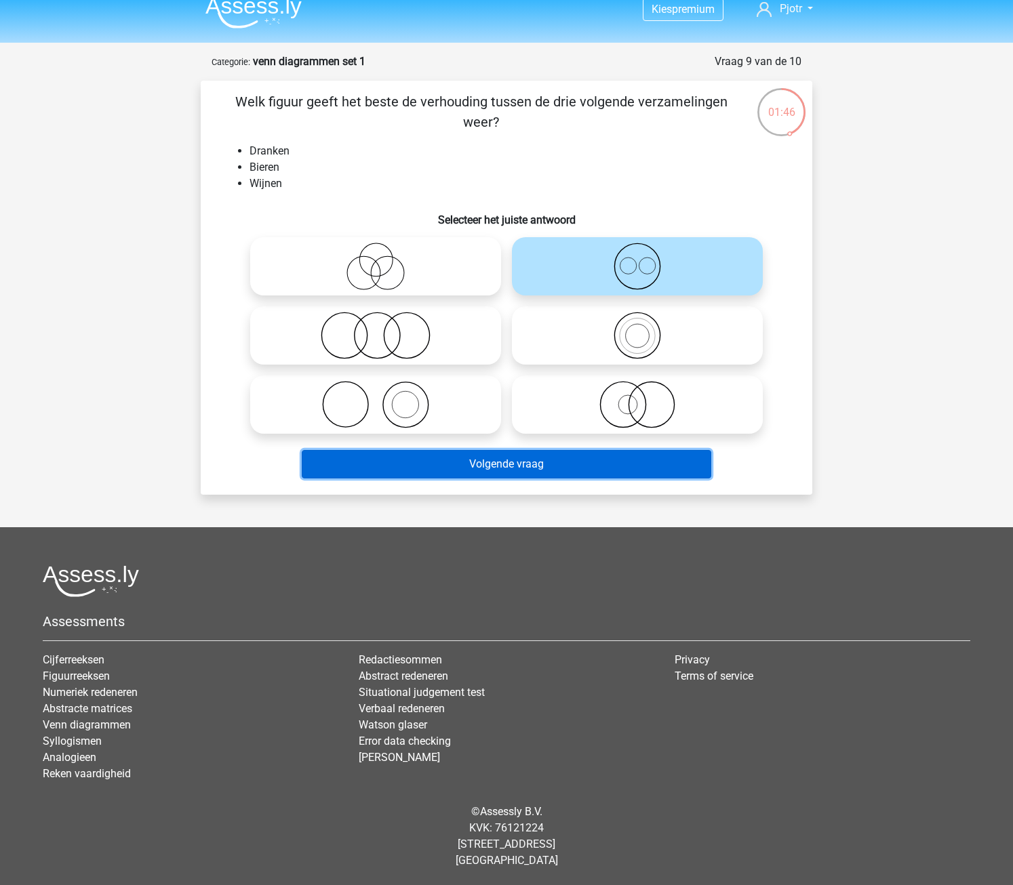
click at [575, 464] on button "Volgende vraag" at bounding box center [507, 464] width 410 height 28
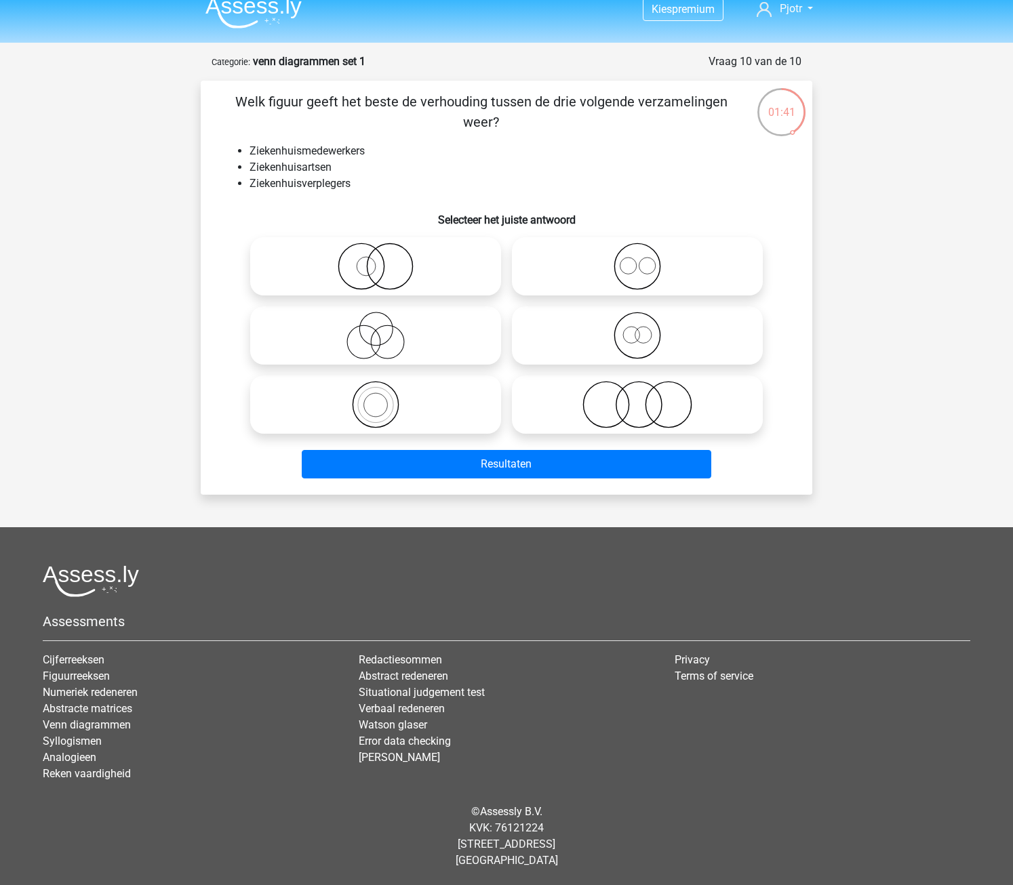
click at [654, 267] on icon at bounding box center [637, 266] width 240 height 47
click at [646, 260] on input "radio" at bounding box center [641, 255] width 9 height 9
radio input "true"
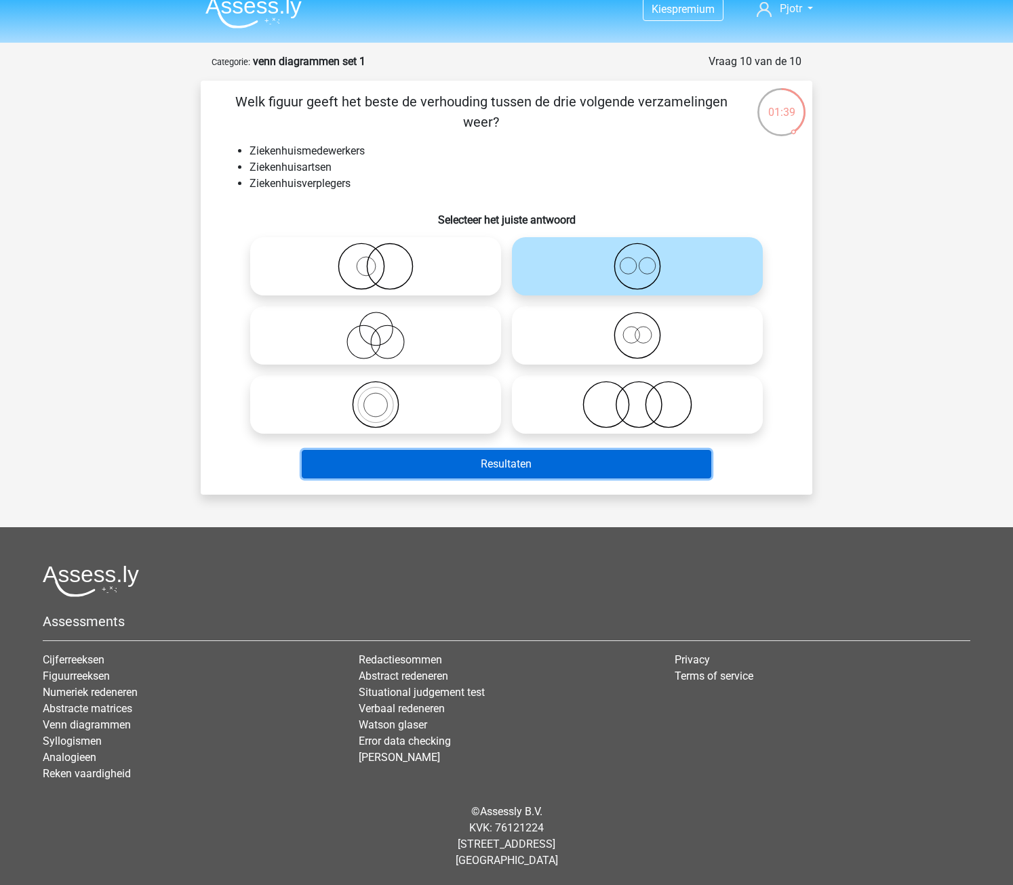
click at [468, 462] on button "Resultaten" at bounding box center [507, 464] width 410 height 28
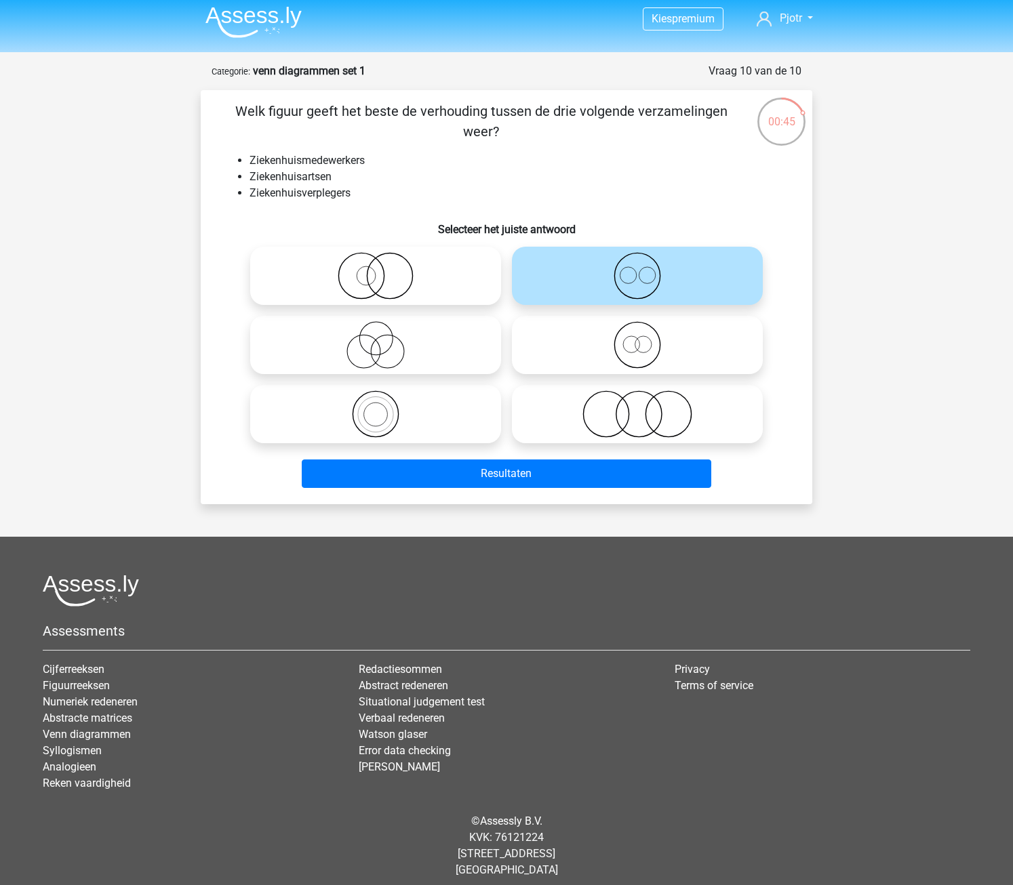
scroll to position [0, 0]
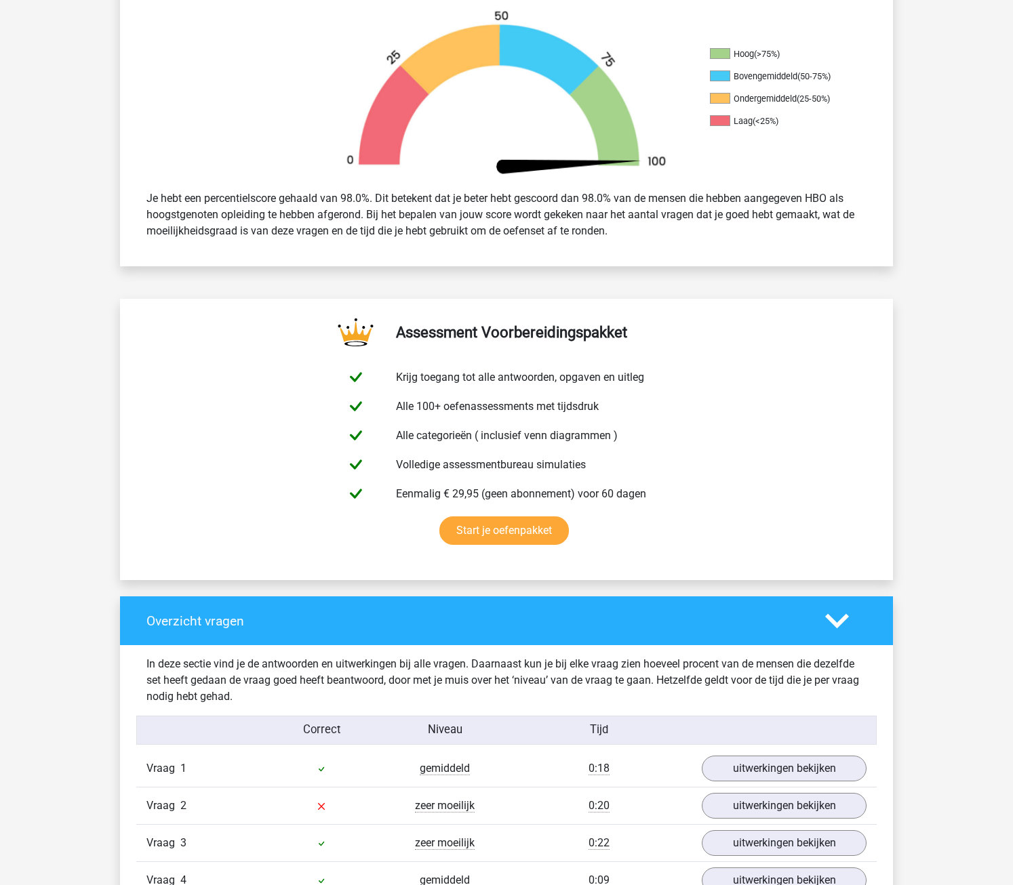
scroll to position [678, 0]
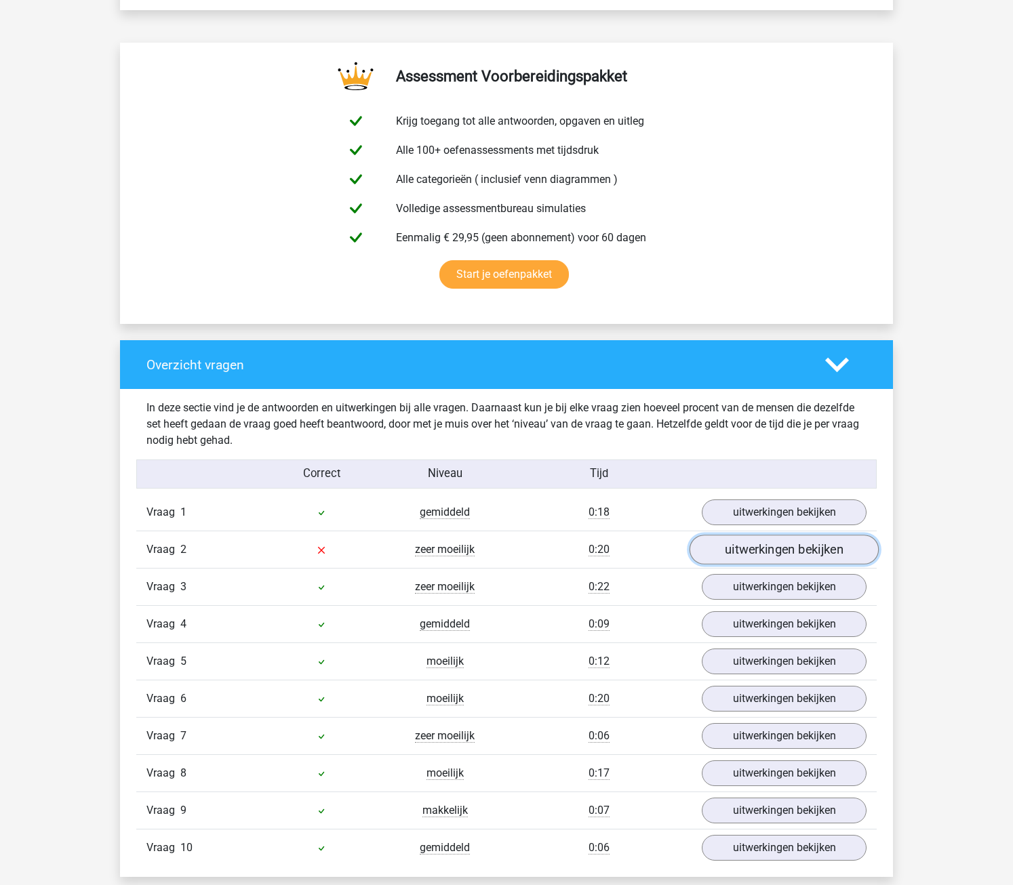
click at [847, 546] on link "uitwerkingen bekijken" at bounding box center [783, 550] width 189 height 30
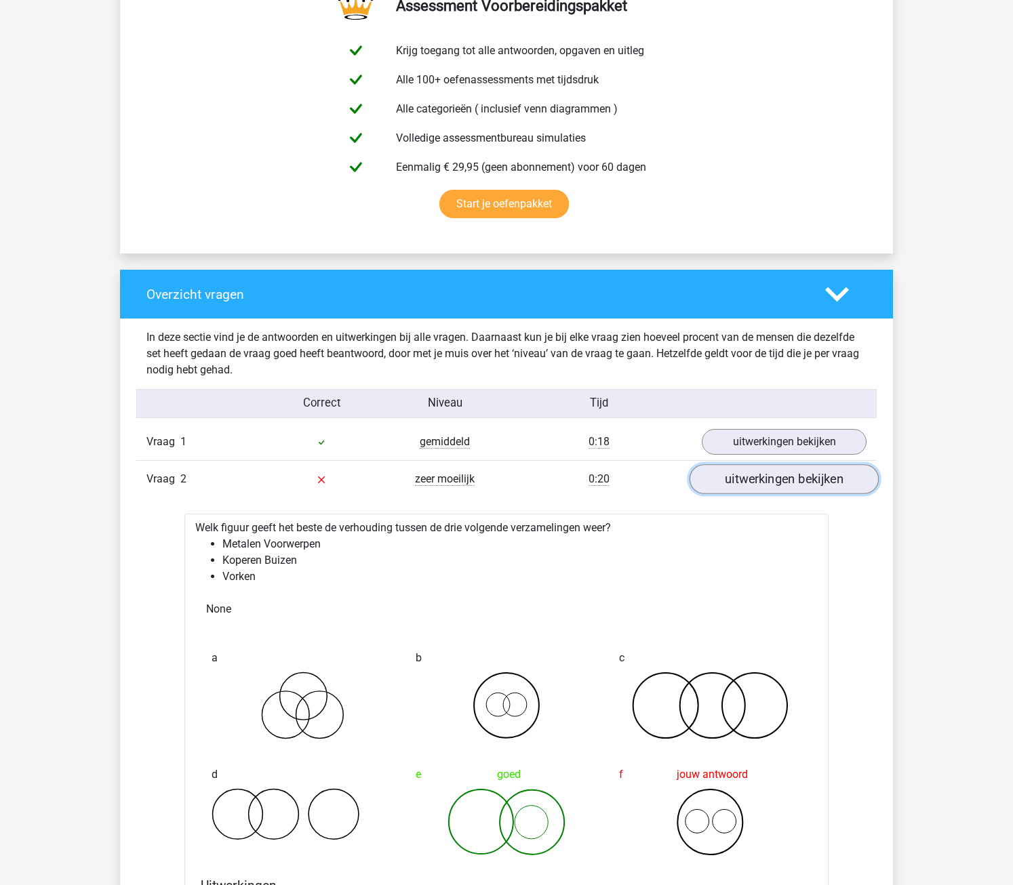
scroll to position [949, 0]
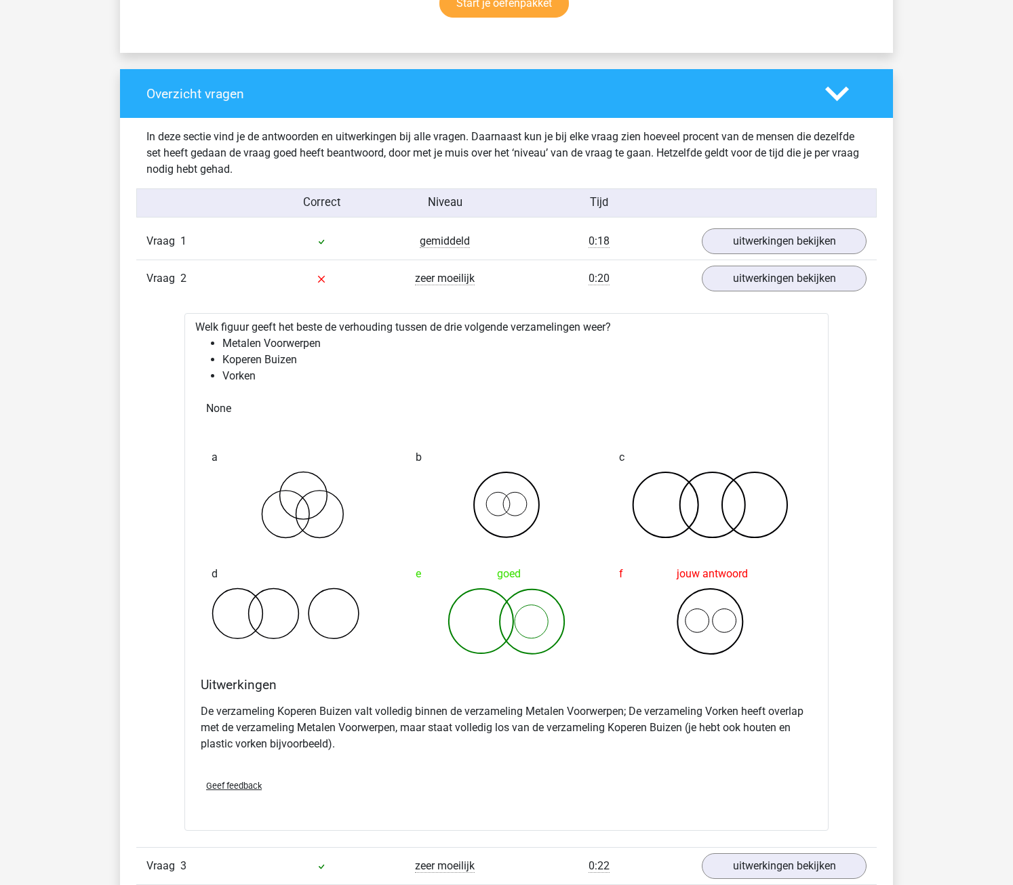
click at [819, 93] on div at bounding box center [846, 94] width 62 height 24
click at [823, 104] on div at bounding box center [846, 94] width 62 height 24
click at [835, 95] on polygon at bounding box center [837, 93] width 24 height 15
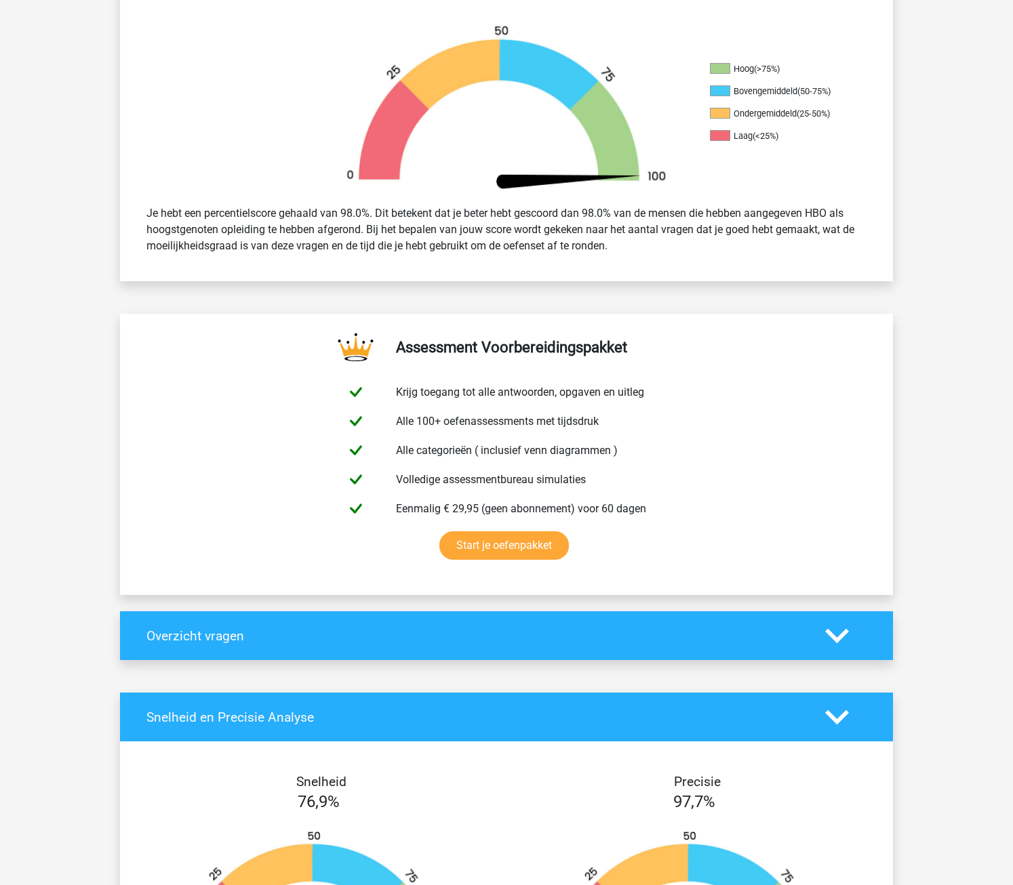
scroll to position [0, 0]
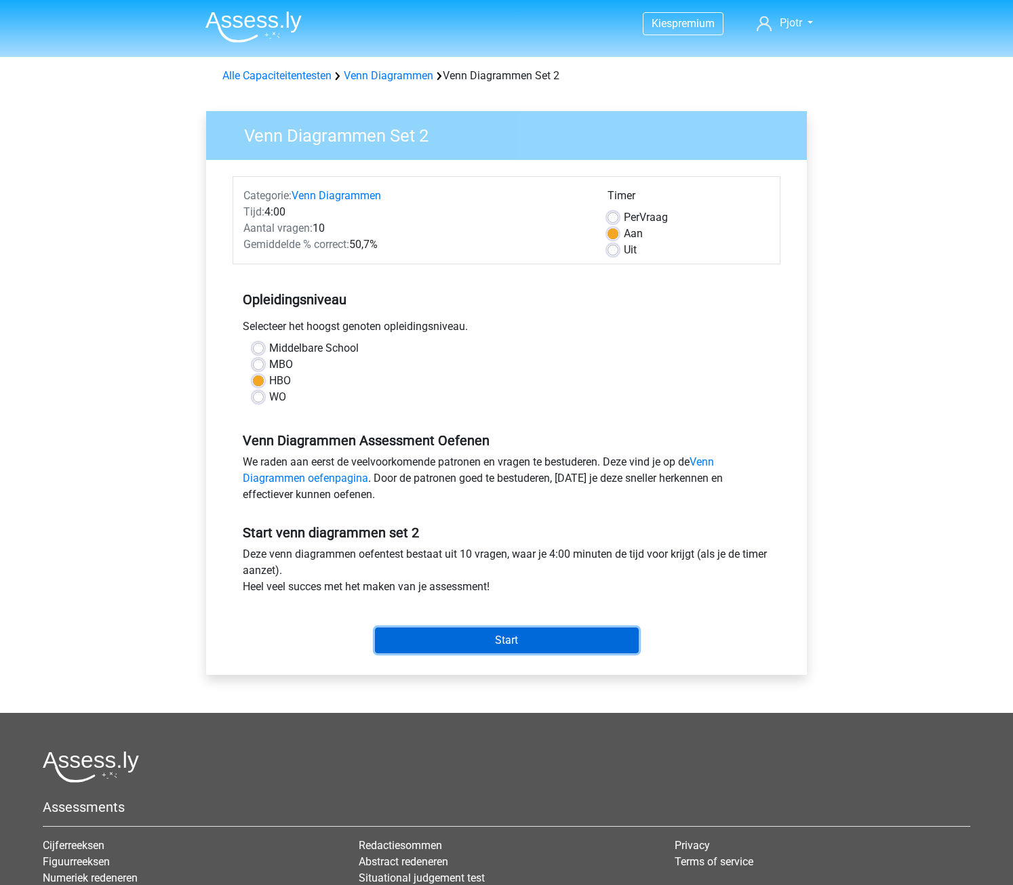
click at [453, 635] on input "Start" at bounding box center [507, 641] width 264 height 26
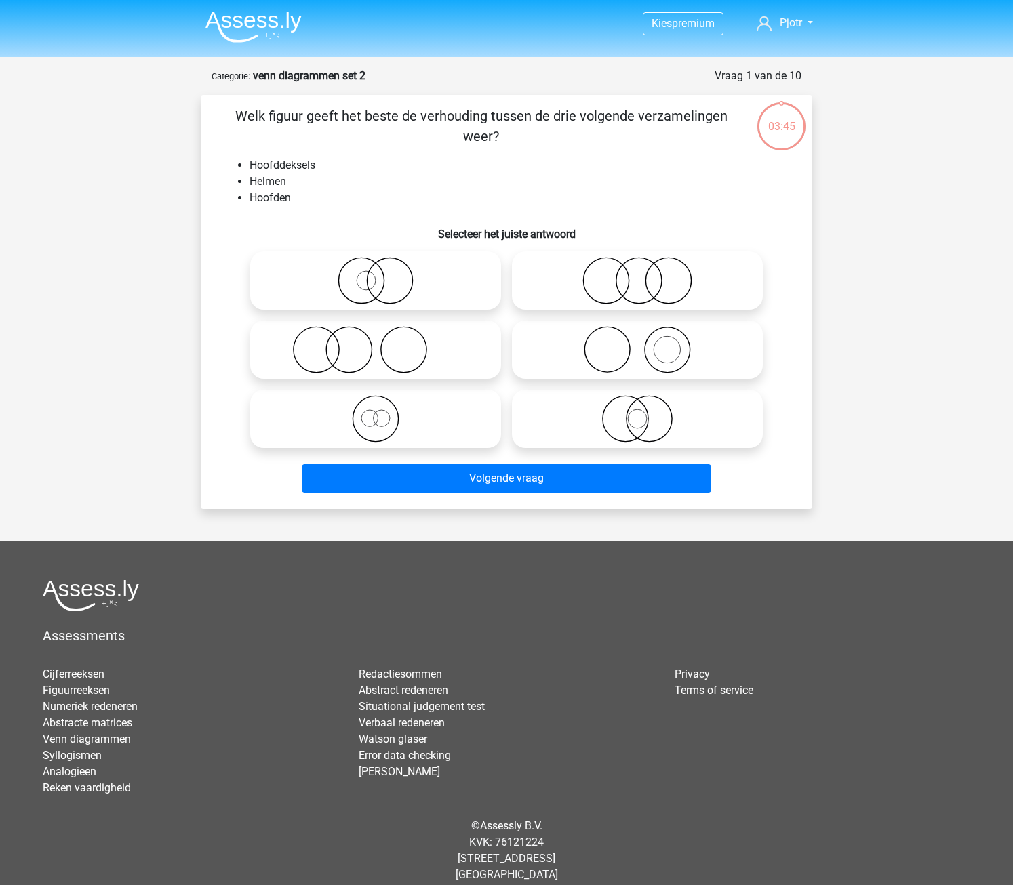
click at [365, 283] on icon at bounding box center [376, 280] width 240 height 47
click at [376, 274] on input "radio" at bounding box center [380, 269] width 9 height 9
radio input "true"
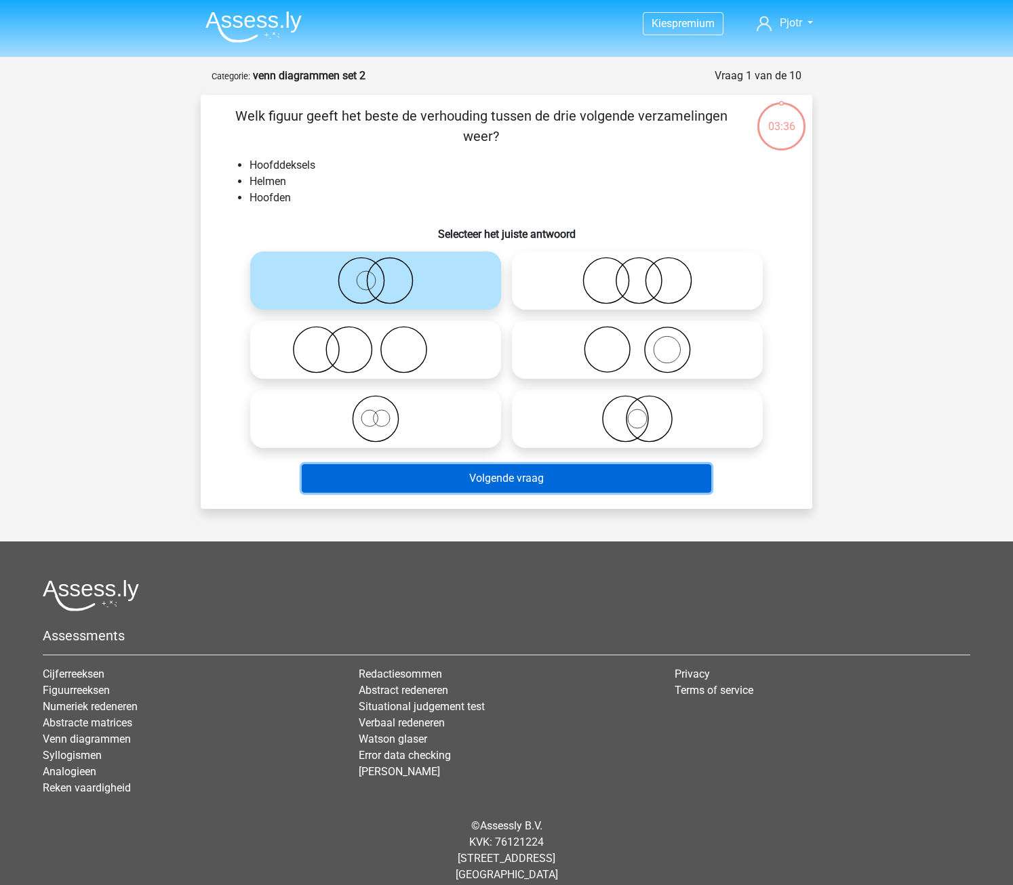
click at [500, 482] on button "Volgende vraag" at bounding box center [507, 478] width 410 height 28
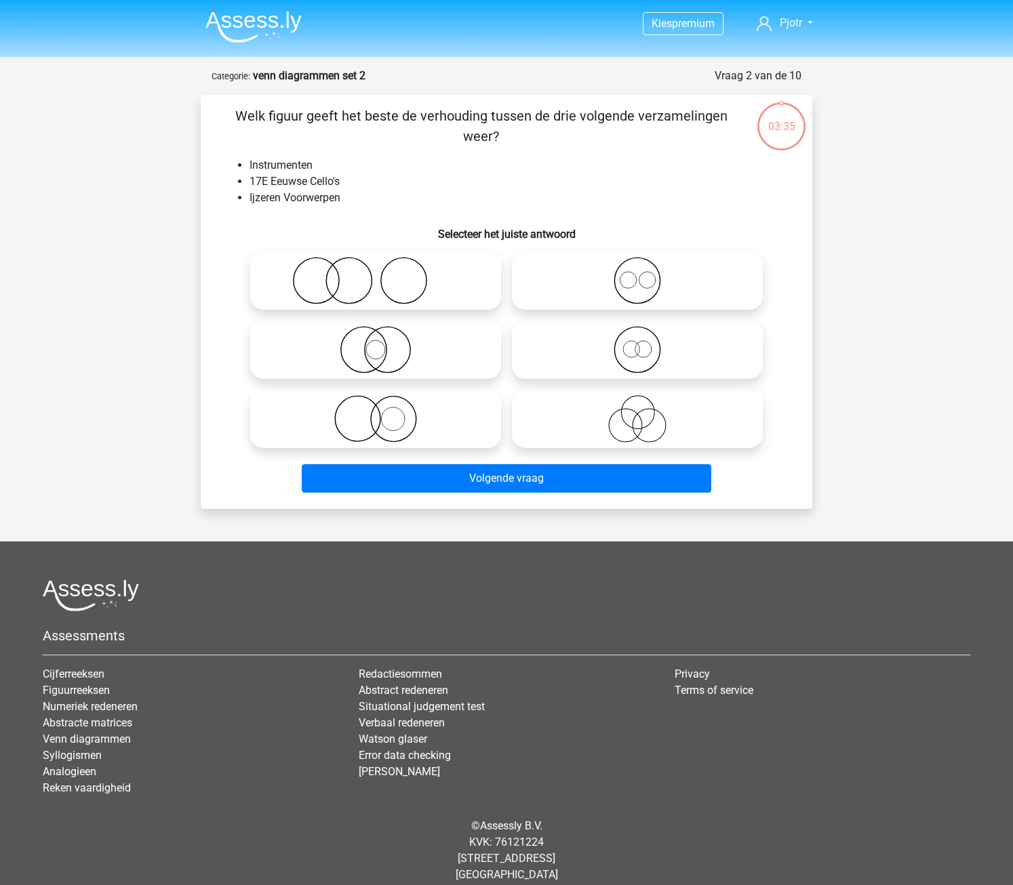
scroll to position [14, 0]
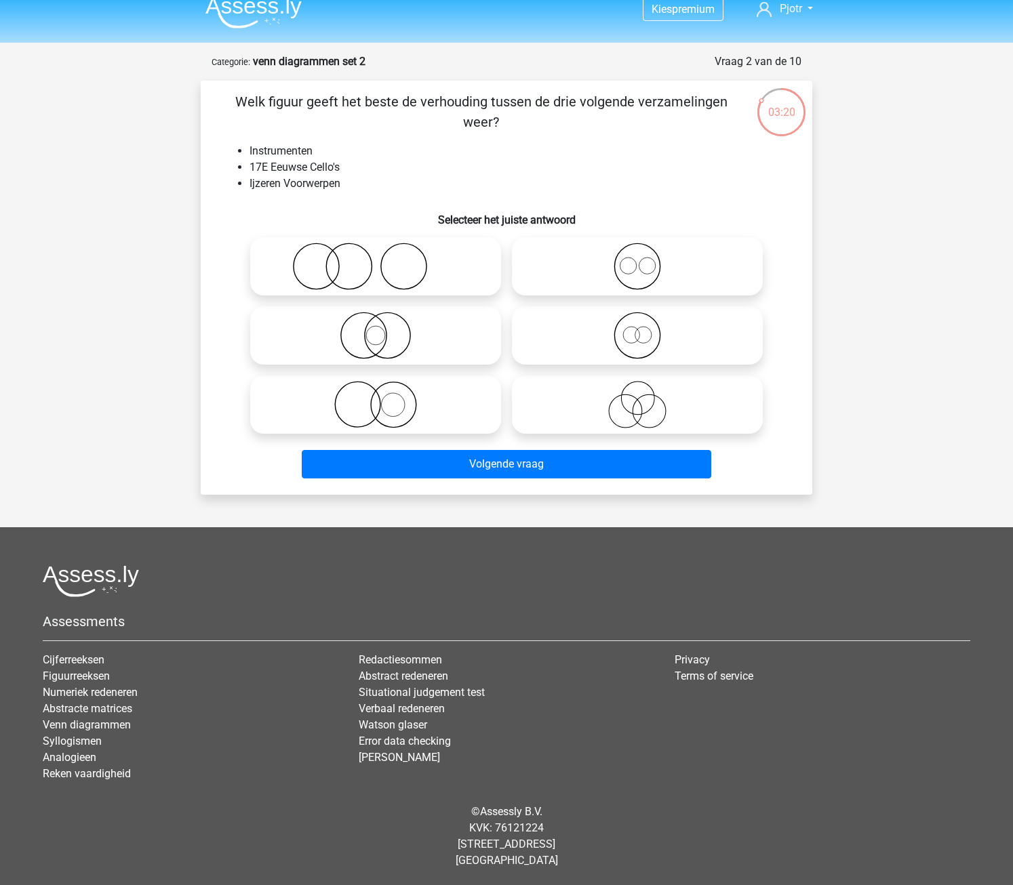
click at [393, 287] on icon at bounding box center [376, 266] width 240 height 47
click at [384, 260] on input "radio" at bounding box center [380, 255] width 9 height 9
radio input "true"
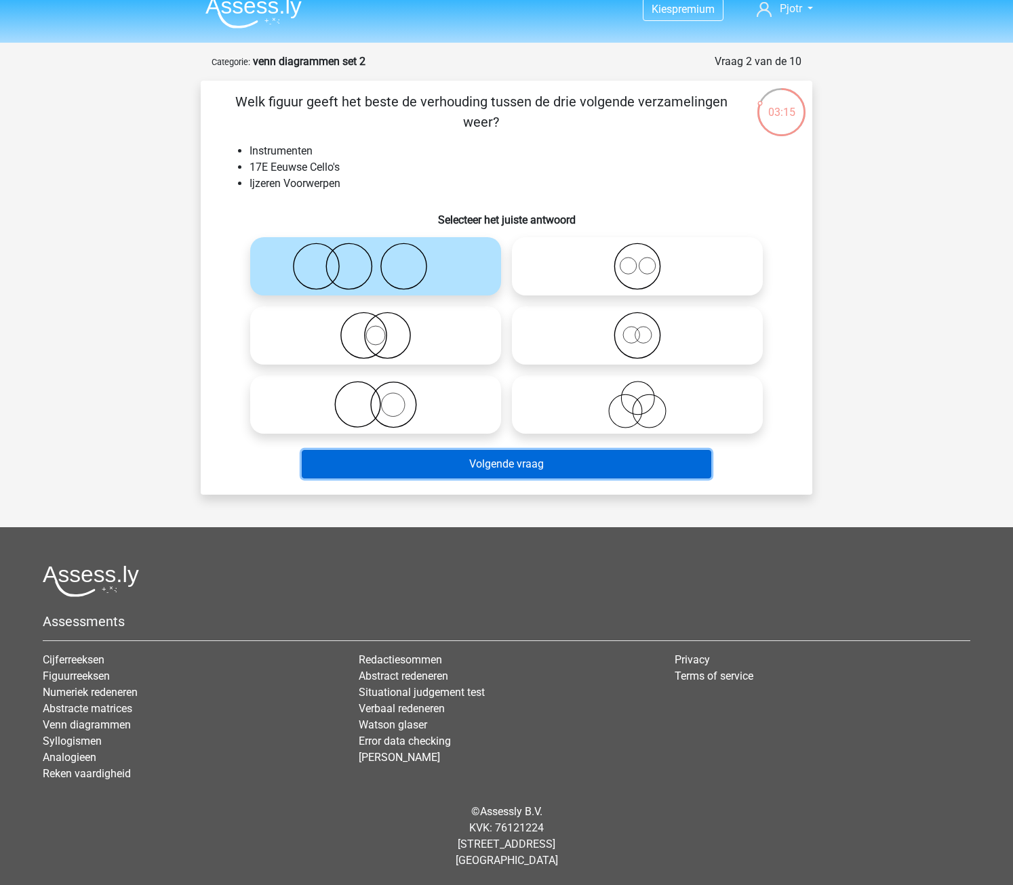
click at [521, 468] on button "Volgende vraag" at bounding box center [507, 464] width 410 height 28
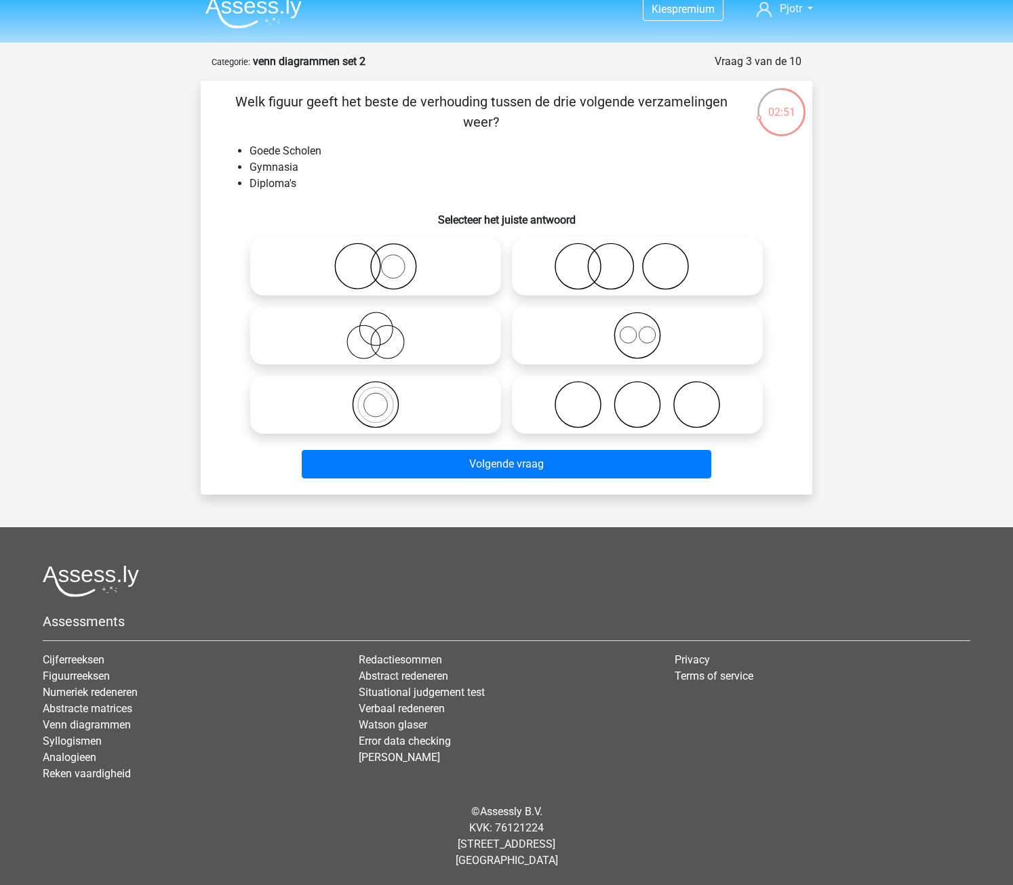
click at [329, 397] on icon at bounding box center [376, 404] width 240 height 47
click at [376, 397] on input "radio" at bounding box center [380, 393] width 9 height 9
radio input "true"
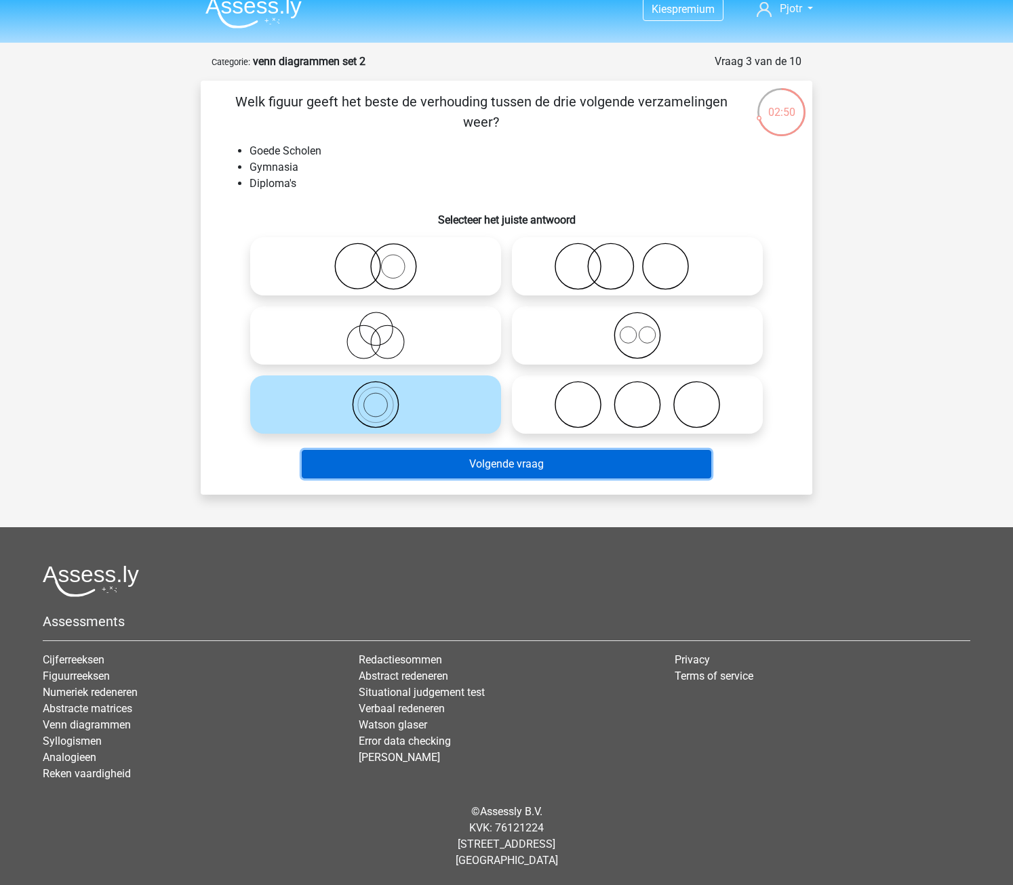
click at [521, 470] on button "Volgende vraag" at bounding box center [507, 464] width 410 height 28
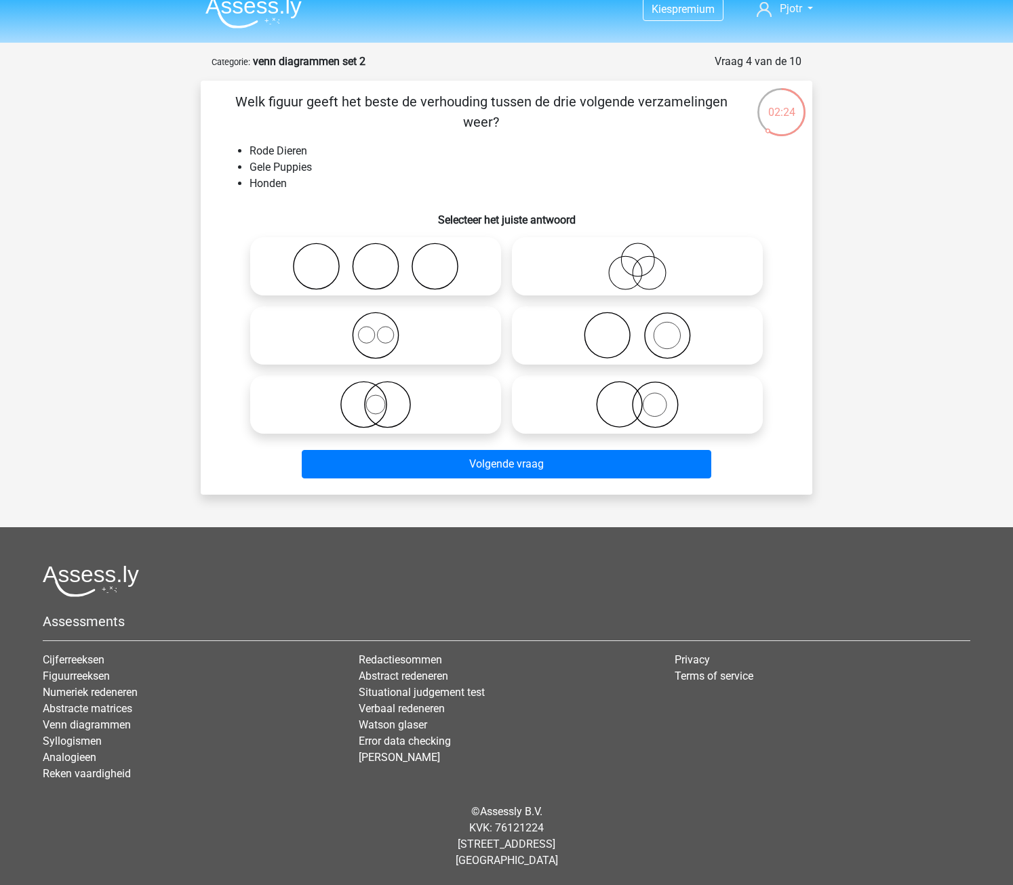
click at [649, 420] on icon at bounding box center [637, 404] width 240 height 47
click at [646, 398] on input "radio" at bounding box center [641, 393] width 9 height 9
radio input "true"
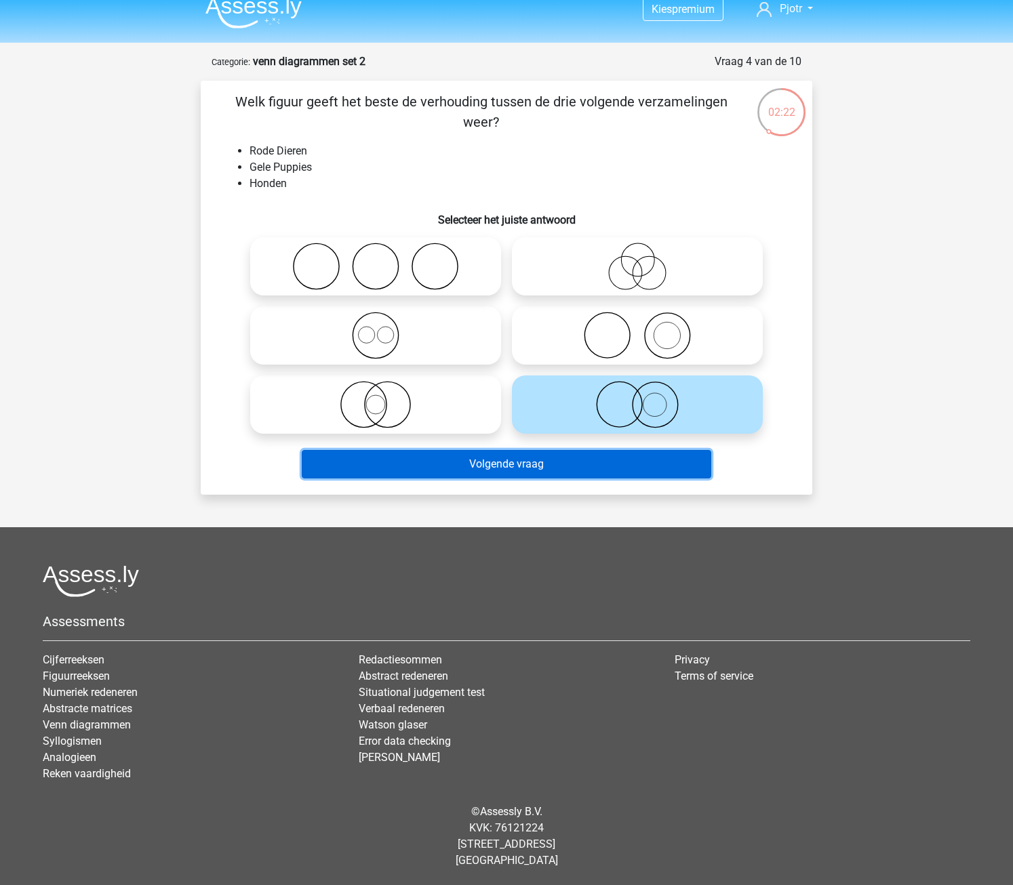
click at [617, 454] on button "Volgende vraag" at bounding box center [507, 464] width 410 height 28
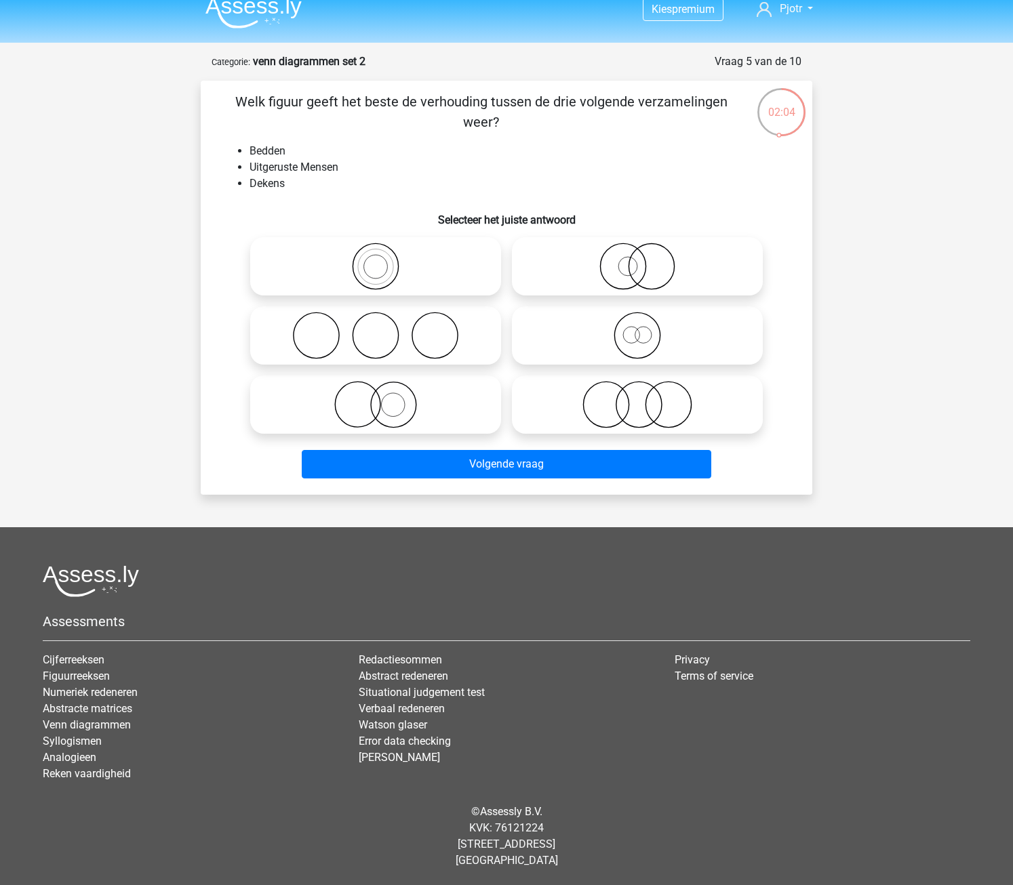
click at [405, 406] on circle at bounding box center [393, 405] width 24 height 24
click at [384, 398] on input "radio" at bounding box center [380, 393] width 9 height 9
radio input "true"
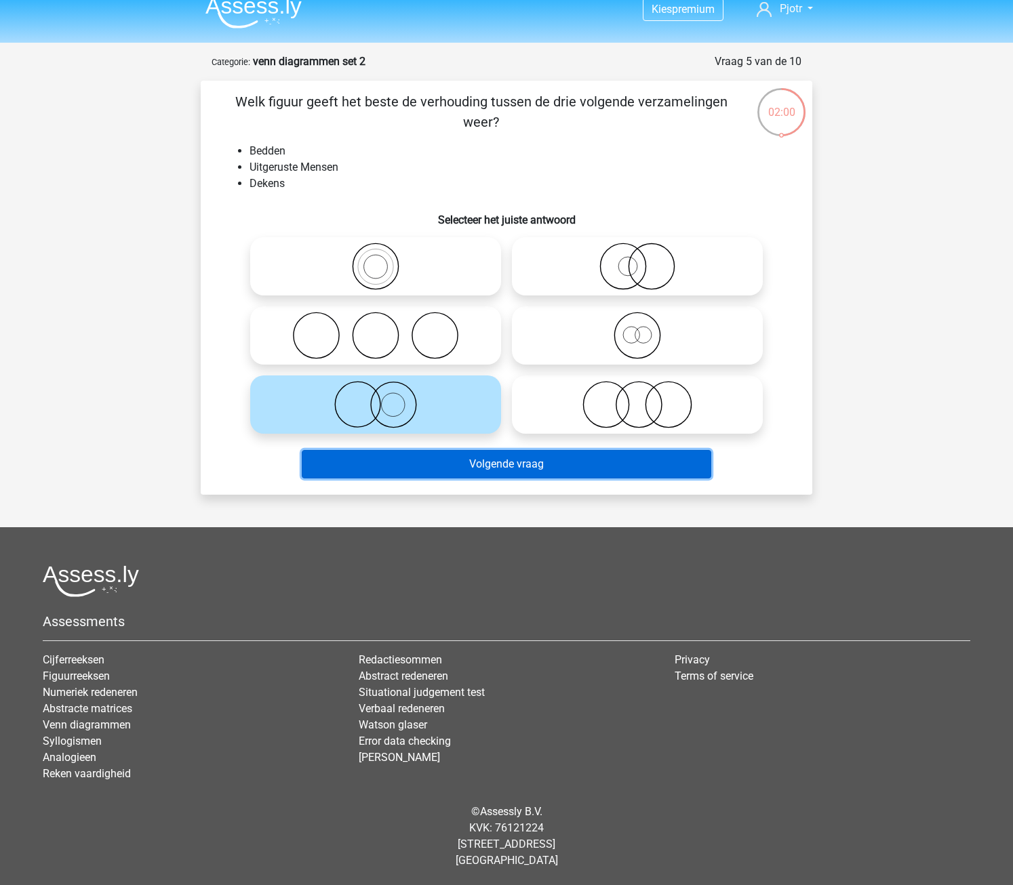
click at [466, 462] on button "Volgende vraag" at bounding box center [507, 464] width 410 height 28
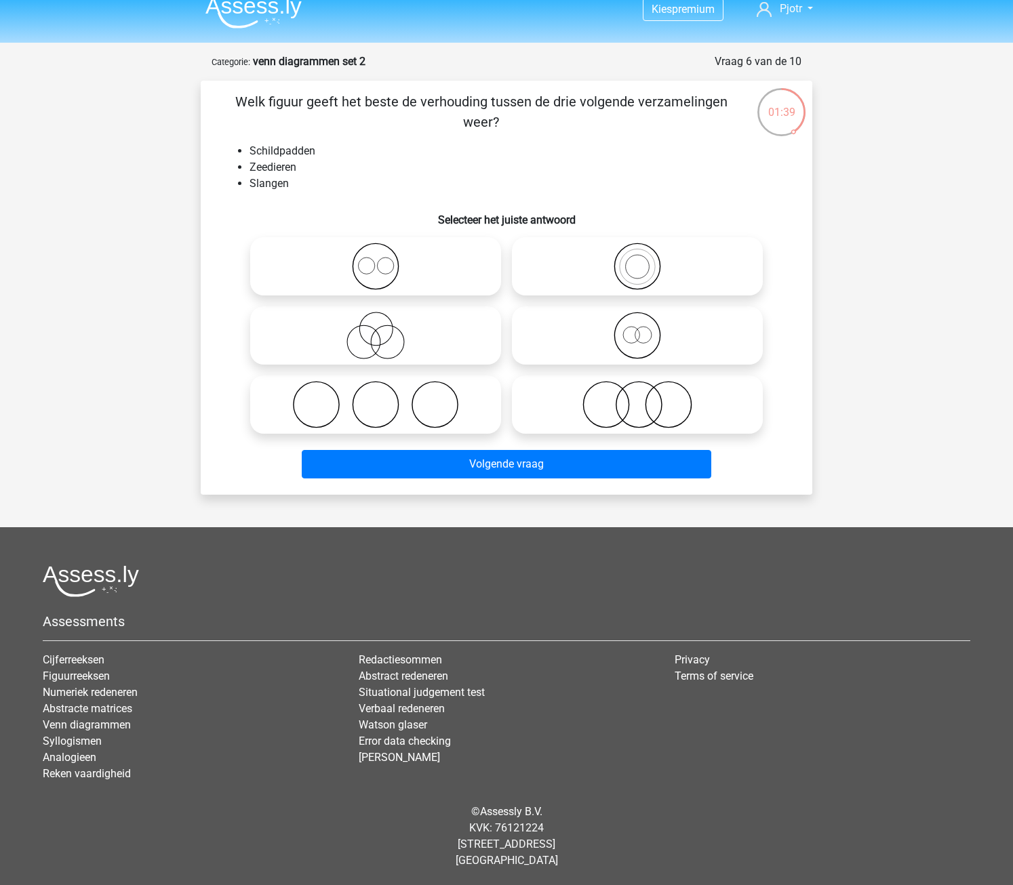
click at [405, 268] on icon at bounding box center [376, 266] width 240 height 47
click at [384, 260] on input "radio" at bounding box center [380, 255] width 9 height 9
radio input "true"
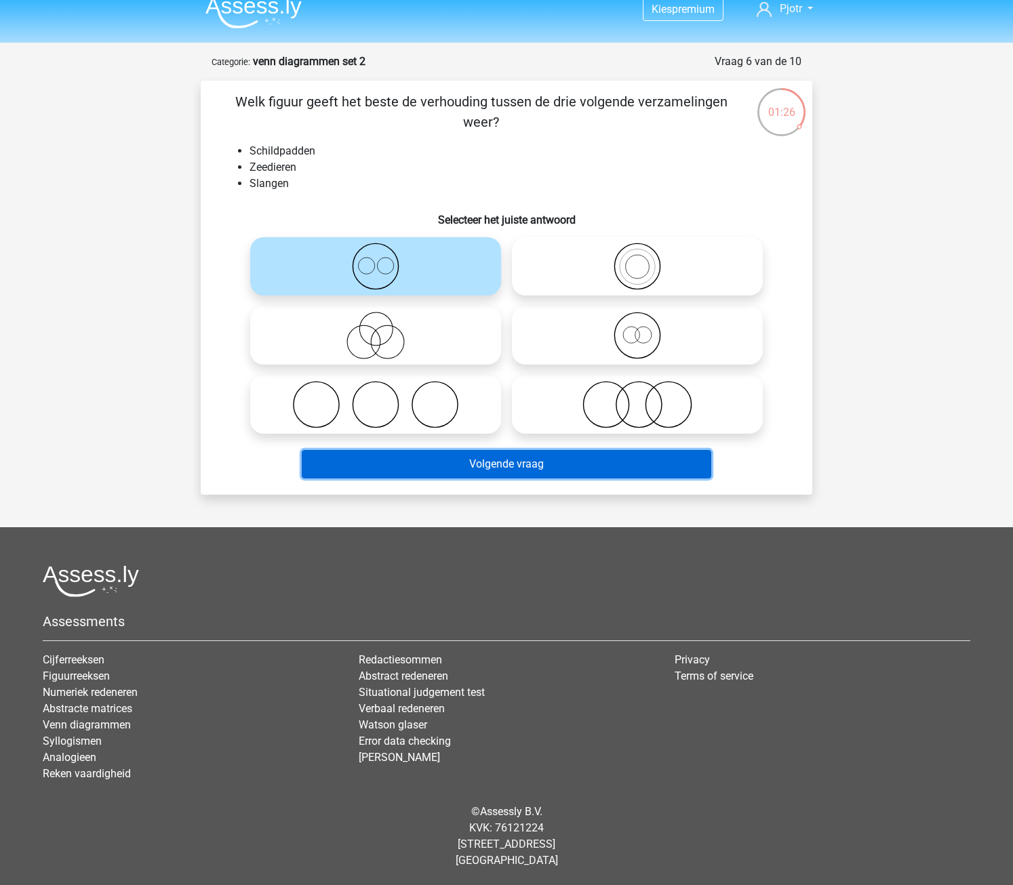
click at [569, 462] on button "Volgende vraag" at bounding box center [507, 464] width 410 height 28
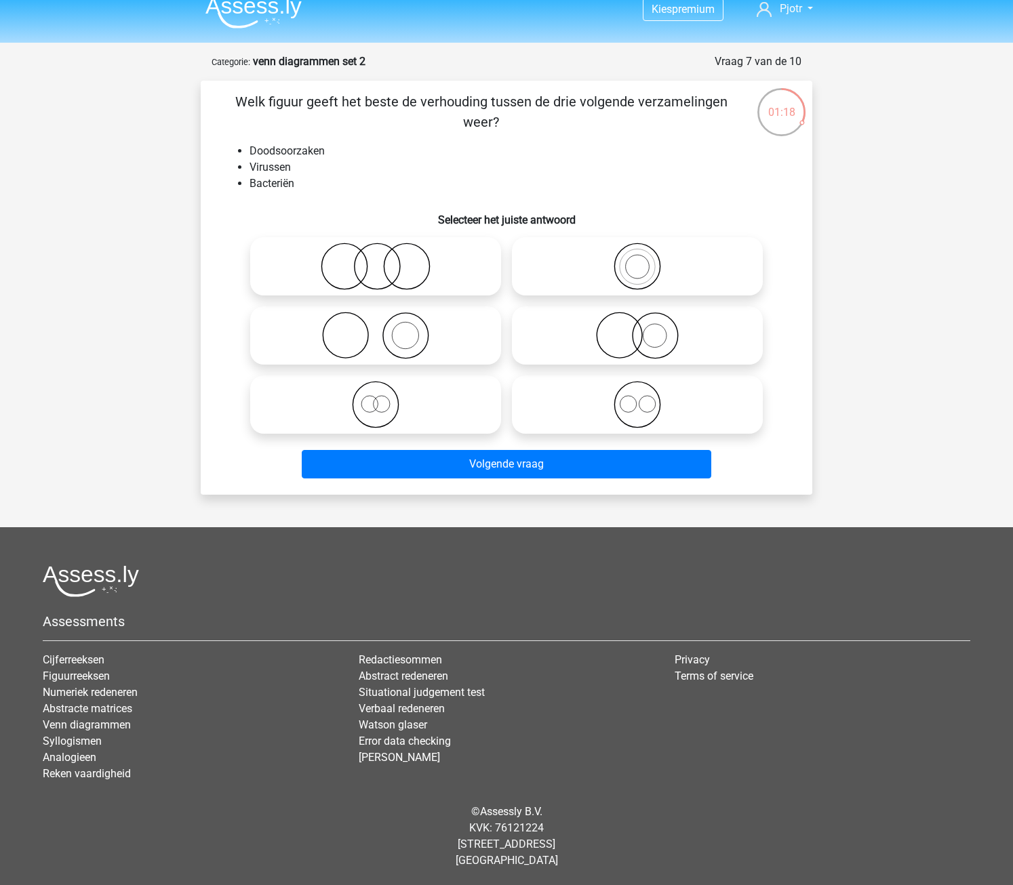
click at [667, 413] on icon at bounding box center [637, 404] width 240 height 47
click at [646, 398] on input "radio" at bounding box center [641, 393] width 9 height 9
radio input "true"
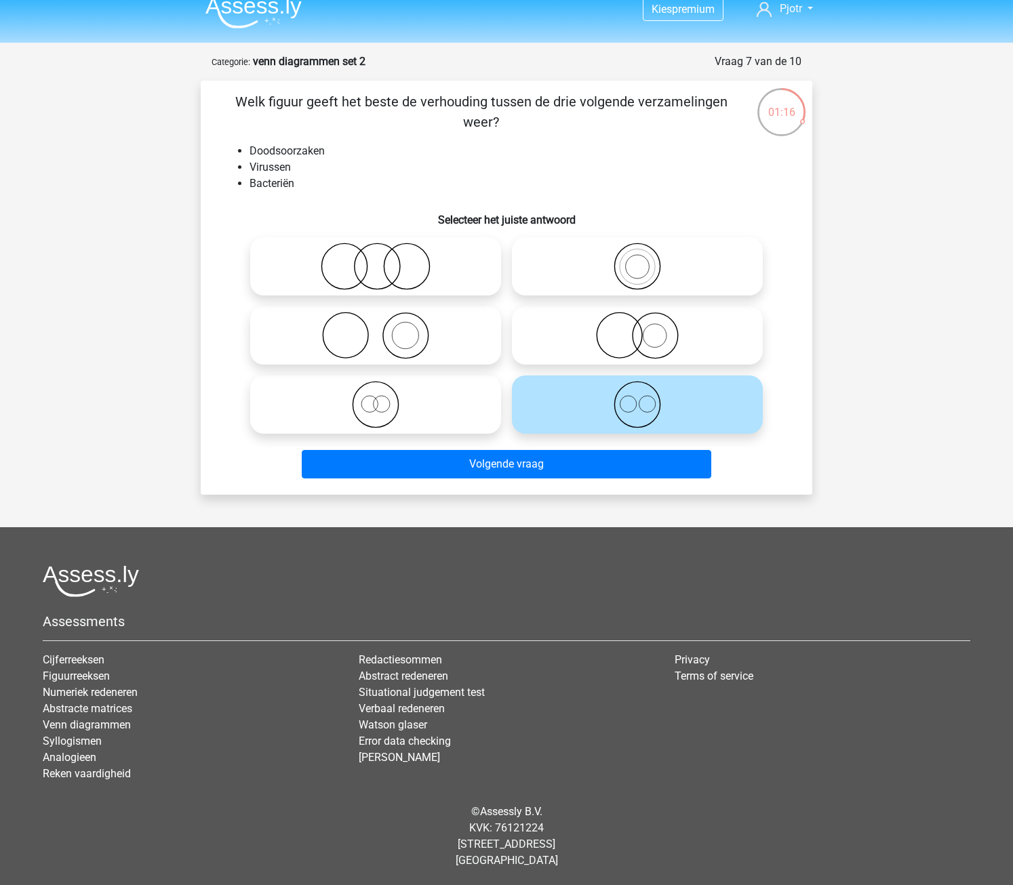
click at [466, 399] on icon at bounding box center [376, 404] width 240 height 47
click at [384, 398] on input "radio" at bounding box center [380, 393] width 9 height 9
radio input "true"
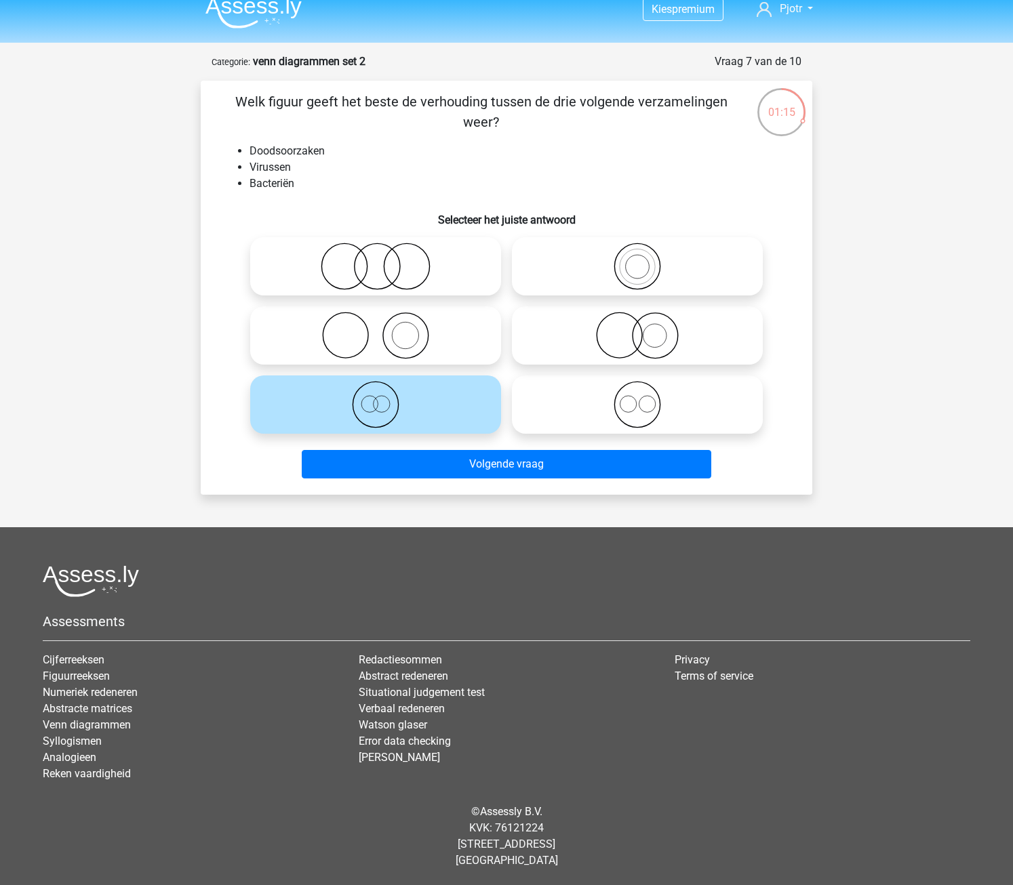
click at [596, 412] on icon at bounding box center [637, 404] width 240 height 47
click at [637, 398] on input "radio" at bounding box center [641, 393] width 9 height 9
radio input "true"
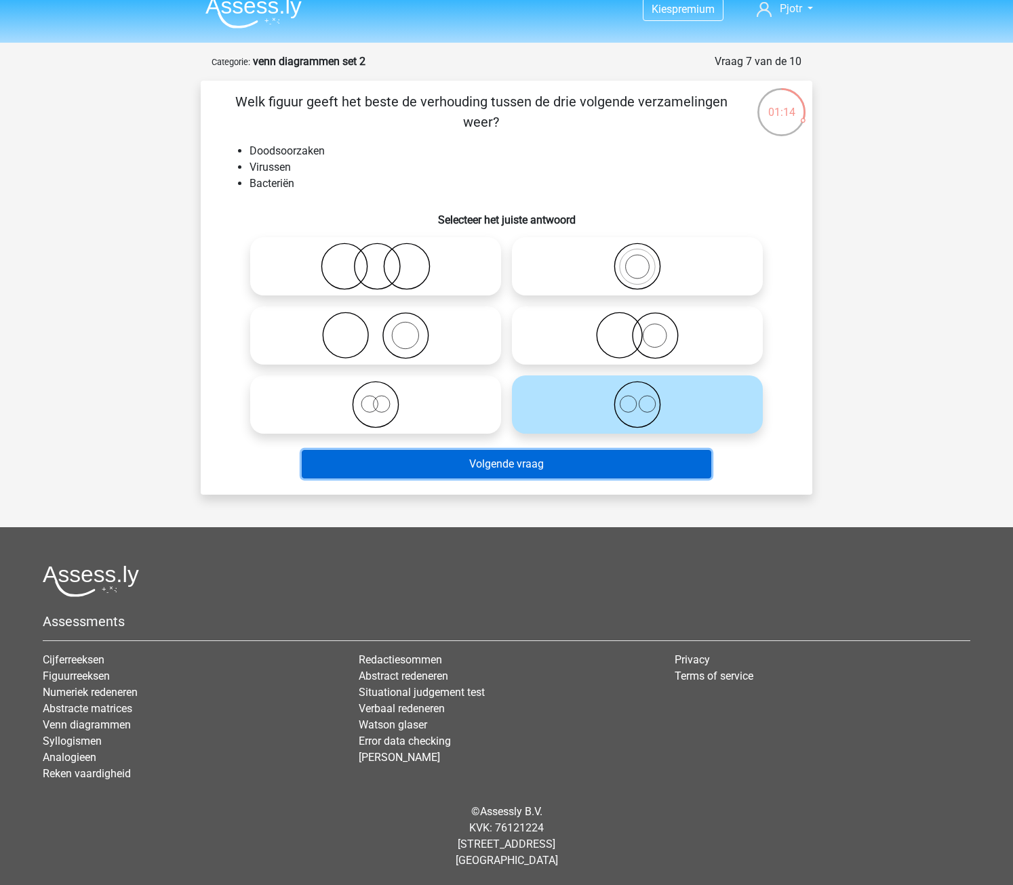
click at [580, 457] on button "Volgende vraag" at bounding box center [507, 464] width 410 height 28
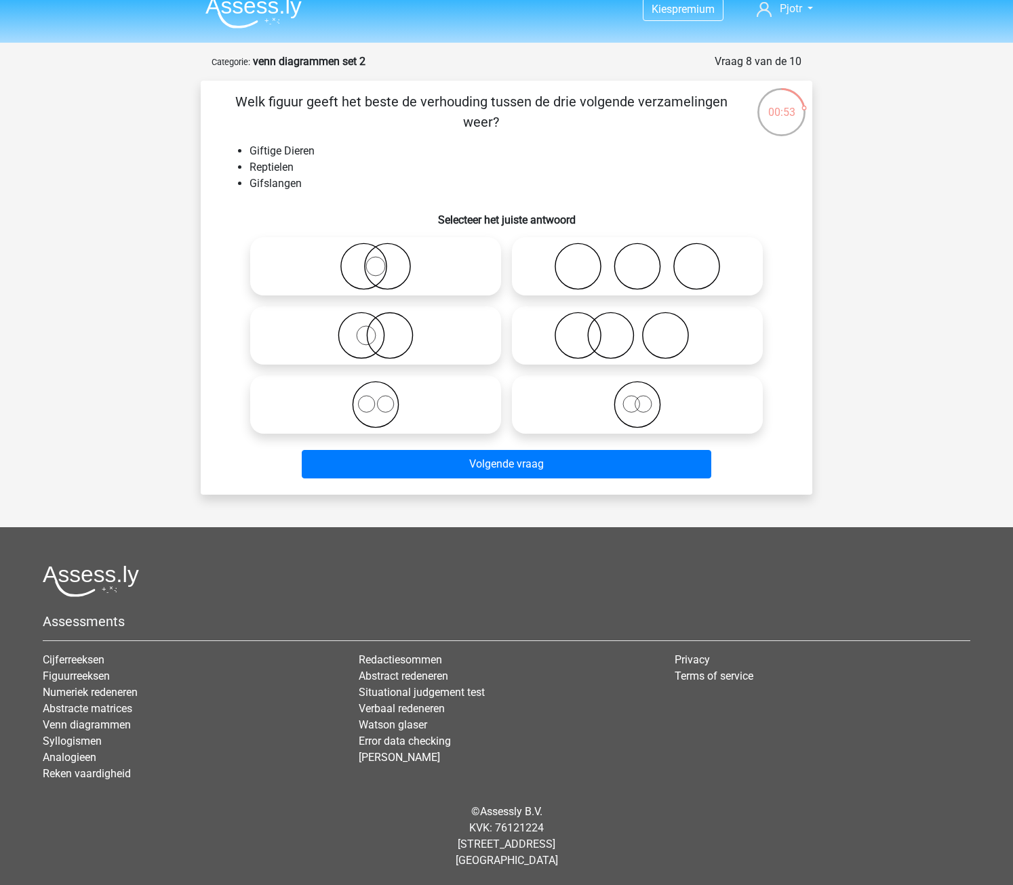
click at [397, 334] on icon at bounding box center [376, 335] width 240 height 47
click at [384, 329] on input "radio" at bounding box center [380, 324] width 9 height 9
radio input "true"
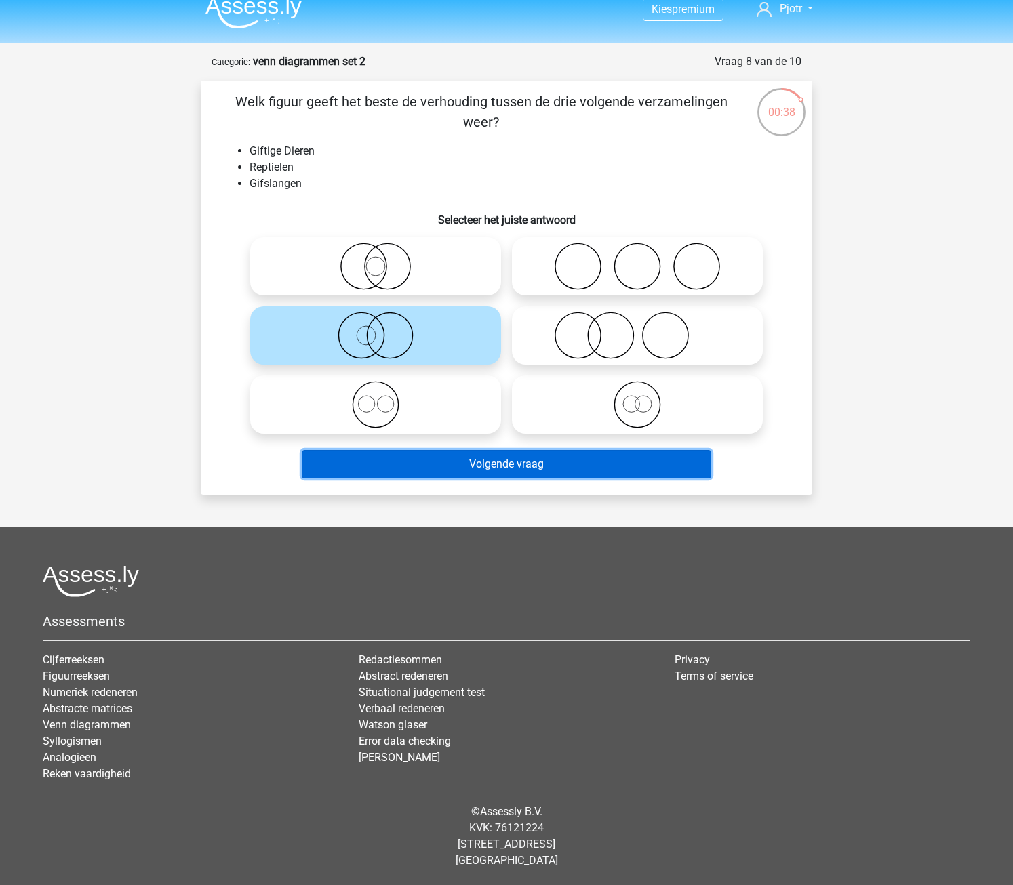
click at [437, 470] on button "Volgende vraag" at bounding box center [507, 464] width 410 height 28
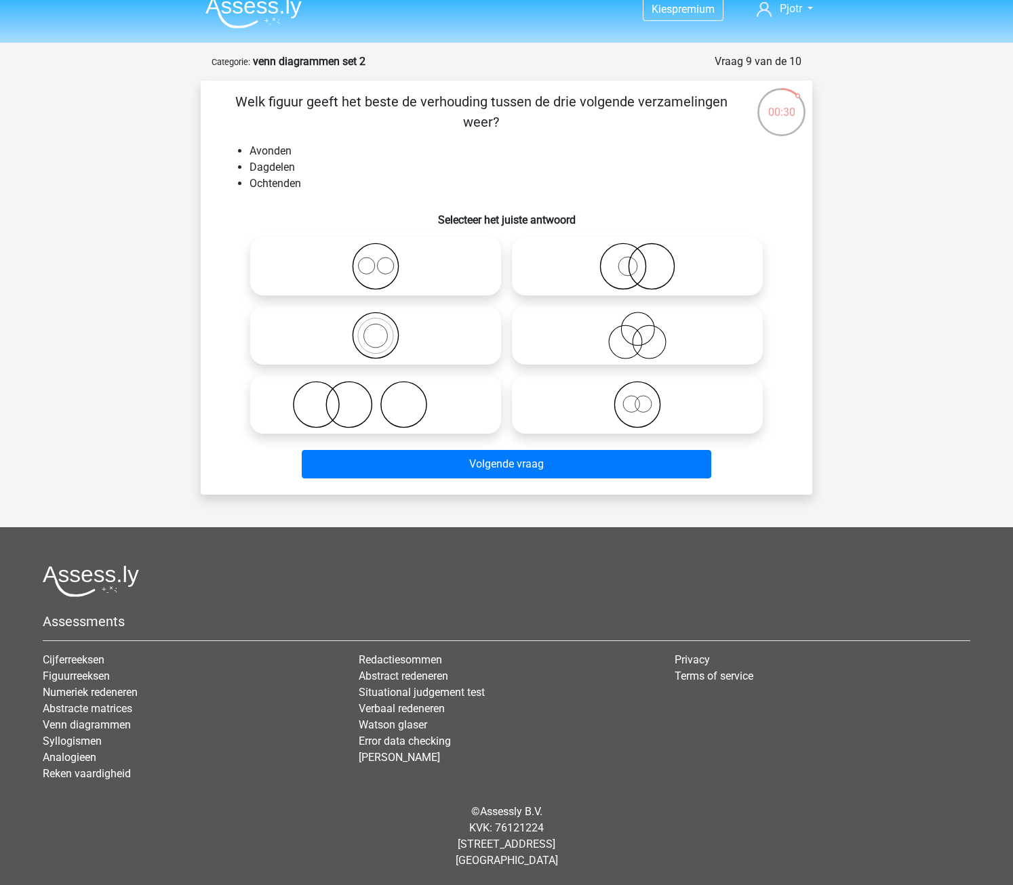
click at [362, 253] on icon at bounding box center [376, 266] width 240 height 47
click at [376, 253] on input "radio" at bounding box center [380, 255] width 9 height 9
radio input "true"
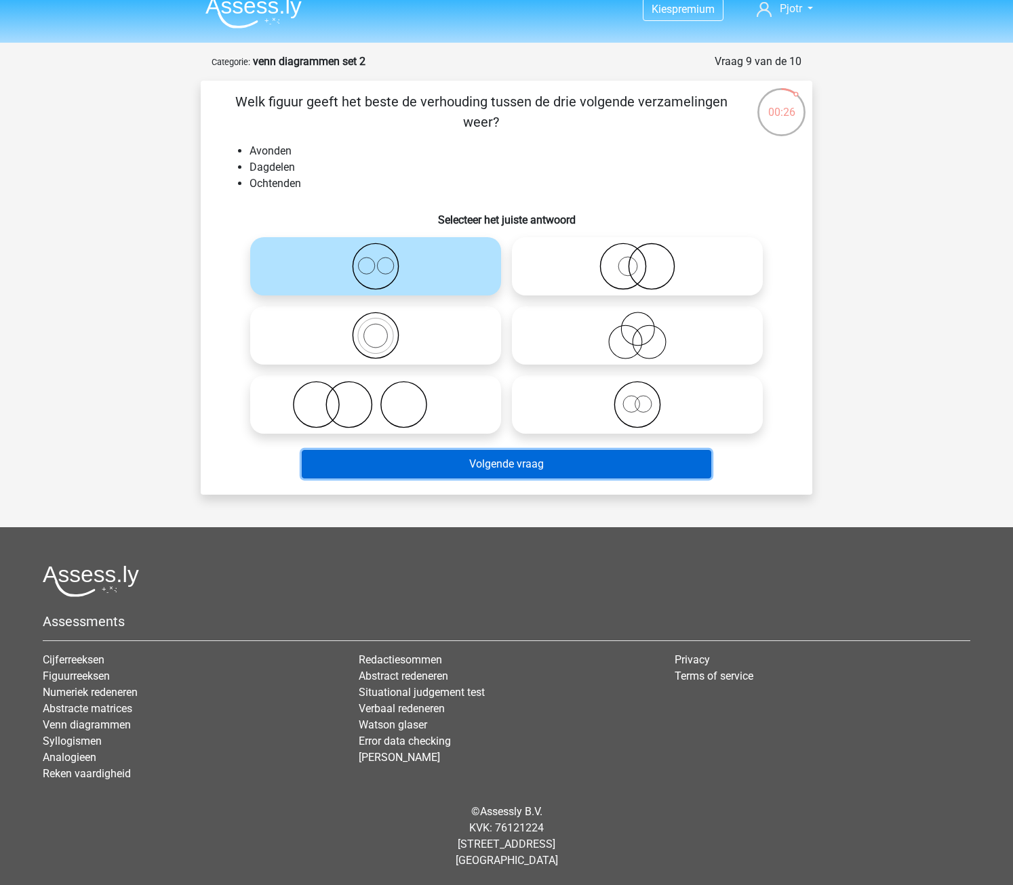
click at [529, 462] on button "Volgende vraag" at bounding box center [507, 464] width 410 height 28
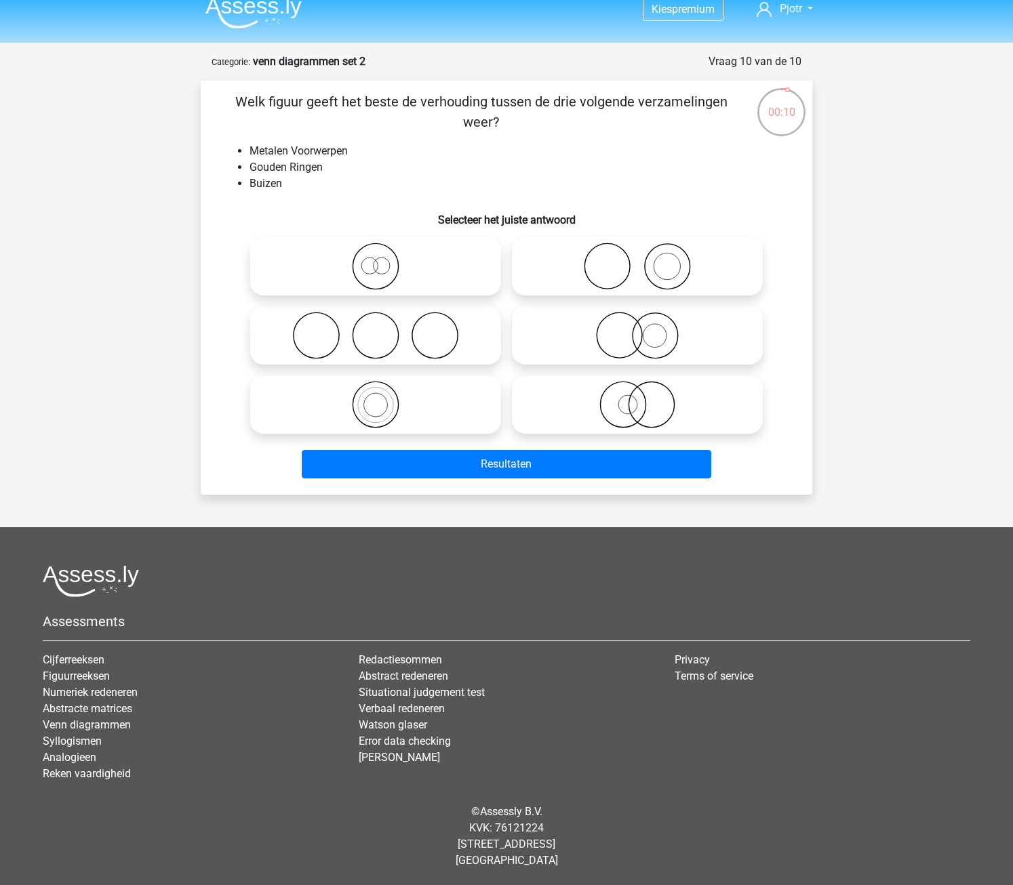
click at [714, 343] on icon at bounding box center [637, 335] width 240 height 47
click at [646, 329] on input "radio" at bounding box center [641, 324] width 9 height 9
radio input "true"
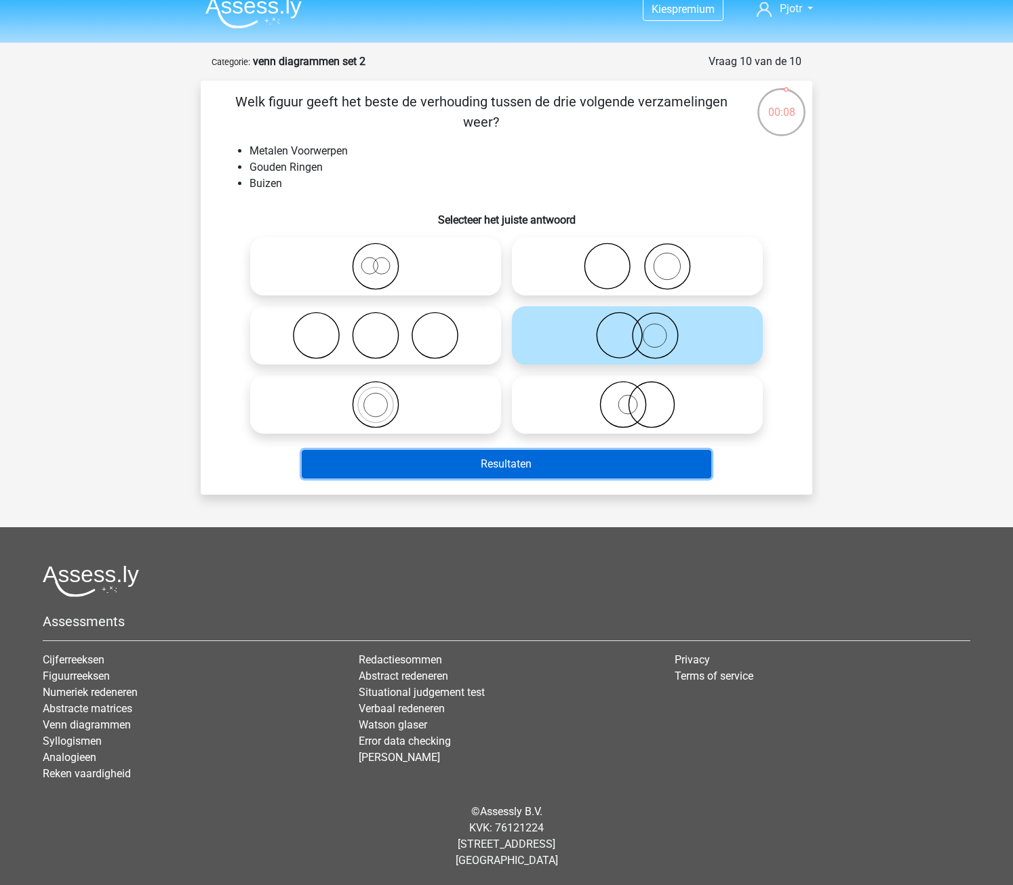
click at [626, 468] on button "Resultaten" at bounding box center [507, 464] width 410 height 28
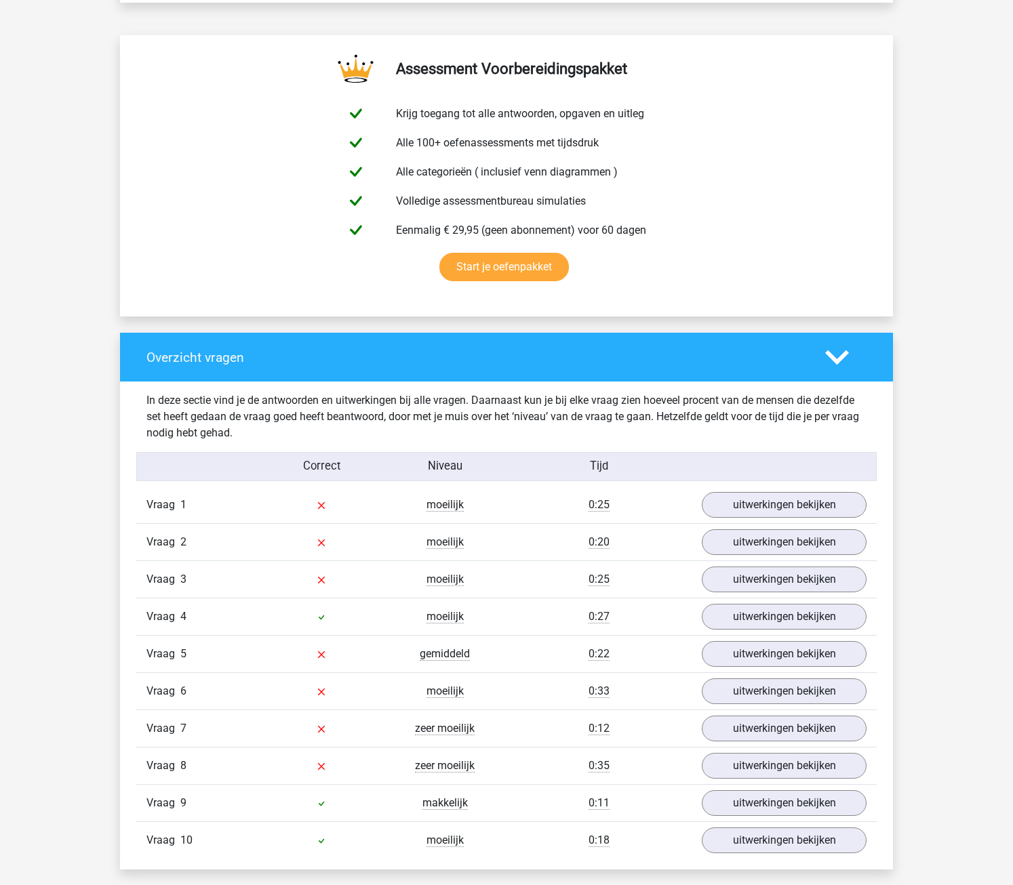
scroll to position [746, 0]
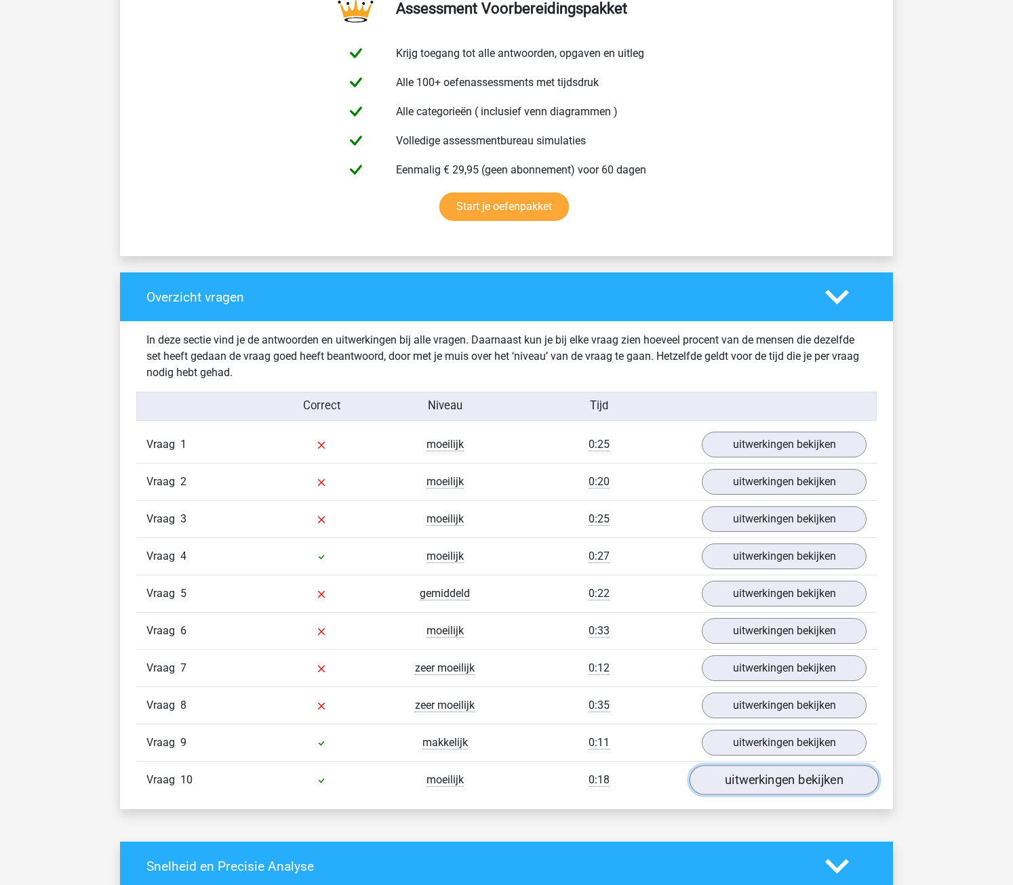
click at [733, 784] on link "uitwerkingen bekijken" at bounding box center [783, 780] width 189 height 30
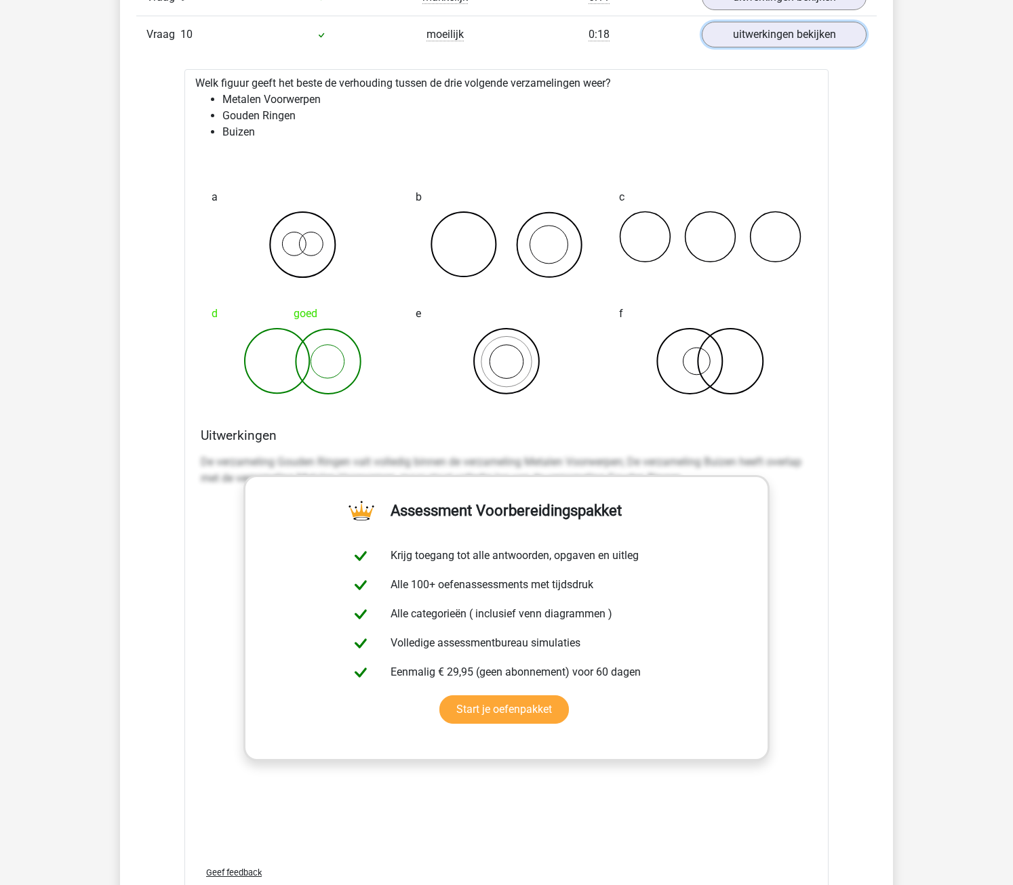
scroll to position [1017, 0]
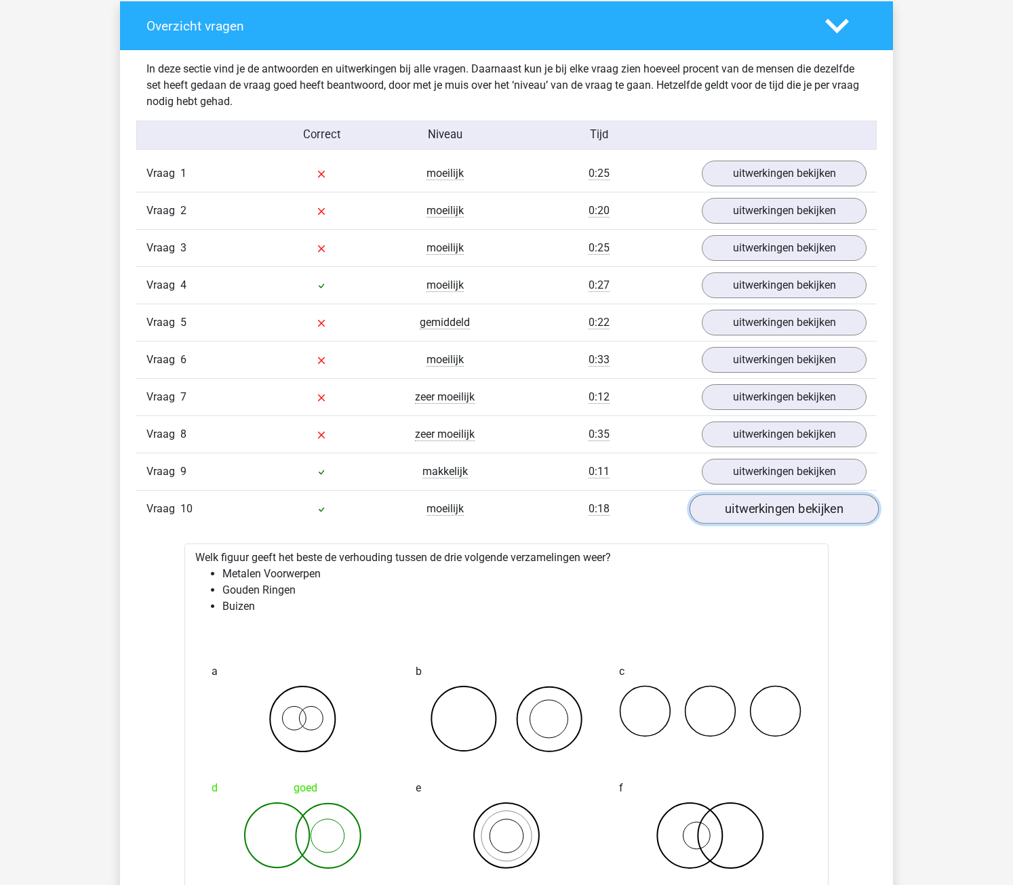
click at [733, 517] on link "uitwerkingen bekijken" at bounding box center [783, 509] width 189 height 30
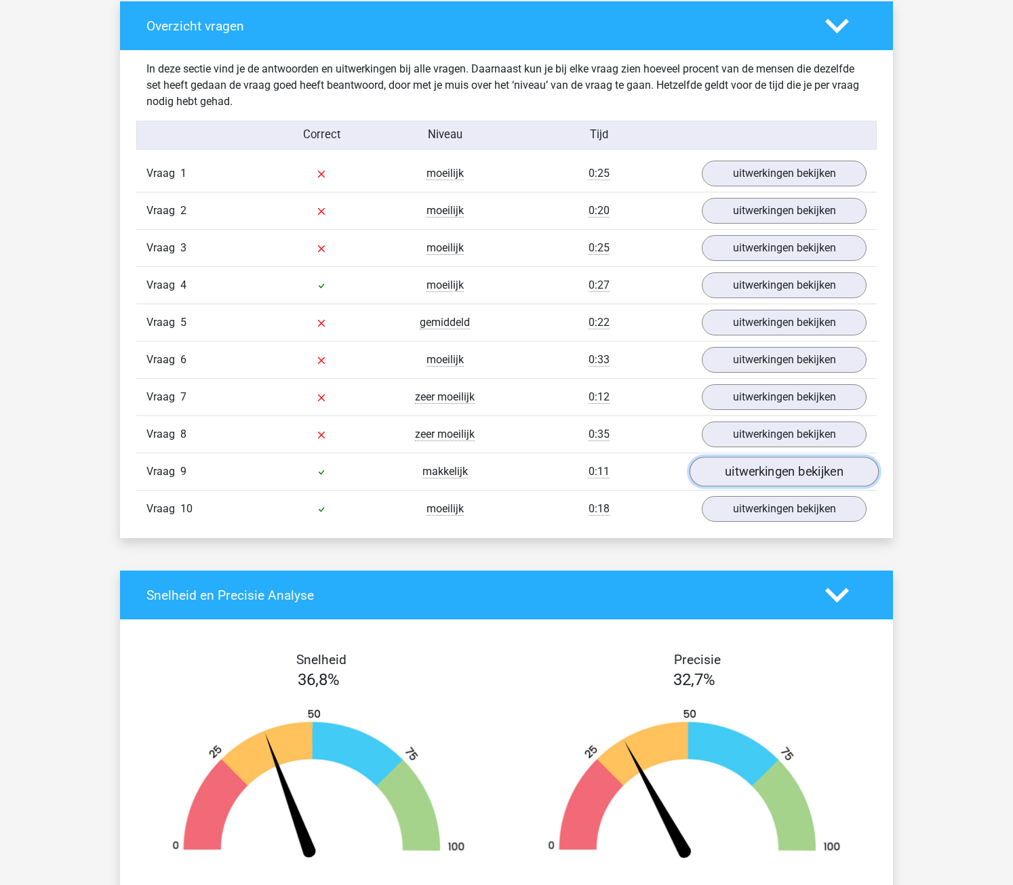
click at [748, 468] on link "uitwerkingen bekijken" at bounding box center [783, 472] width 189 height 30
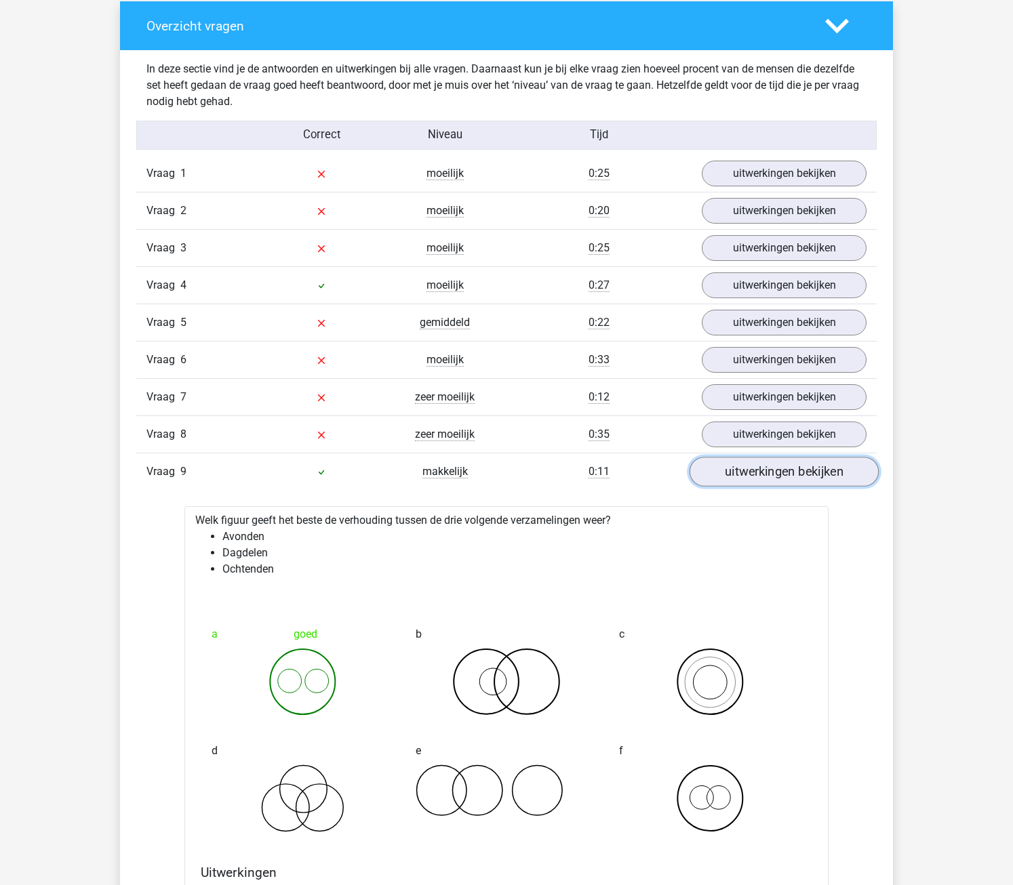
click at [748, 468] on link "uitwerkingen bekijken" at bounding box center [783, 472] width 189 height 30
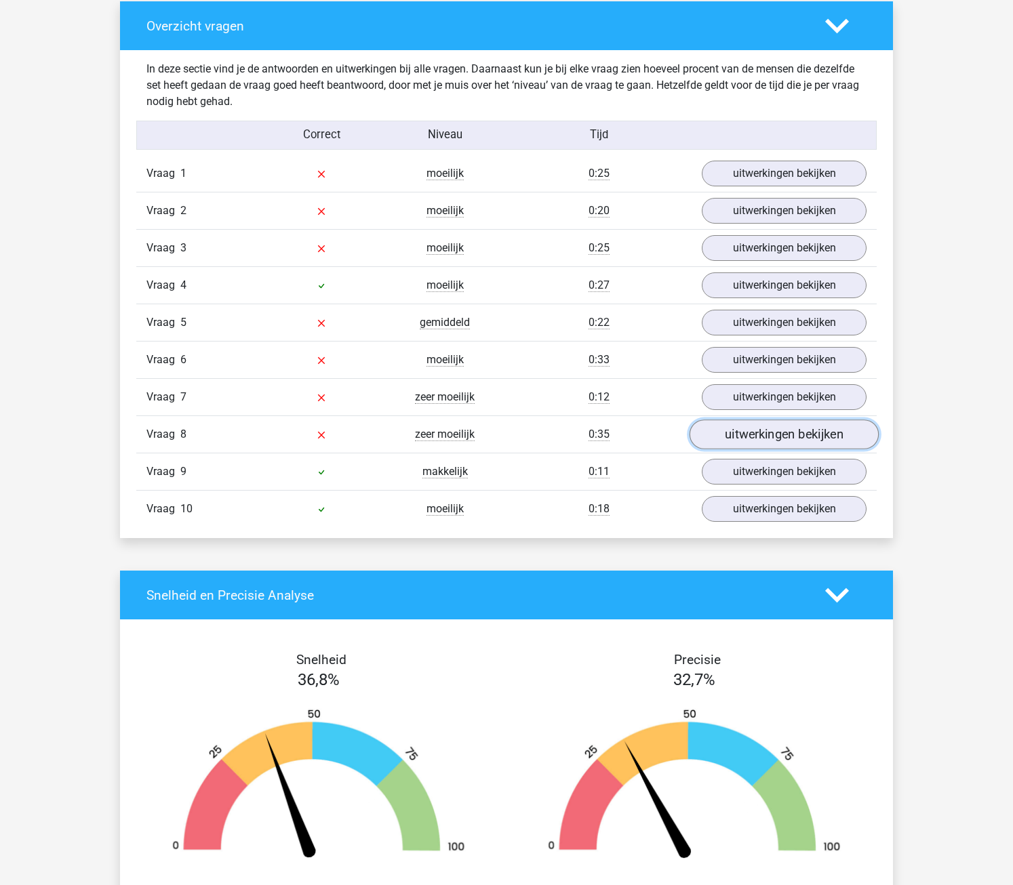
click at [752, 427] on link "uitwerkingen bekijken" at bounding box center [783, 435] width 189 height 30
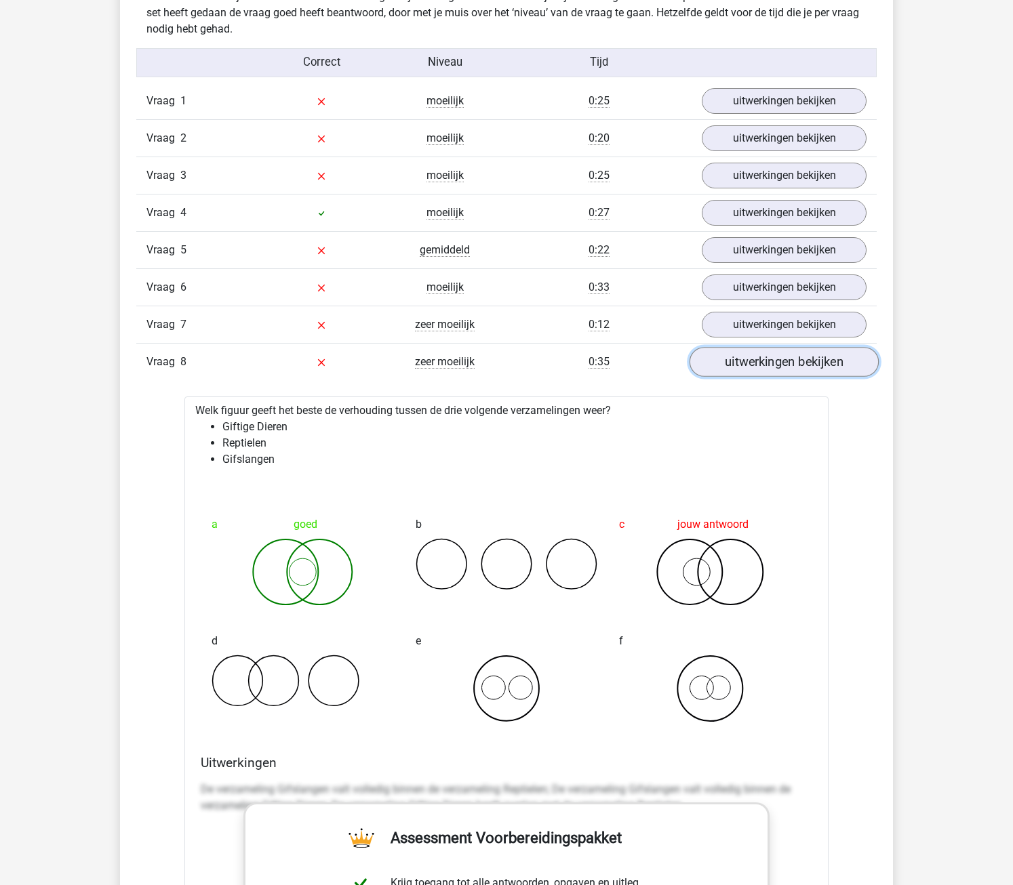
scroll to position [1152, 0]
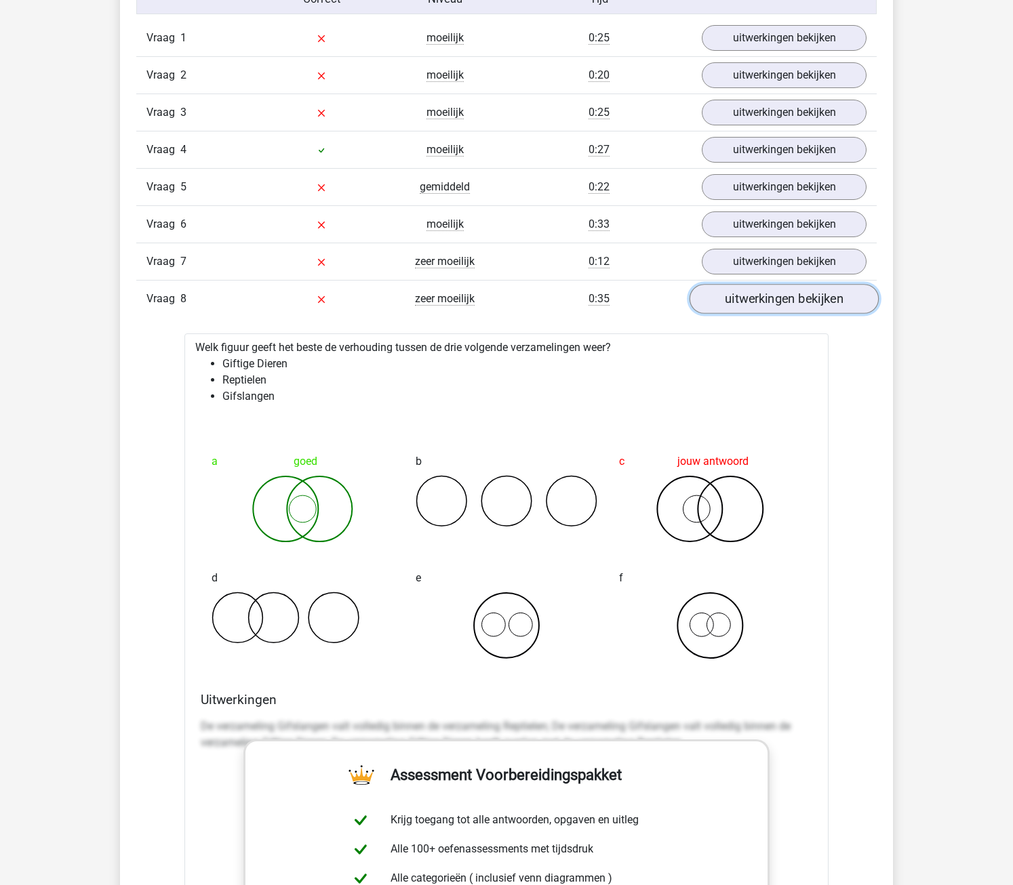
click at [761, 294] on link "uitwerkingen bekijken" at bounding box center [783, 299] width 189 height 30
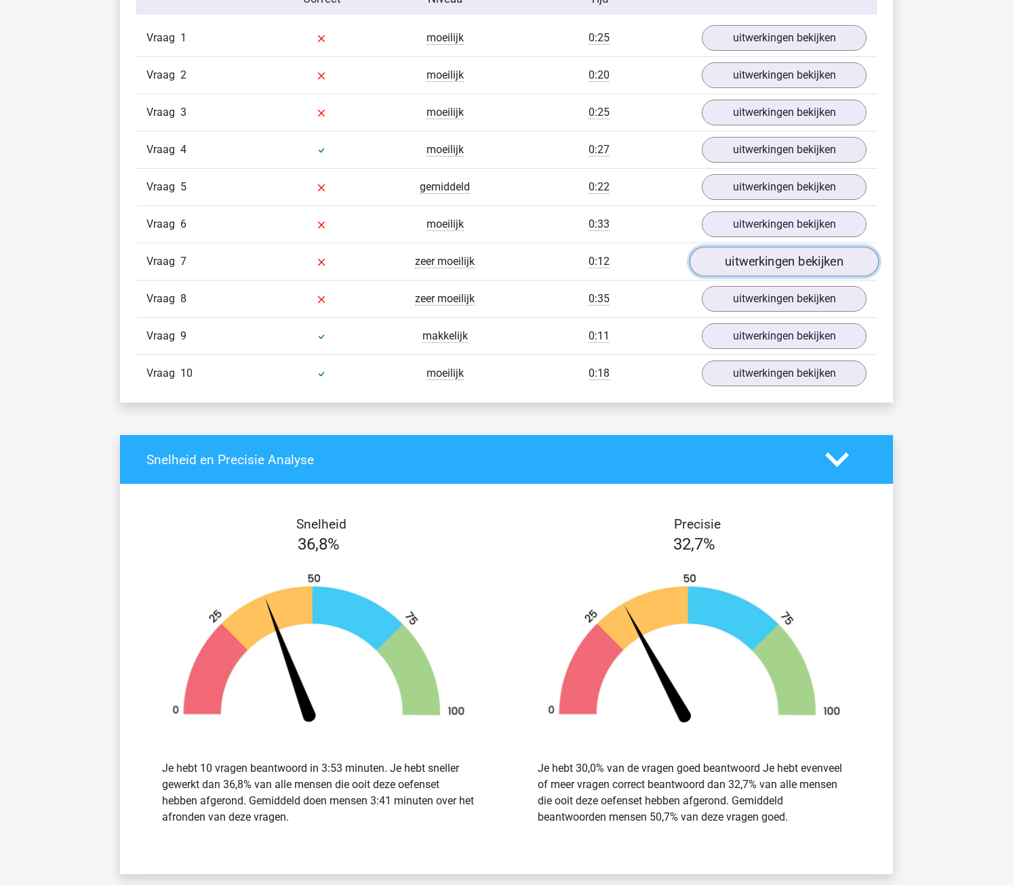
click at [773, 253] on link "uitwerkingen bekijken" at bounding box center [783, 262] width 189 height 30
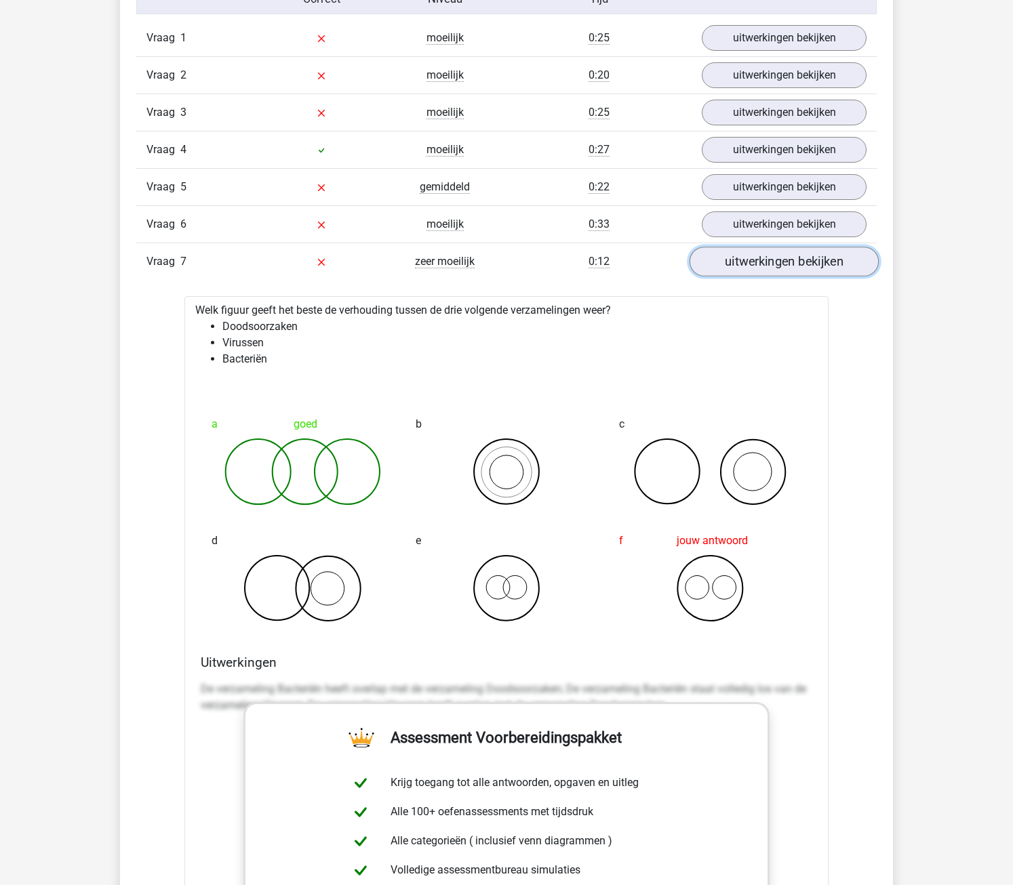
click at [754, 256] on link "uitwerkingen bekijken" at bounding box center [783, 262] width 189 height 30
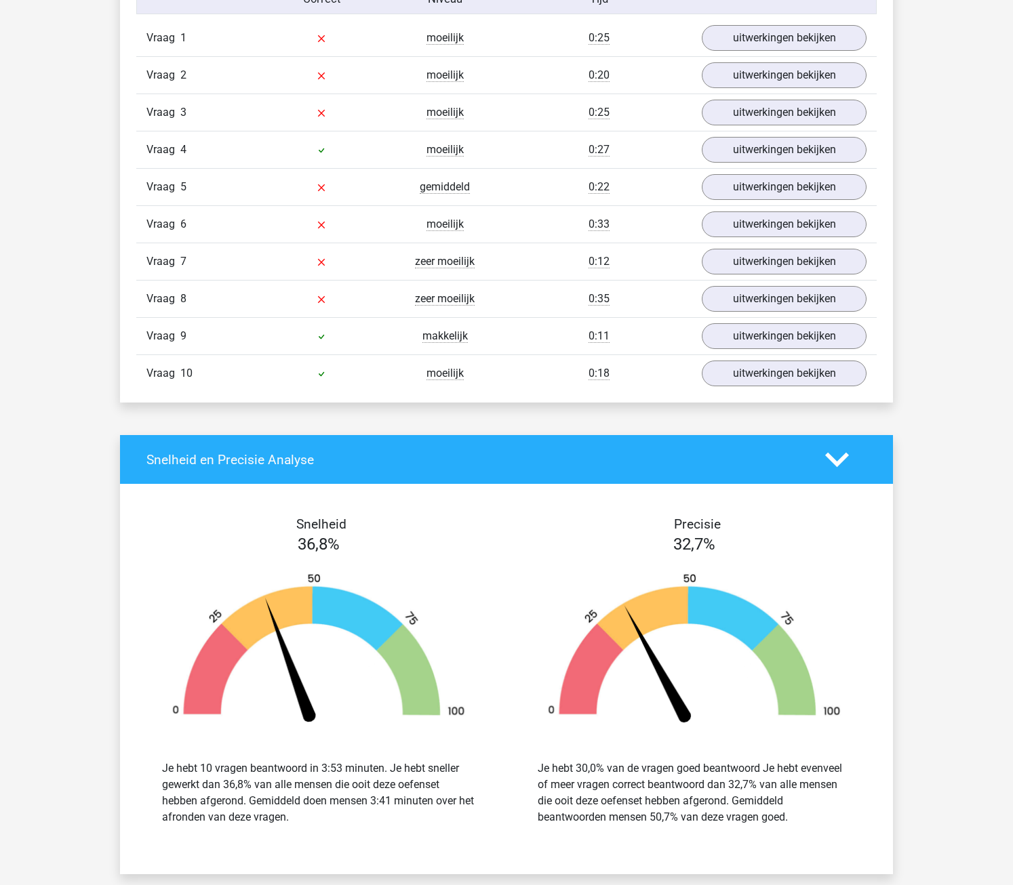
click at [761, 205] on div "Vraag 6 moeilijk 0:33 uitwerkingen bekijken" at bounding box center [506, 223] width 740 height 37
click at [759, 220] on link "uitwerkingen bekijken" at bounding box center [783, 224] width 189 height 30
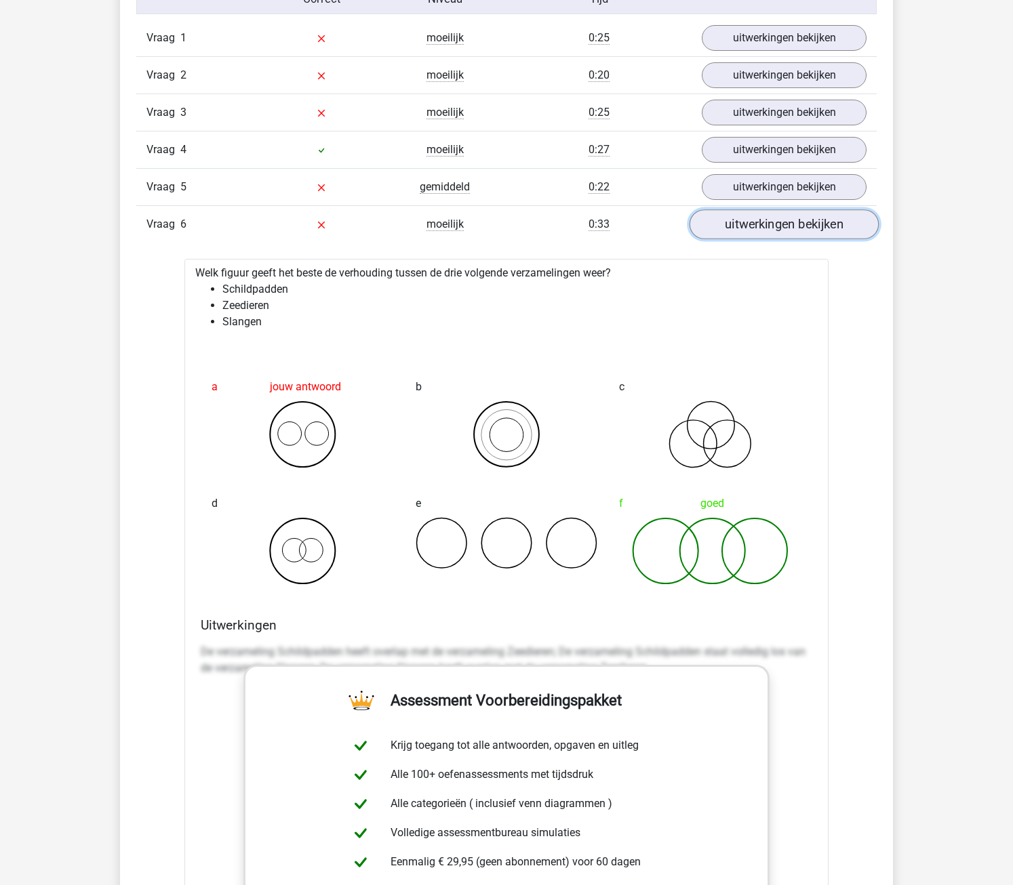
click at [759, 220] on link "uitwerkingen bekijken" at bounding box center [783, 224] width 189 height 30
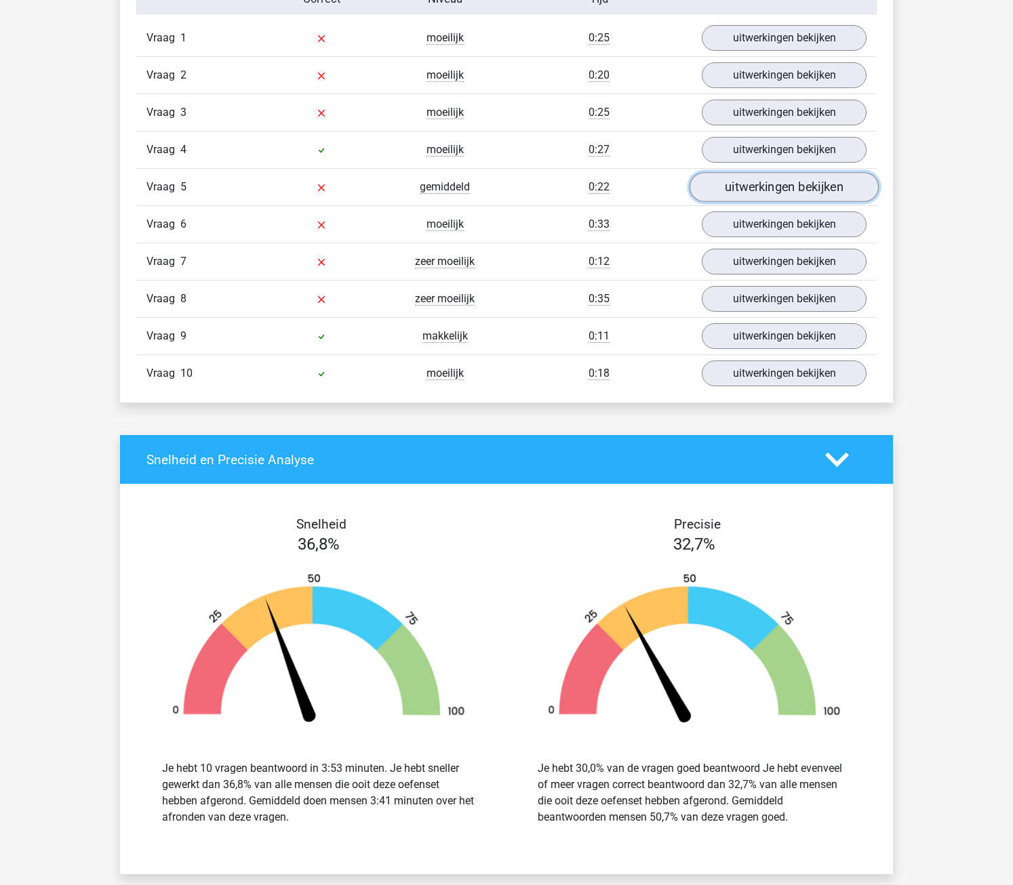
click at [759, 193] on link "uitwerkingen bekijken" at bounding box center [783, 187] width 189 height 30
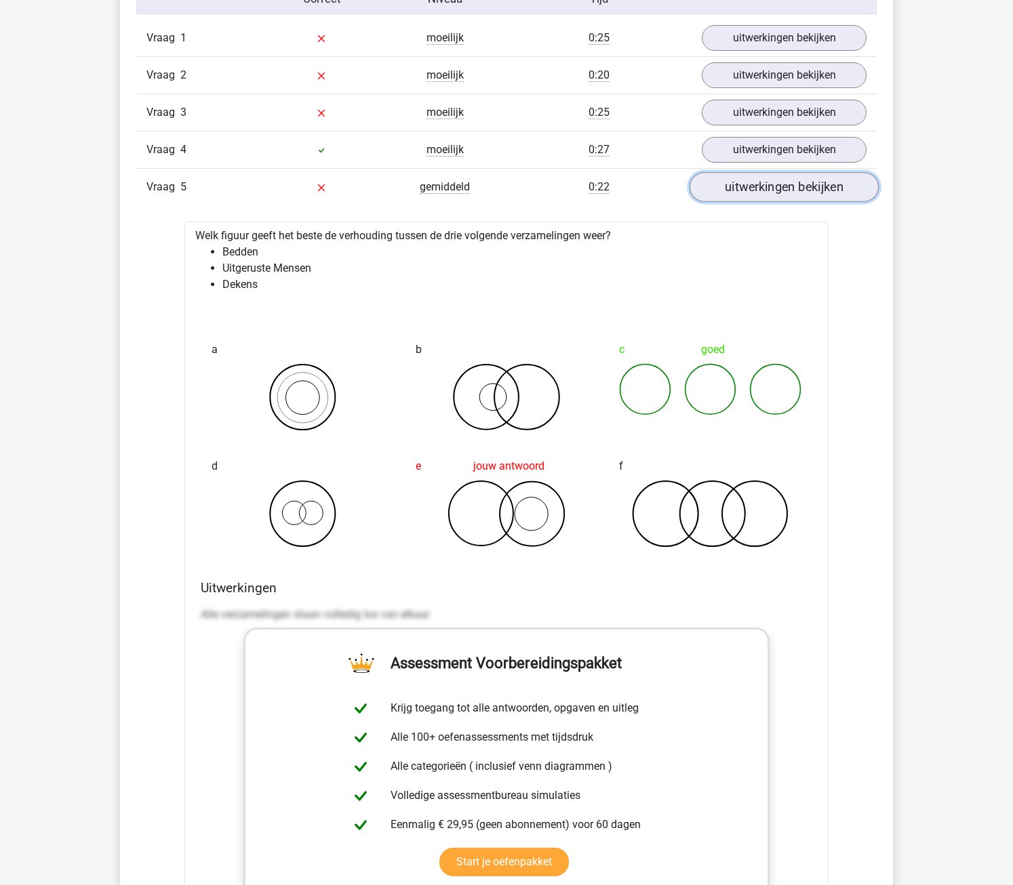
click at [759, 193] on link "uitwerkingen bekijken" at bounding box center [783, 187] width 189 height 30
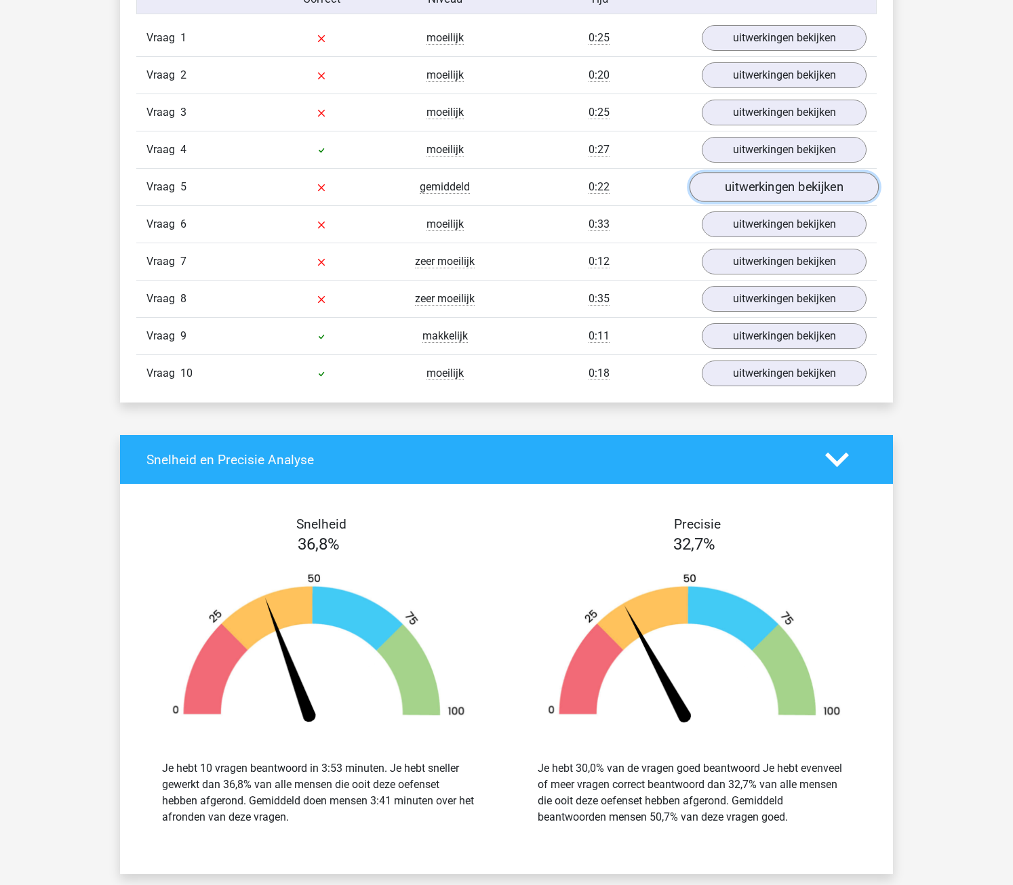
click at [769, 185] on link "uitwerkingen bekijken" at bounding box center [783, 187] width 189 height 30
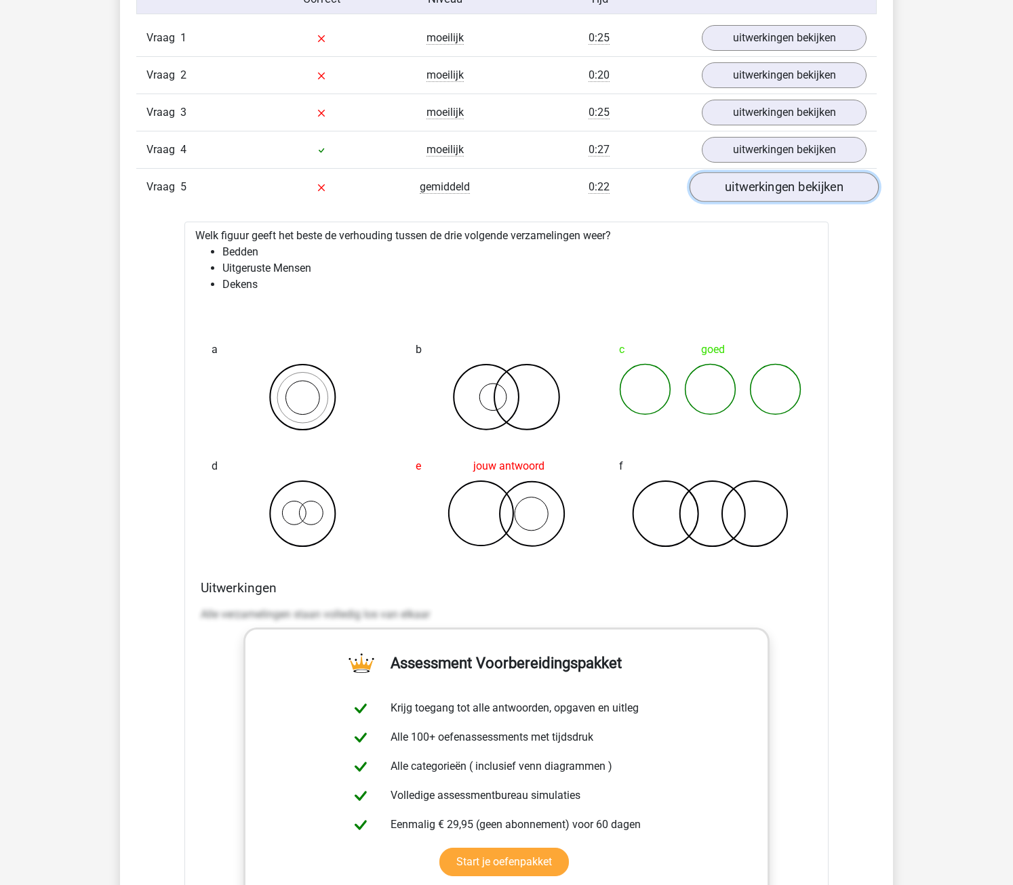
click at [777, 179] on link "uitwerkingen bekijken" at bounding box center [783, 187] width 189 height 30
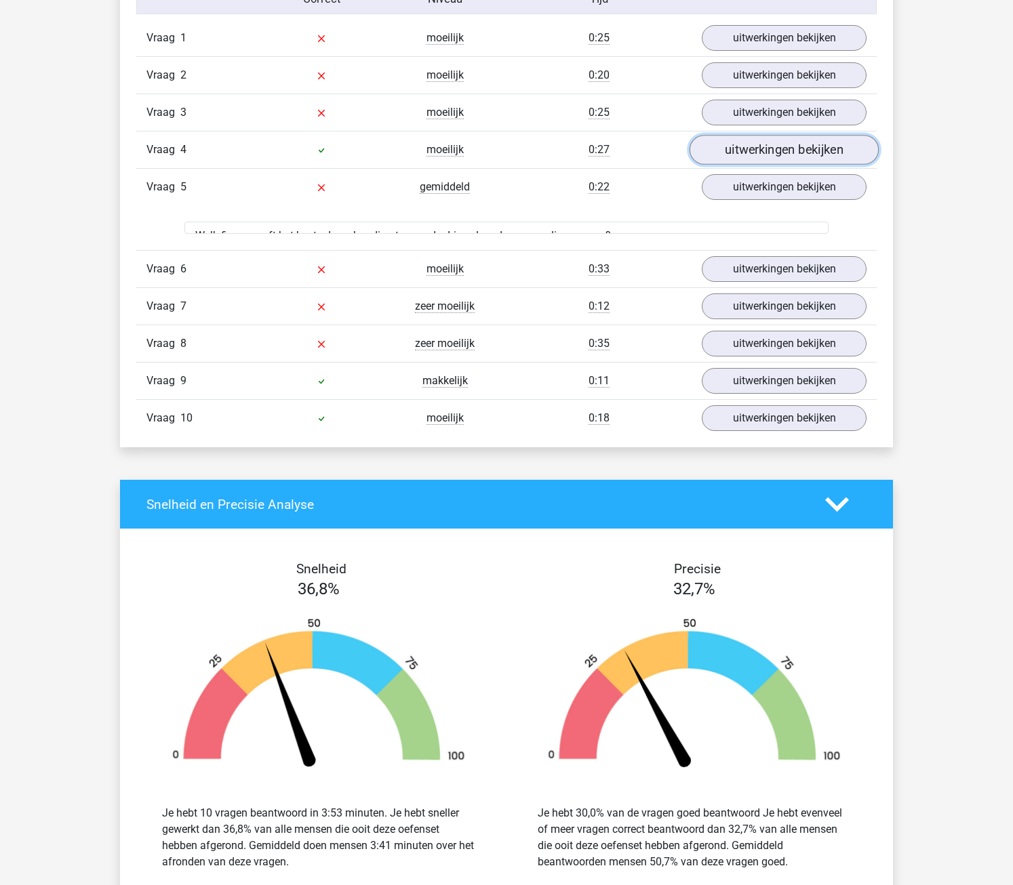
click at [779, 137] on link "uitwerkingen bekijken" at bounding box center [783, 150] width 189 height 30
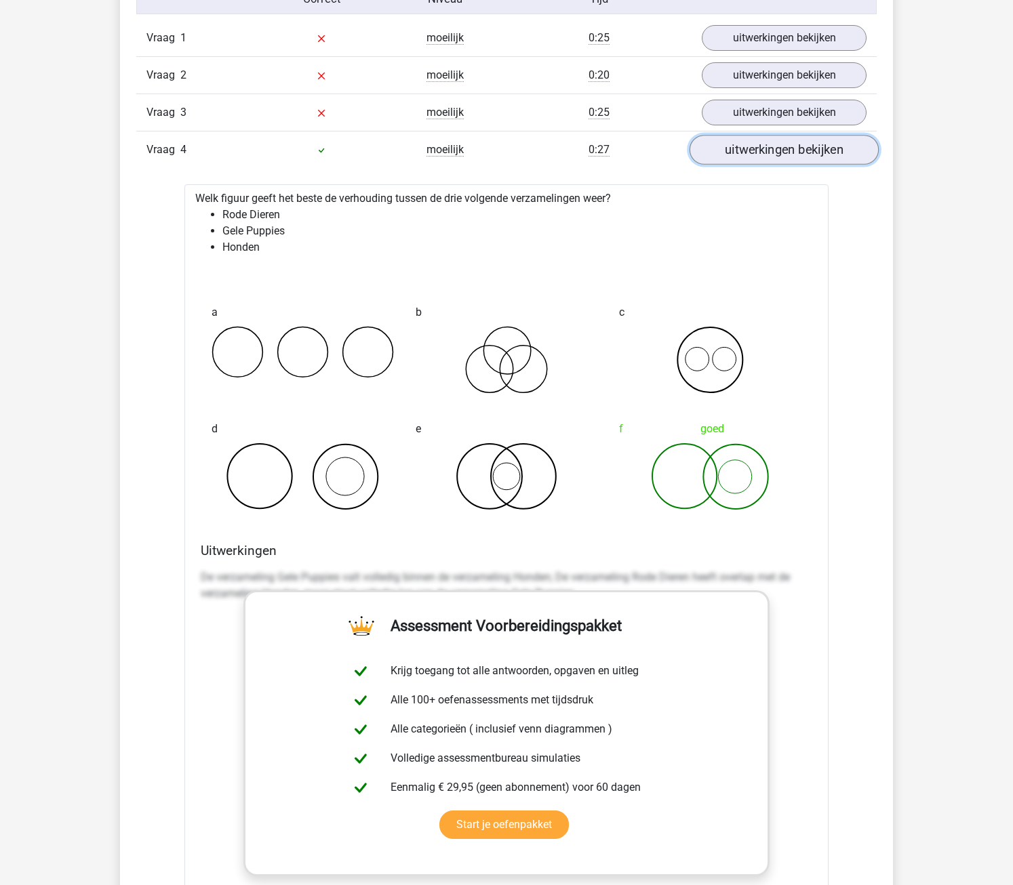
click at [779, 139] on link "uitwerkingen bekijken" at bounding box center [783, 150] width 189 height 30
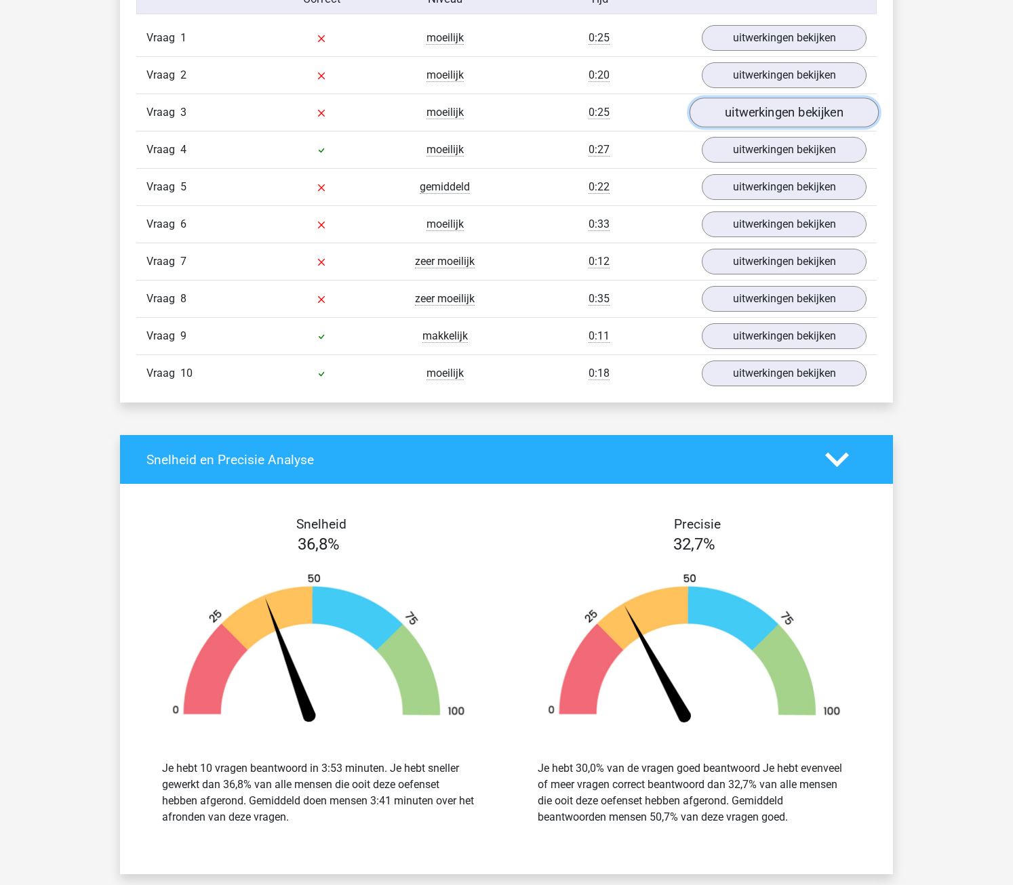
click at [778, 108] on link "uitwerkingen bekijken" at bounding box center [783, 113] width 189 height 30
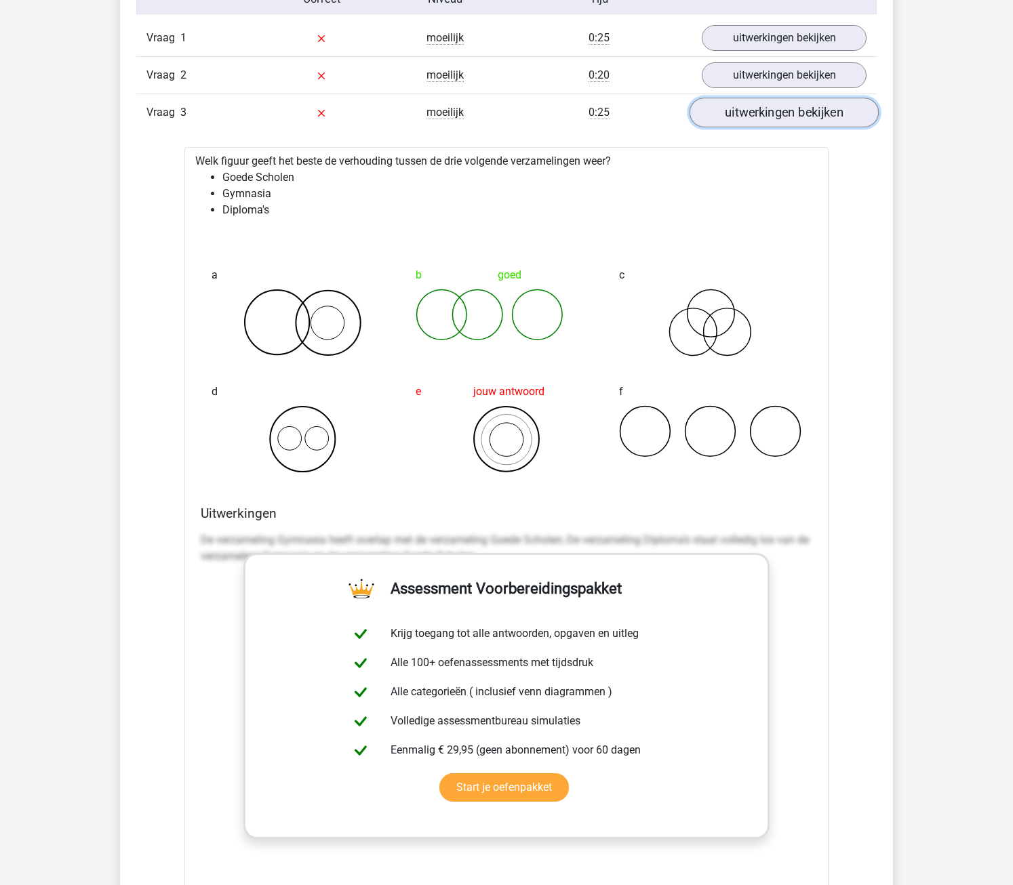
click at [778, 108] on link "uitwerkingen bekijken" at bounding box center [783, 113] width 189 height 30
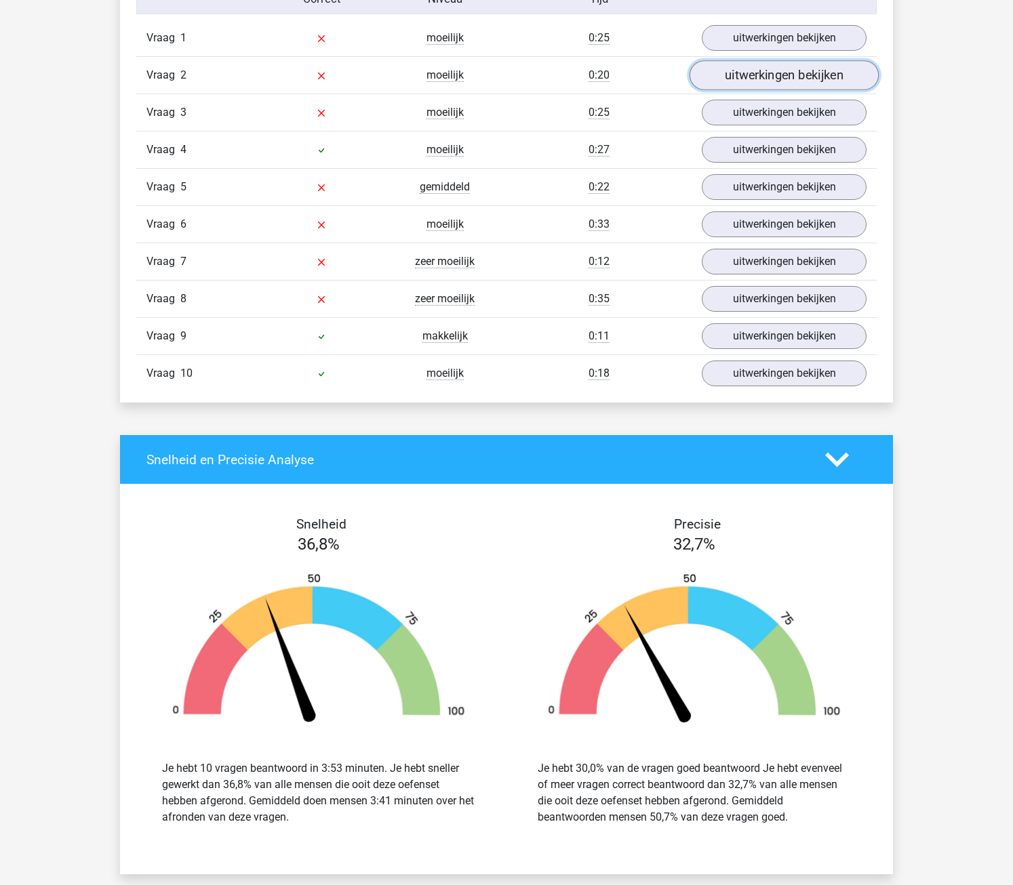
click at [786, 72] on link "uitwerkingen bekijken" at bounding box center [783, 75] width 189 height 30
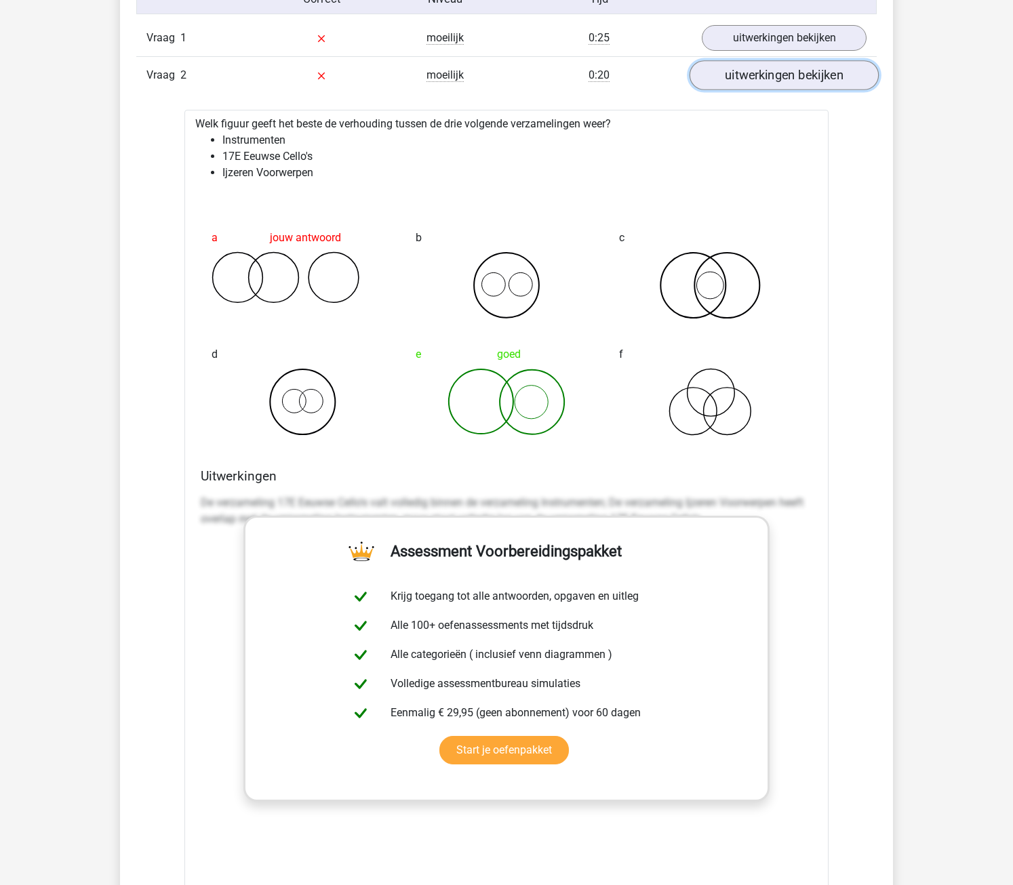
click at [786, 72] on link "uitwerkingen bekijken" at bounding box center [783, 75] width 189 height 30
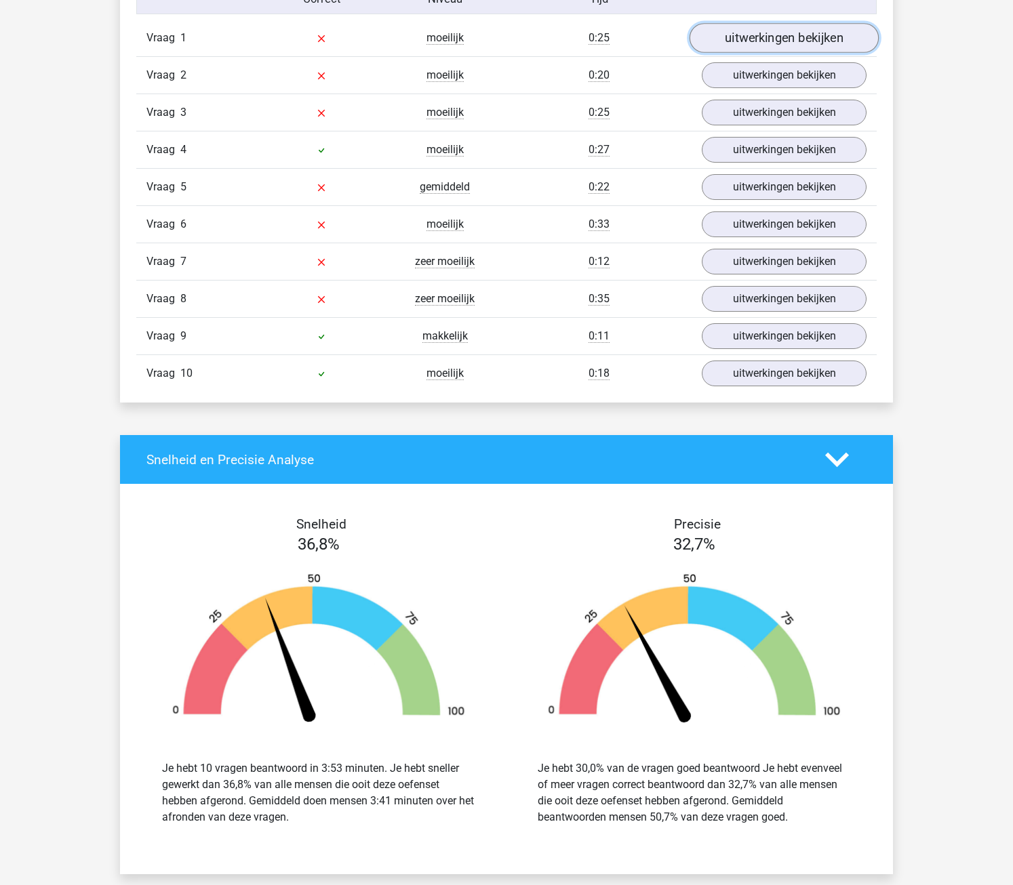
click at [785, 40] on link "uitwerkingen bekijken" at bounding box center [783, 38] width 189 height 30
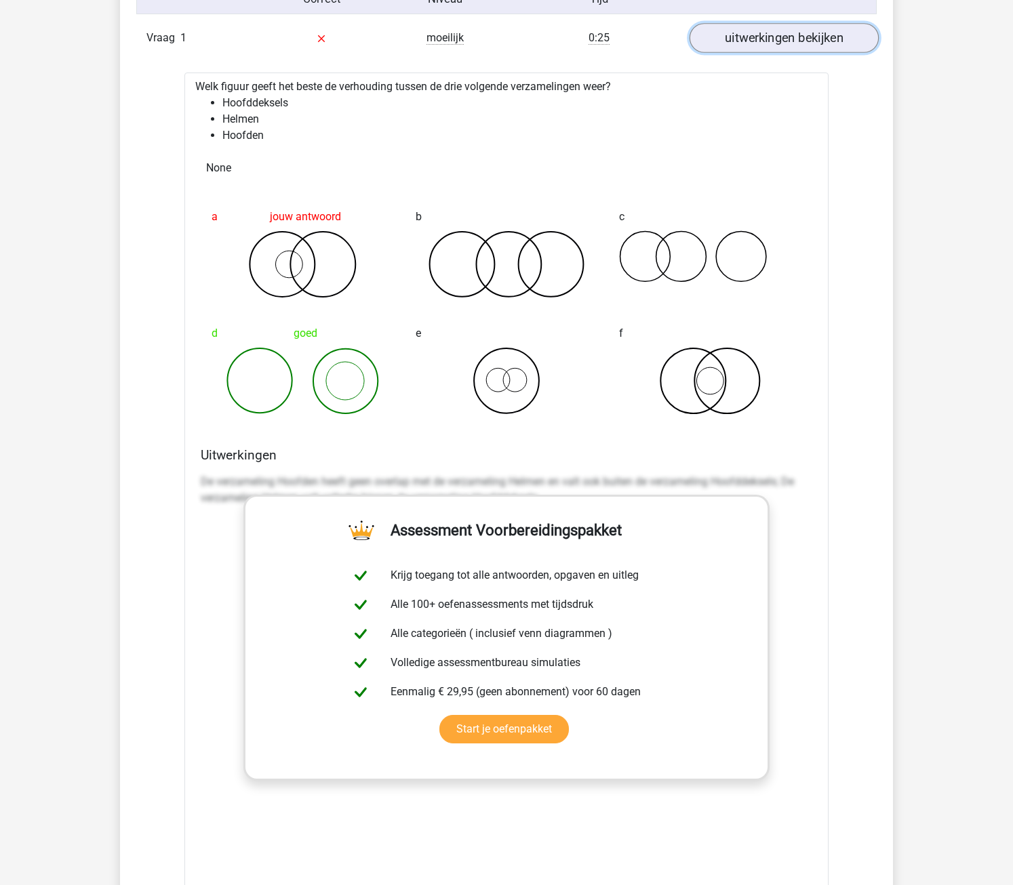
click at [785, 40] on link "uitwerkingen bekijken" at bounding box center [783, 38] width 189 height 30
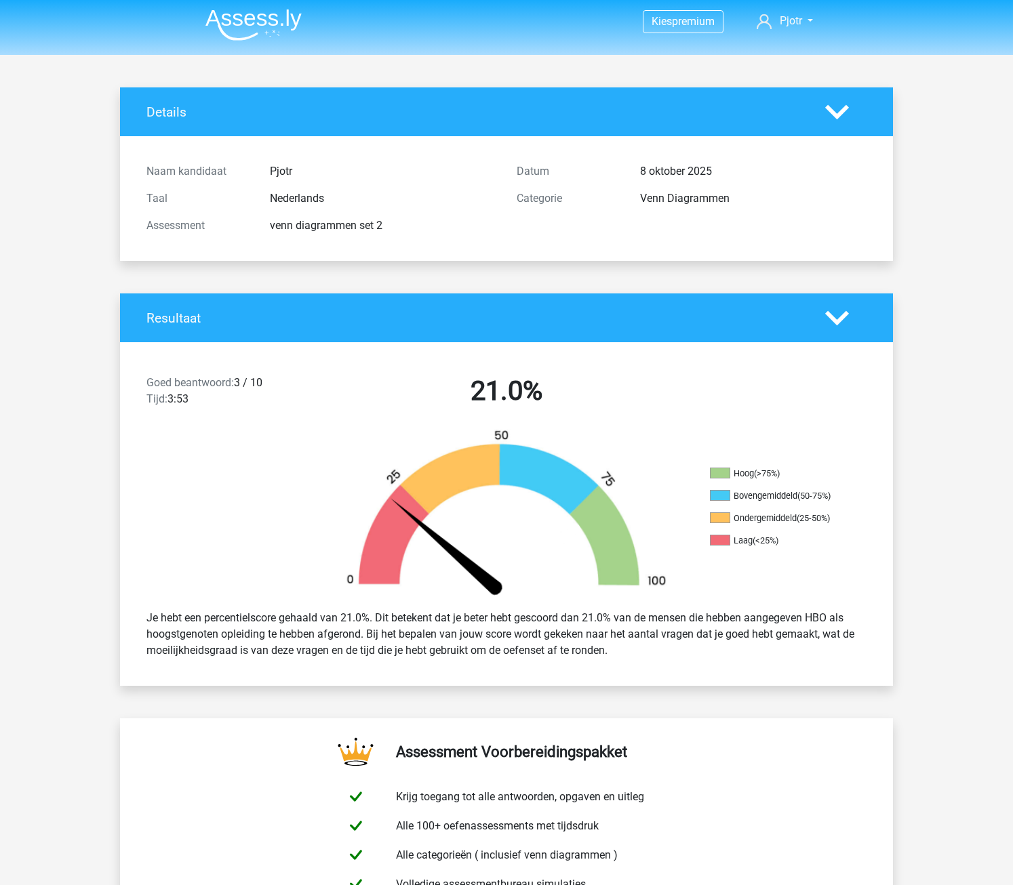
scroll to position [0, 0]
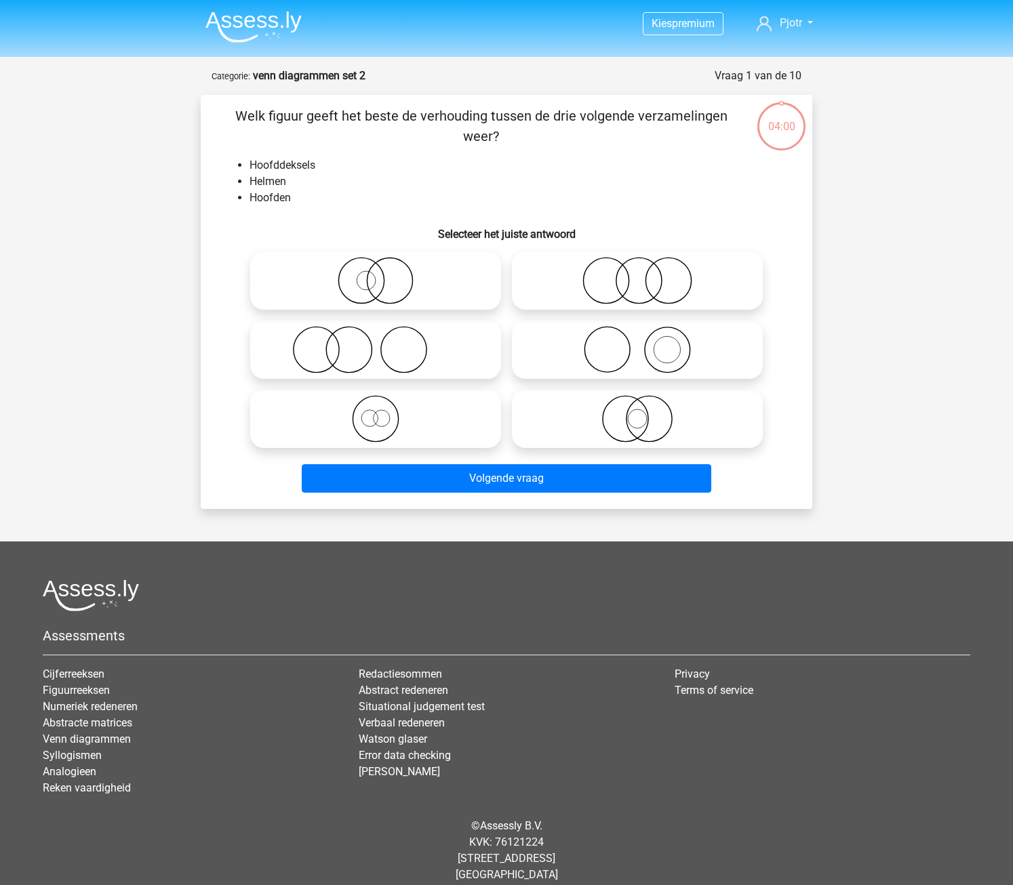
scroll to position [14, 0]
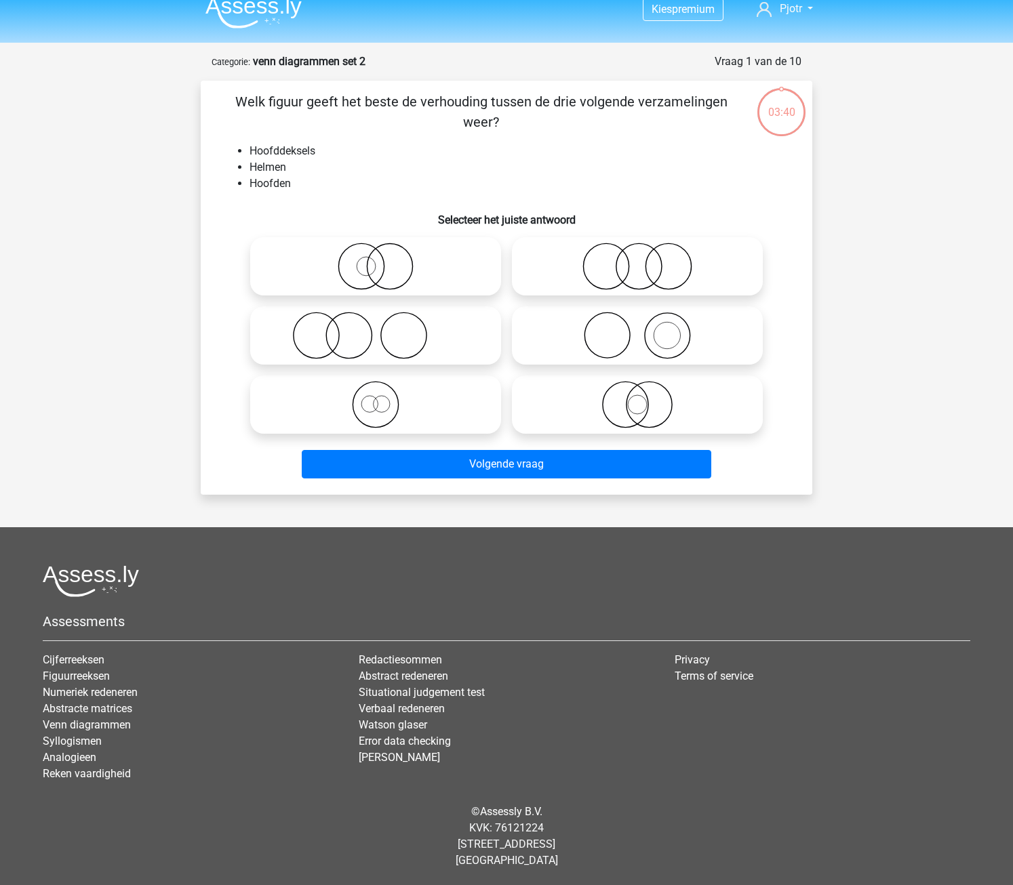
click at [570, 396] on icon at bounding box center [637, 404] width 240 height 47
click at [637, 396] on input "radio" at bounding box center [641, 393] width 9 height 9
radio input "true"
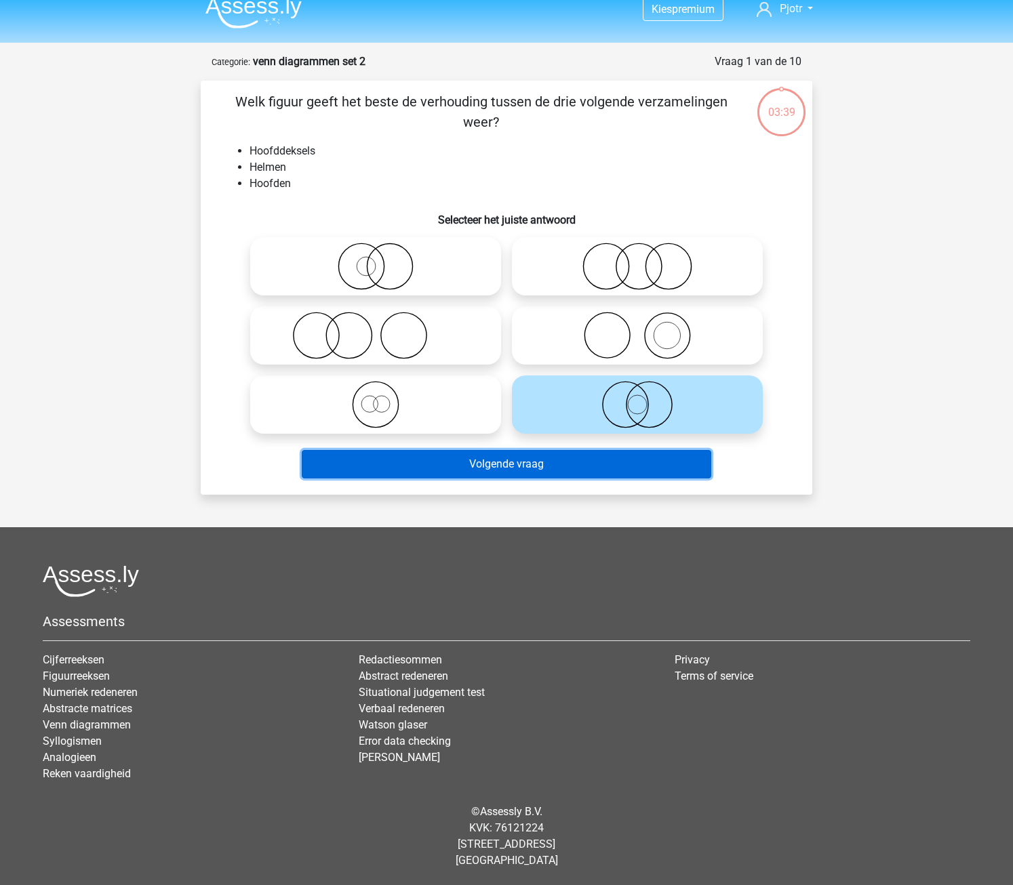
click at [544, 468] on button "Volgende vraag" at bounding box center [507, 464] width 410 height 28
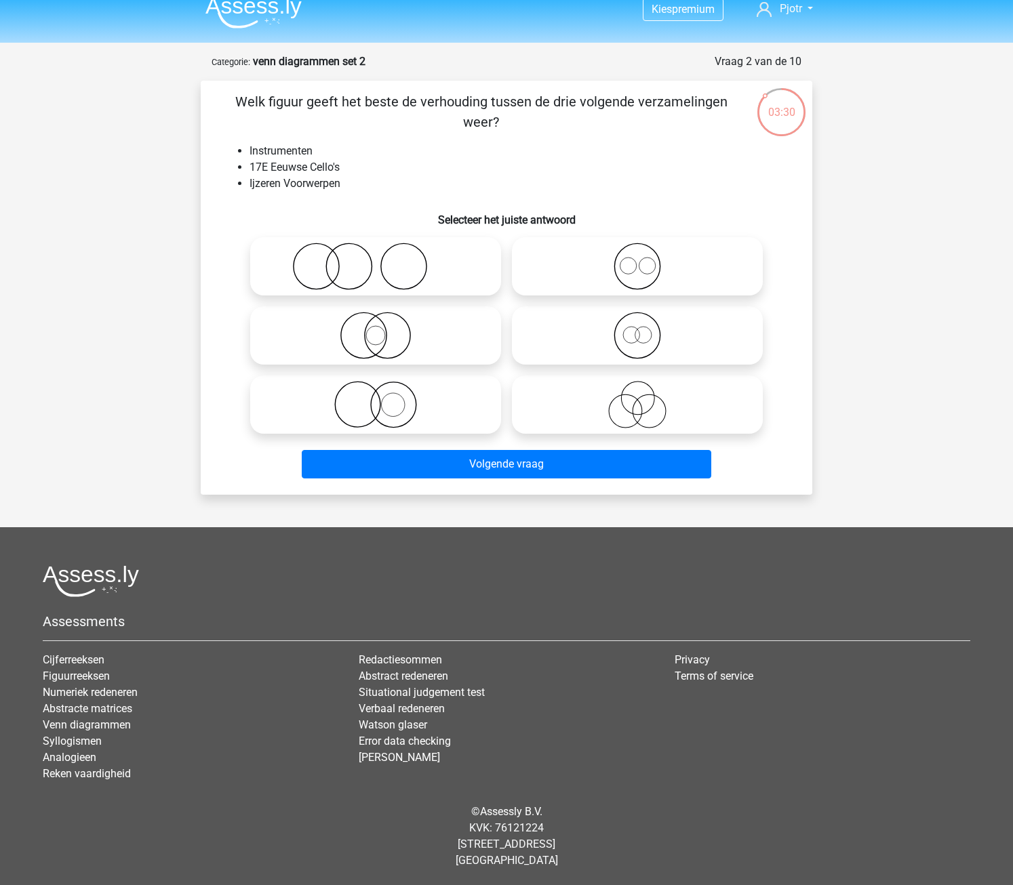
click at [459, 416] on icon at bounding box center [376, 404] width 240 height 47
click at [384, 398] on input "radio" at bounding box center [380, 393] width 9 height 9
radio input "true"
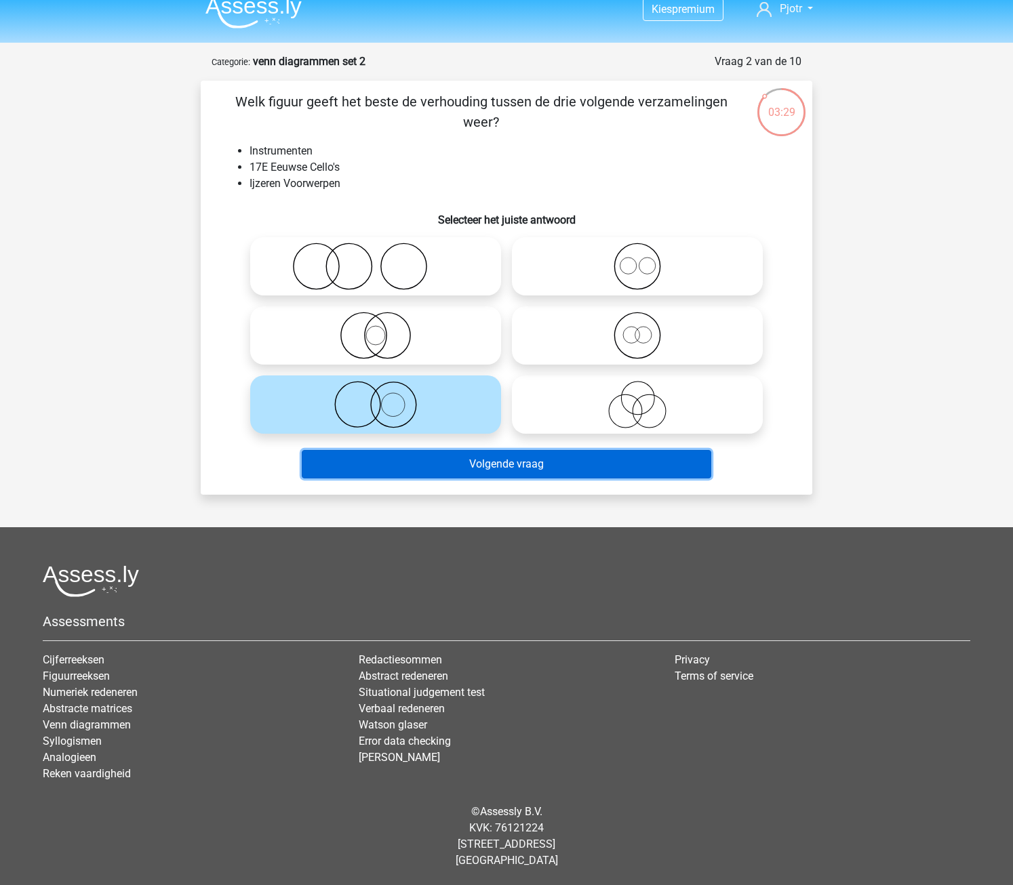
click at [464, 466] on button "Volgende vraag" at bounding box center [507, 464] width 410 height 28
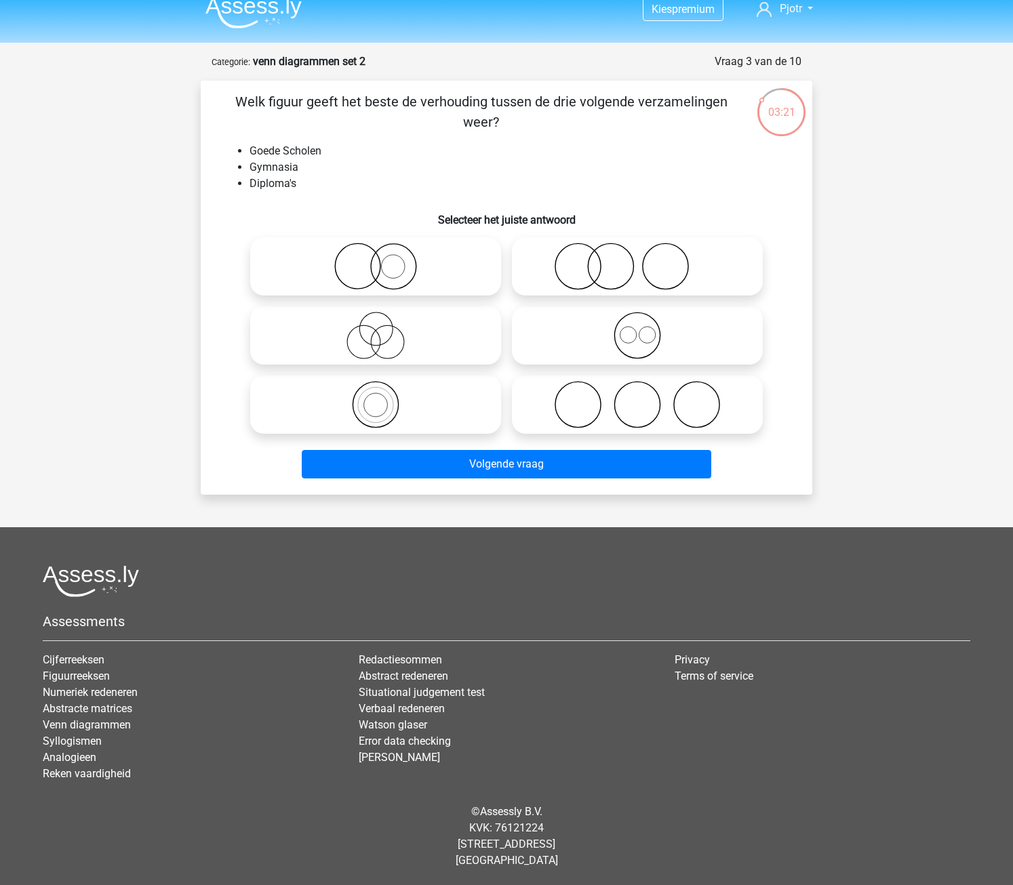
click at [394, 270] on icon at bounding box center [376, 266] width 240 height 47
click at [384, 260] on input "radio" at bounding box center [380, 255] width 9 height 9
radio input "true"
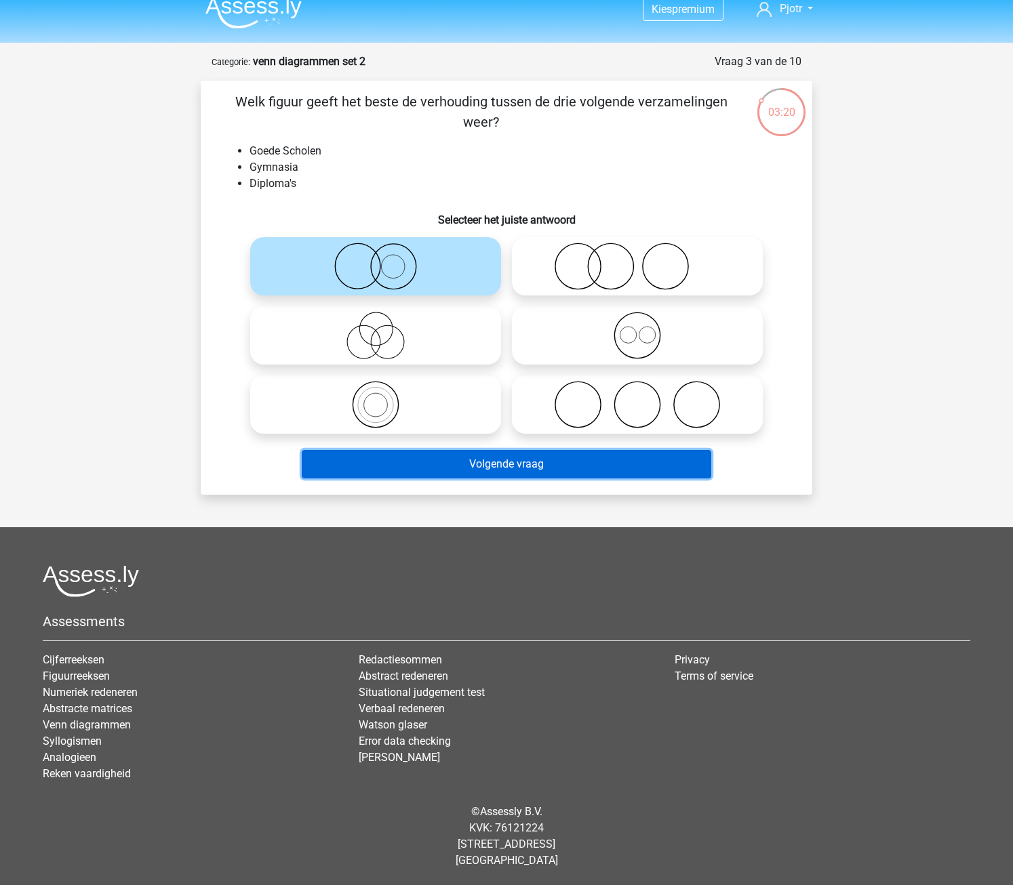
click at [498, 462] on button "Volgende vraag" at bounding box center [507, 464] width 410 height 28
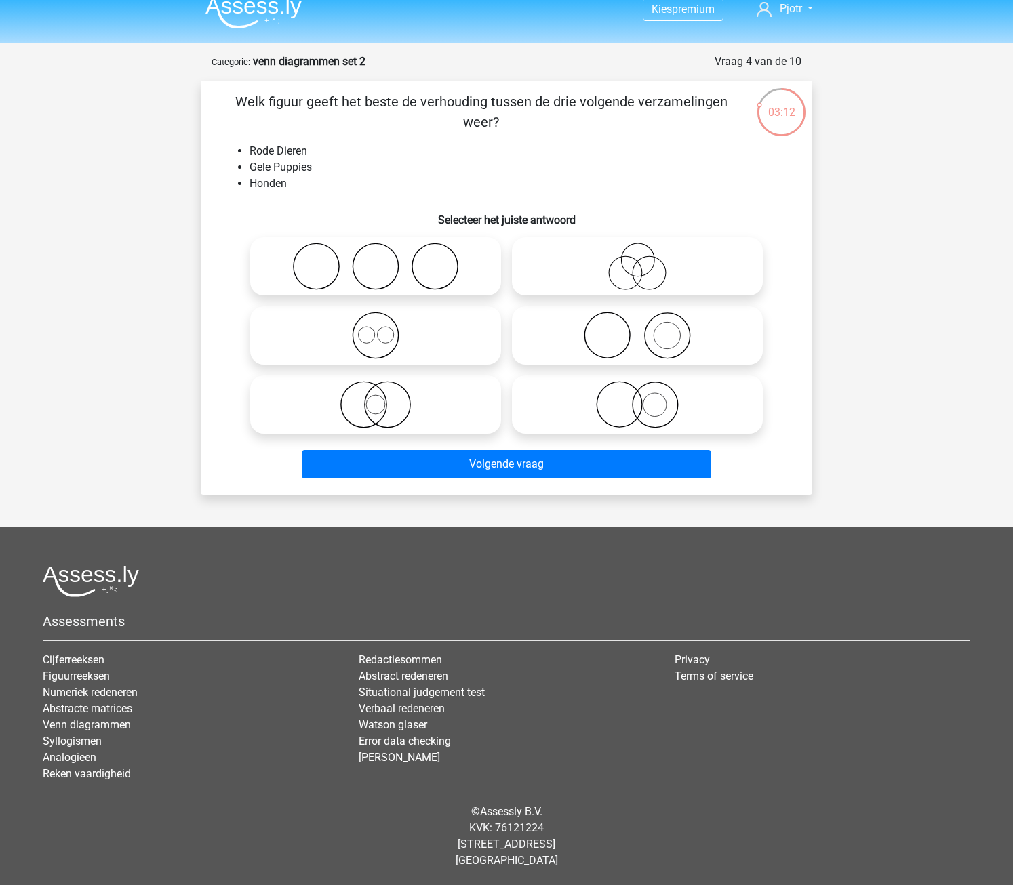
click at [679, 398] on icon at bounding box center [637, 404] width 240 height 47
click at [646, 398] on input "radio" at bounding box center [641, 393] width 9 height 9
radio input "true"
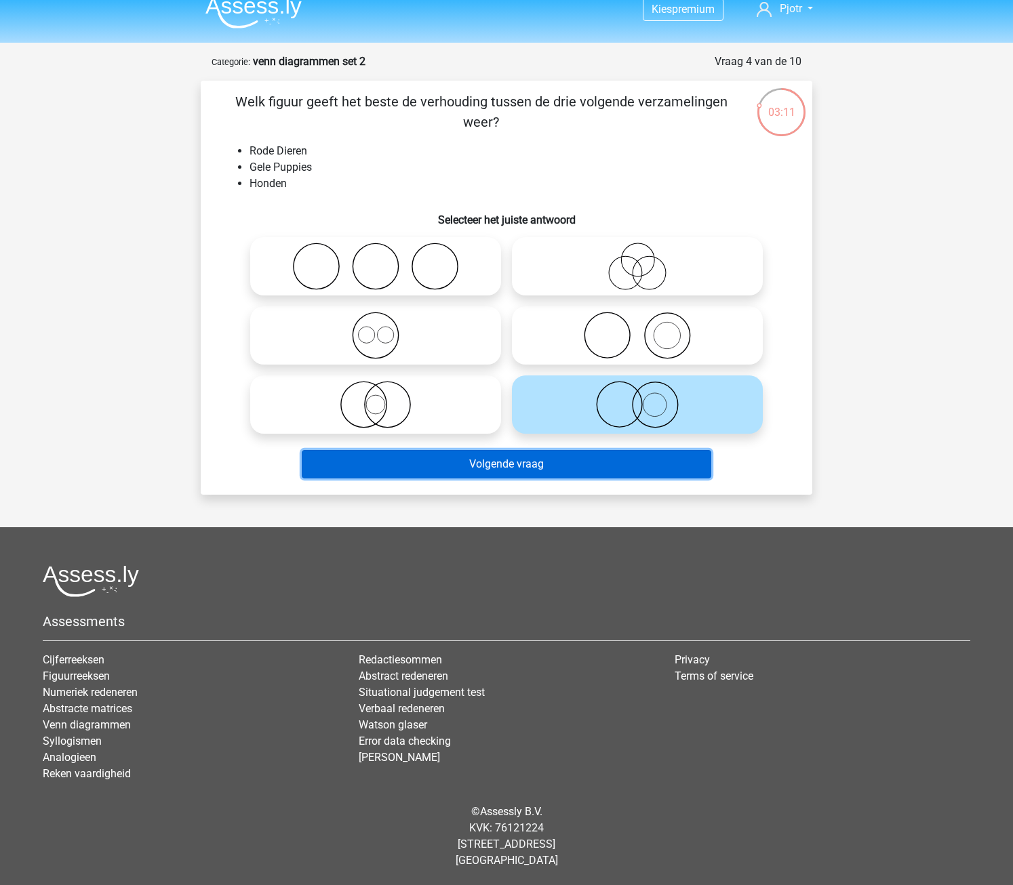
click at [603, 467] on button "Volgende vraag" at bounding box center [507, 464] width 410 height 28
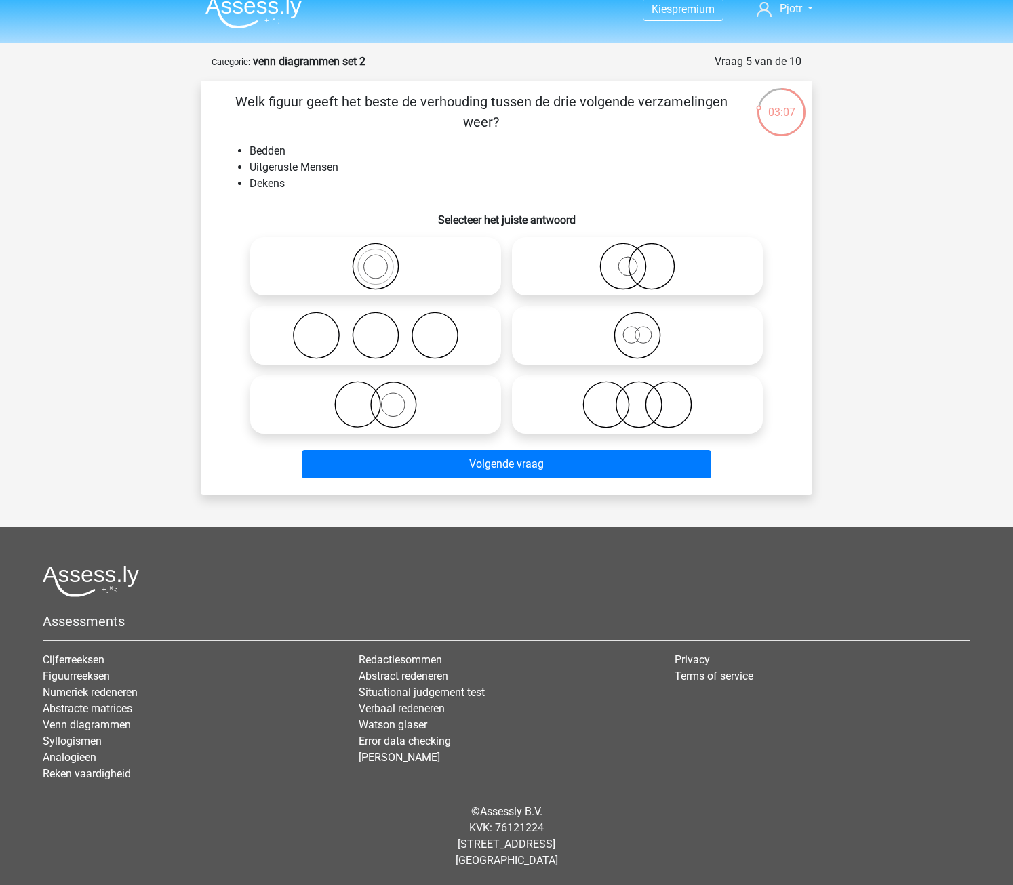
click at [451, 345] on icon at bounding box center [376, 335] width 240 height 47
click at [384, 329] on input "radio" at bounding box center [380, 324] width 9 height 9
radio input "true"
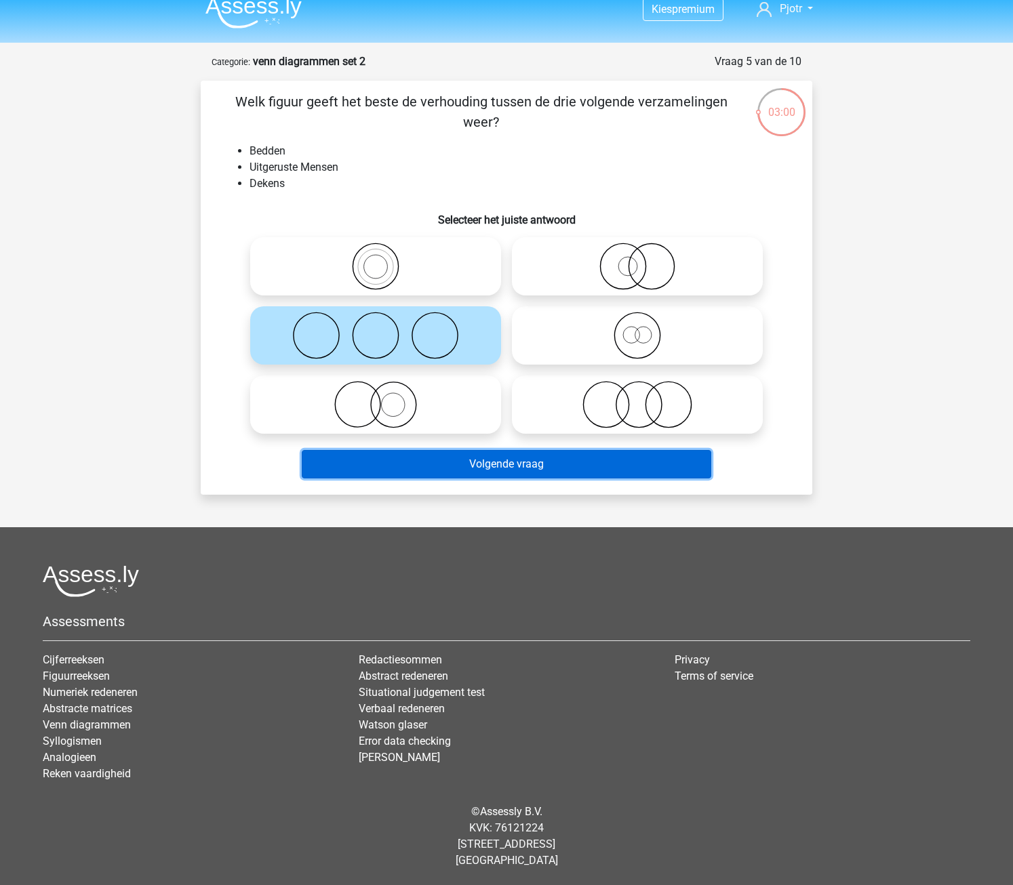
click at [491, 462] on button "Volgende vraag" at bounding box center [507, 464] width 410 height 28
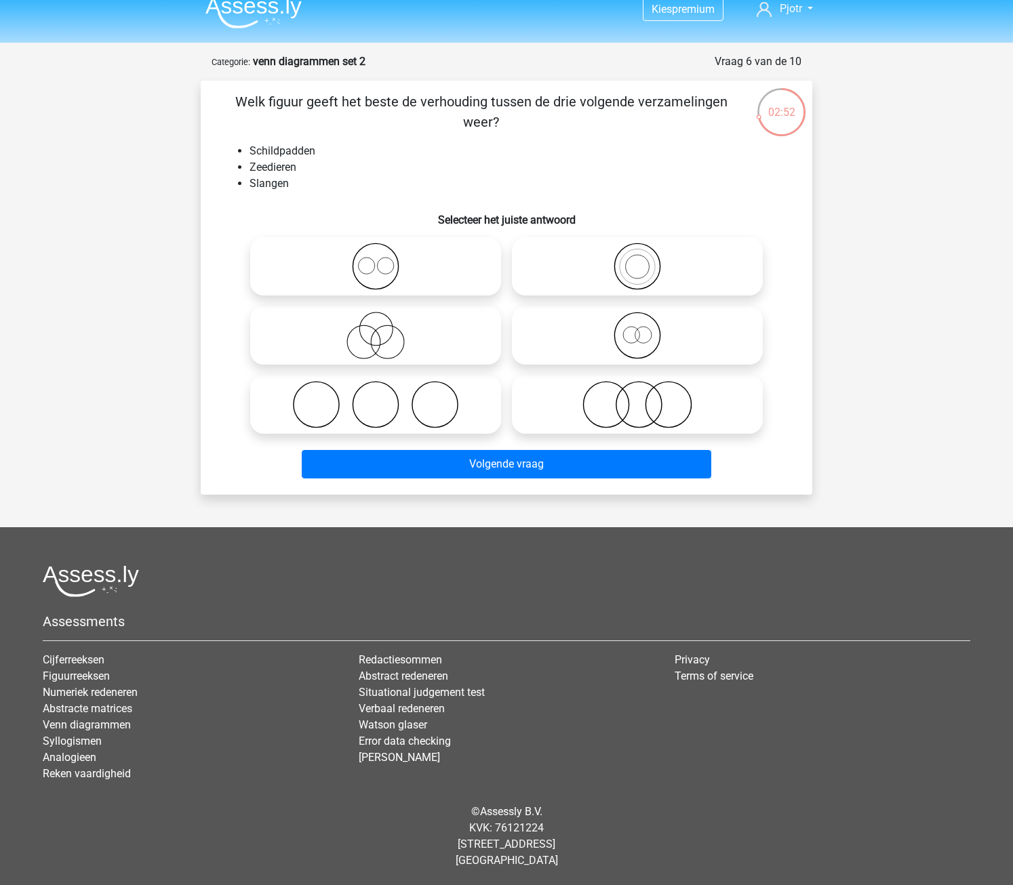
click at [535, 399] on icon at bounding box center [637, 404] width 240 height 47
click at [637, 398] on input "radio" at bounding box center [641, 393] width 9 height 9
radio input "true"
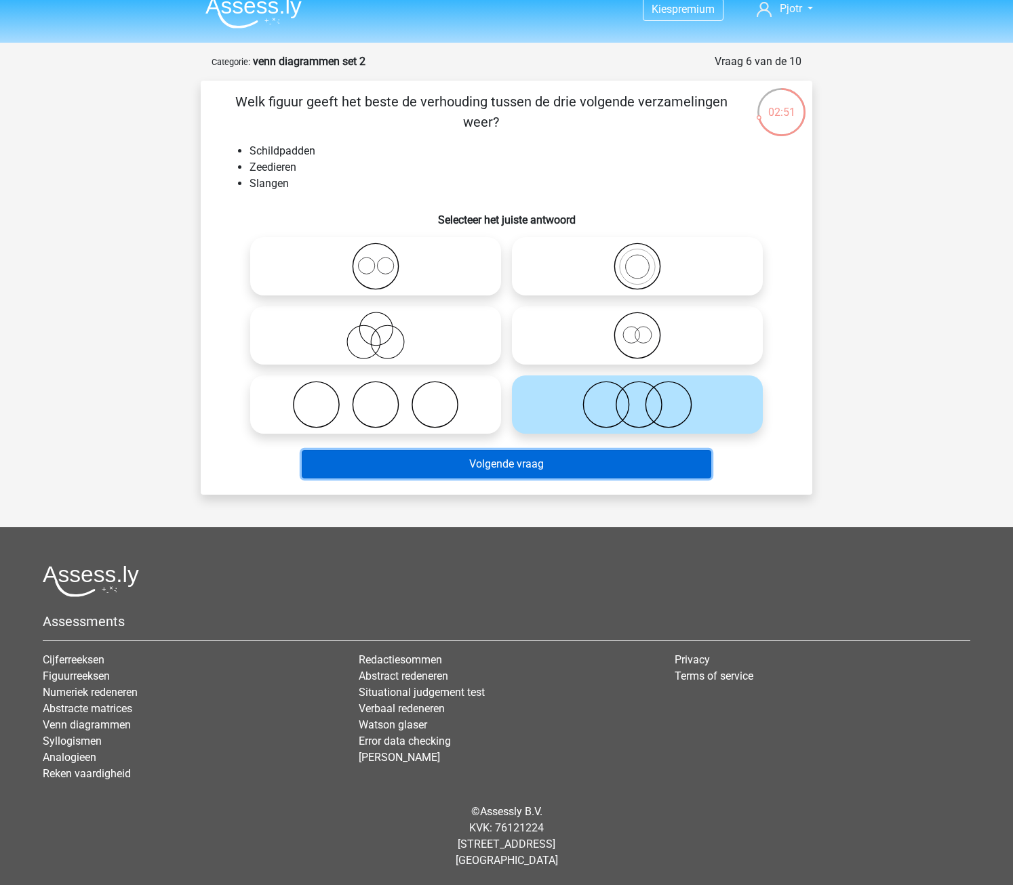
click at [531, 466] on button "Volgende vraag" at bounding box center [507, 464] width 410 height 28
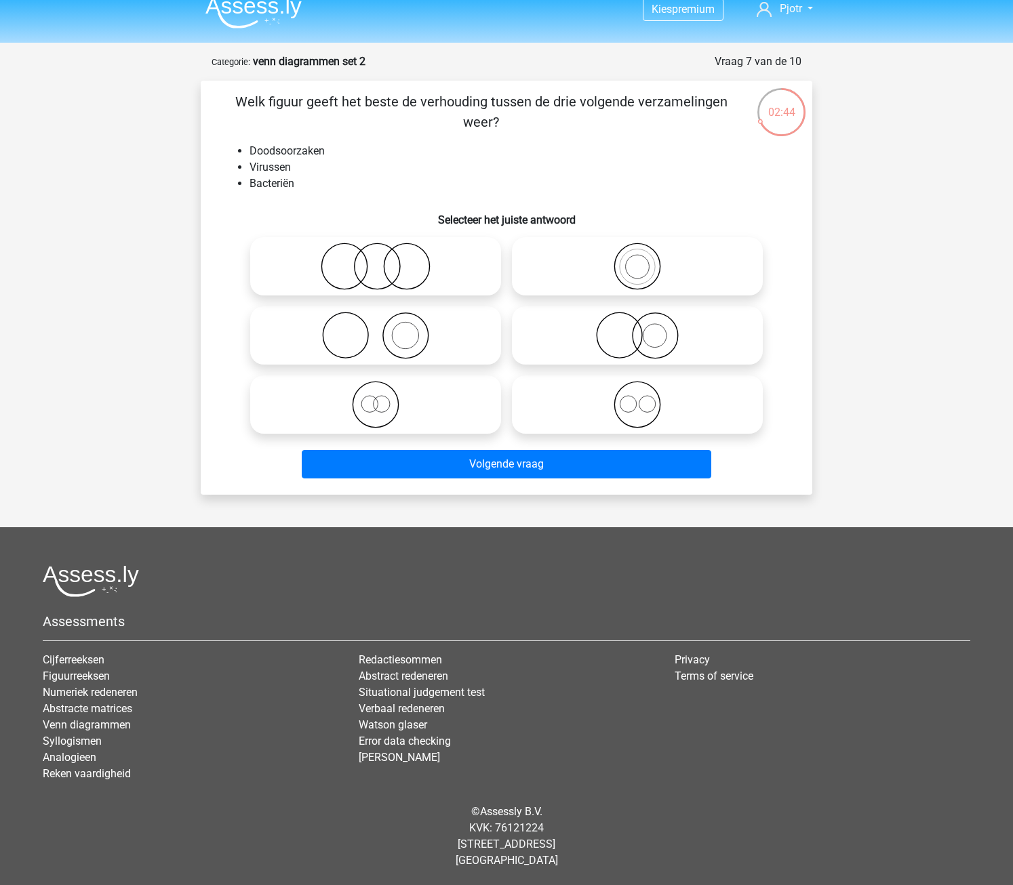
click at [458, 271] on icon at bounding box center [376, 266] width 240 height 47
click at [384, 260] on input "radio" at bounding box center [380, 255] width 9 height 9
radio input "true"
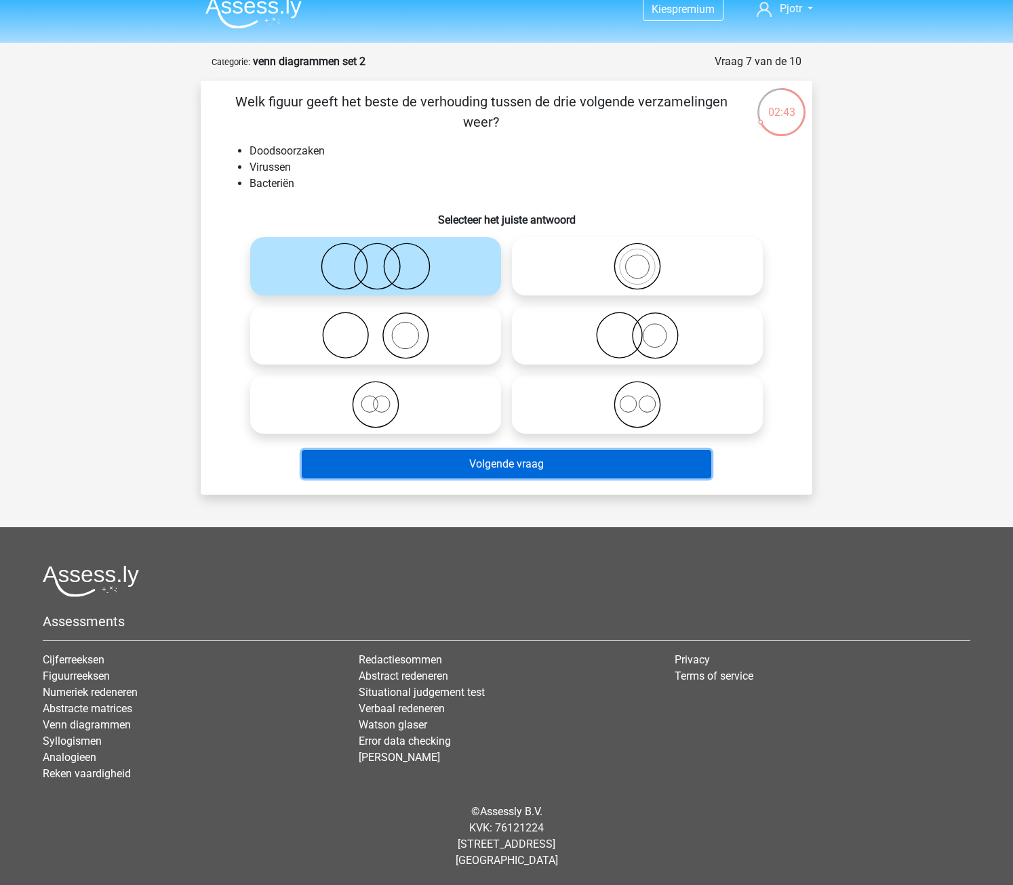
click at [477, 451] on button "Volgende vraag" at bounding box center [507, 464] width 410 height 28
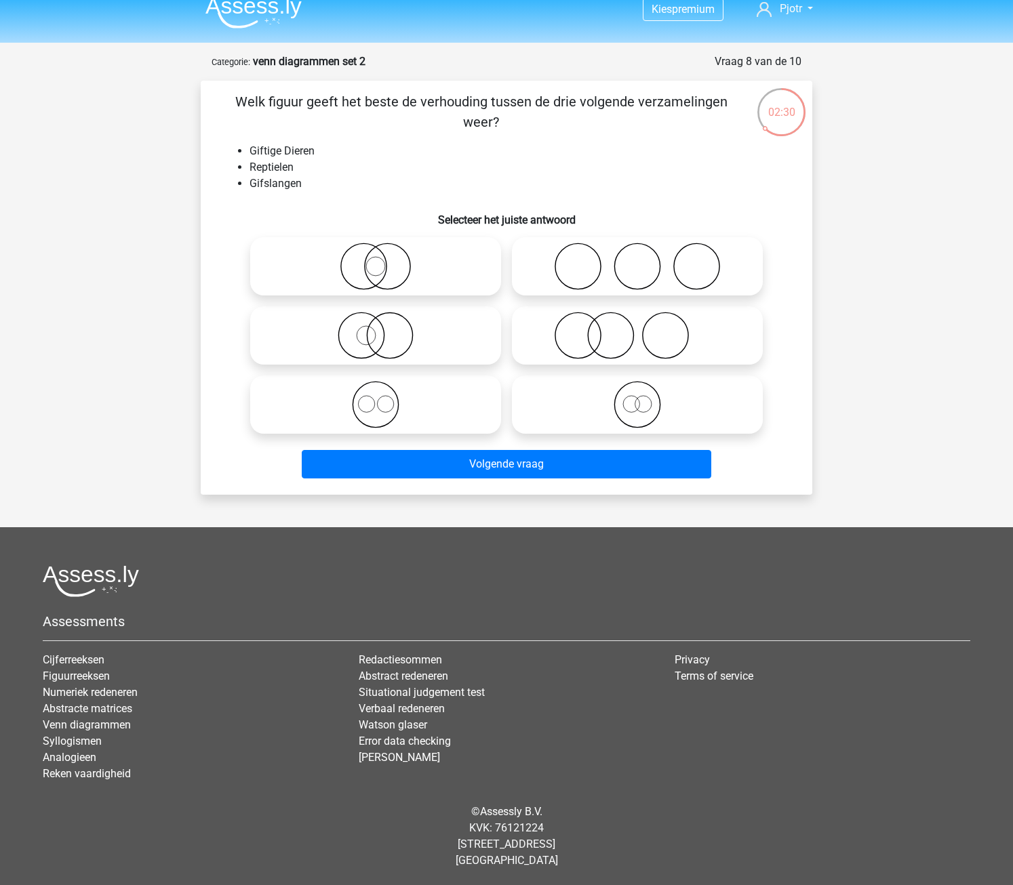
click at [421, 332] on icon at bounding box center [376, 335] width 240 height 47
click at [384, 329] on input "radio" at bounding box center [380, 324] width 9 height 9
radio input "true"
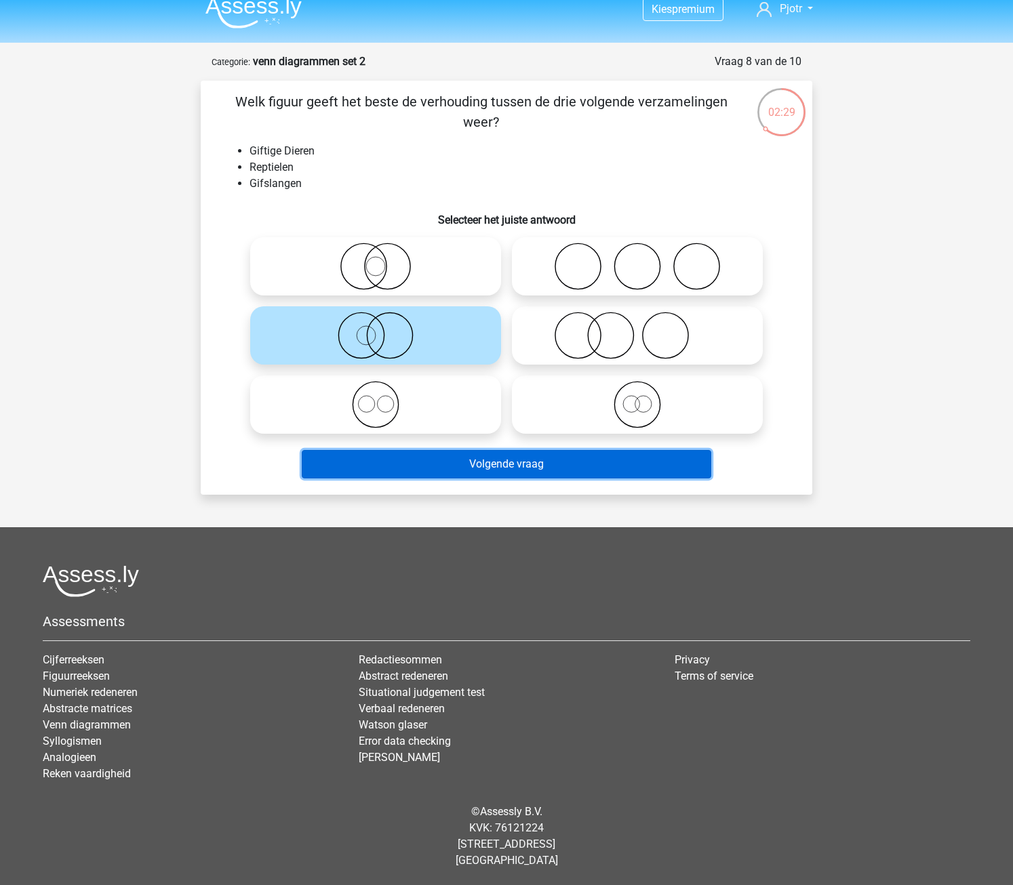
click at [483, 462] on button "Volgende vraag" at bounding box center [507, 464] width 410 height 28
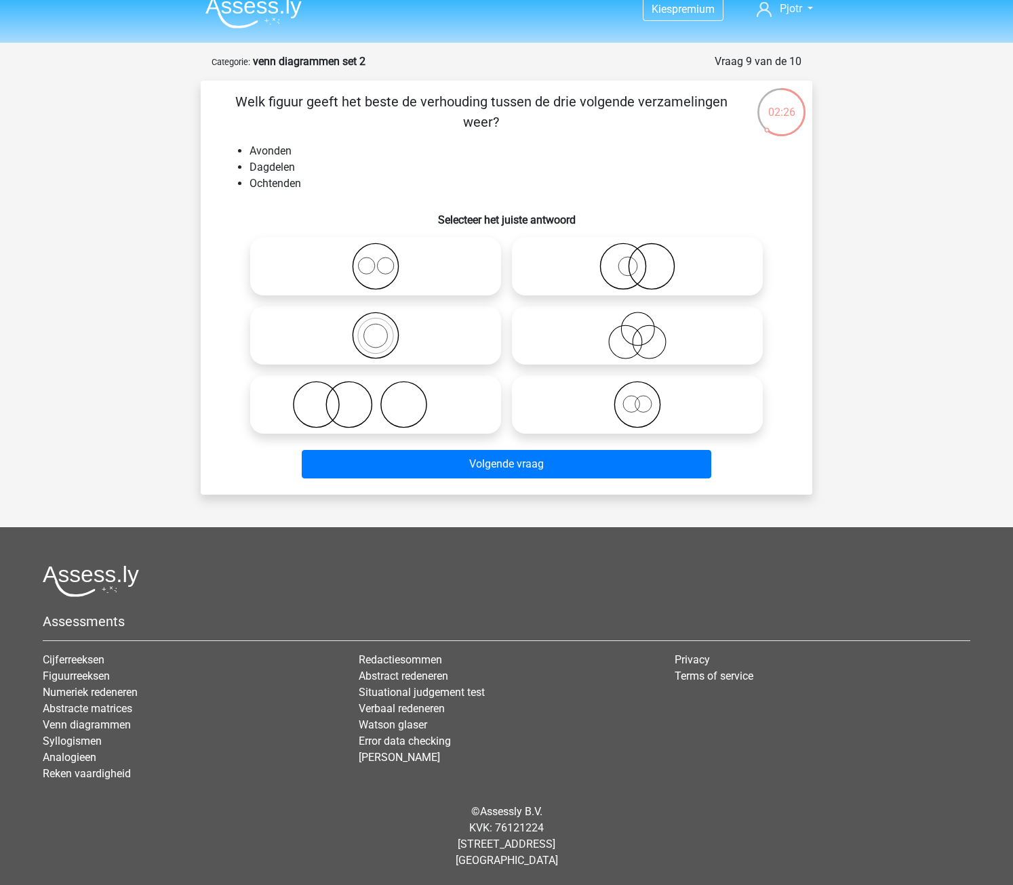
click at [415, 272] on icon at bounding box center [376, 266] width 240 height 47
click at [384, 260] on input "radio" at bounding box center [380, 255] width 9 height 9
radio input "true"
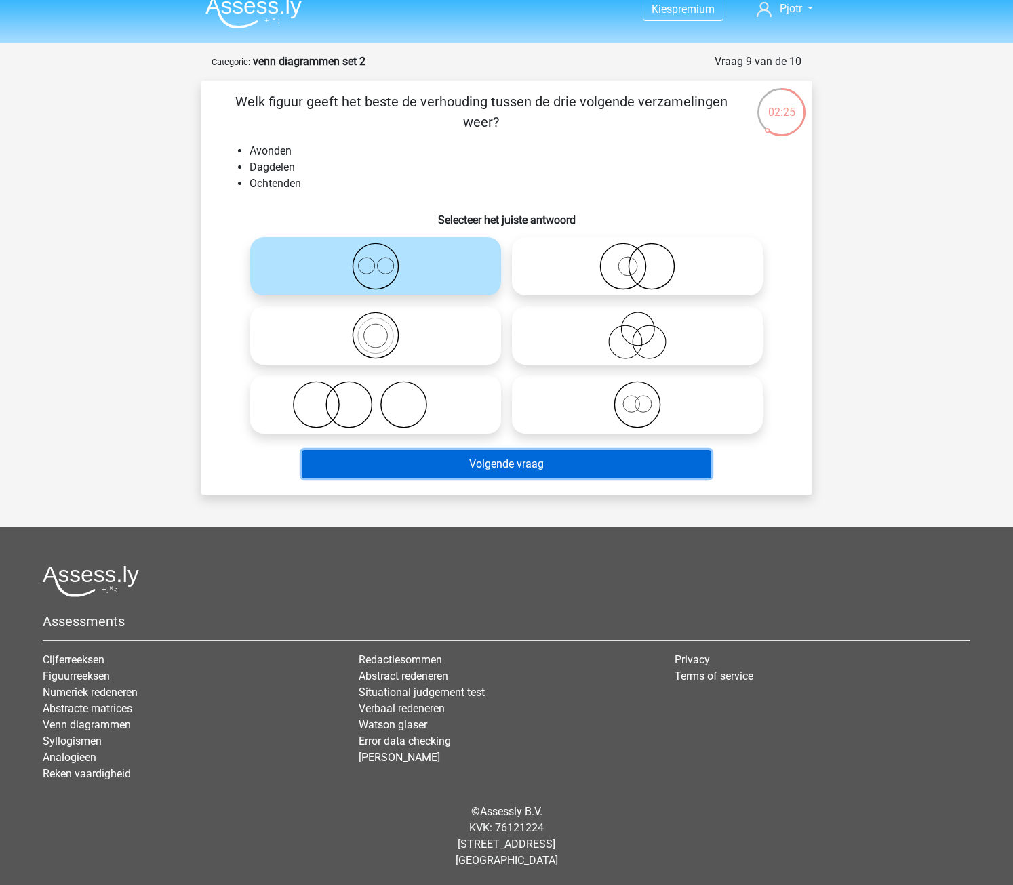
click at [464, 470] on button "Volgende vraag" at bounding box center [507, 464] width 410 height 28
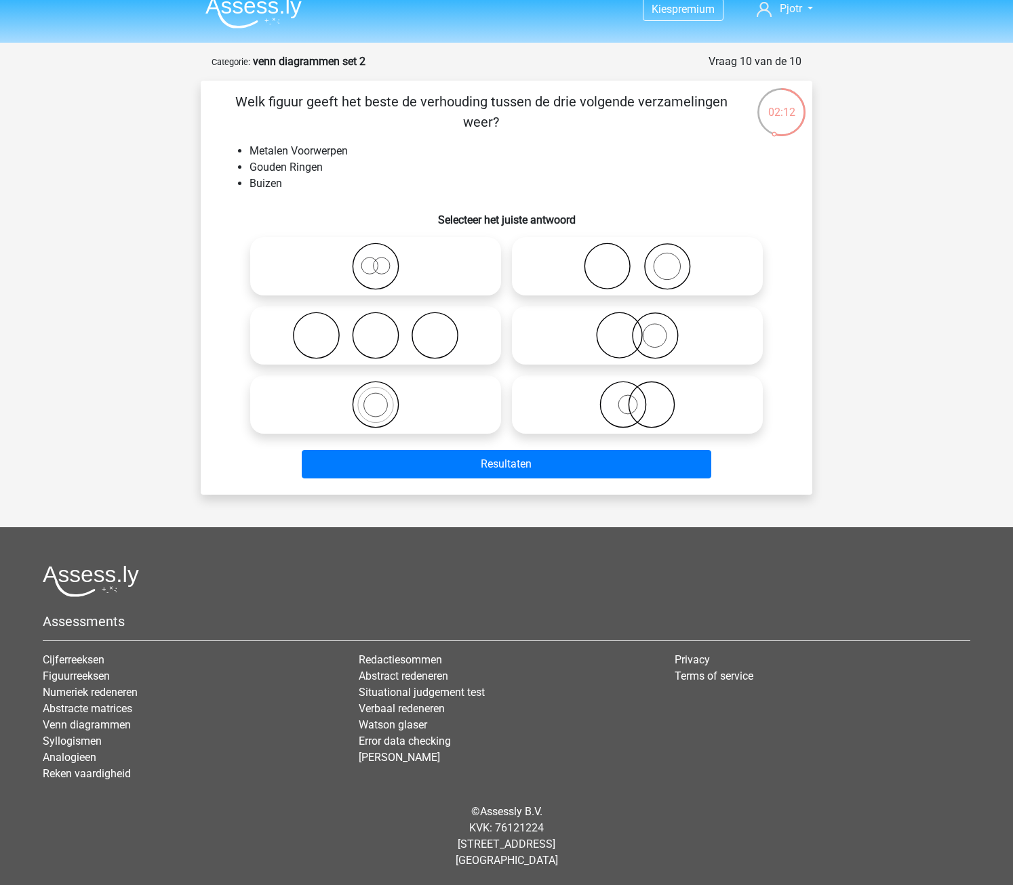
click at [616, 338] on icon at bounding box center [637, 335] width 240 height 47
click at [637, 329] on input "radio" at bounding box center [641, 324] width 9 height 9
radio input "true"
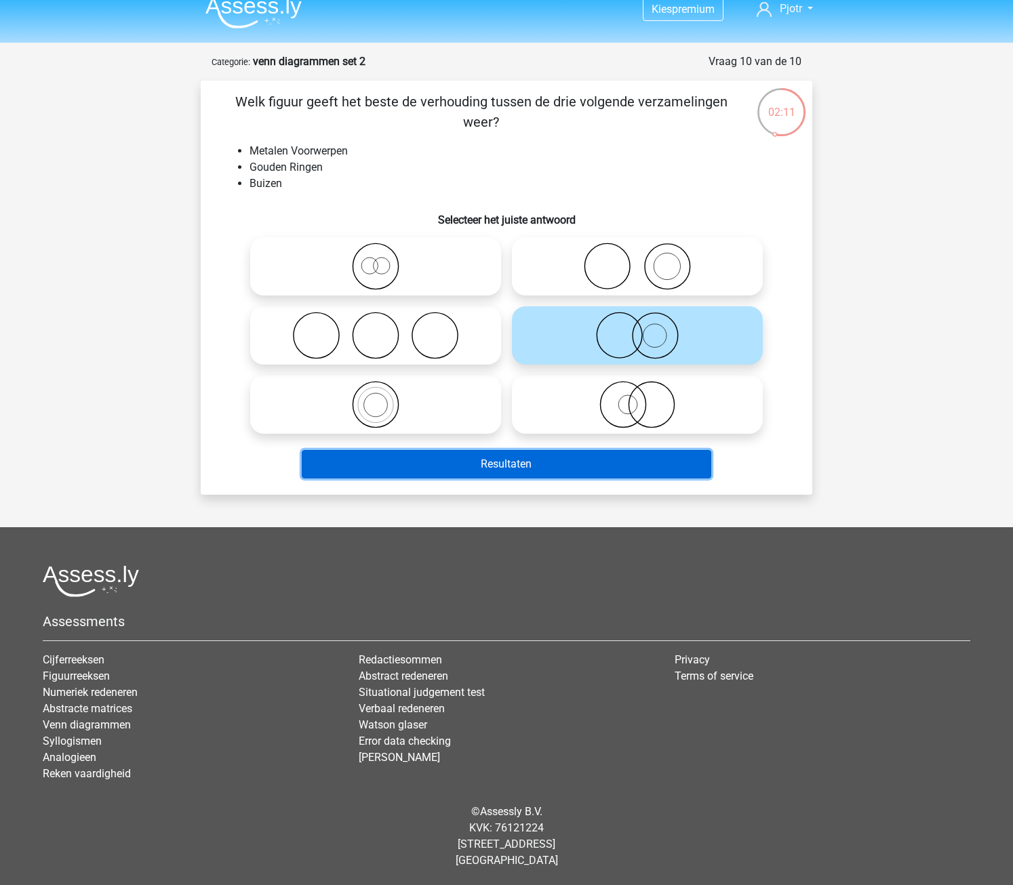
click at [560, 471] on button "Resultaten" at bounding box center [507, 464] width 410 height 28
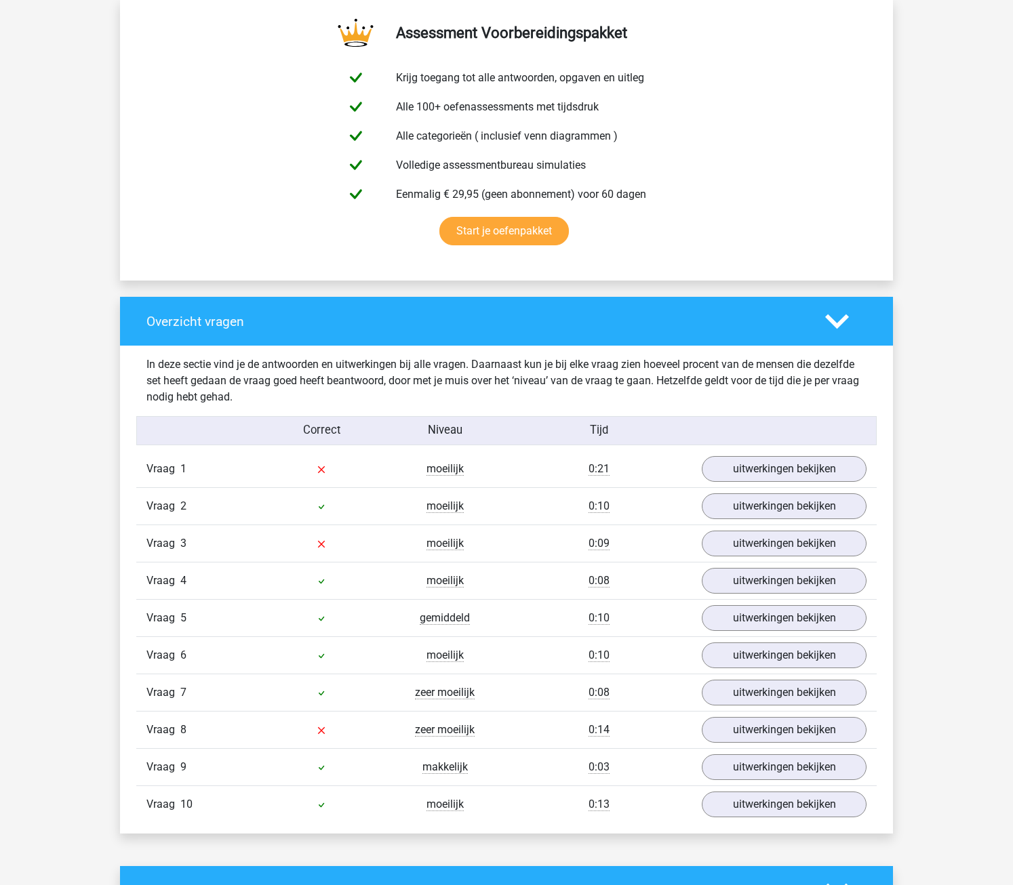
scroll to position [813, 0]
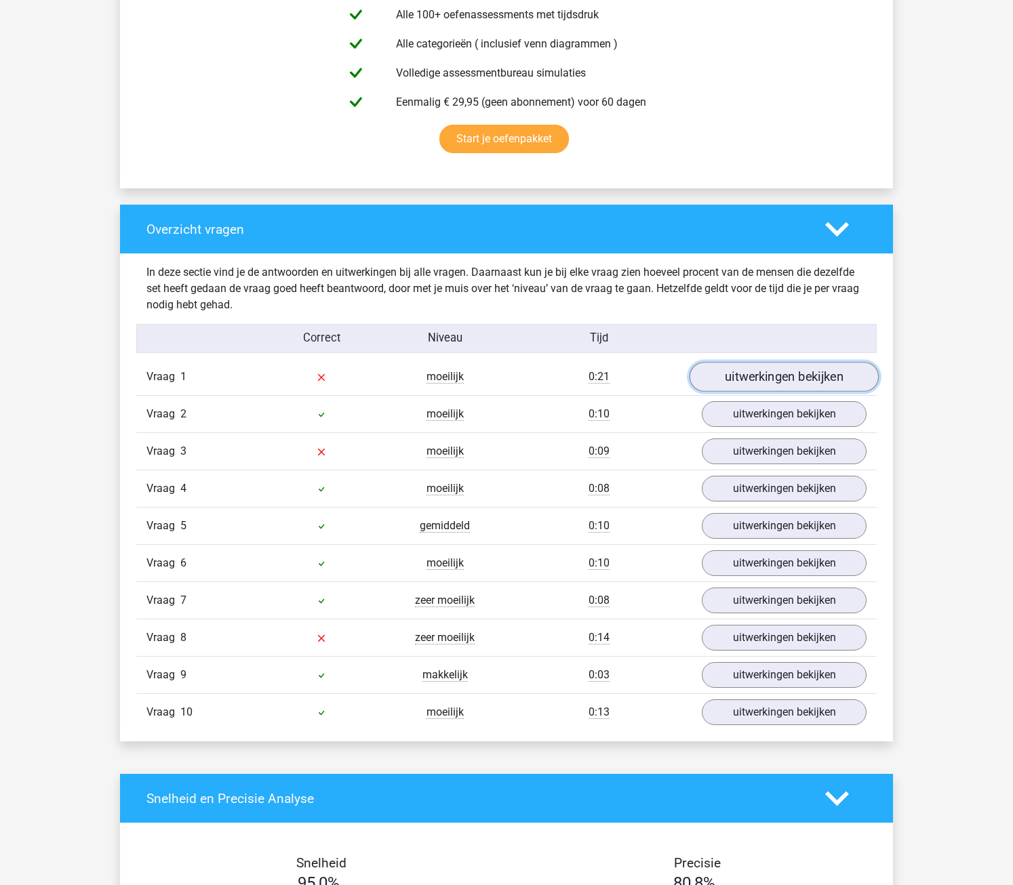
click at [828, 371] on link "uitwerkingen bekijken" at bounding box center [783, 377] width 189 height 30
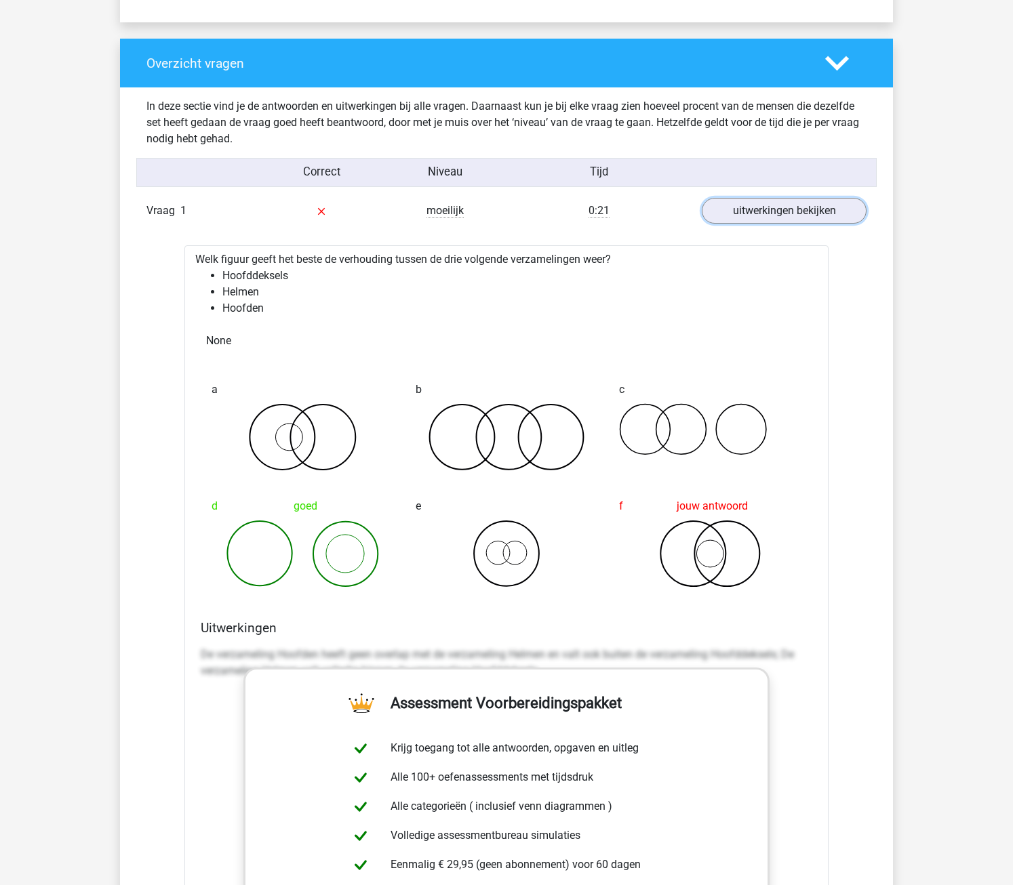
scroll to position [1017, 0]
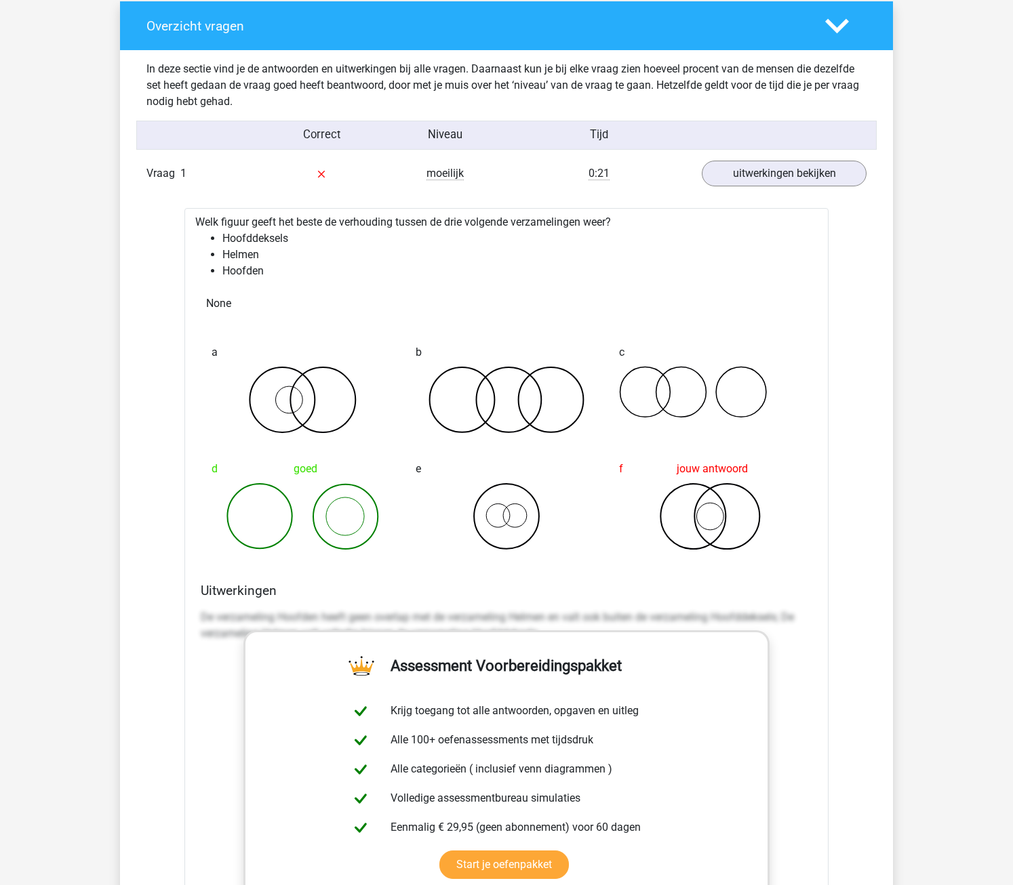
click at [840, 33] on icon at bounding box center [837, 26] width 24 height 24
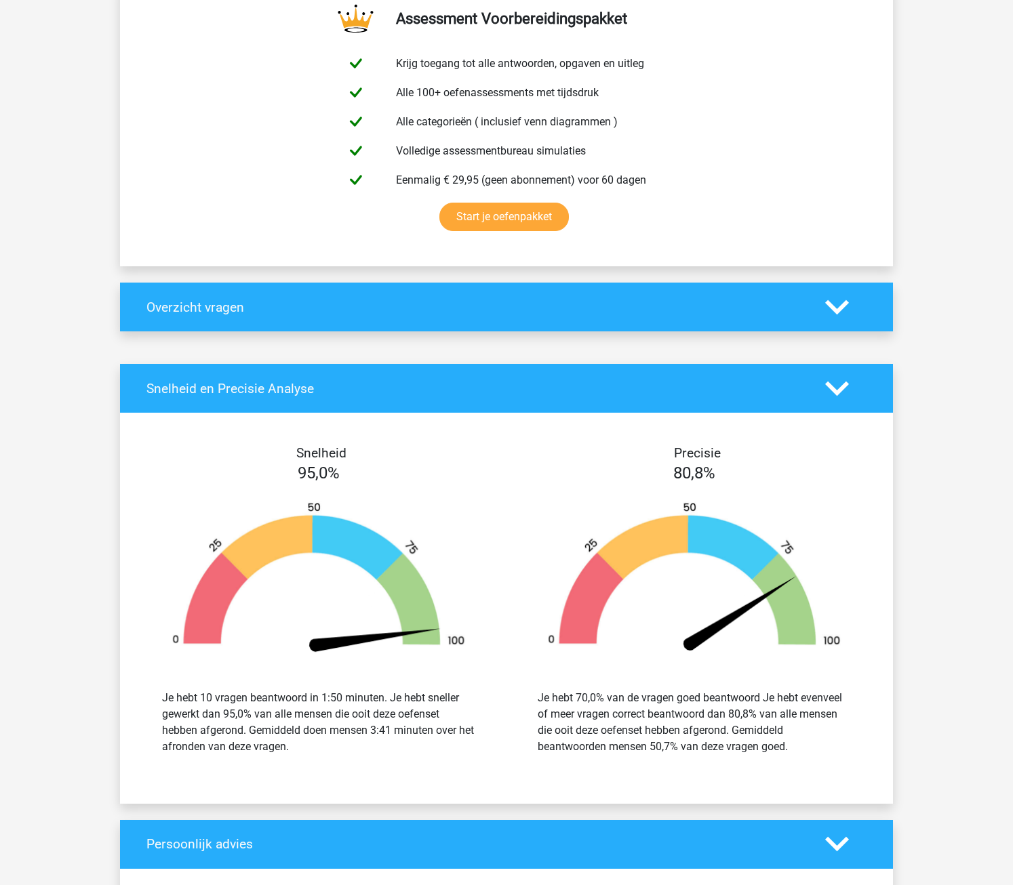
scroll to position [610, 0]
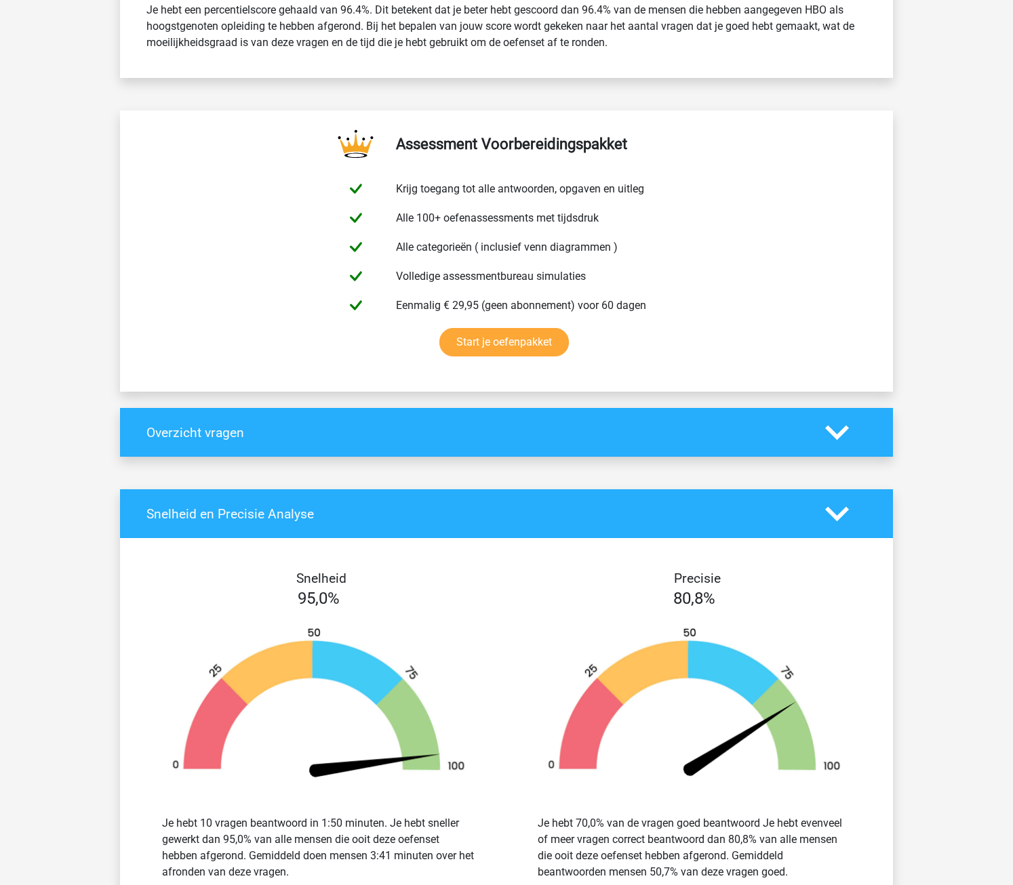
click at [839, 447] on div "Overzicht vragen" at bounding box center [506, 432] width 773 height 49
click at [838, 434] on polygon at bounding box center [837, 432] width 24 height 15
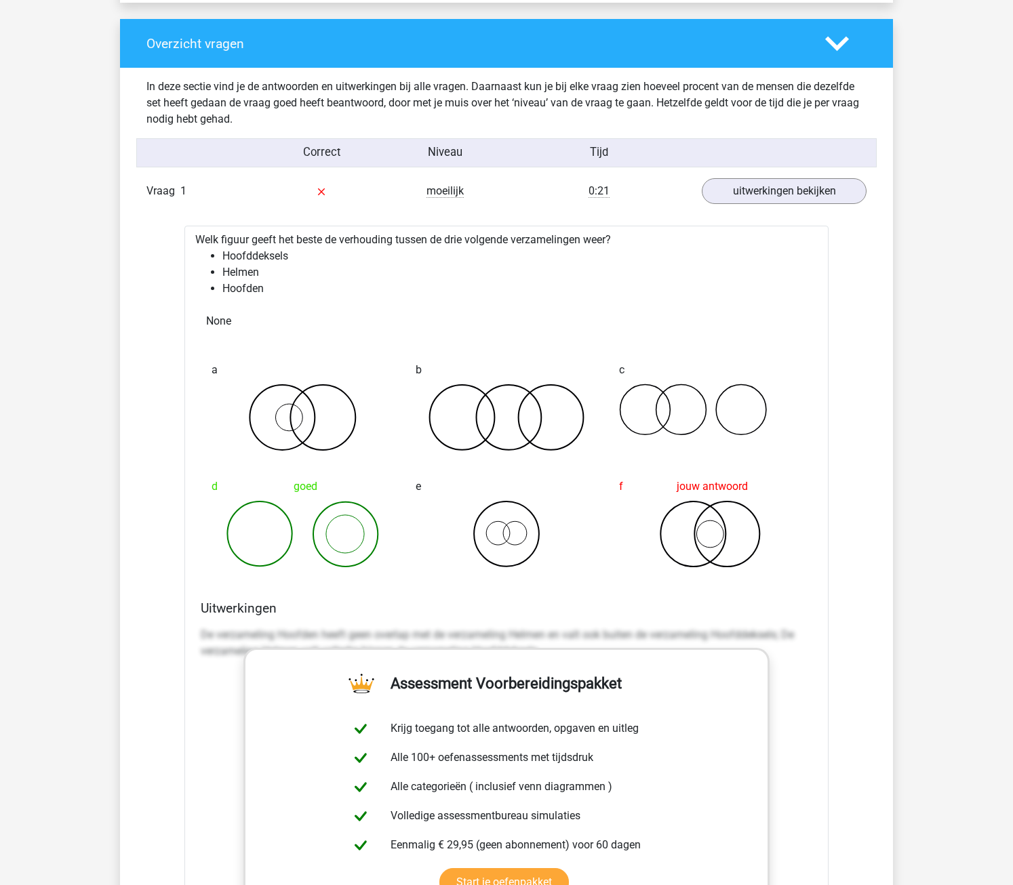
scroll to position [1017, 0]
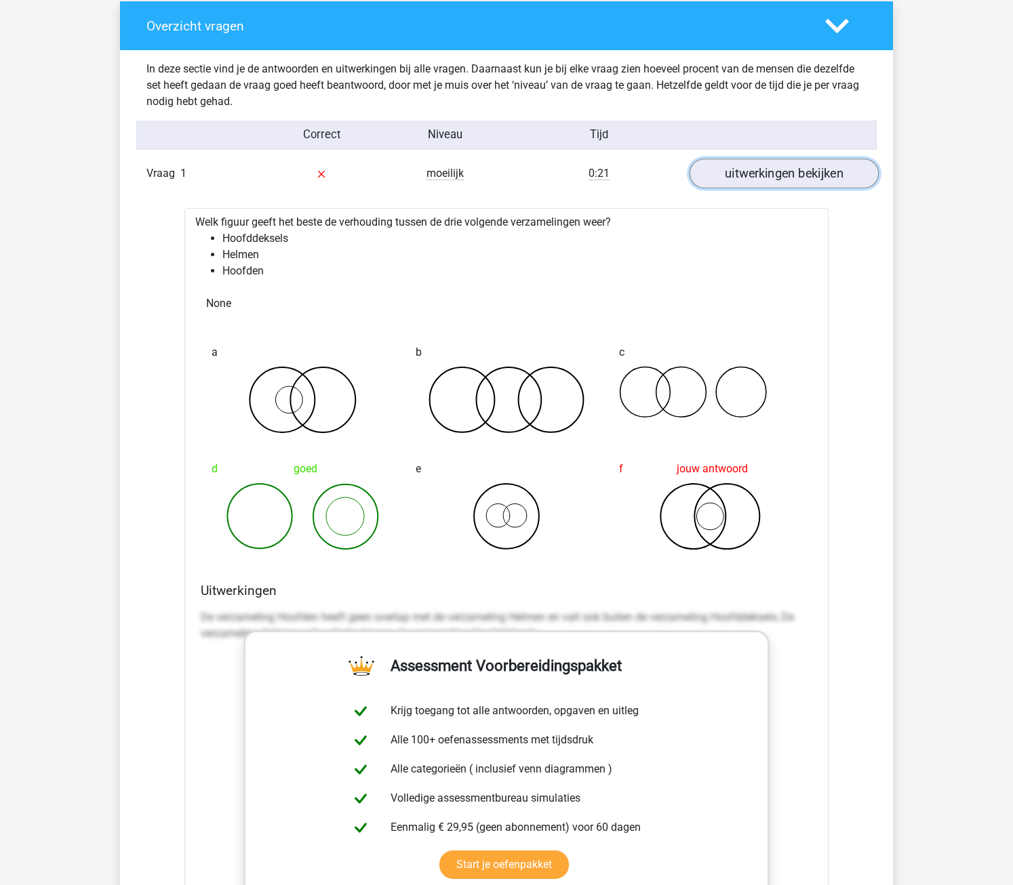
click at [790, 175] on link "uitwerkingen bekijken" at bounding box center [783, 174] width 189 height 30
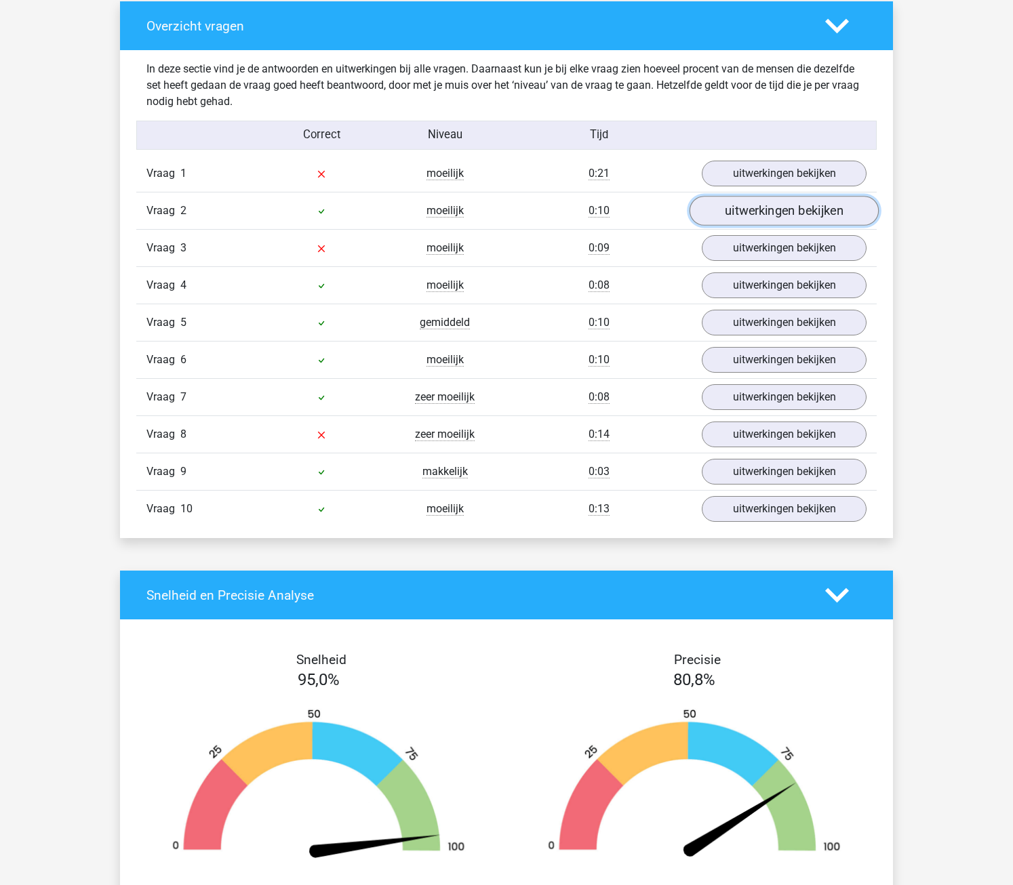
click at [792, 224] on link "uitwerkingen bekijken" at bounding box center [783, 211] width 189 height 30
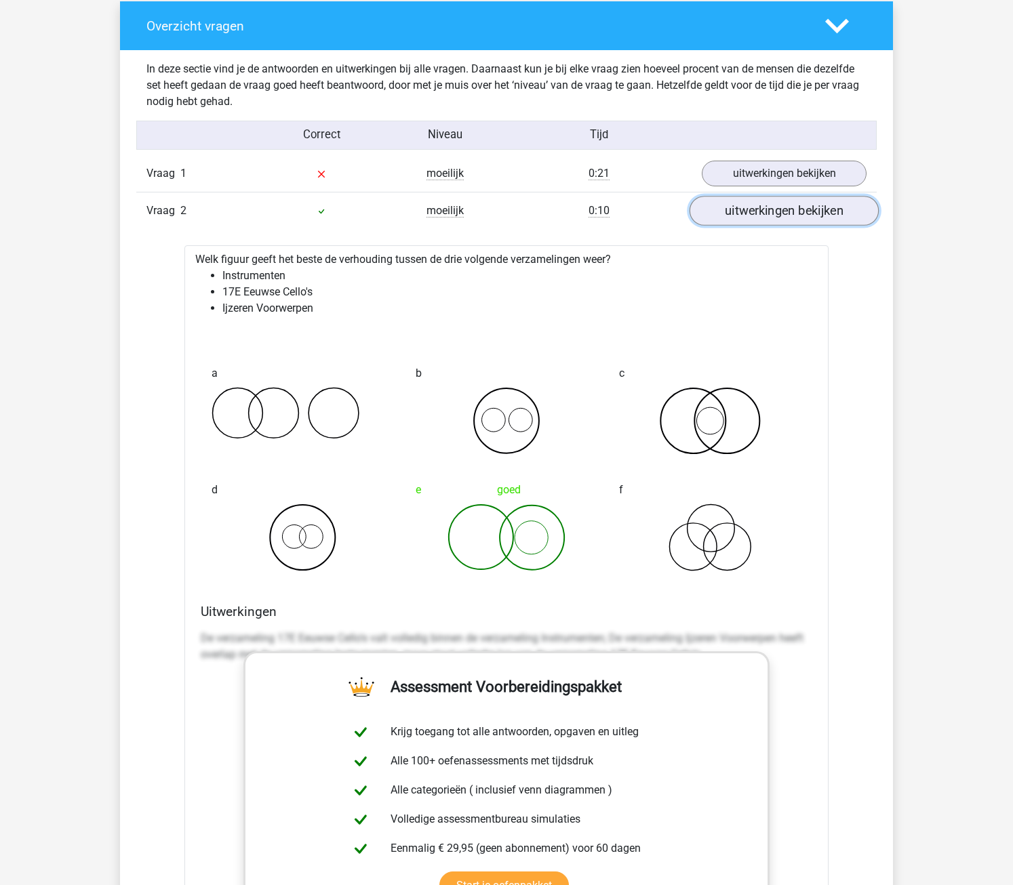
click at [792, 224] on link "uitwerkingen bekijken" at bounding box center [783, 211] width 189 height 30
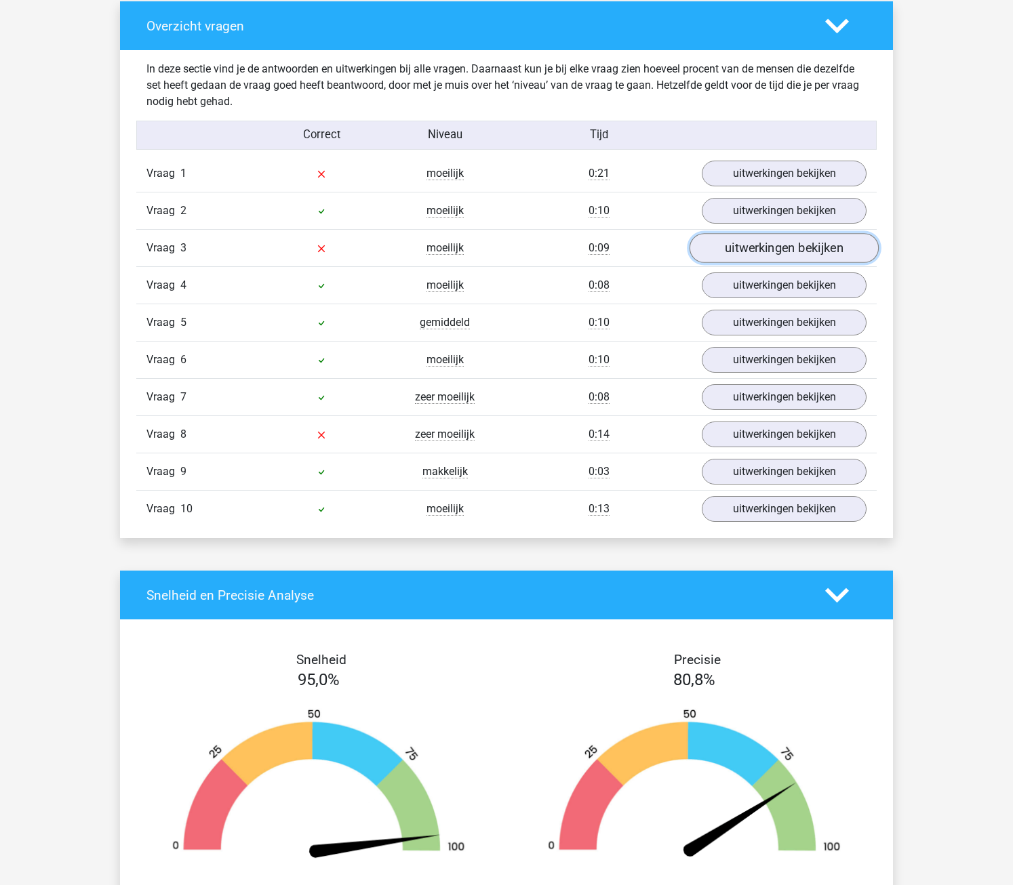
click at [823, 251] on link "uitwerkingen bekijken" at bounding box center [783, 248] width 189 height 30
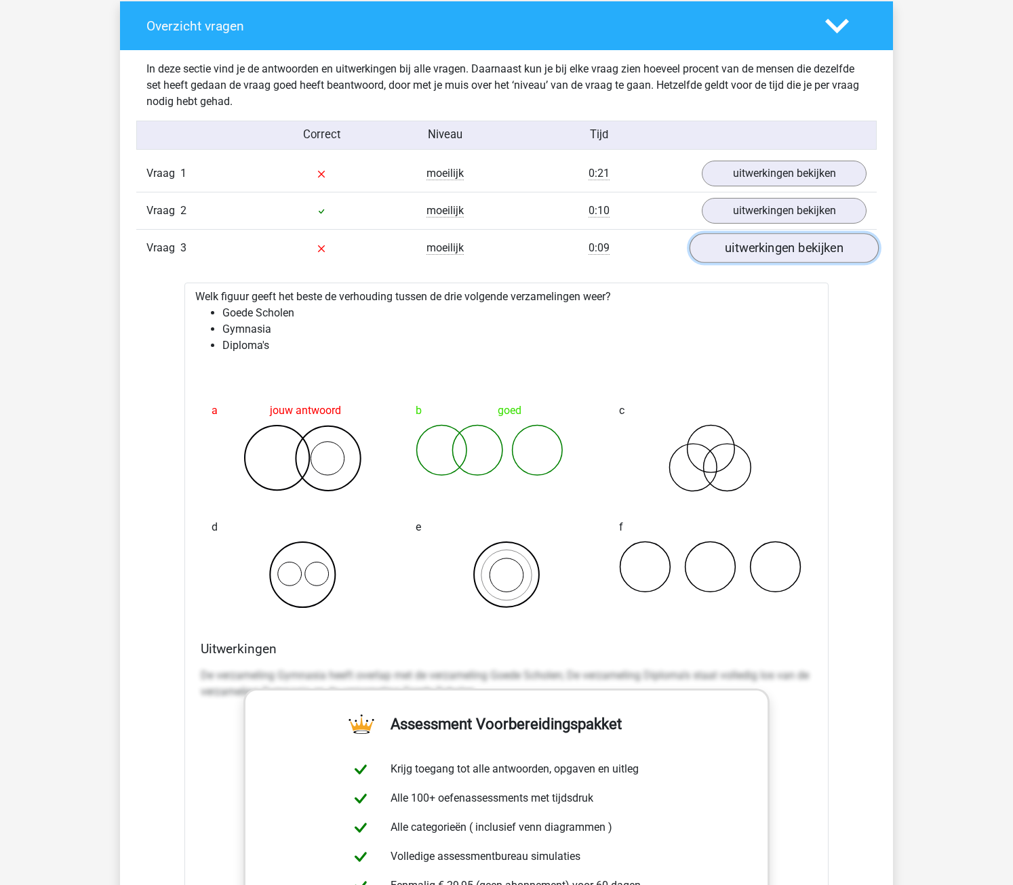
click at [823, 251] on link "uitwerkingen bekijken" at bounding box center [783, 248] width 189 height 30
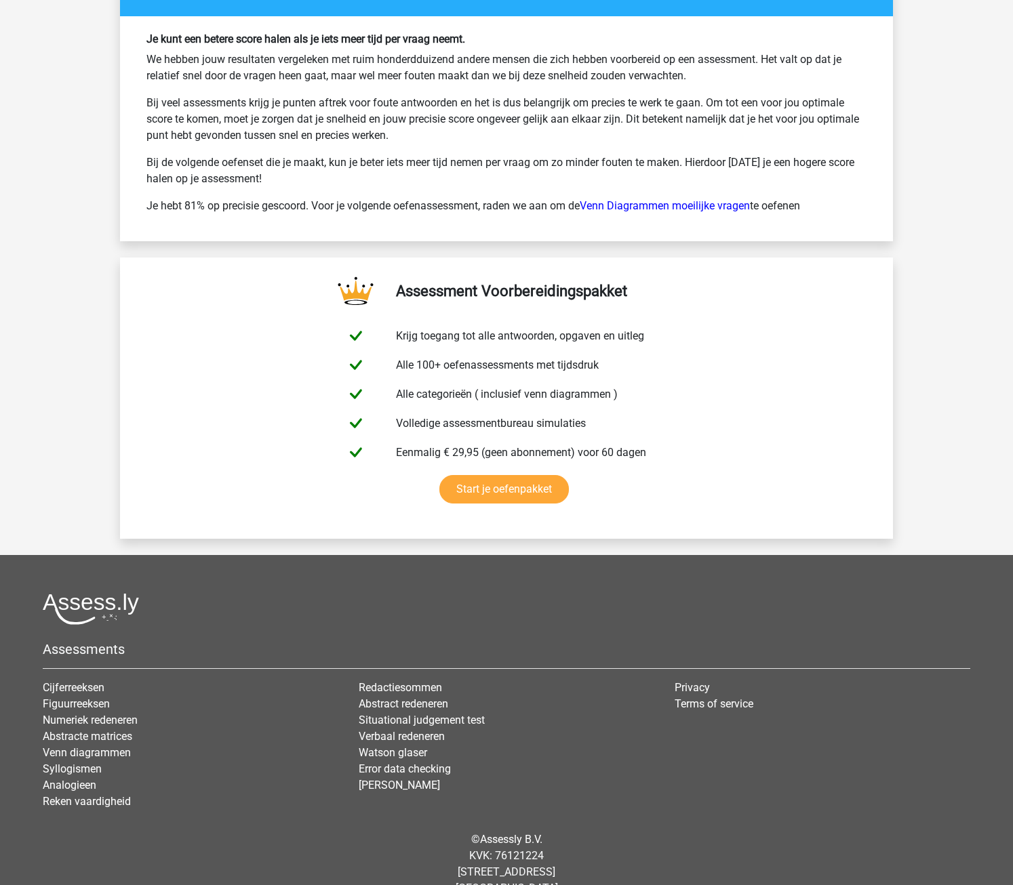
scroll to position [2101, 0]
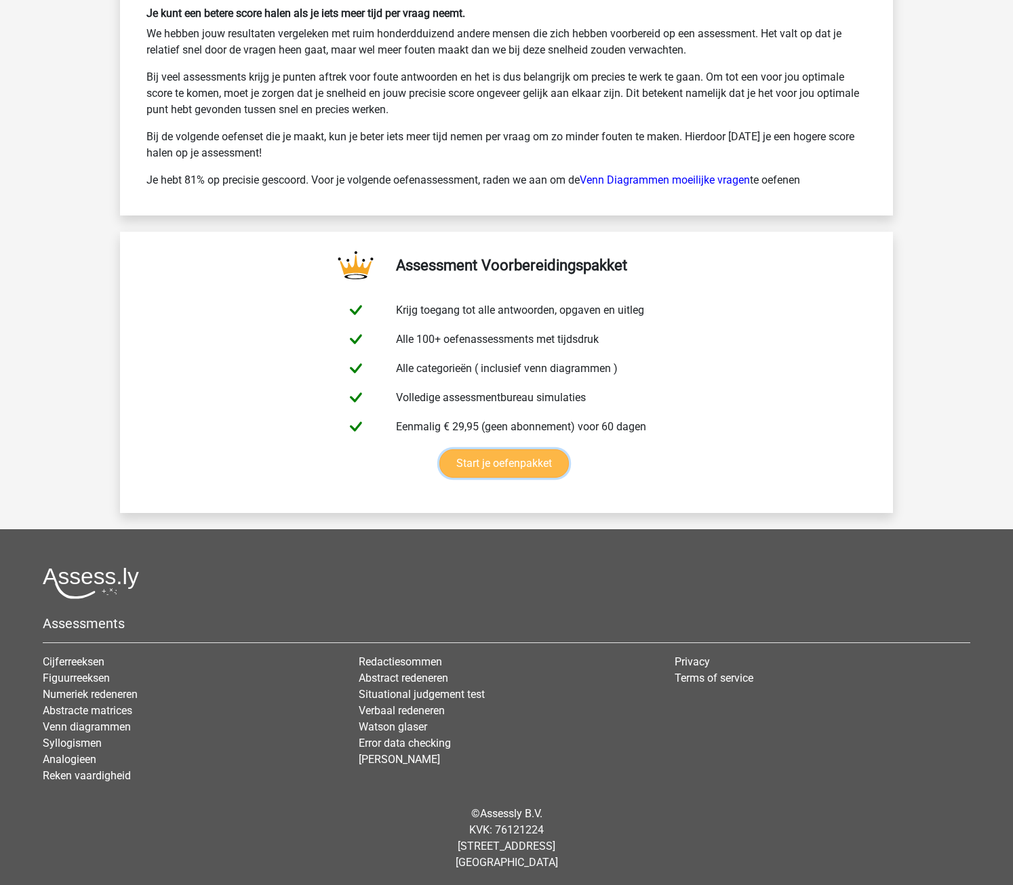
click at [542, 465] on link "Start je oefenpakket" at bounding box center [503, 463] width 129 height 28
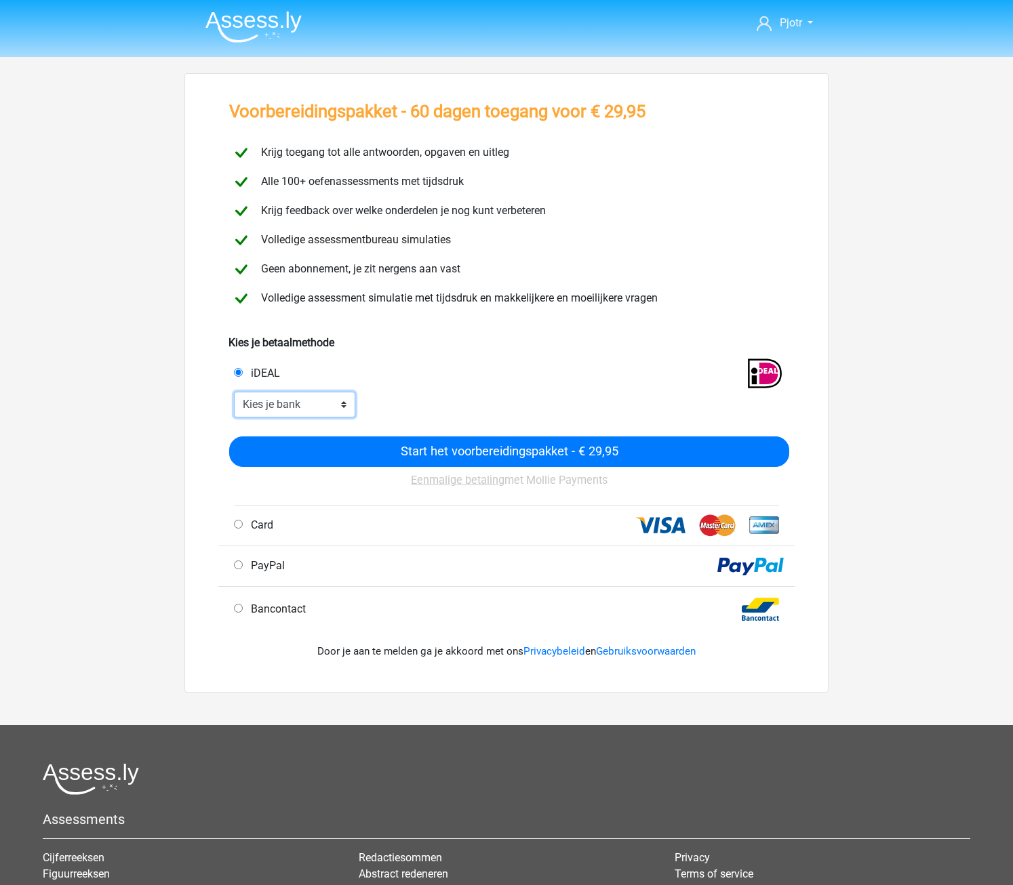
click at [313, 407] on select "Kies je bank ABN AMRO ING Rabobank ASN Bank bunq Knab N26 NN Regiobank Revolut …" at bounding box center [294, 405] width 121 height 26
select select "ideal_[SWIFT_CODE]"
click at [234, 392] on select "Kies je bank ABN AMRO ING Rabobank ASN Bank bunq Knab N26 NN Regiobank Revolut …" at bounding box center [294, 405] width 121 height 26
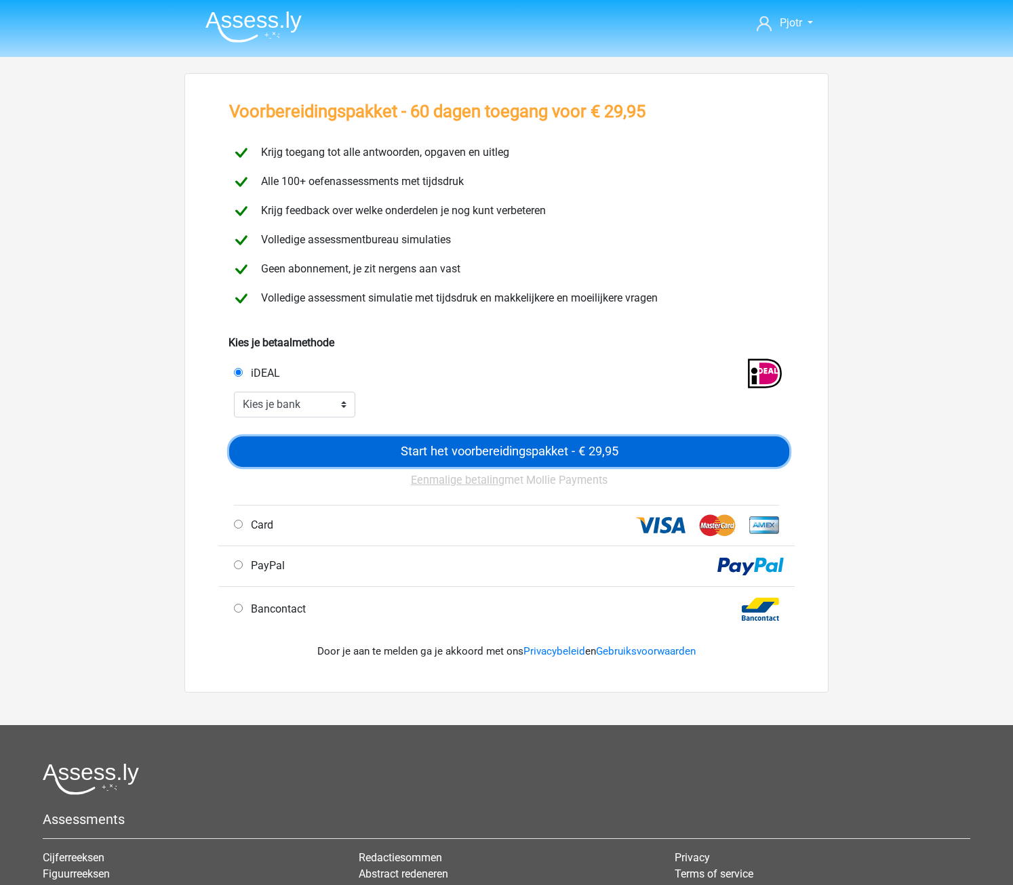
click at [495, 449] on input "Start het voorbereidingspakket - € 29,95" at bounding box center [509, 452] width 560 height 31
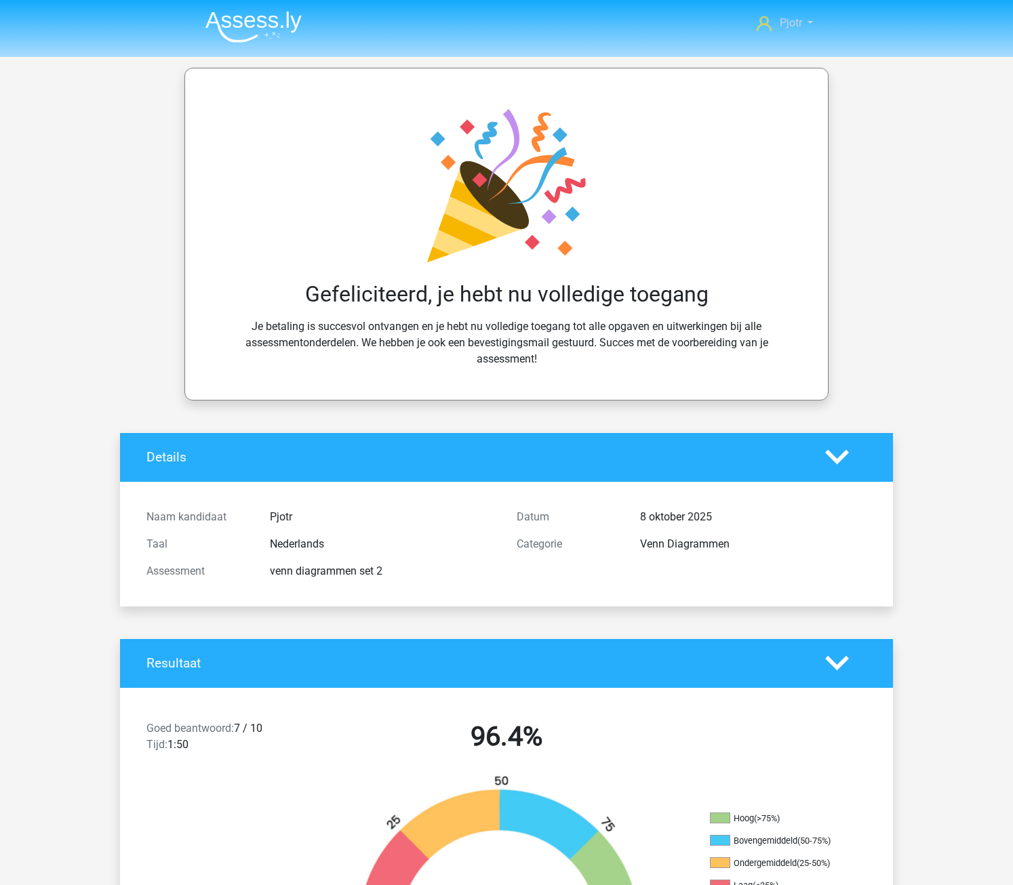
click at [802, 28] on link "Pjotr" at bounding box center [784, 23] width 67 height 16
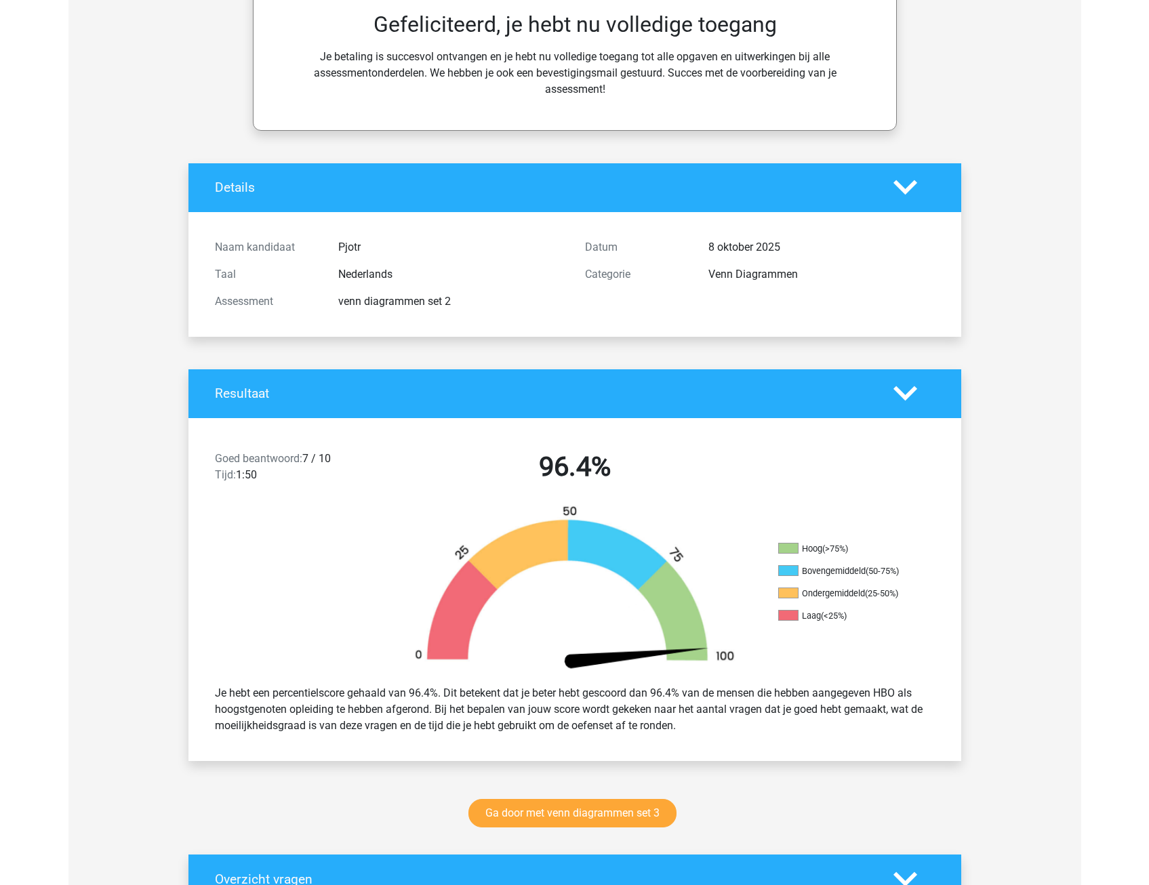
scroll to position [271, 0]
